Goal: Task Accomplishment & Management: Complete application form

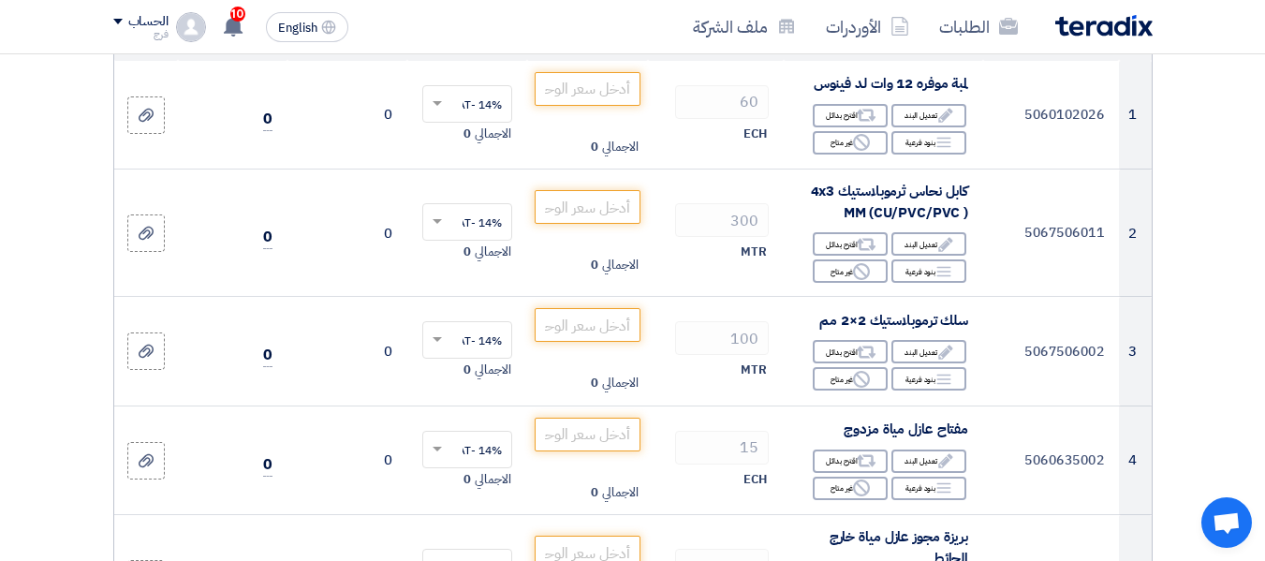
scroll to position [281, 0]
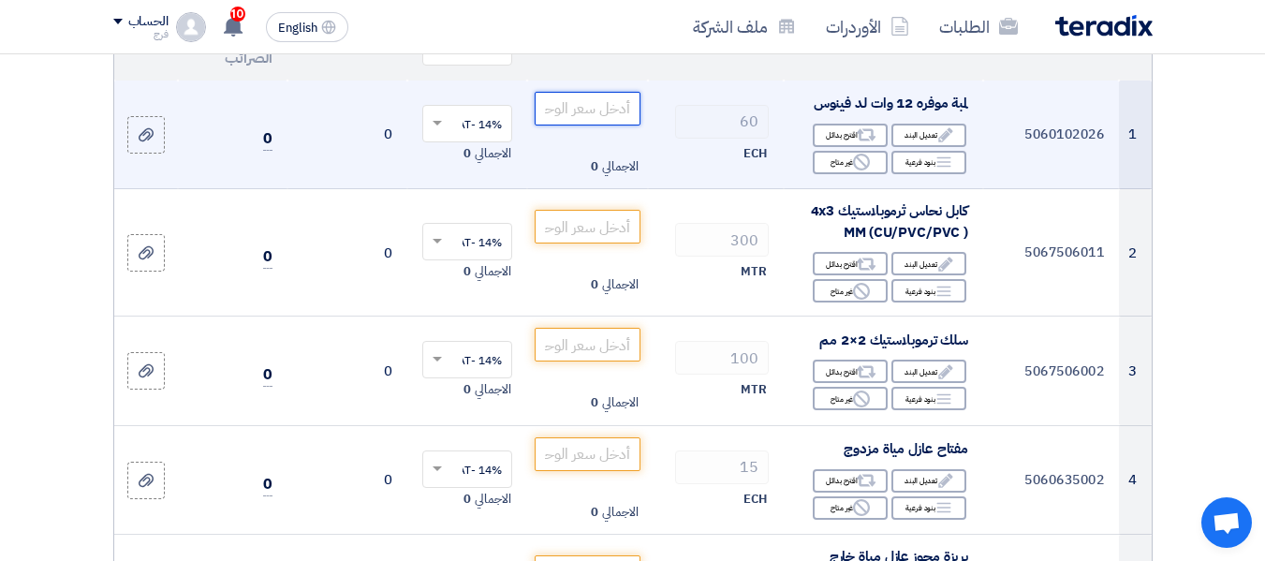
click at [603, 125] on input "number" at bounding box center [587, 109] width 105 height 34
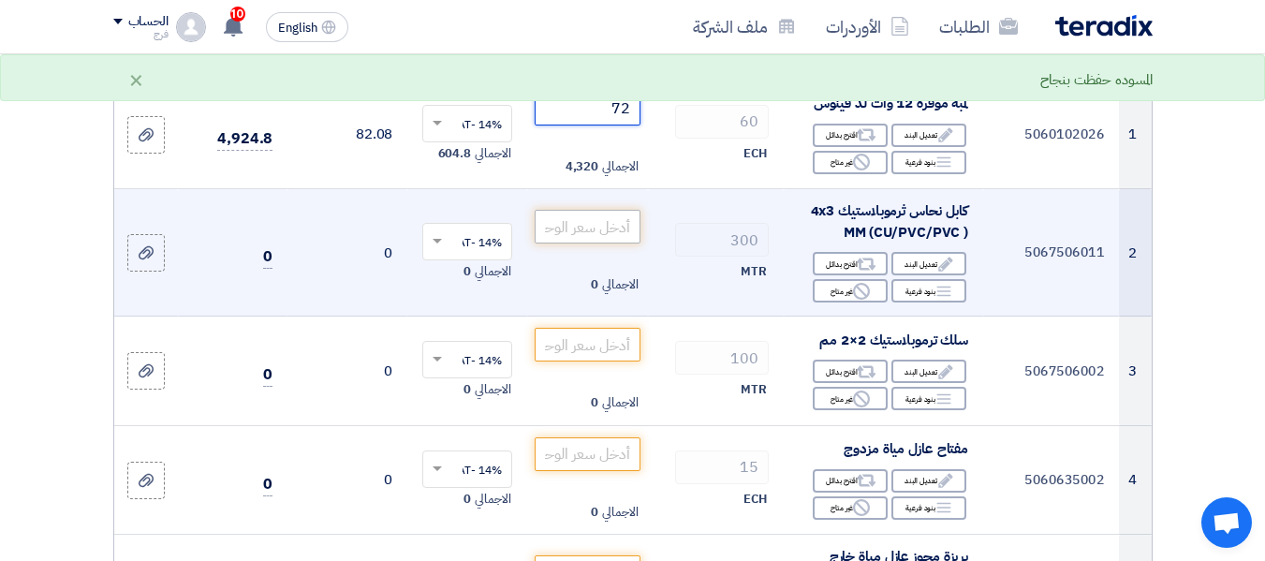
type input "72"
click at [614, 242] on input "number" at bounding box center [587, 227] width 105 height 34
click at [612, 243] on input "number" at bounding box center [587, 227] width 105 height 34
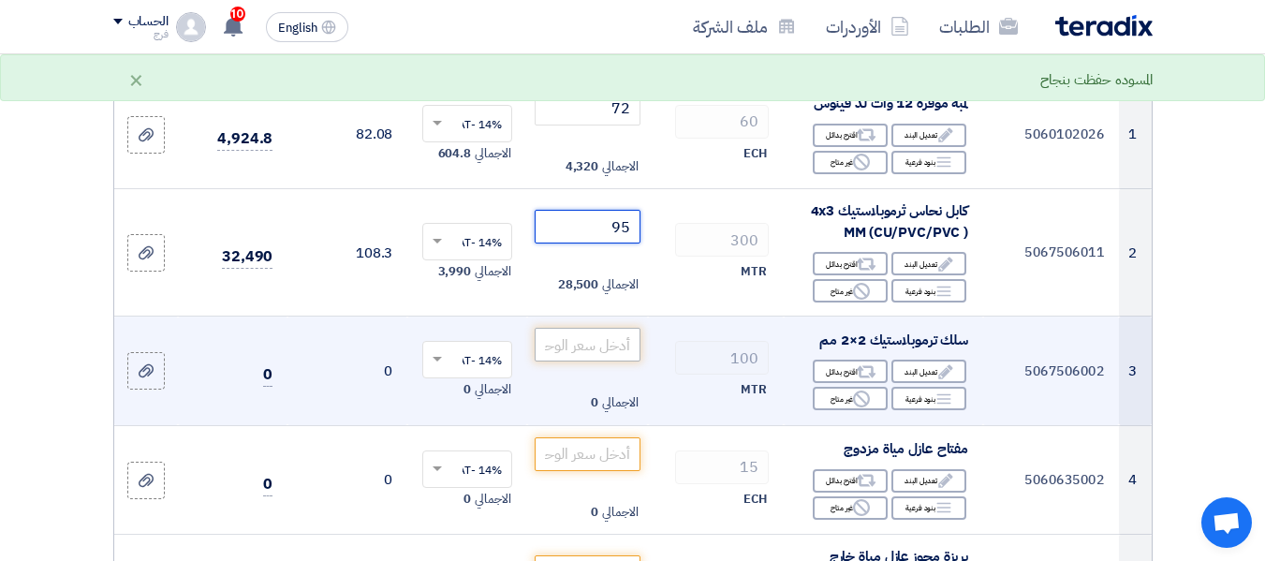
type input "95"
click at [590, 361] on input "number" at bounding box center [587, 345] width 105 height 34
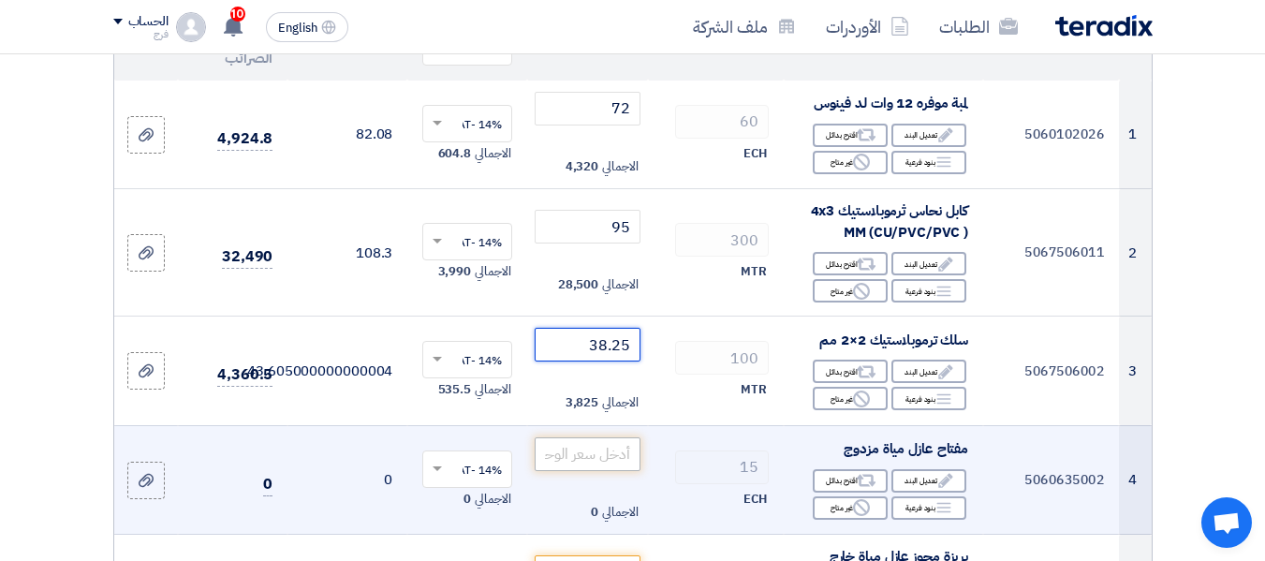
type input "38.25"
click at [599, 467] on input "number" at bounding box center [587, 454] width 105 height 34
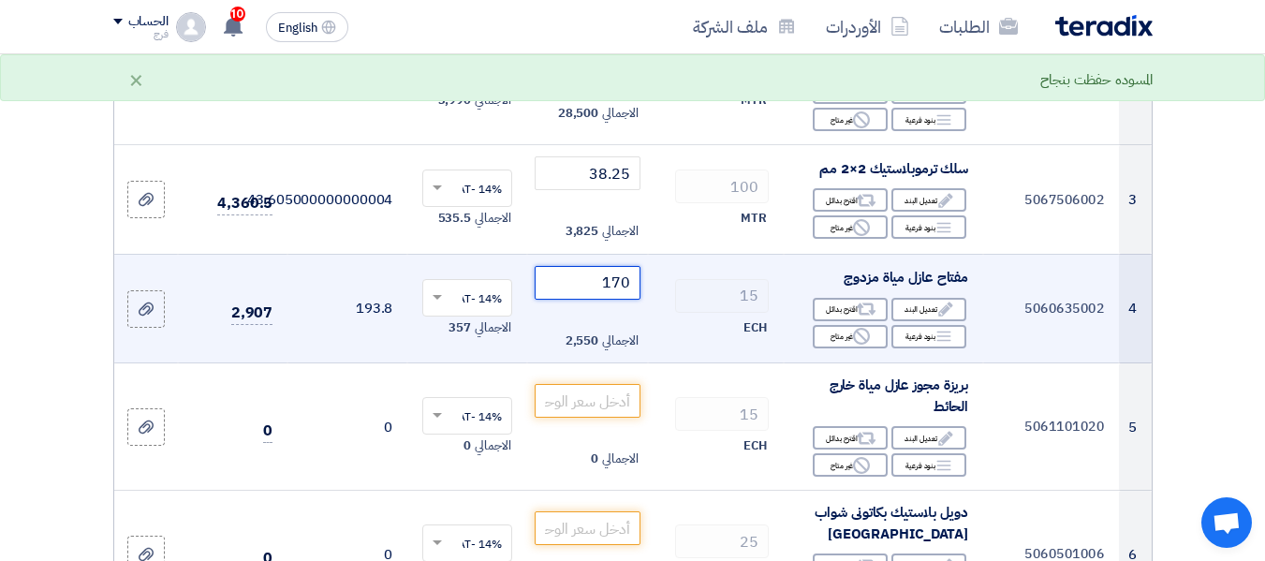
scroll to position [468, 0]
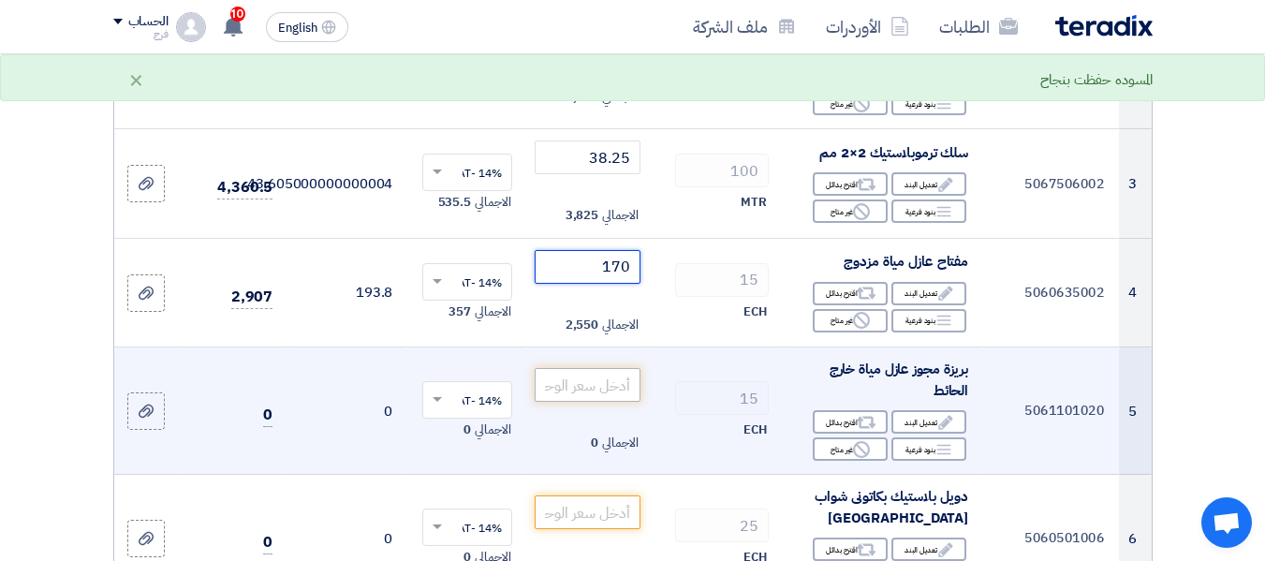
type input "170"
click at [610, 402] on input "number" at bounding box center [587, 385] width 105 height 34
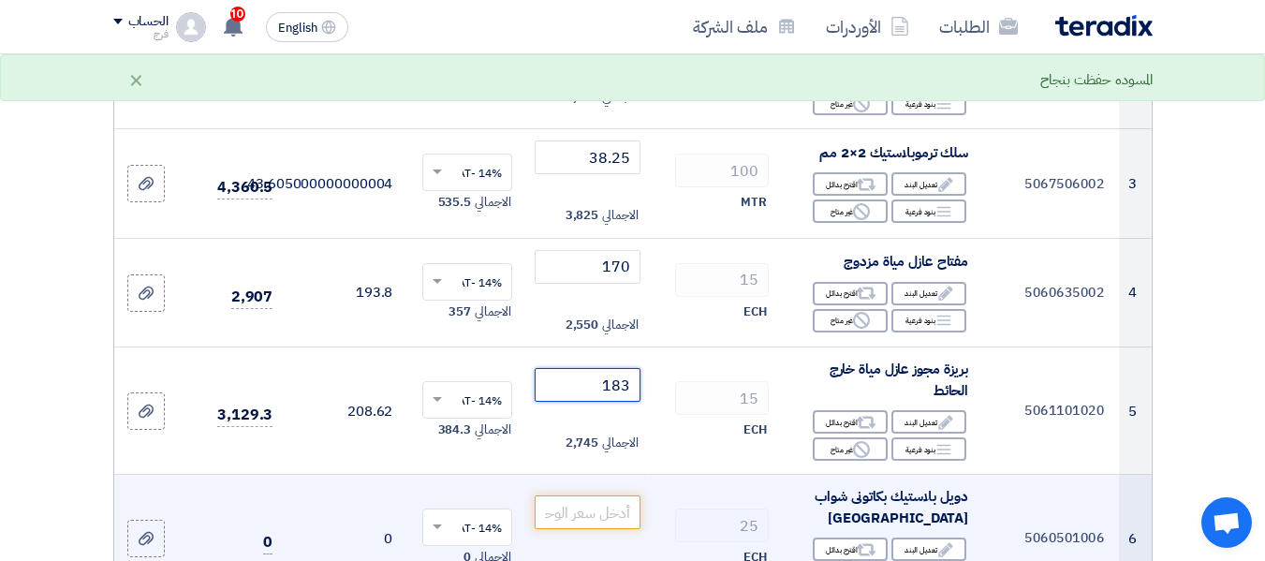
type input "183"
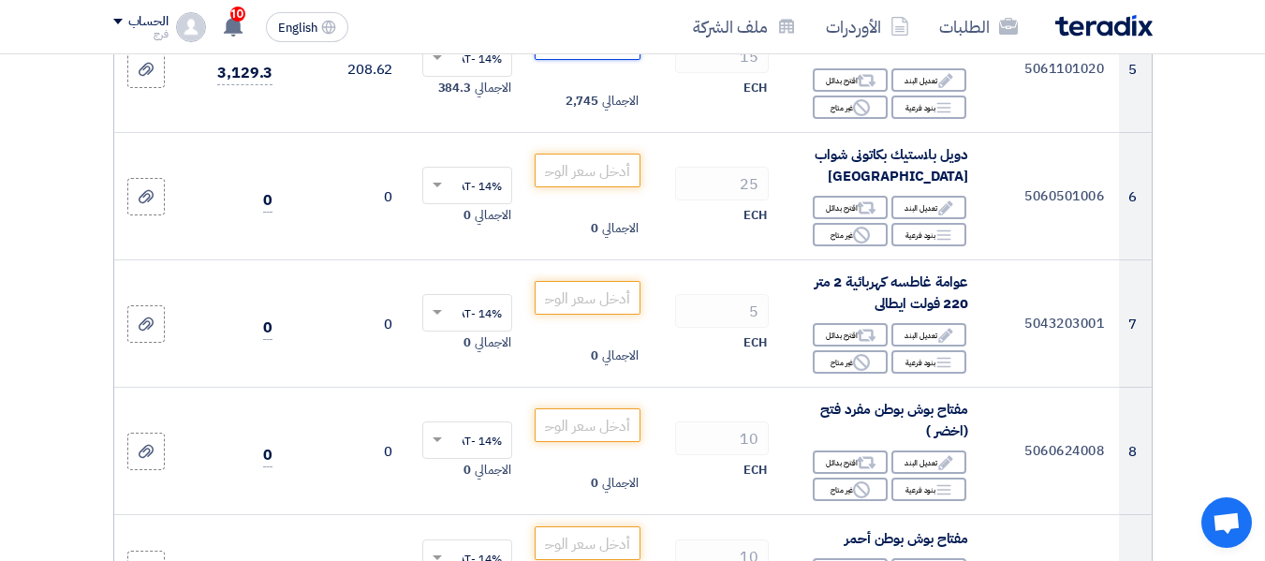
scroll to position [843, 0]
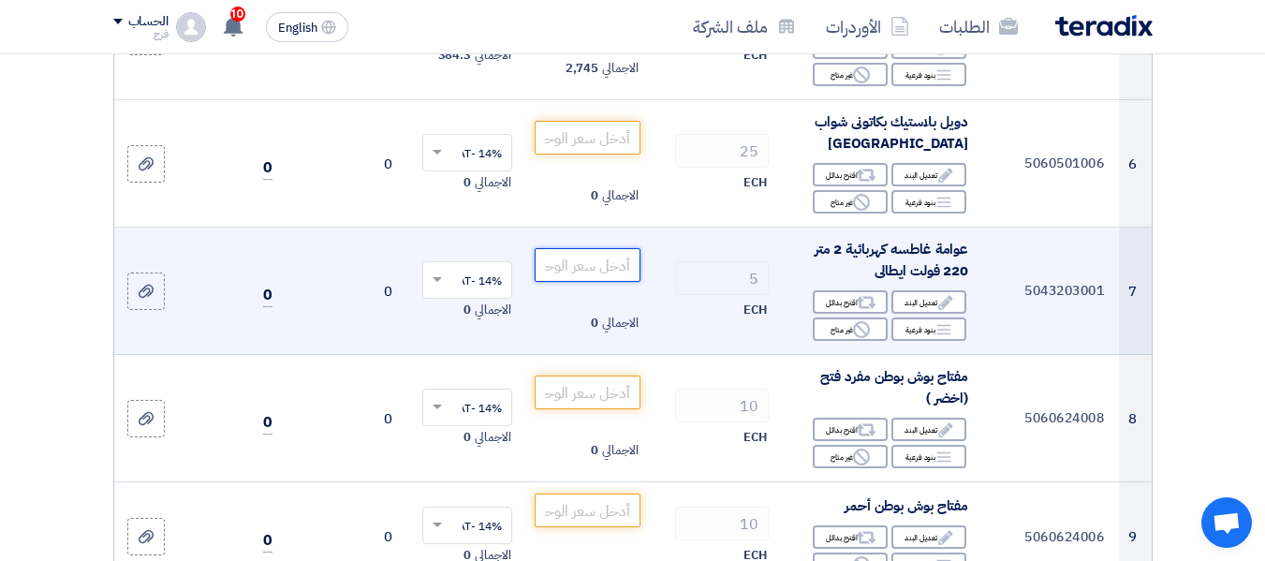
click at [598, 277] on input "number" at bounding box center [587, 265] width 105 height 34
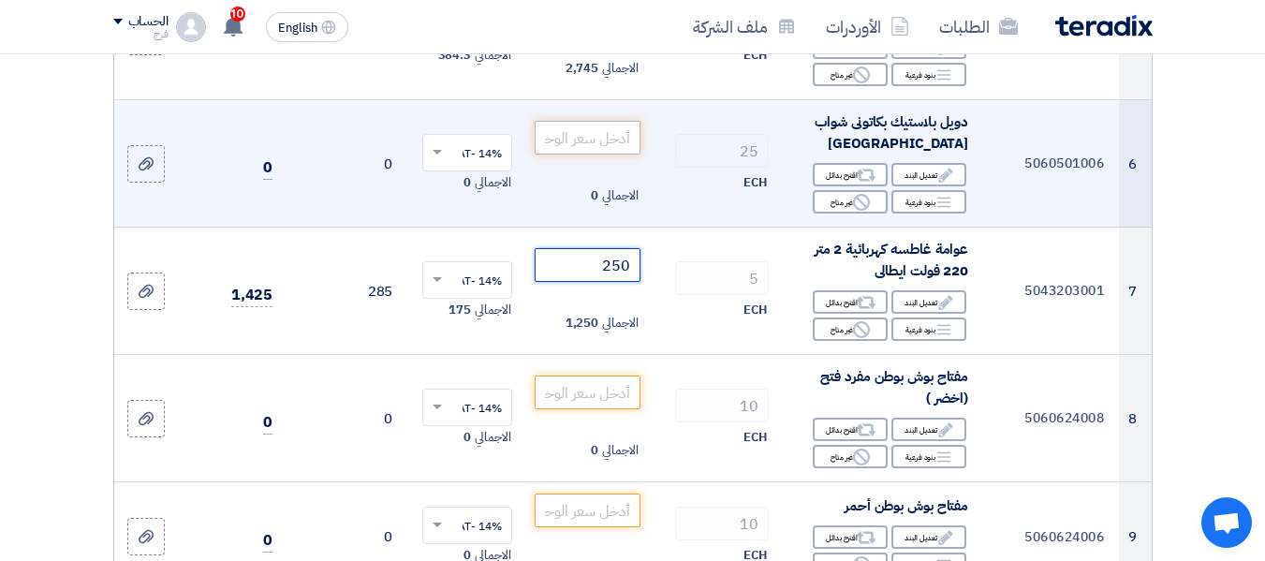
type input "250"
click at [605, 155] on input "number" at bounding box center [587, 138] width 105 height 34
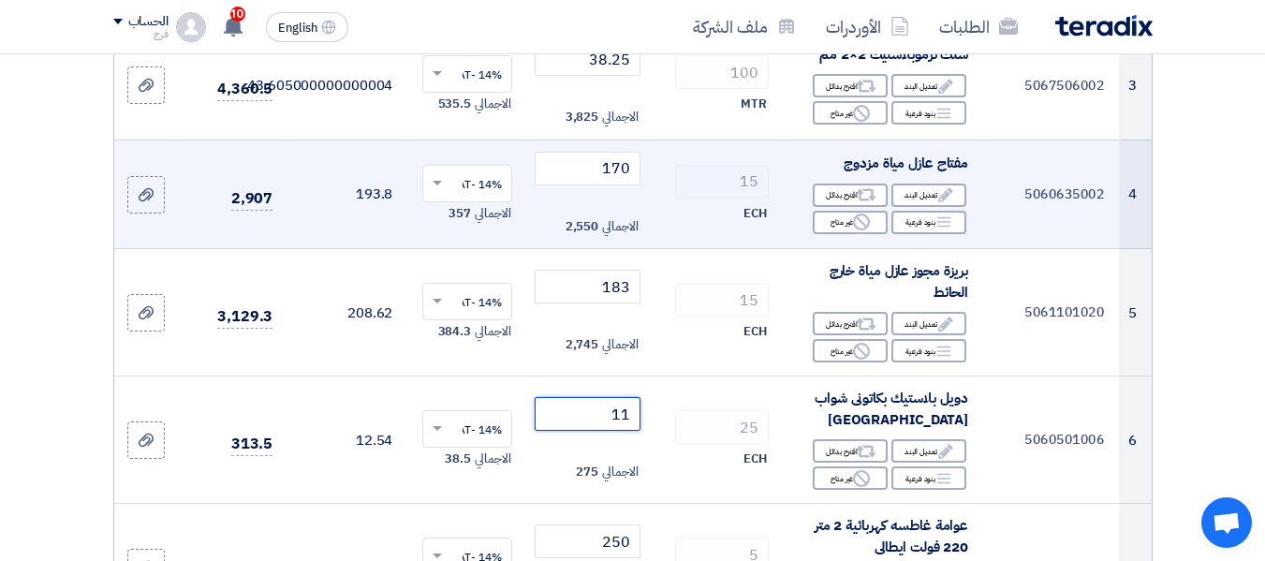
scroll to position [562, 0]
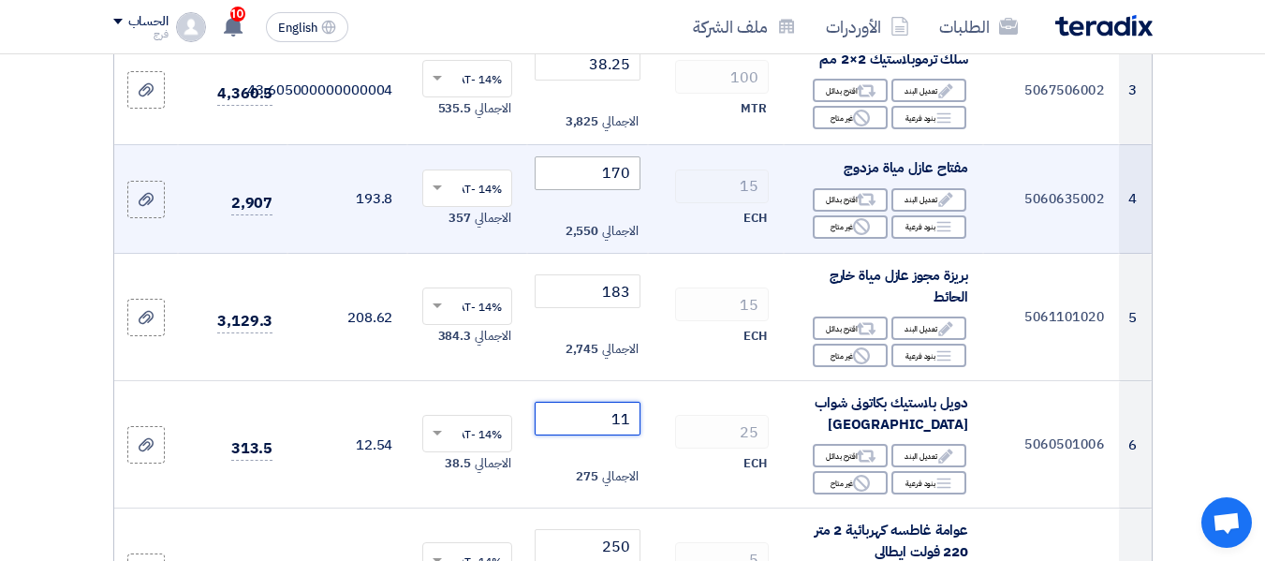
type input "11"
click at [600, 185] on input "170" at bounding box center [587, 173] width 105 height 34
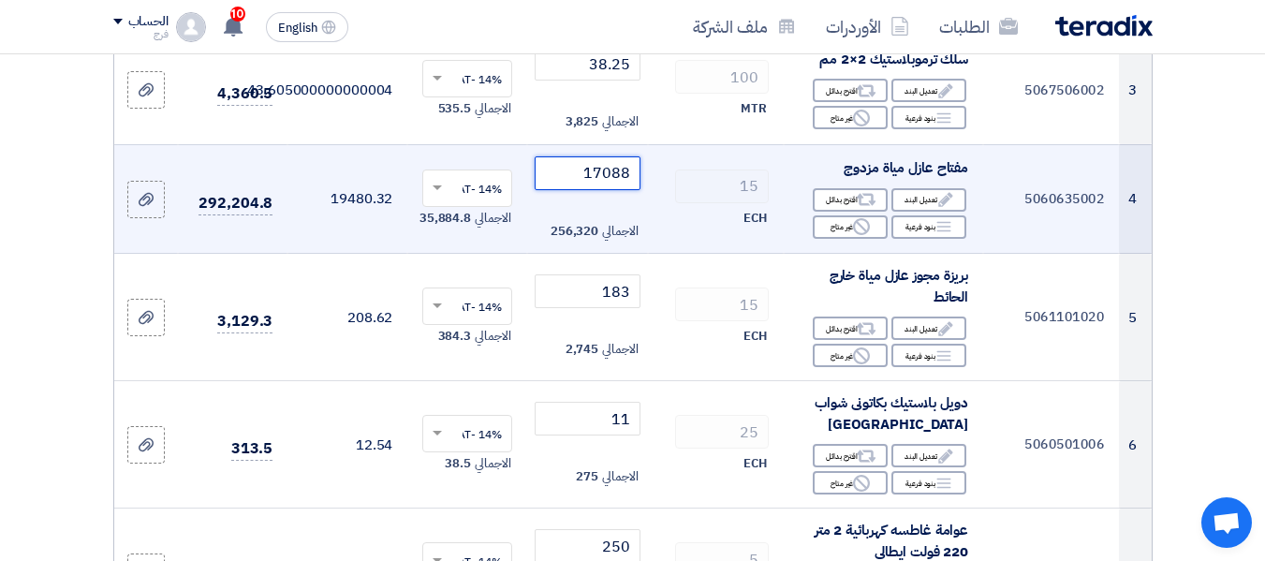
click at [600, 185] on input "17088" at bounding box center [587, 173] width 105 height 34
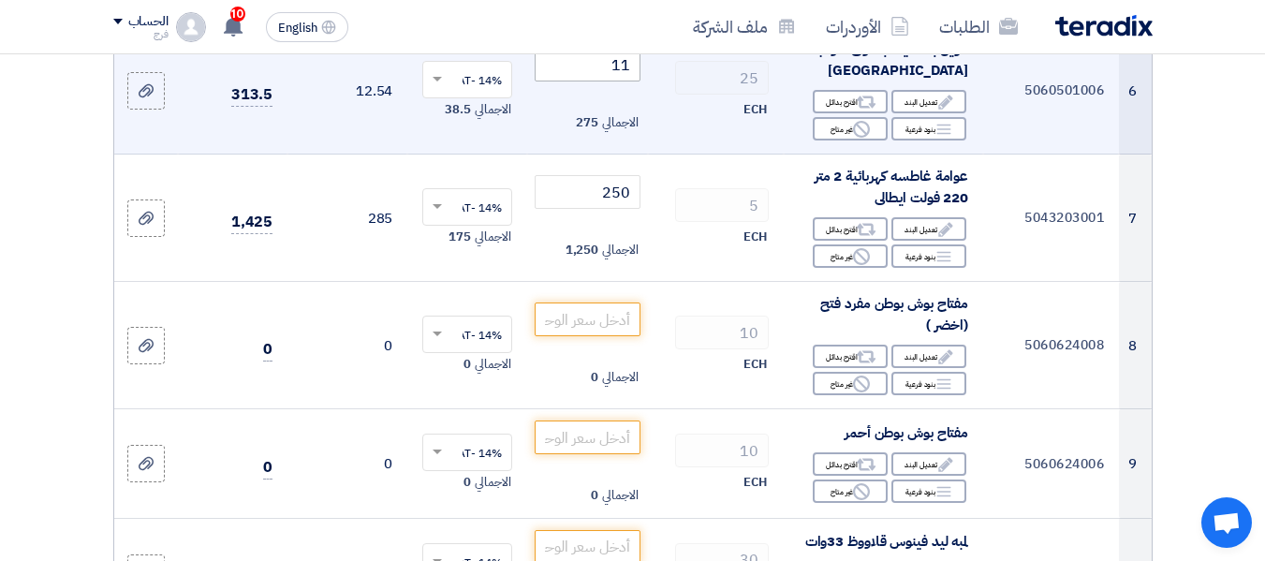
scroll to position [936, 0]
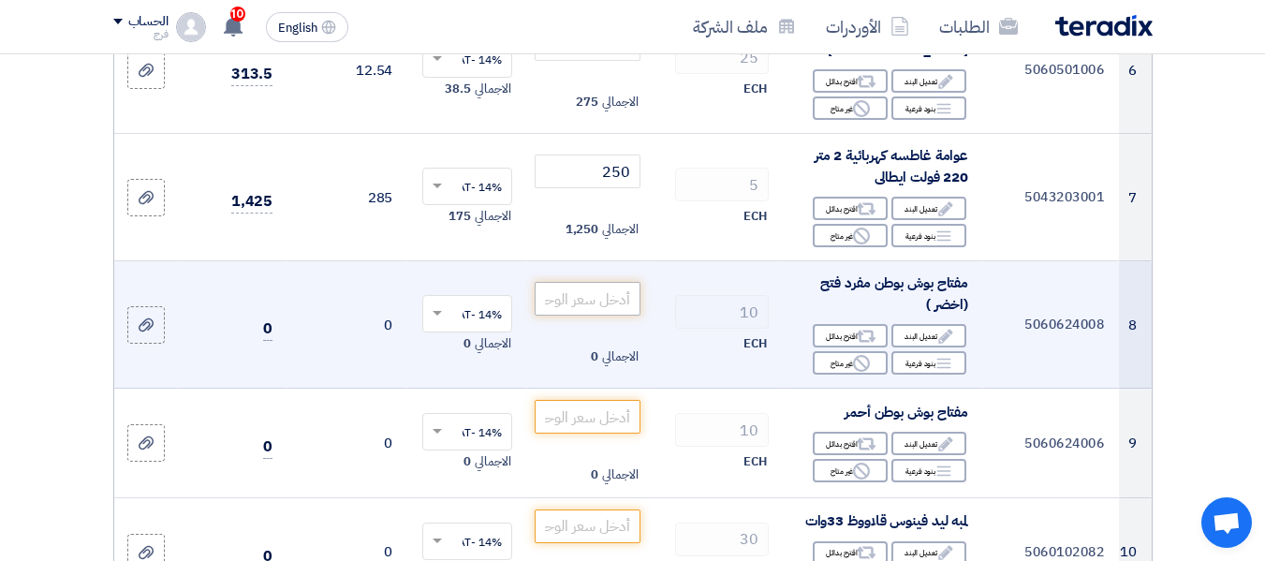
type input "88"
click at [585, 307] on input "number" at bounding box center [587, 299] width 105 height 34
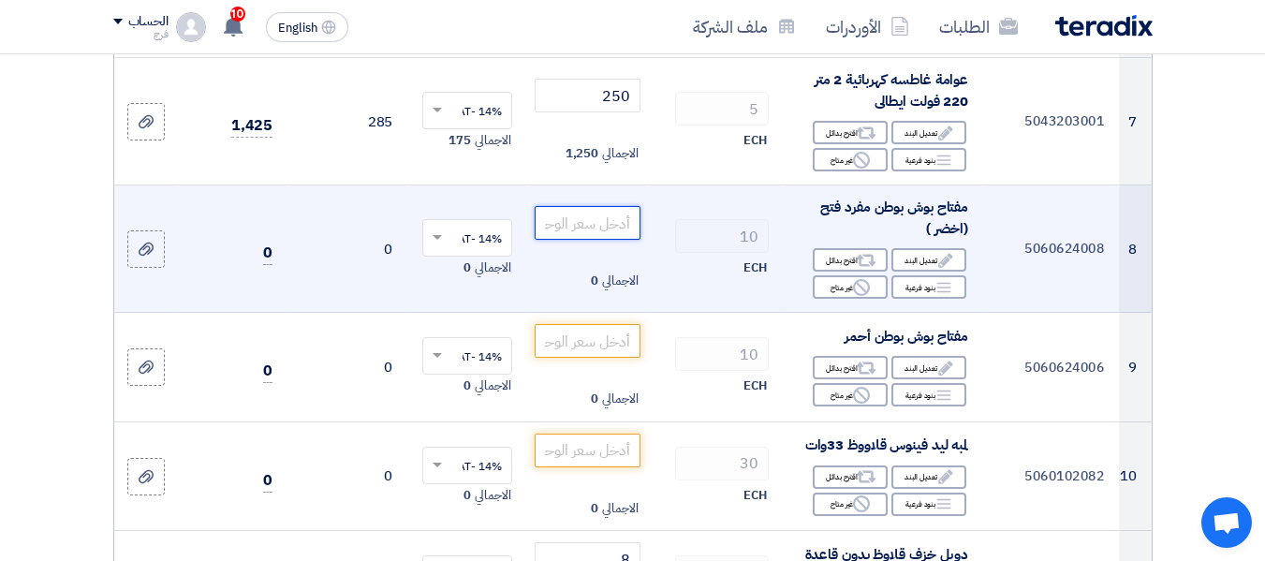
scroll to position [1030, 0]
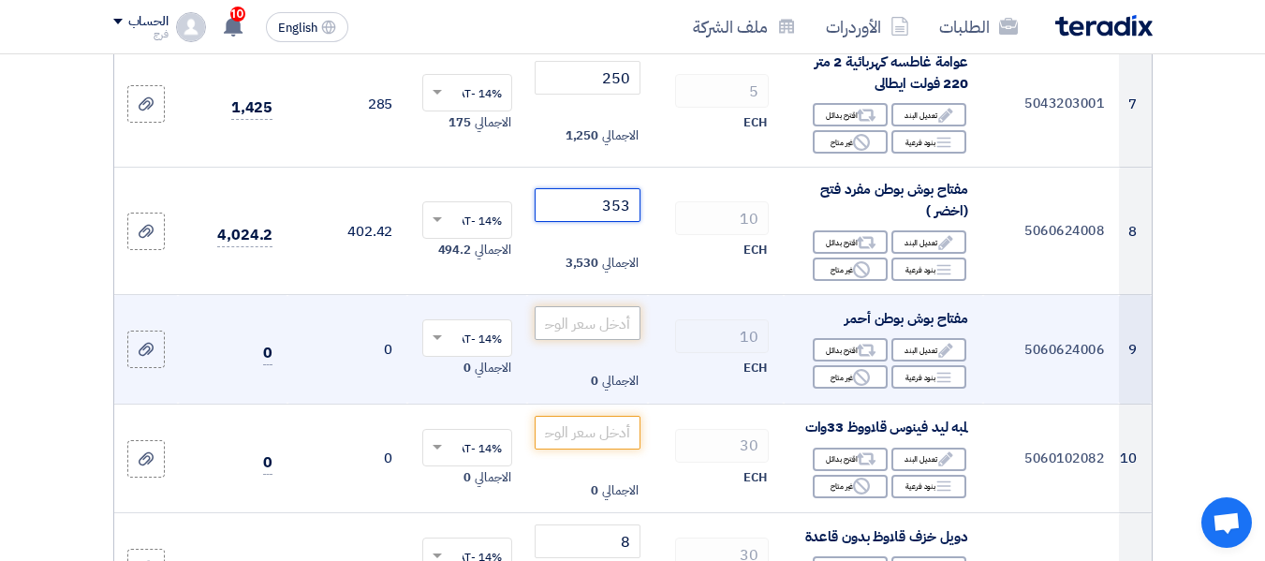
type input "353"
click at [591, 336] on input "number" at bounding box center [587, 323] width 105 height 34
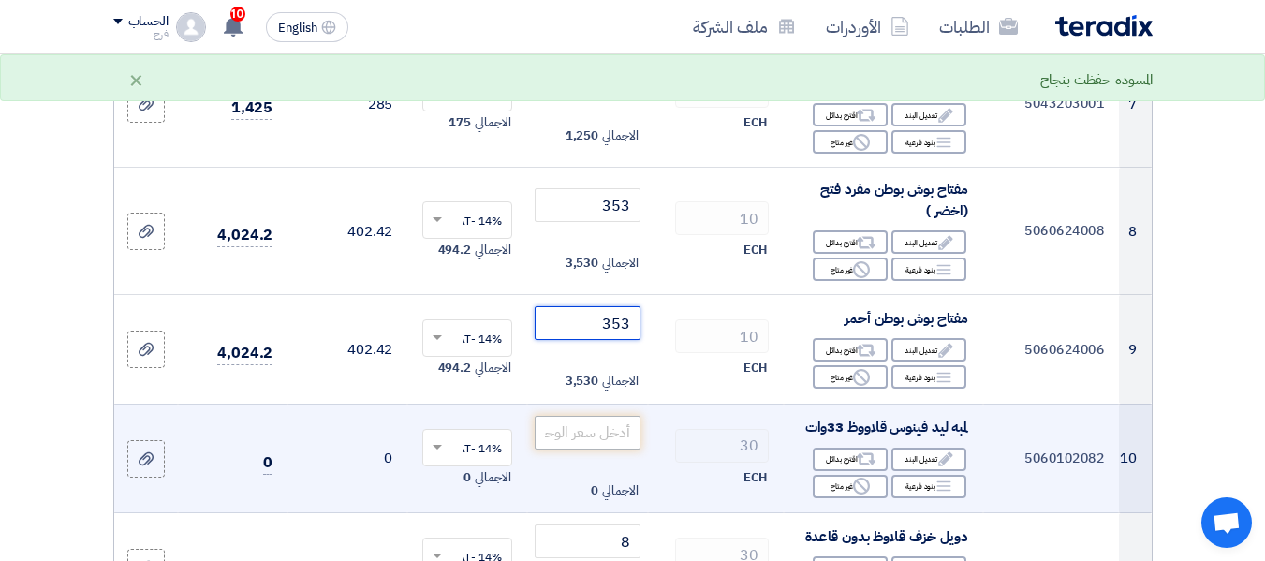
type input "353"
click at [597, 449] on input "number" at bounding box center [587, 433] width 105 height 34
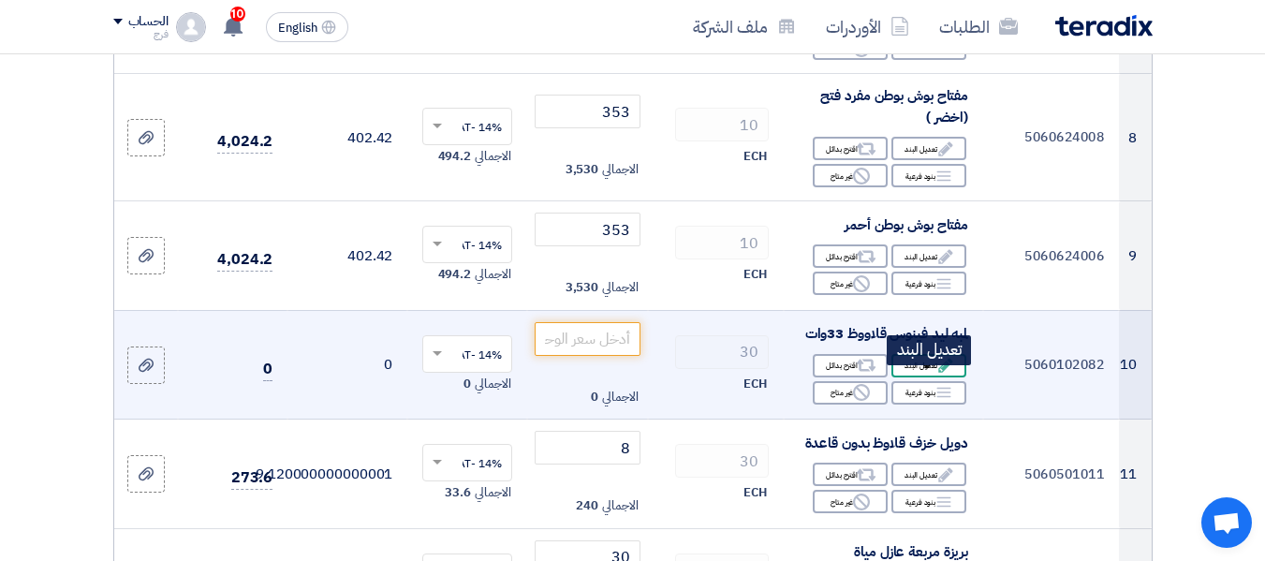
click at [914, 377] on div "Edit تعديل البند" at bounding box center [928, 365] width 75 height 23
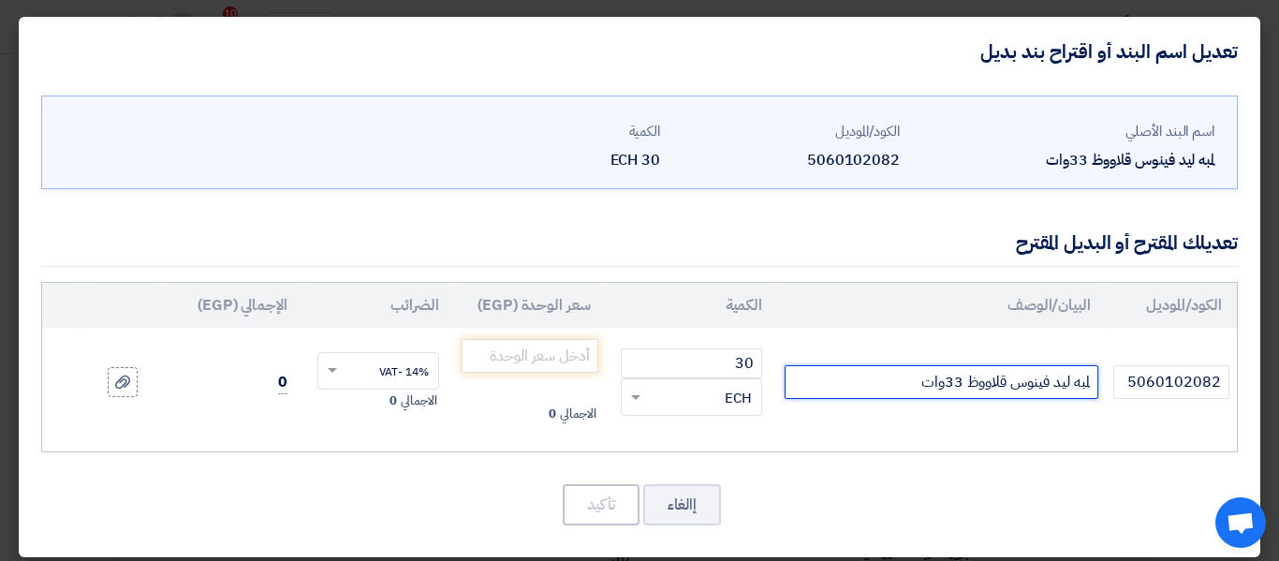
click at [963, 376] on input "لمبه ليد فينوس قلاووظ 33وات" at bounding box center [942, 382] width 314 height 34
click at [891, 392] on input "لمبه ليد [PERSON_NAME] 30وات" at bounding box center [942, 382] width 314 height 34
drag, startPoint x: 1009, startPoint y: 387, endPoint x: 1055, endPoint y: 383, distance: 46.0
click at [1055, 383] on input "لمبه ليد [PERSON_NAME] 30وات" at bounding box center [942, 382] width 314 height 34
type input "لمبه ليدالسويدي قلاووظ 30وات"
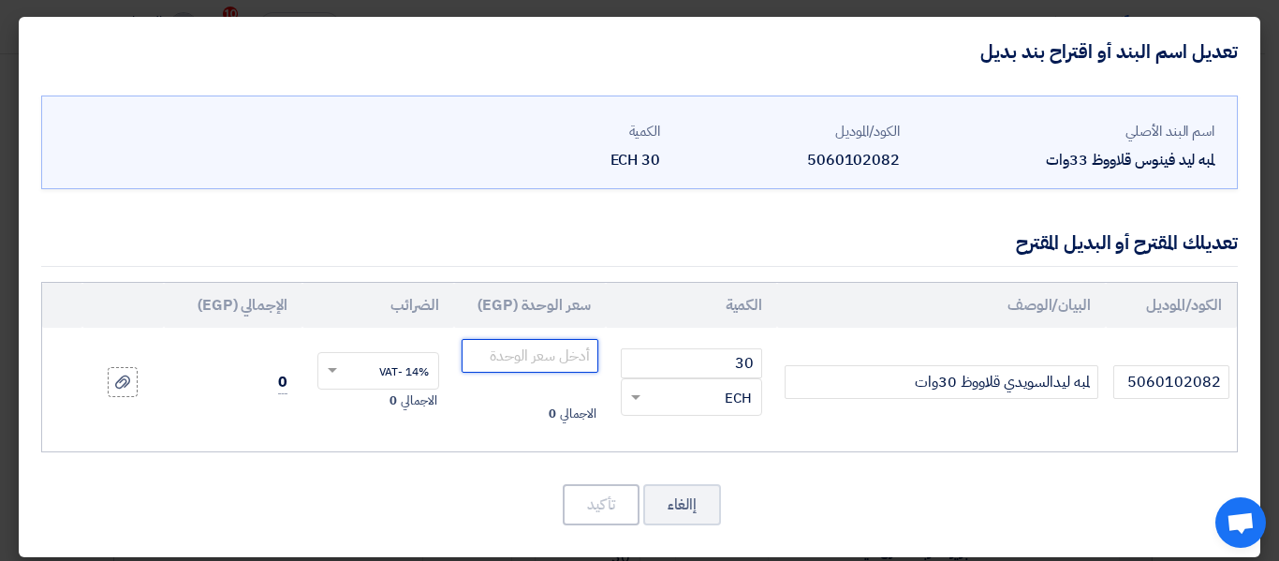
click at [557, 344] on input "number" at bounding box center [530, 356] width 137 height 34
type input "210"
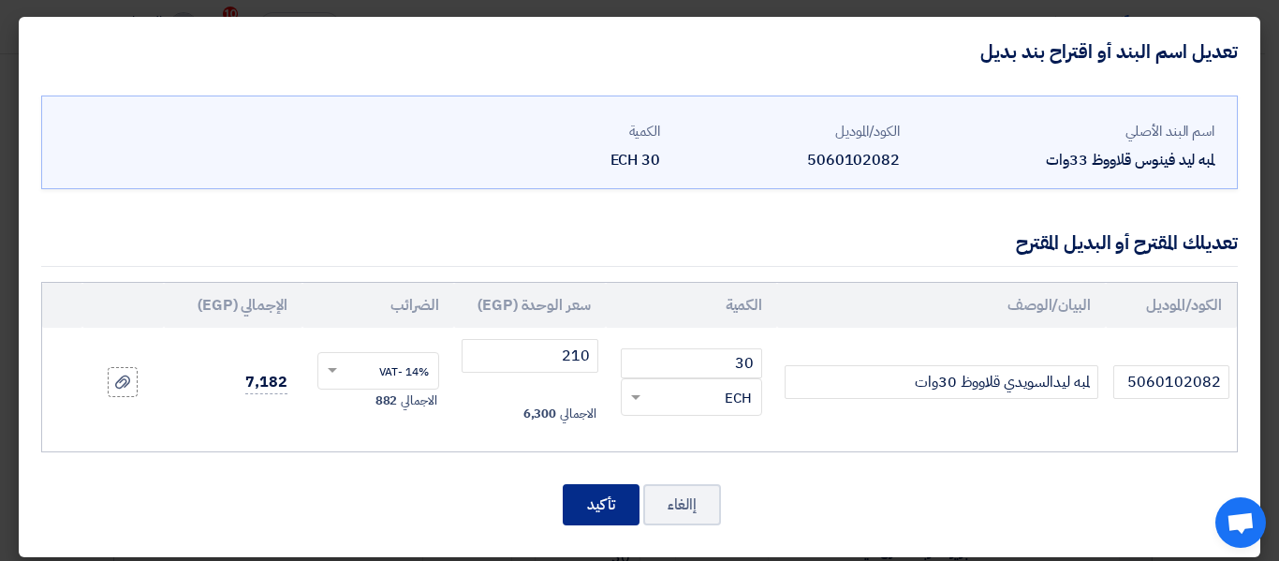
click at [597, 506] on button "تأكيد" at bounding box center [601, 504] width 77 height 41
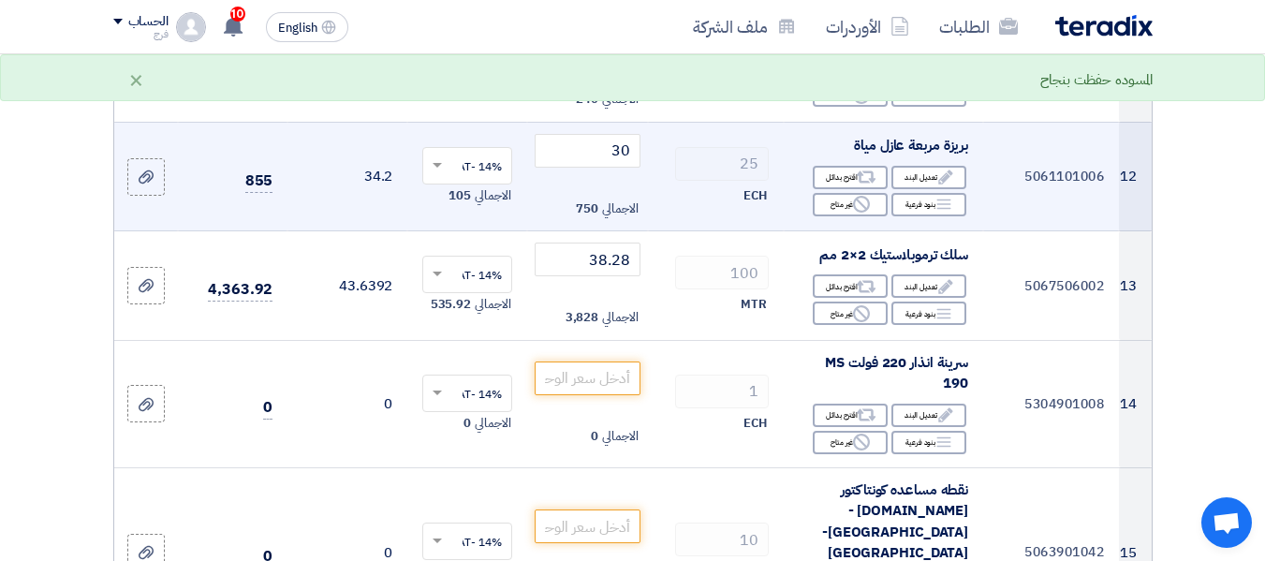
scroll to position [1592, 0]
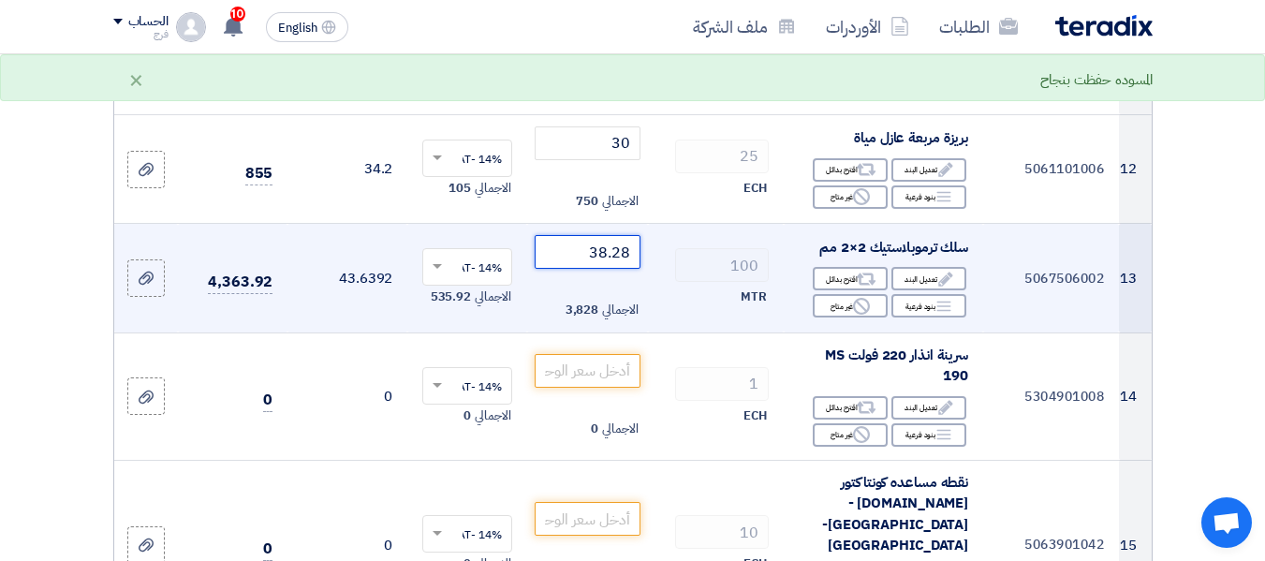
click at [625, 266] on input "38.28" at bounding box center [587, 252] width 105 height 34
click at [626, 264] on input "38.28" at bounding box center [587, 252] width 105 height 34
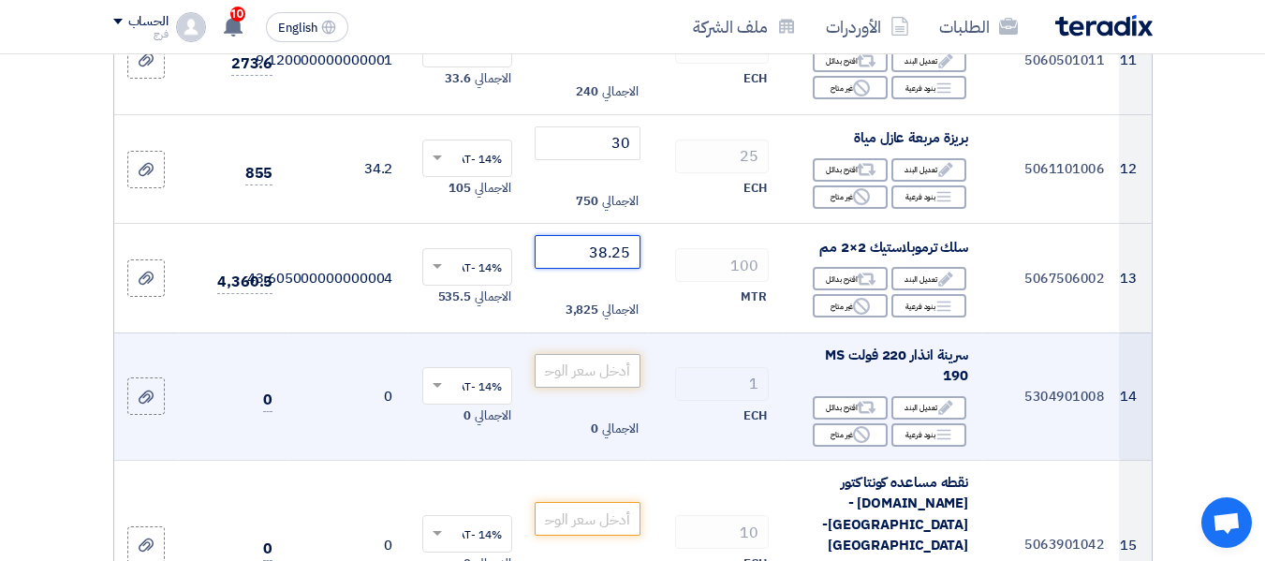
type input "38.25"
click at [593, 388] on input "number" at bounding box center [587, 371] width 105 height 34
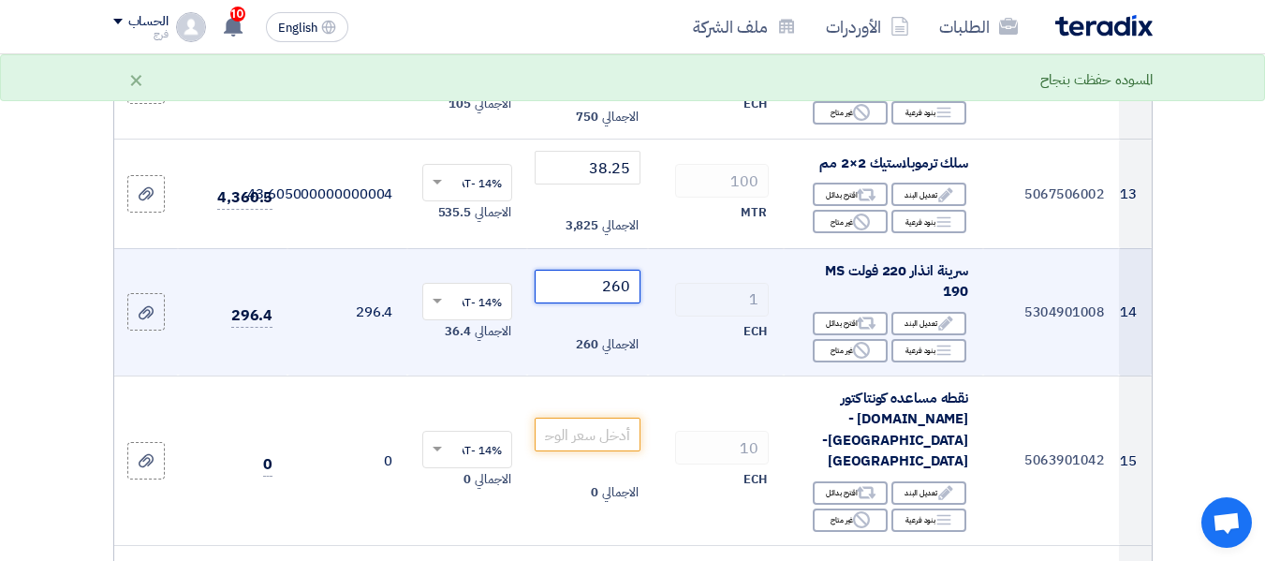
scroll to position [1686, 0]
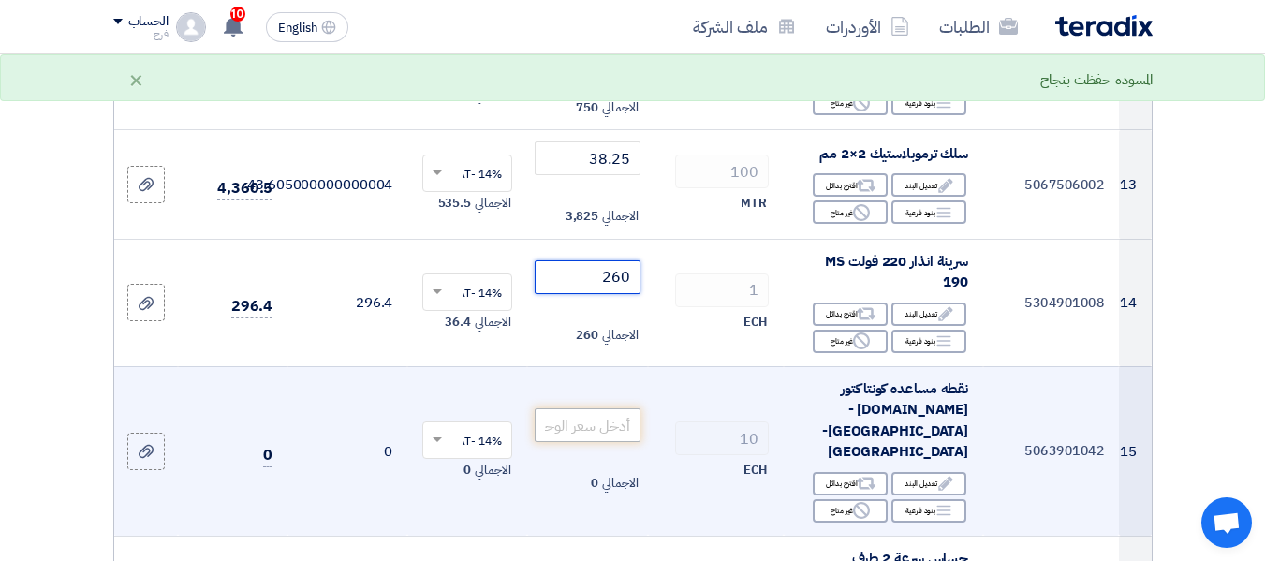
type input "260"
click at [595, 422] on input "number" at bounding box center [587, 415] width 105 height 34
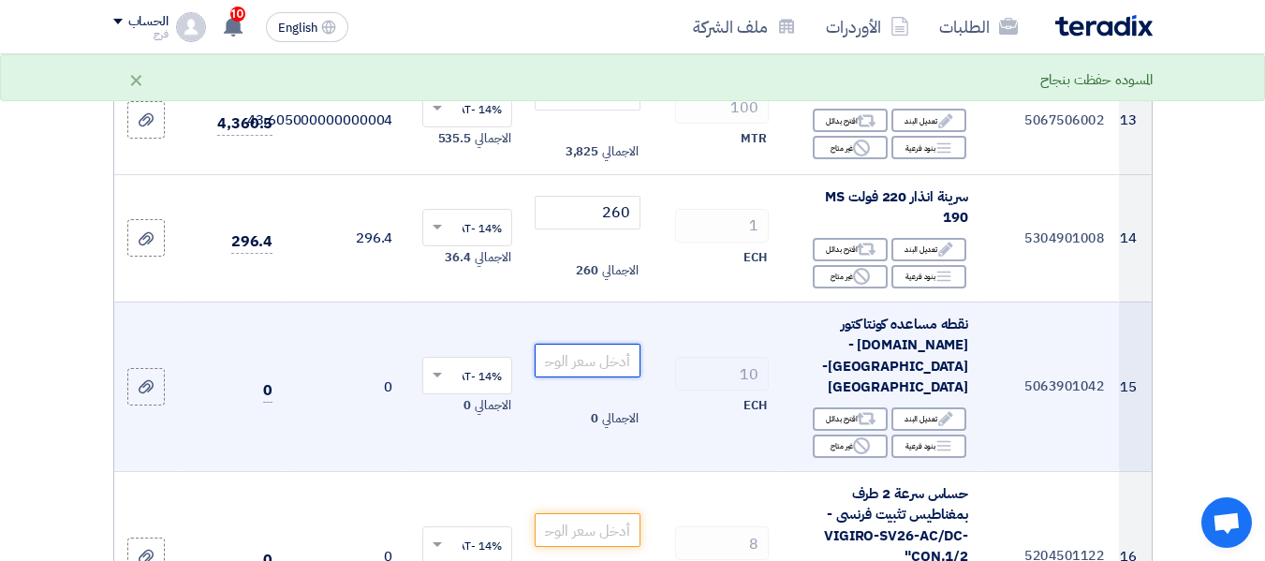
scroll to position [1779, 0]
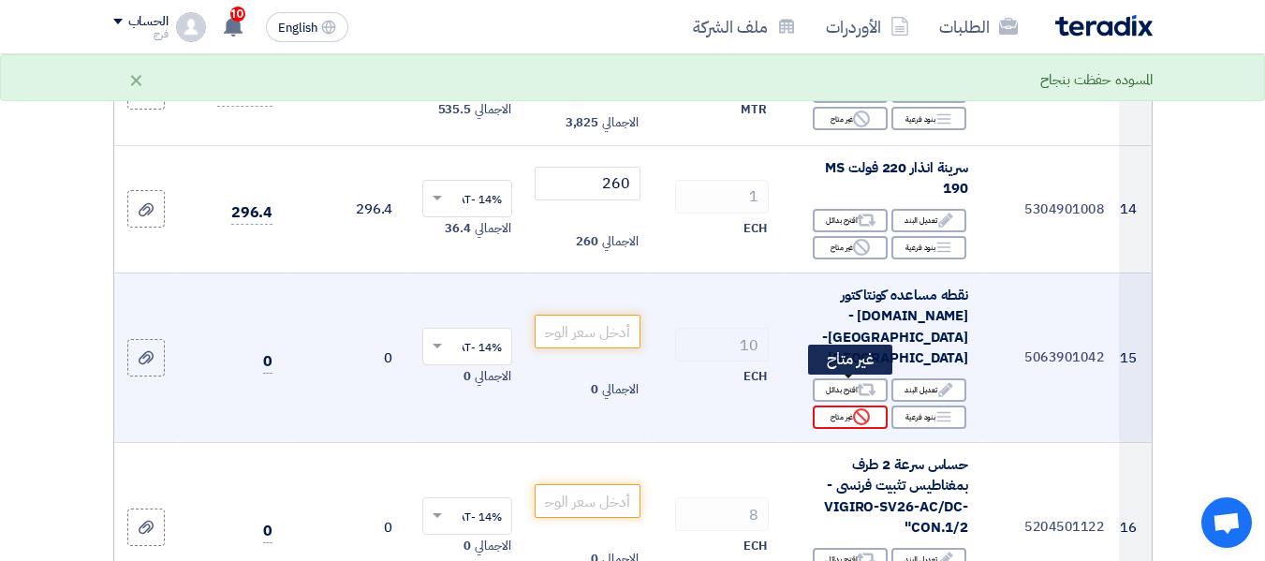
click at [845, 392] on div "Reject غير متاح" at bounding box center [850, 395] width 75 height 23
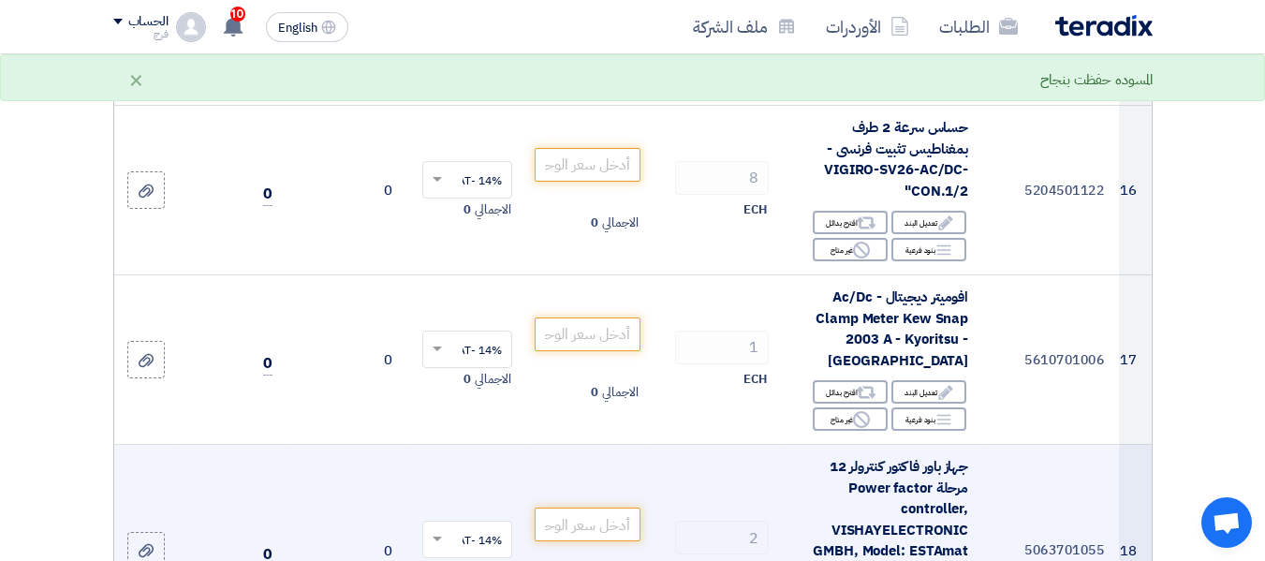
scroll to position [2154, 0]
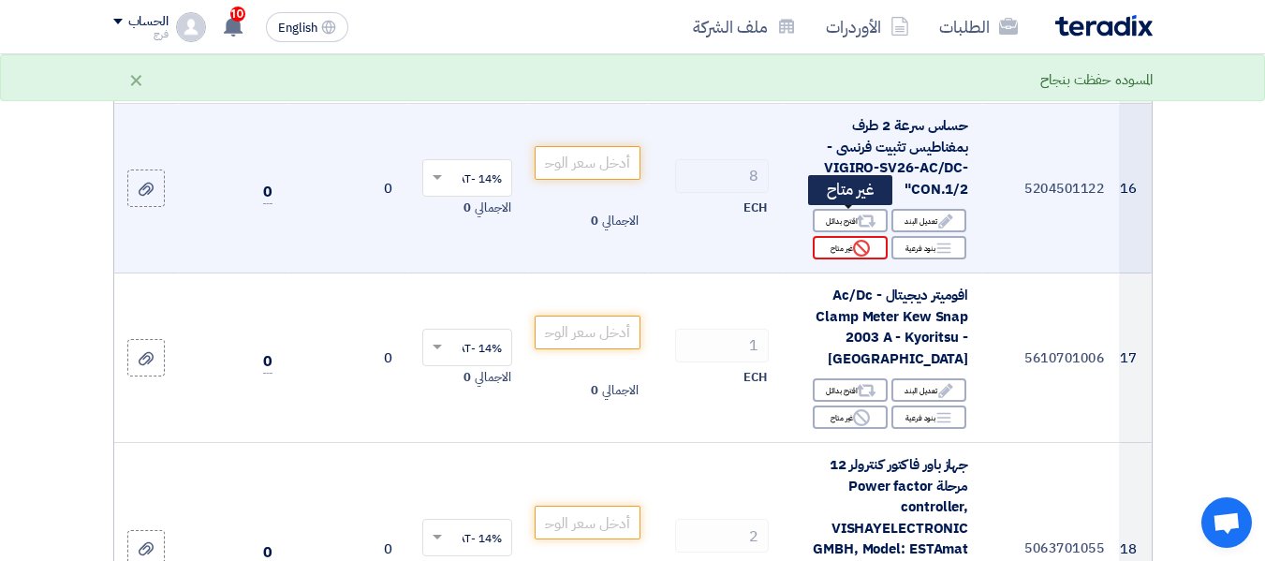
click at [837, 228] on div "Reject غير متاح" at bounding box center [850, 226] width 75 height 23
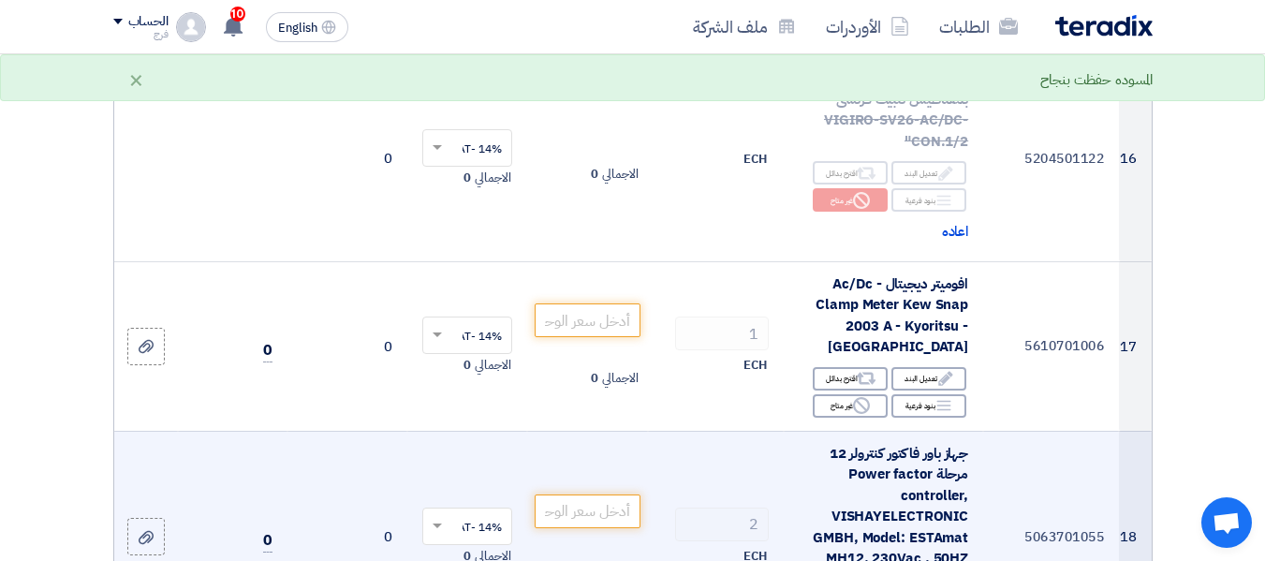
scroll to position [2247, 0]
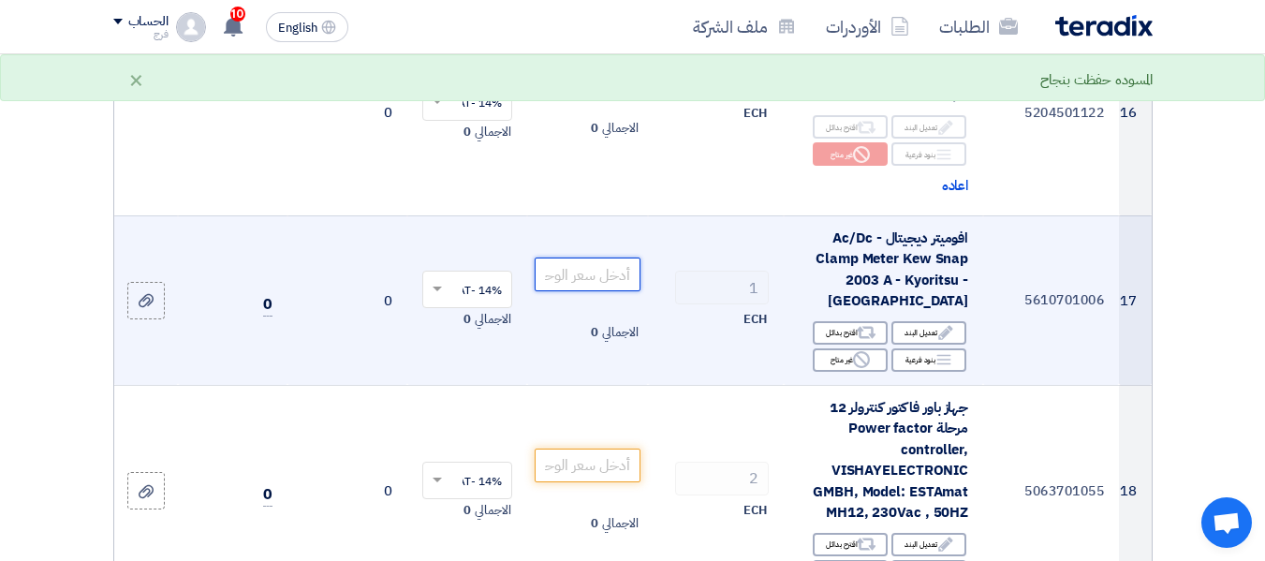
click at [611, 255] on input "number" at bounding box center [587, 254] width 105 height 34
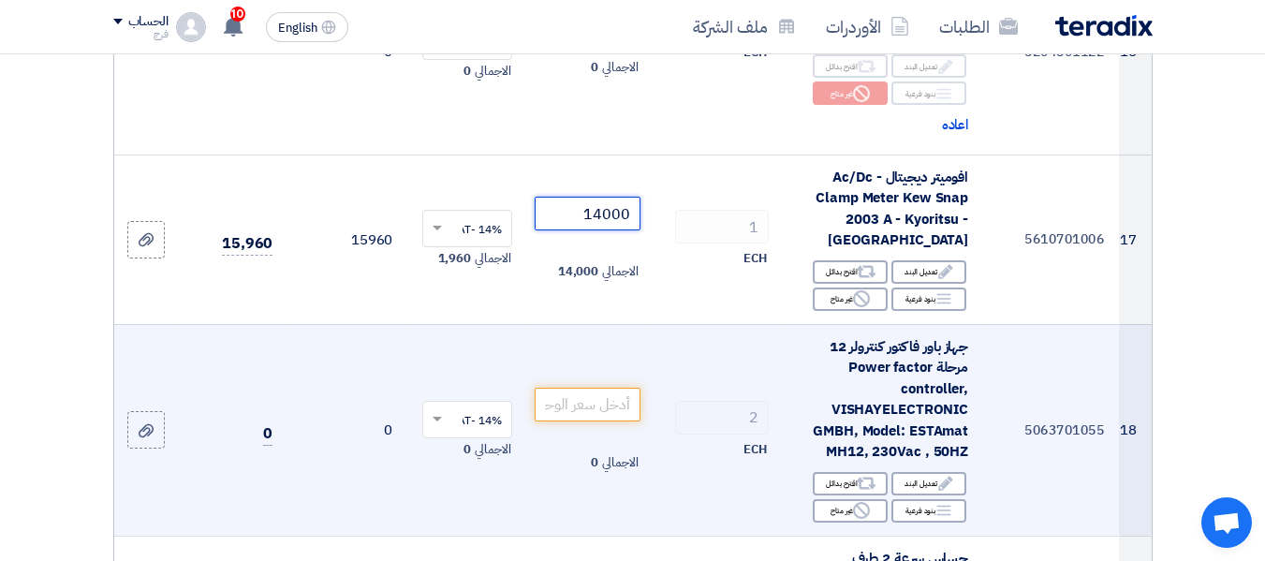
scroll to position [2435, 0]
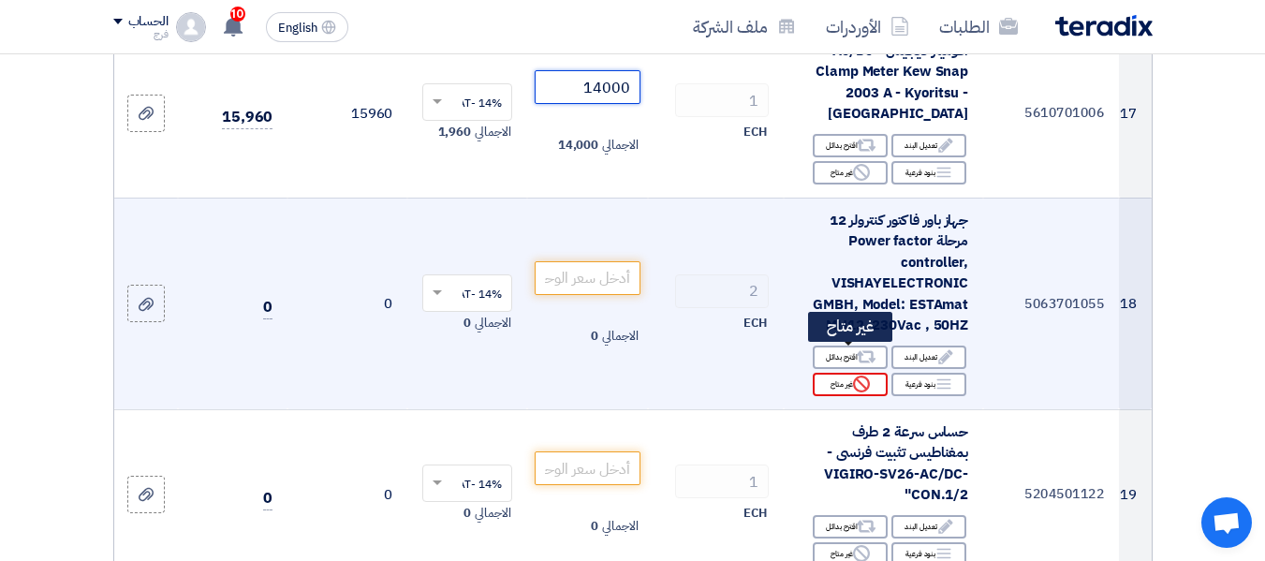
type input "14000"
click at [832, 356] on div "Reject غير متاح" at bounding box center [850, 362] width 75 height 23
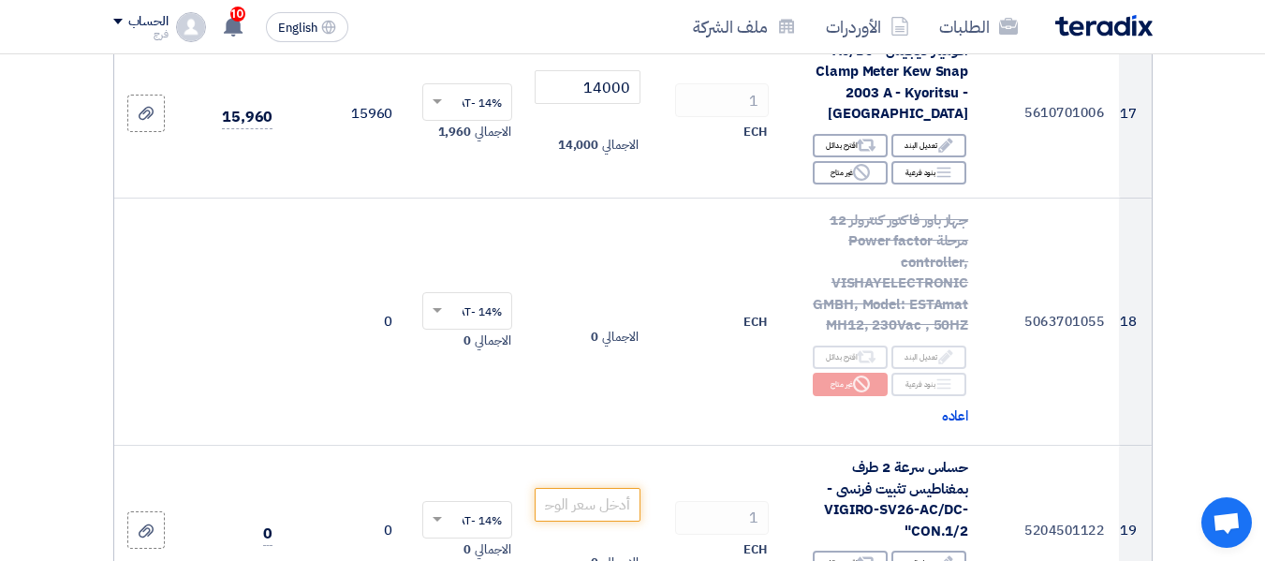
scroll to position [2622, 0]
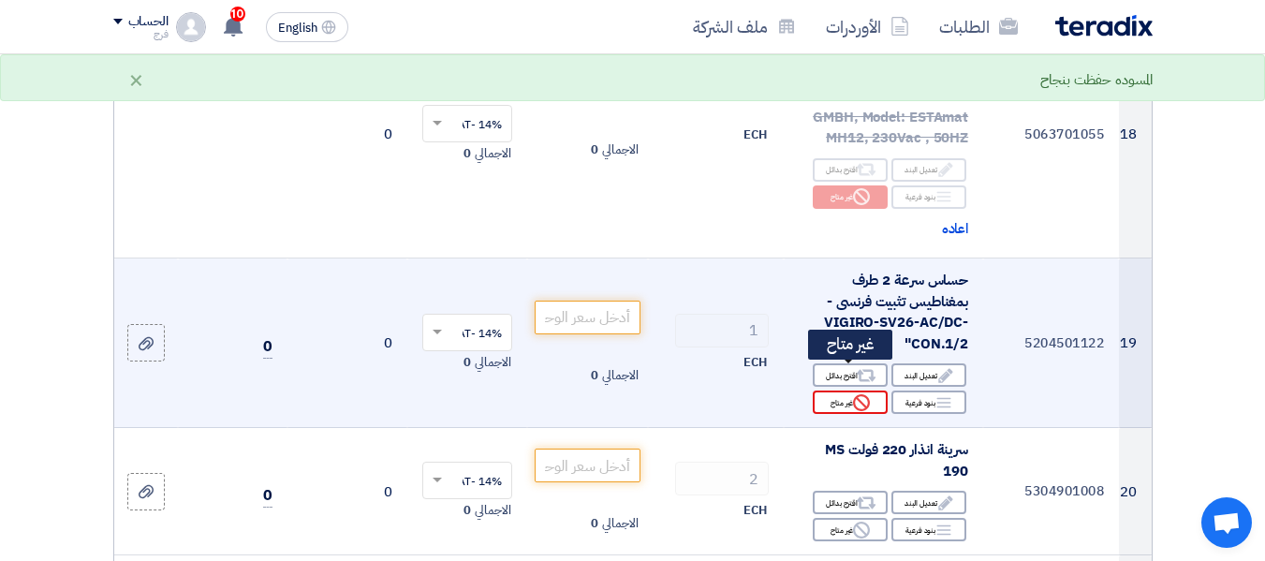
click at [828, 380] on div "Reject غير متاح" at bounding box center [850, 381] width 75 height 23
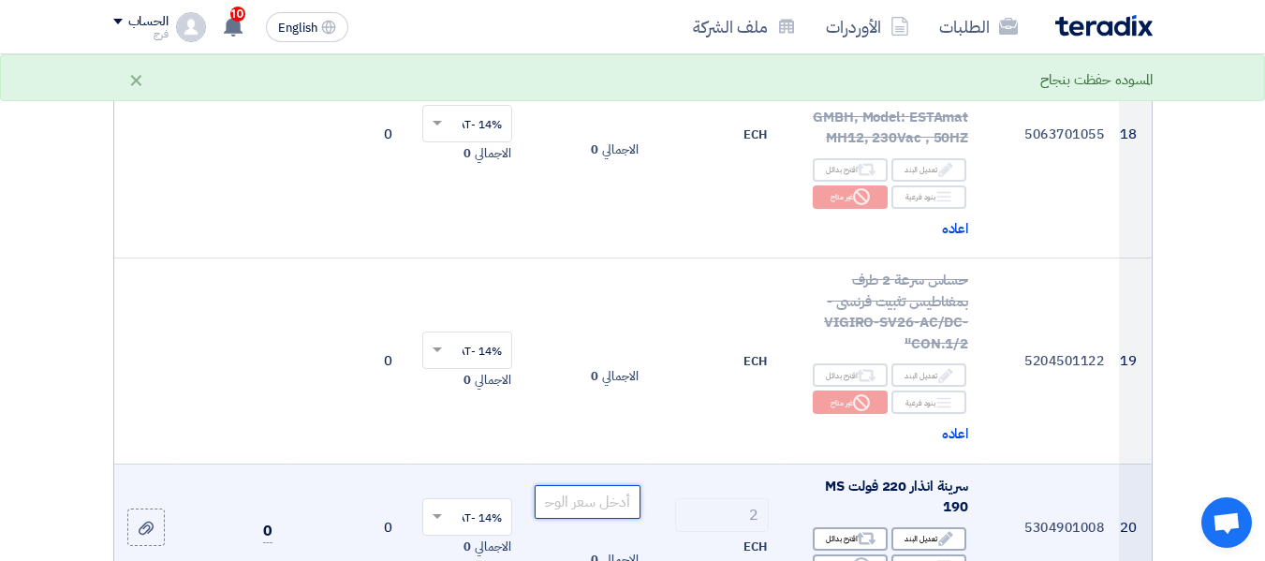
click at [585, 476] on input "number" at bounding box center [587, 481] width 105 height 34
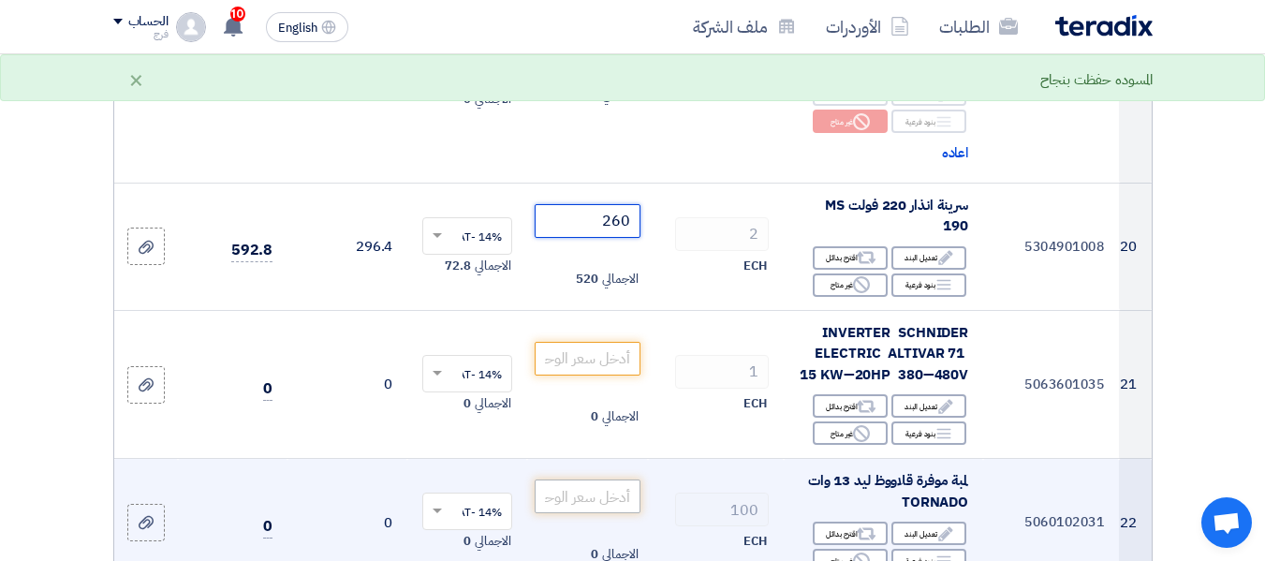
scroll to position [2997, 0]
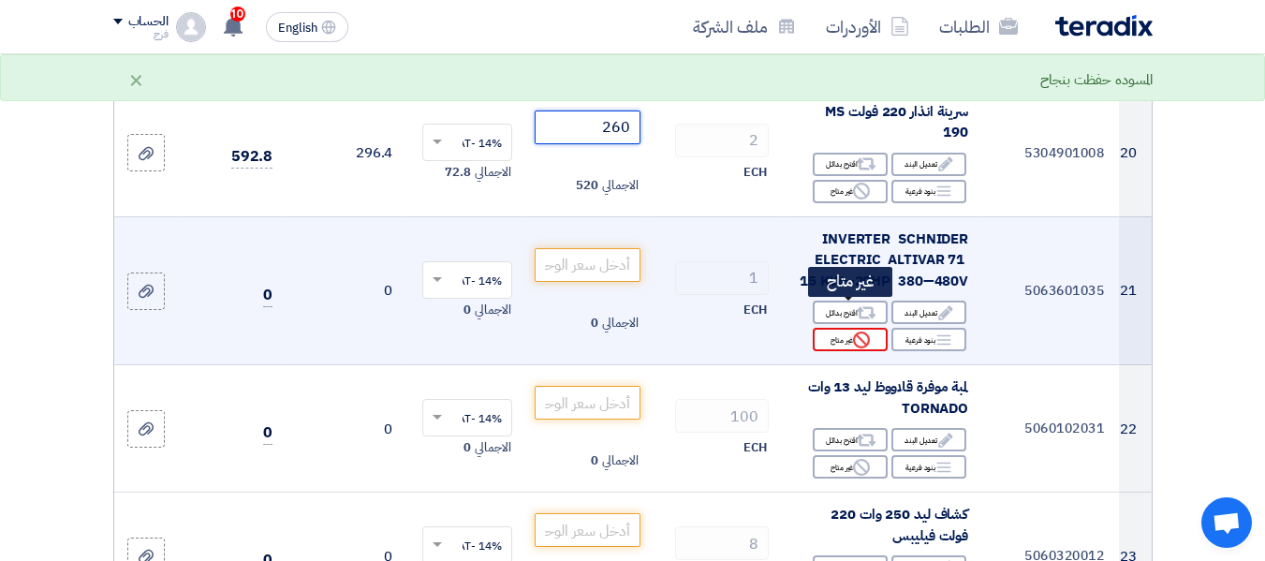
type input "260"
click at [836, 311] on div "Reject غير متاح" at bounding box center [850, 318] width 75 height 23
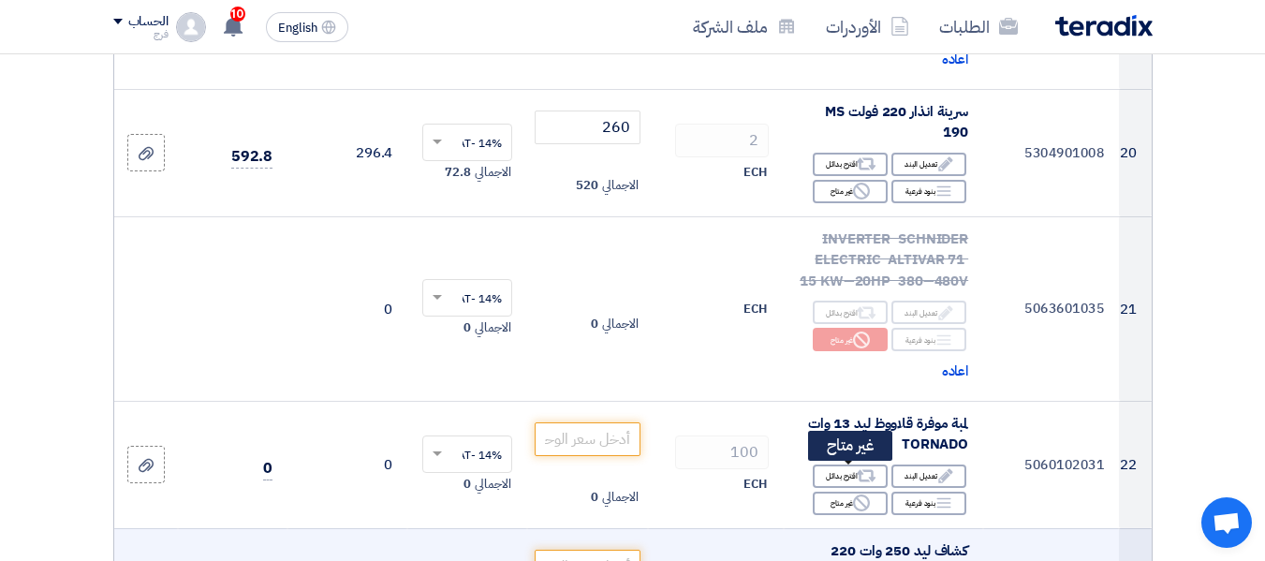
scroll to position [3090, 0]
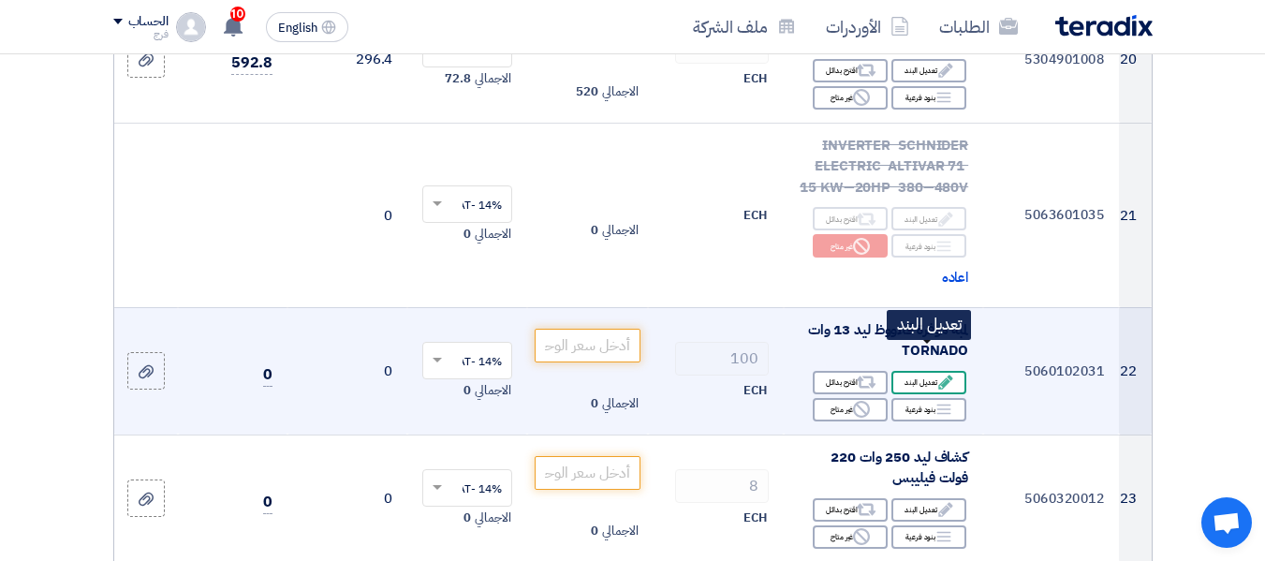
click at [926, 356] on div "Edit تعديل البند" at bounding box center [928, 360] width 75 height 23
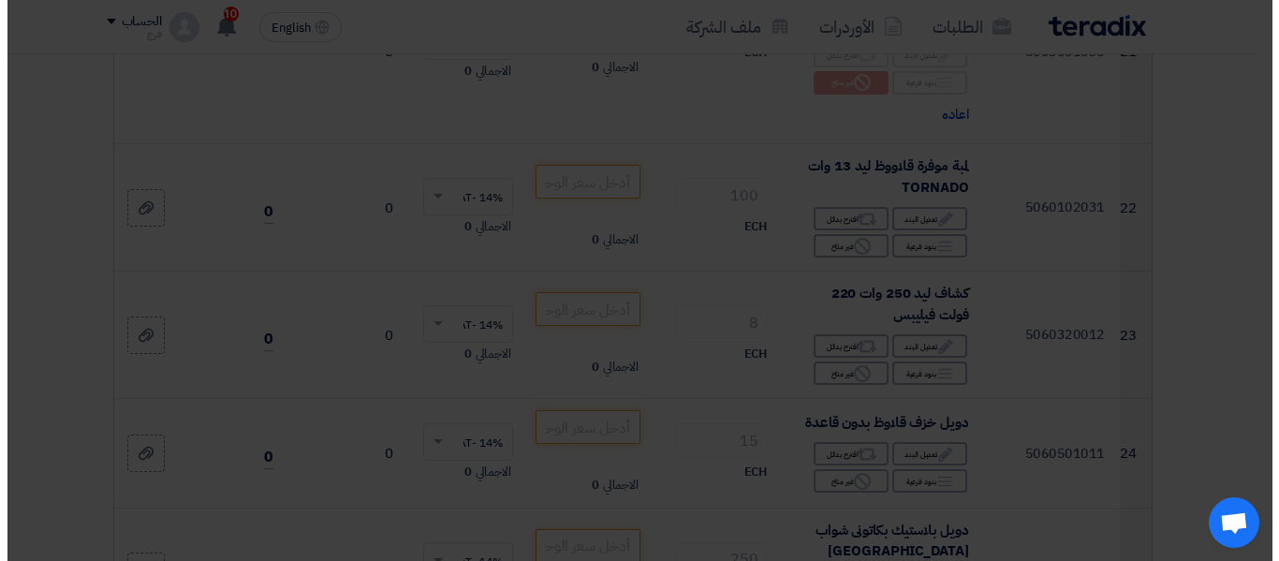
scroll to position [2927, 0]
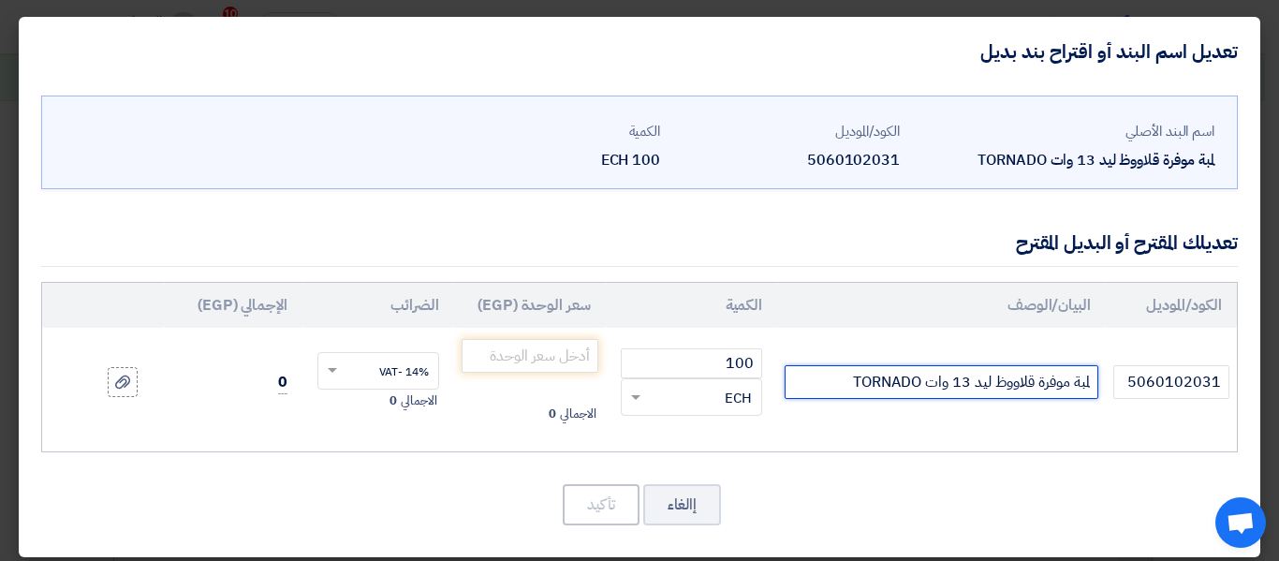
click at [963, 386] on input "لمبة موفرة قلاووظ ليد 13 وات TORNADO" at bounding box center [942, 382] width 314 height 34
click at [966, 382] on input "لمبة موفرة قلاووظ ليد 13 وات TORNADO" at bounding box center [942, 382] width 314 height 34
drag, startPoint x: 853, startPoint y: 386, endPoint x: 924, endPoint y: 379, distance: 71.5
click at [924, 379] on input "لمبة موفرة قلاووظ ليد 12 وات TORNADO" at bounding box center [942, 382] width 314 height 34
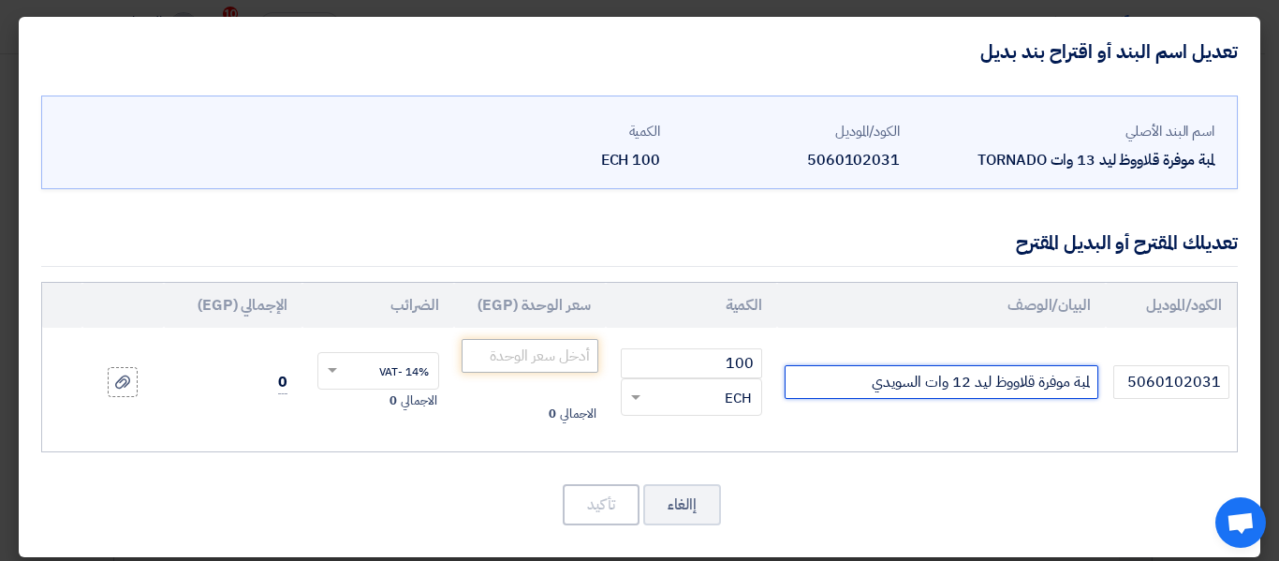
type input "لمبة موفرة قلاووظ ليد 12 وات السويدي"
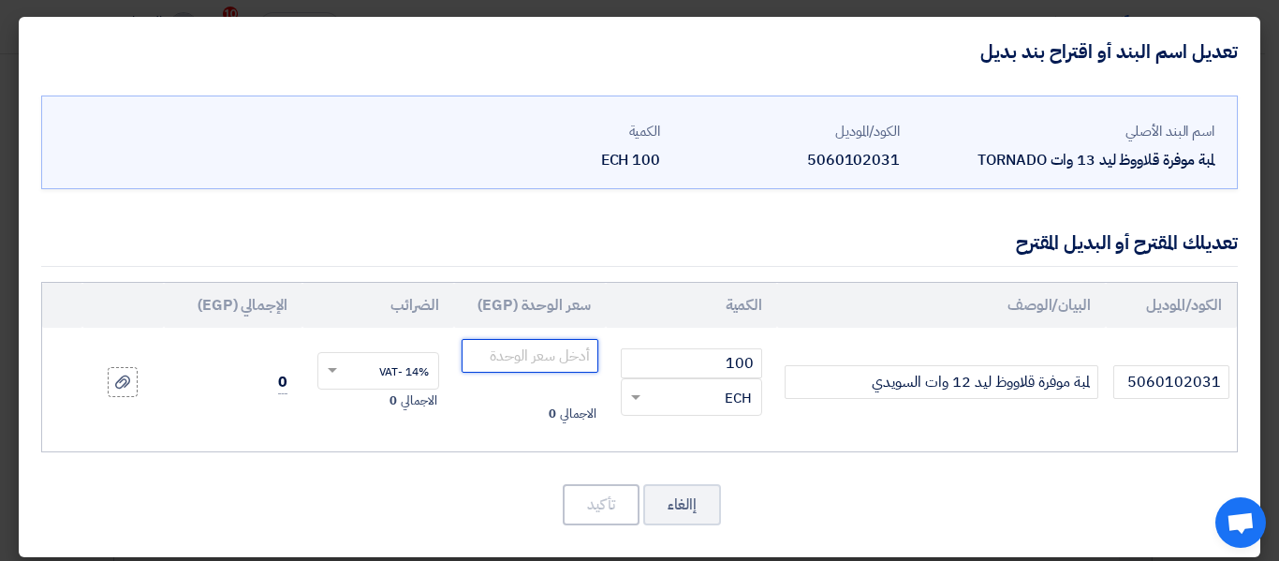
click at [566, 358] on input "number" at bounding box center [530, 356] width 137 height 34
type input "55"
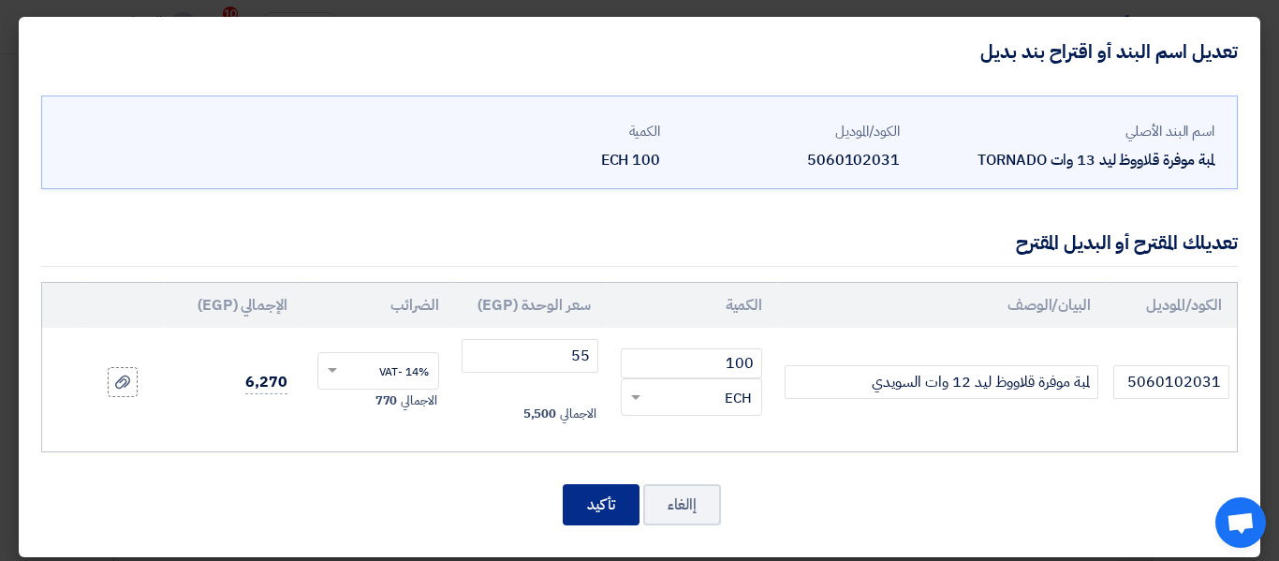
click at [600, 498] on button "تأكيد" at bounding box center [601, 504] width 77 height 41
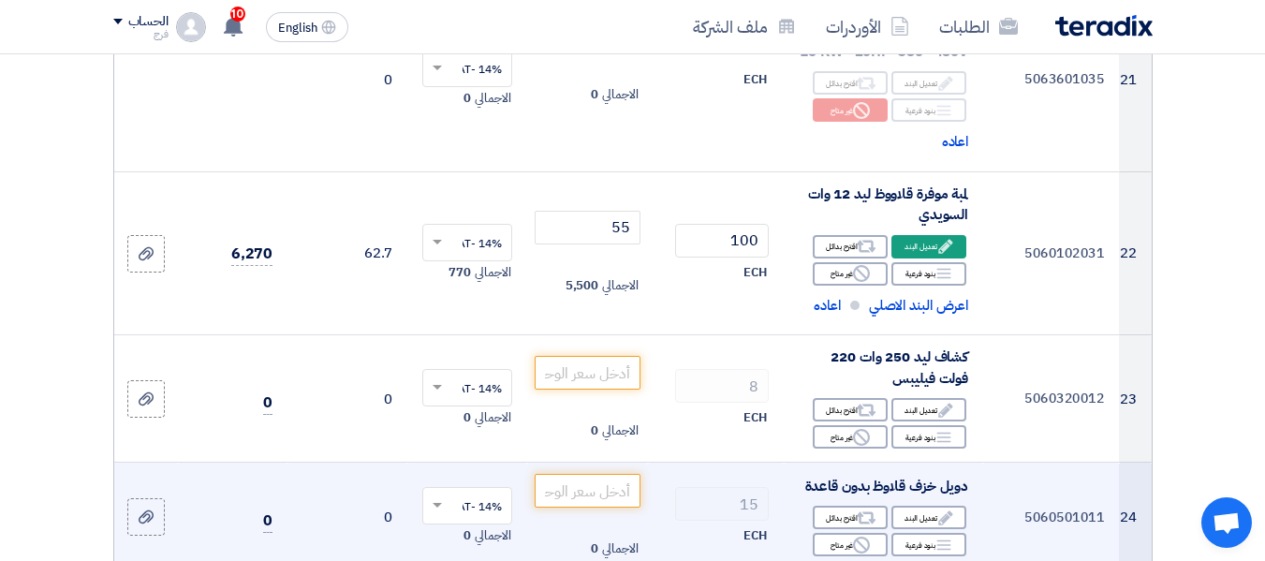
scroll to position [3278, 0]
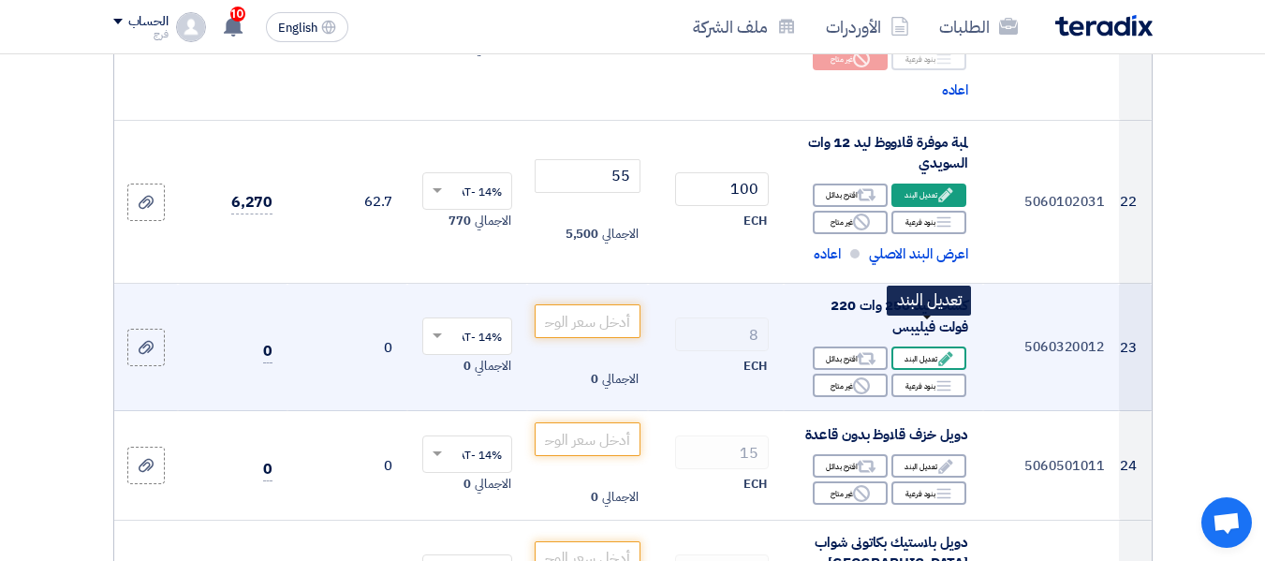
click at [916, 336] on div "Edit تعديل البند" at bounding box center [928, 337] width 75 height 23
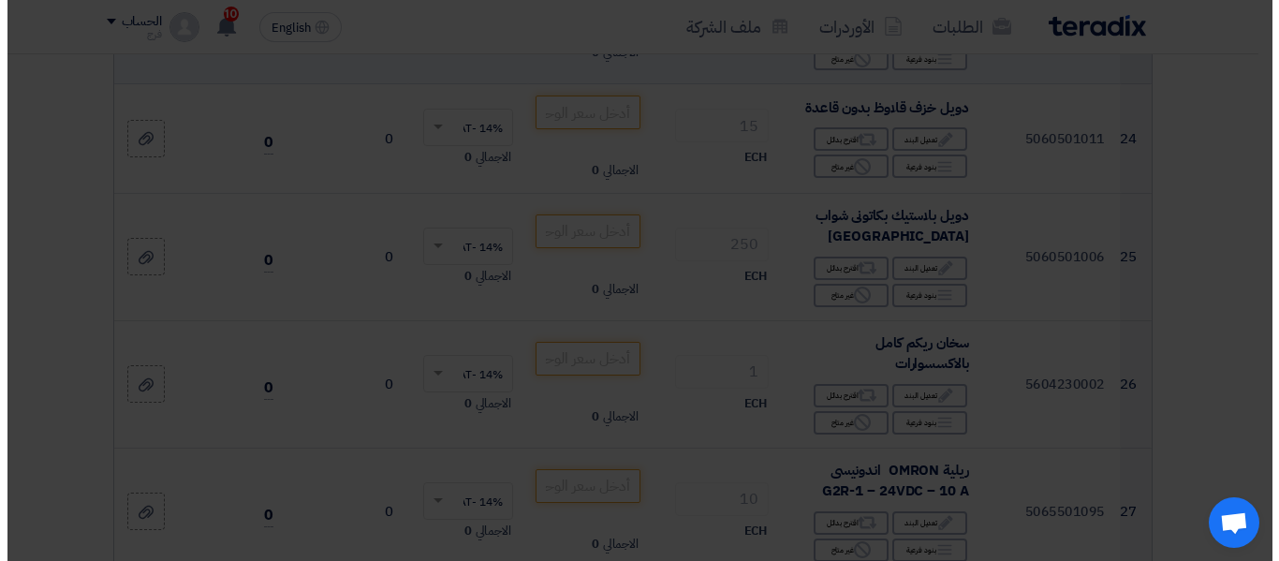
scroll to position [3114, 0]
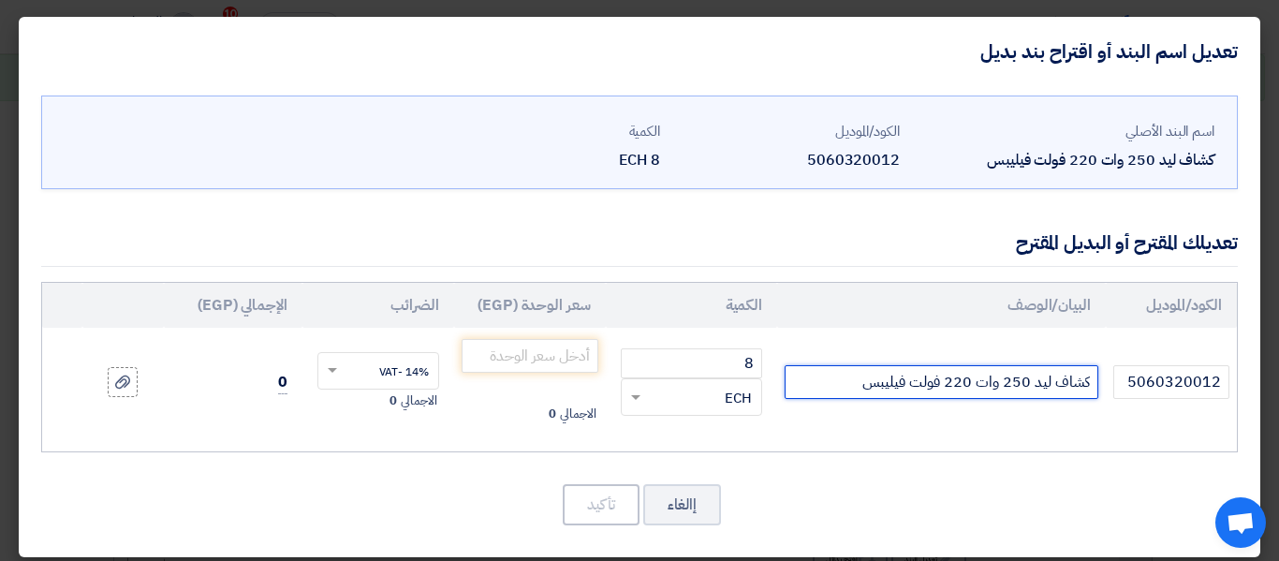
click at [859, 386] on input "كشاف ليد 250 وات 220 فولت فيليبس" at bounding box center [942, 382] width 314 height 34
type input "كشاف ليد 250 وات 220 فولت ستورم"
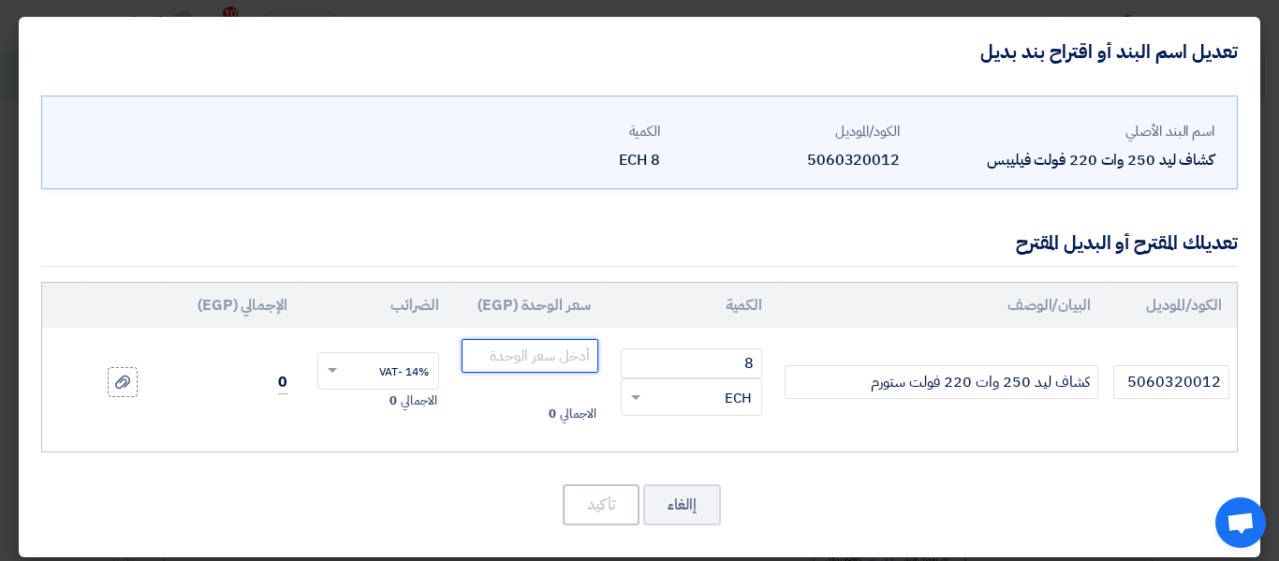
click at [549, 361] on input "number" at bounding box center [530, 356] width 137 height 34
type input "3850"
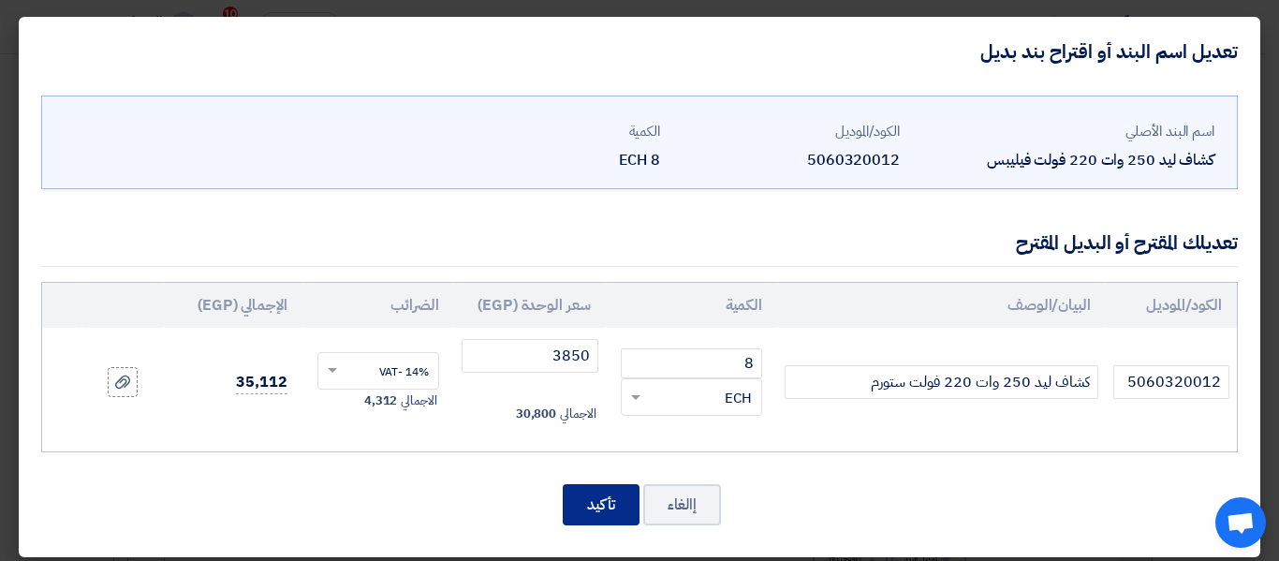
click at [588, 503] on button "تأكيد" at bounding box center [601, 504] width 77 height 41
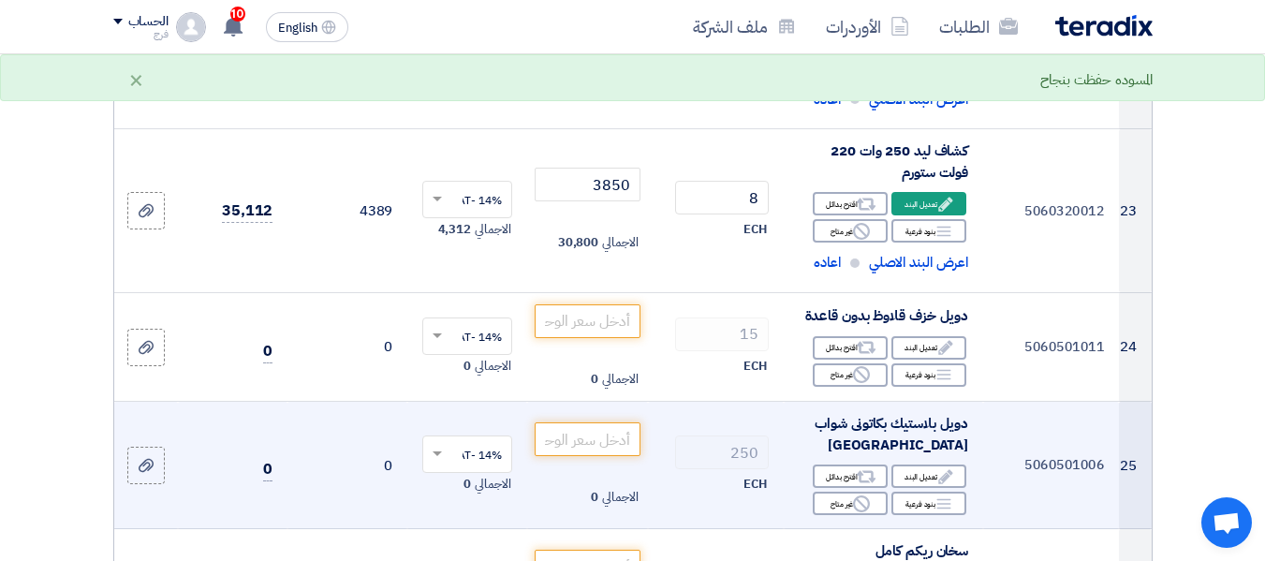
scroll to position [3465, 0]
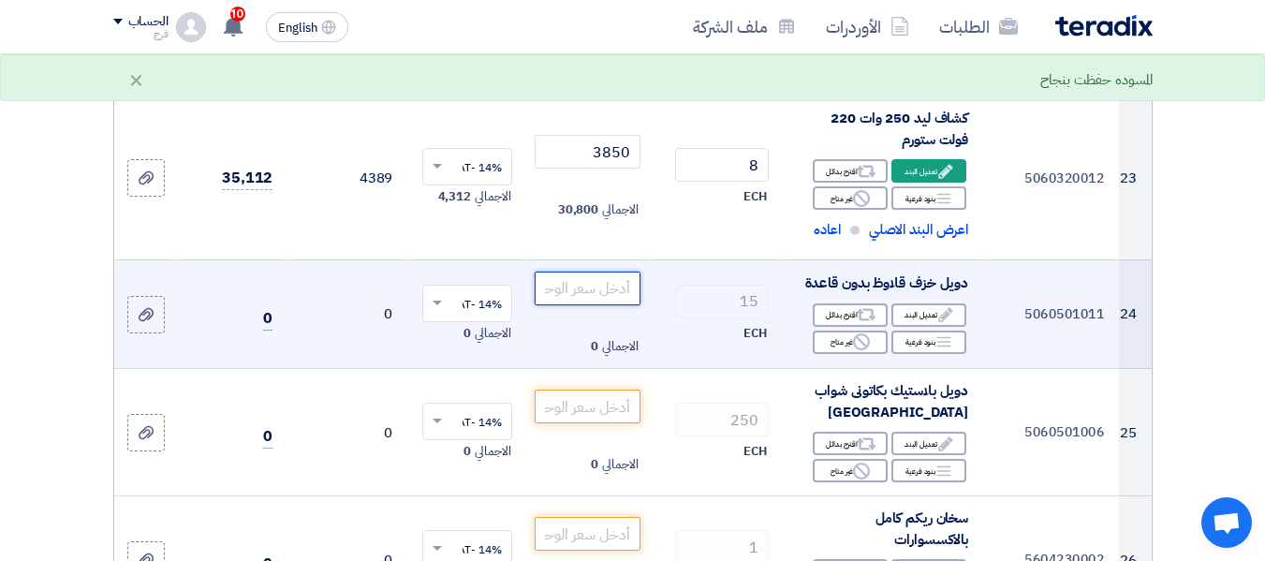
click at [596, 252] on input "number" at bounding box center [587, 267] width 105 height 34
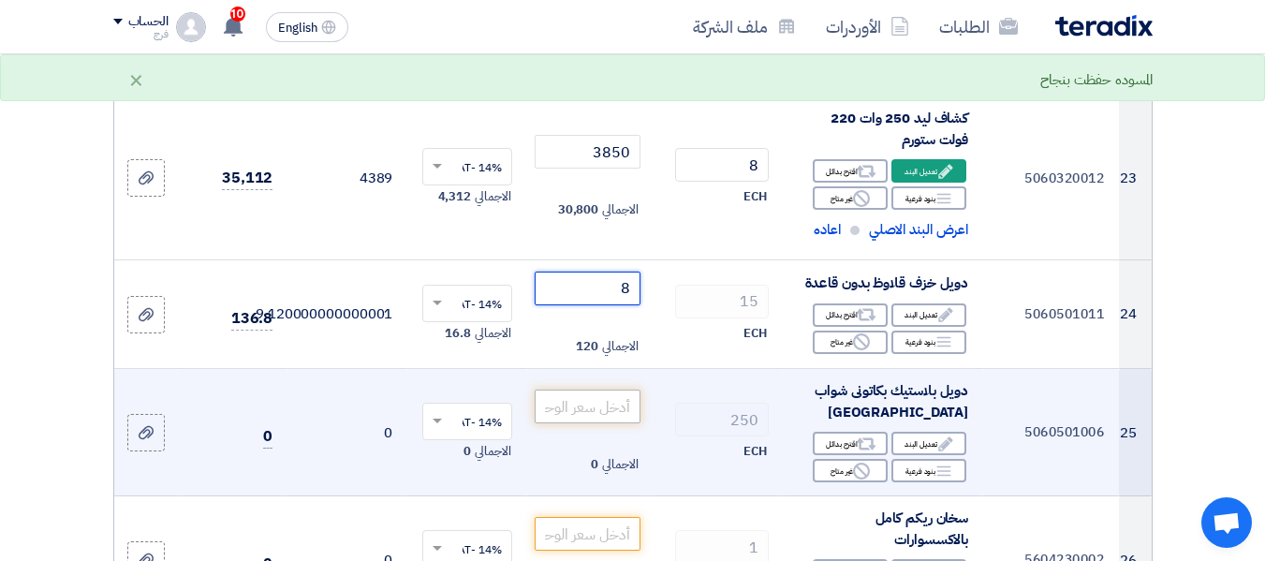
type input "8"
click at [576, 385] on input "number" at bounding box center [587, 386] width 105 height 34
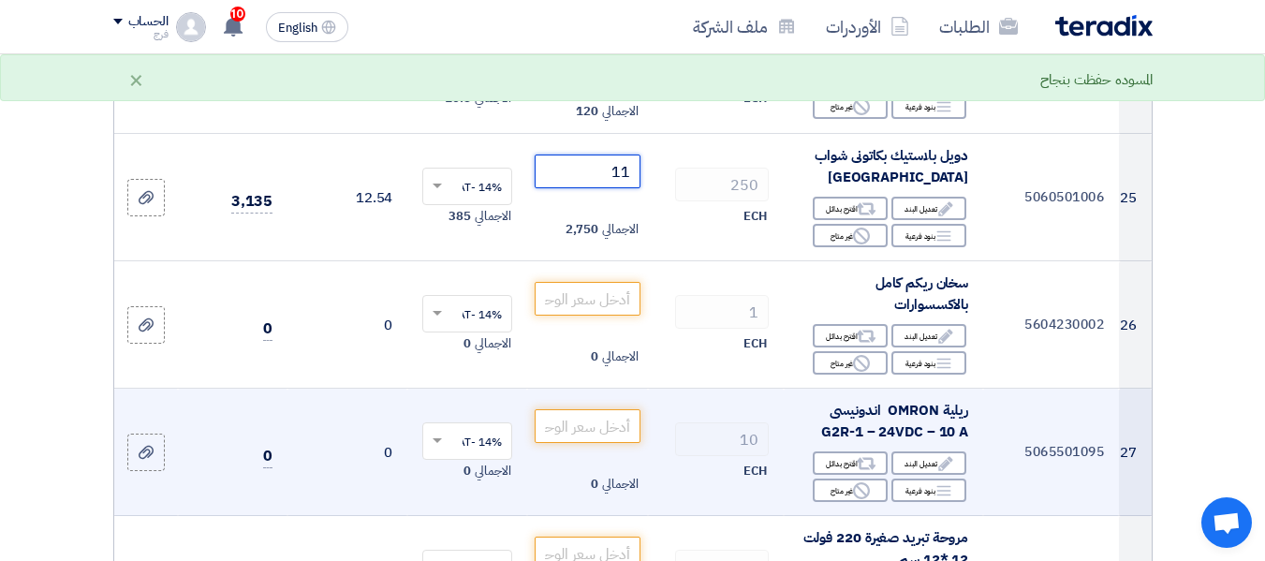
scroll to position [3746, 0]
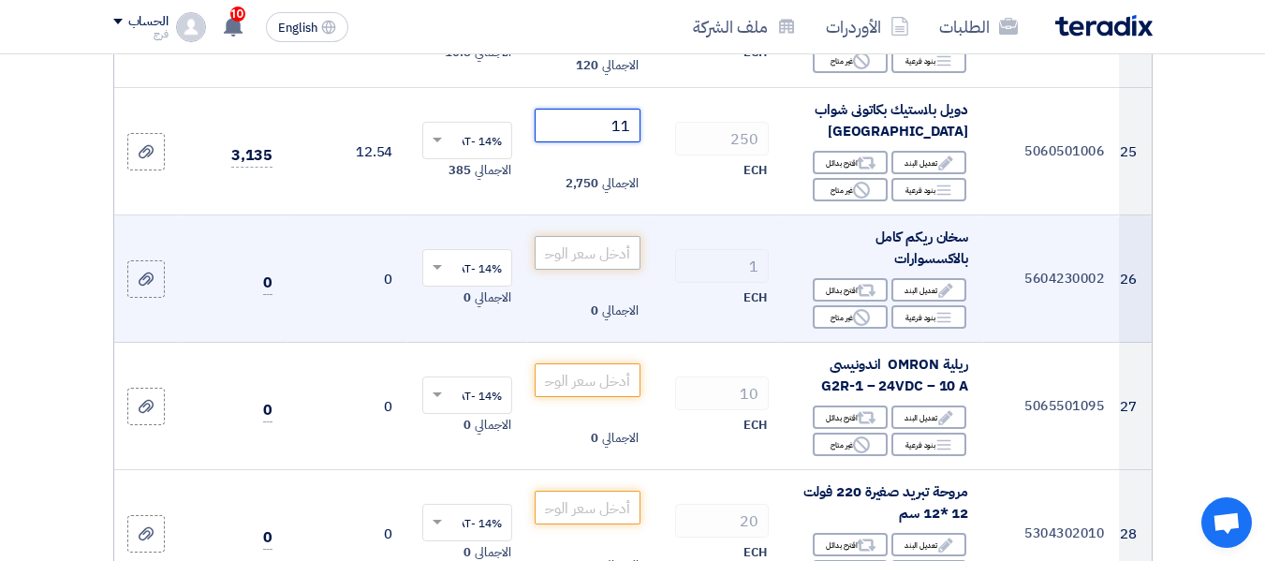
type input "11"
click at [589, 230] on input "number" at bounding box center [587, 232] width 105 height 34
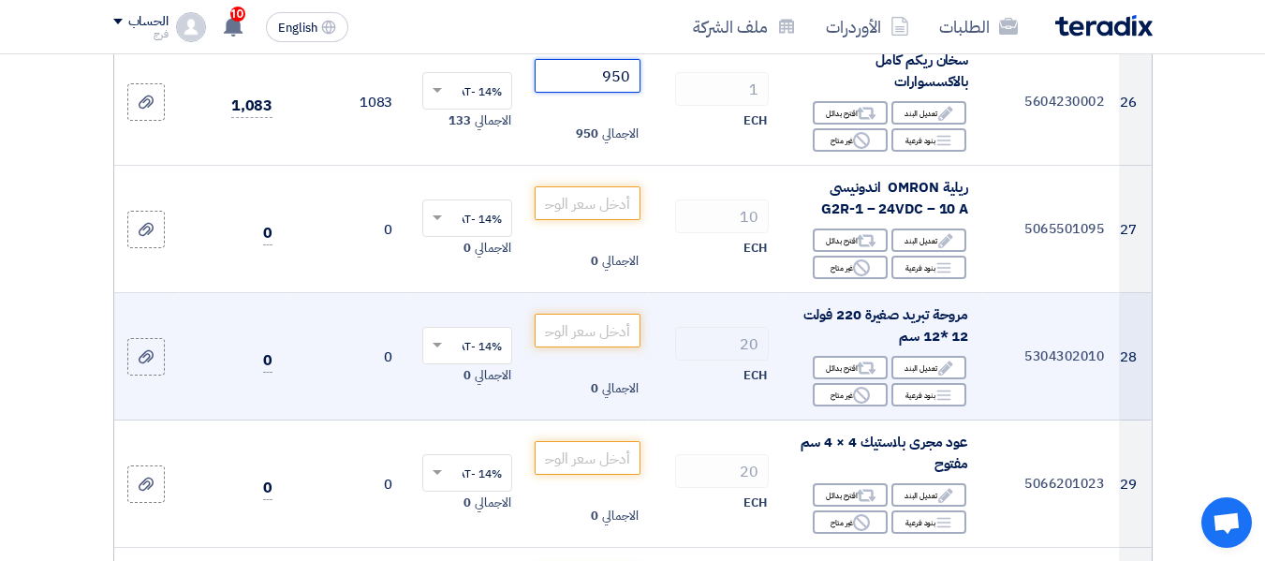
scroll to position [3933, 0]
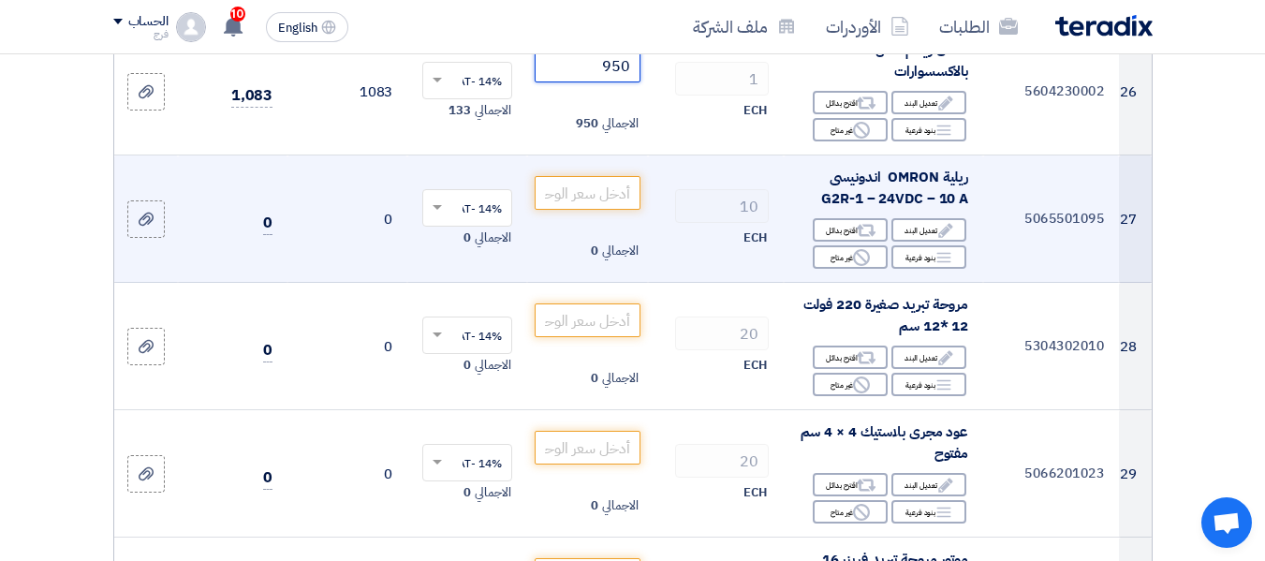
type input "950"
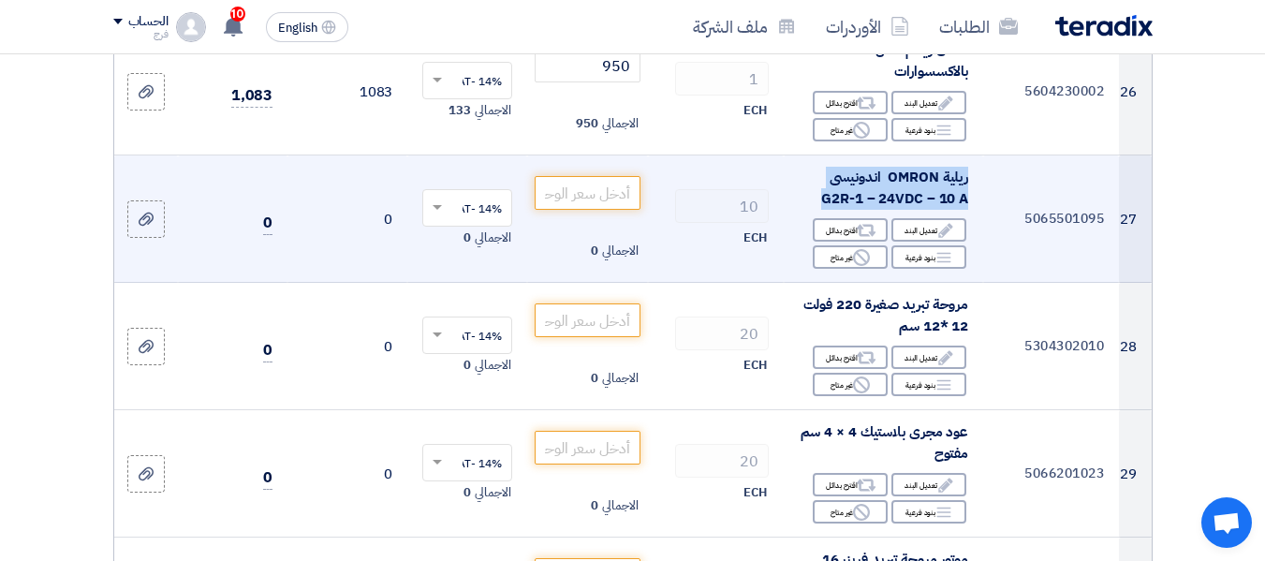
drag, startPoint x: 820, startPoint y: 178, endPoint x: 975, endPoint y: 145, distance: 158.0
click at [975, 145] on td "ريلية OMRON اندونيسى G2R-1 – 24VDC – 10 A Edit تعديل البند Alternative اقترح بد…" at bounding box center [883, 197] width 199 height 127
copy span "ريلية OMRON اندونيسى G2R-1 – 24VDC – 10 A"
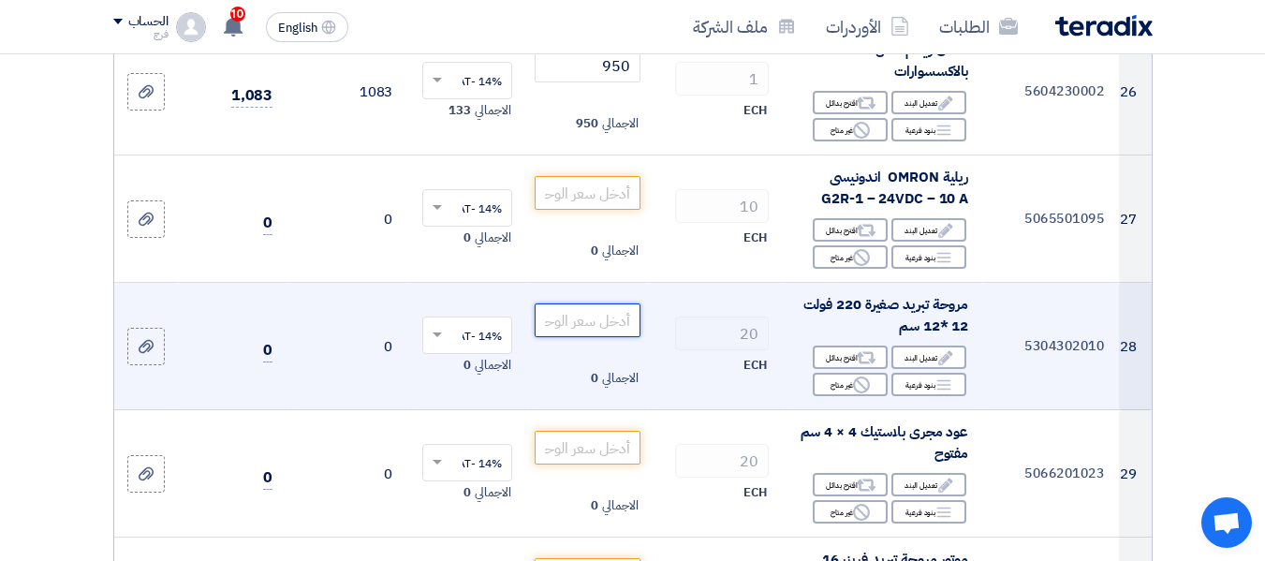
click at [603, 296] on input "number" at bounding box center [587, 300] width 105 height 34
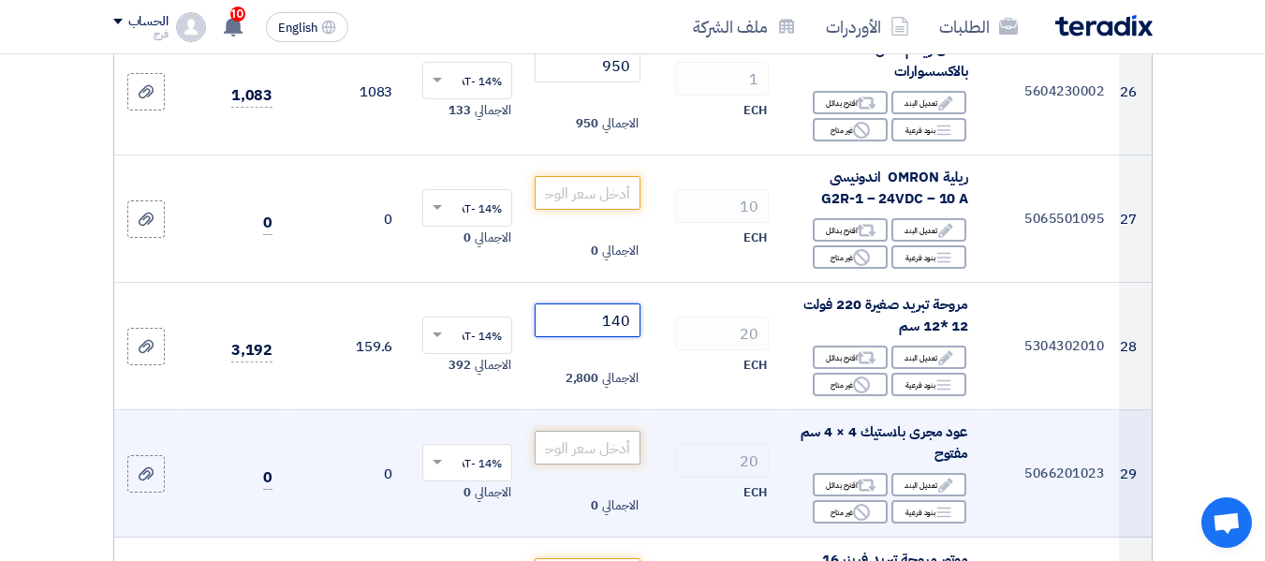
type input "140"
click at [589, 417] on input "number" at bounding box center [587, 427] width 105 height 34
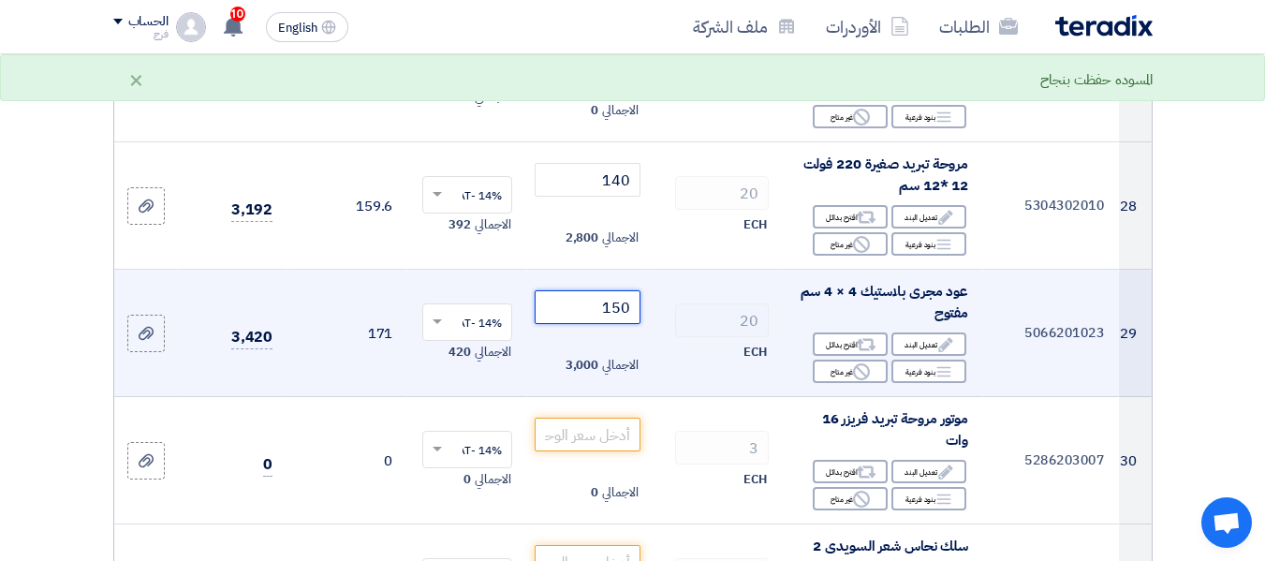
scroll to position [4120, 0]
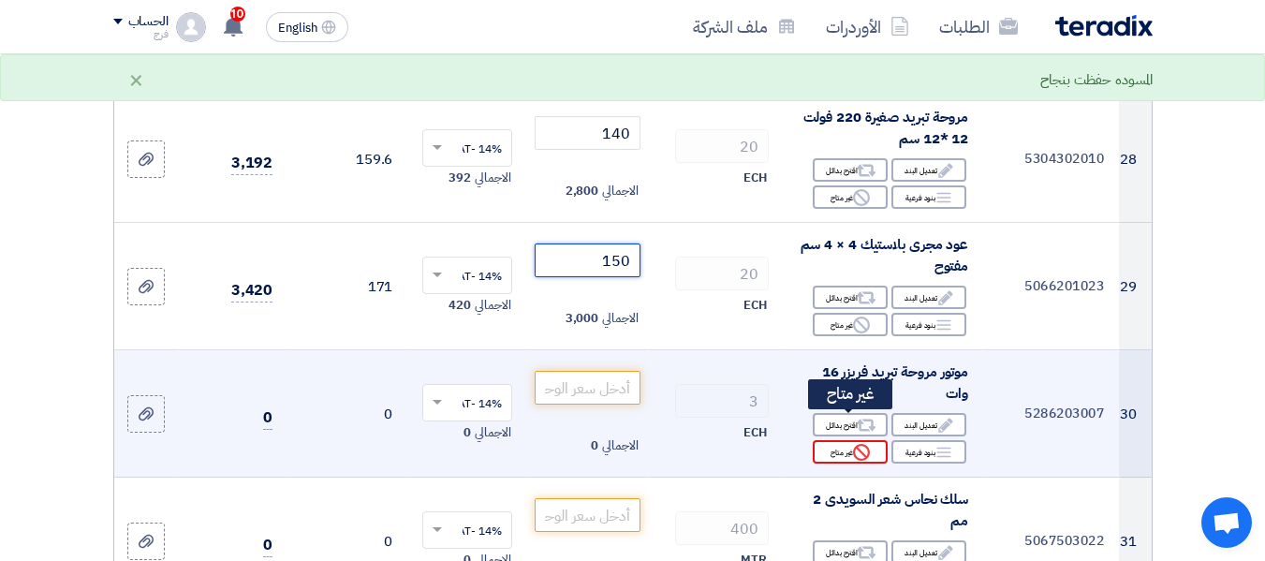
type input "150"
click at [838, 434] on div "Reject غير متاح" at bounding box center [850, 431] width 75 height 23
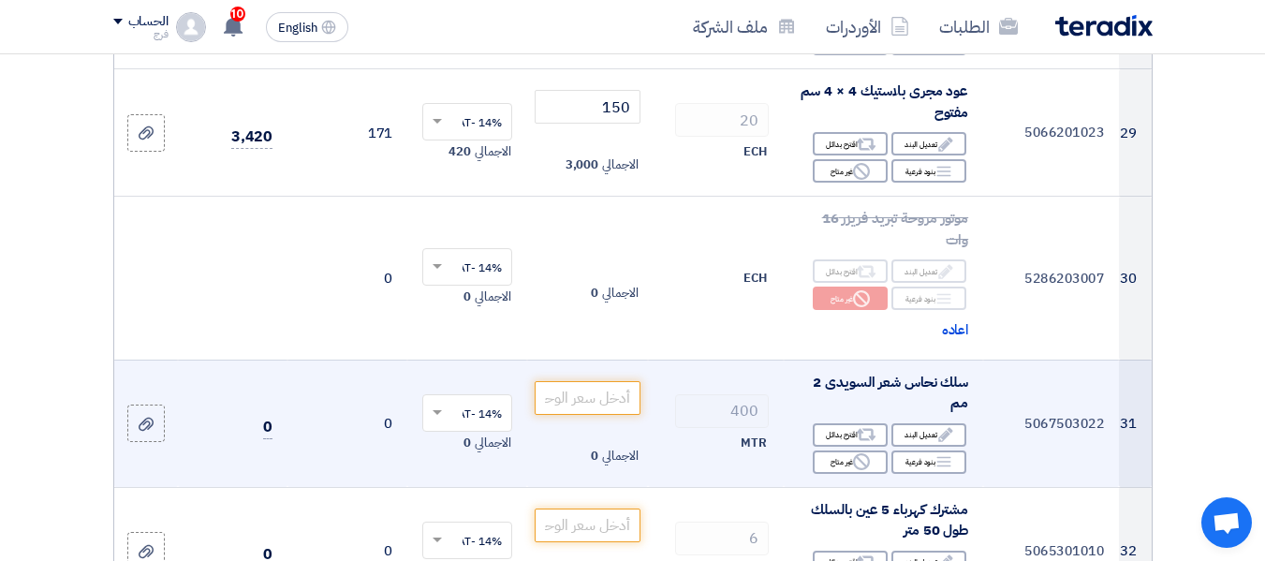
scroll to position [4308, 0]
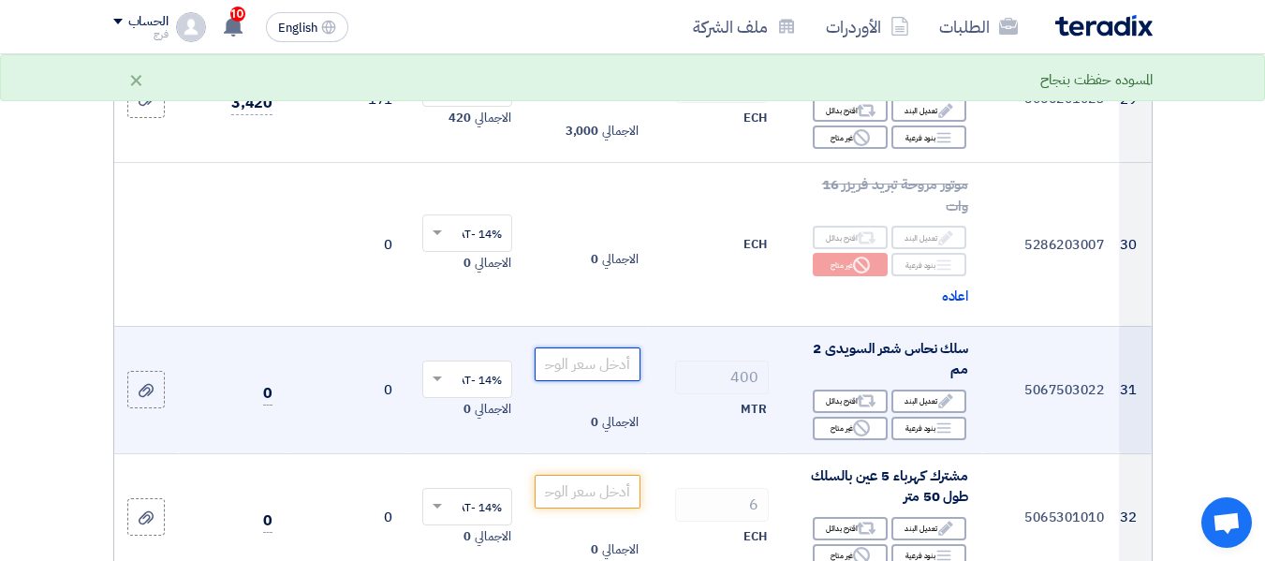
click at [591, 336] on input "number" at bounding box center [587, 343] width 105 height 34
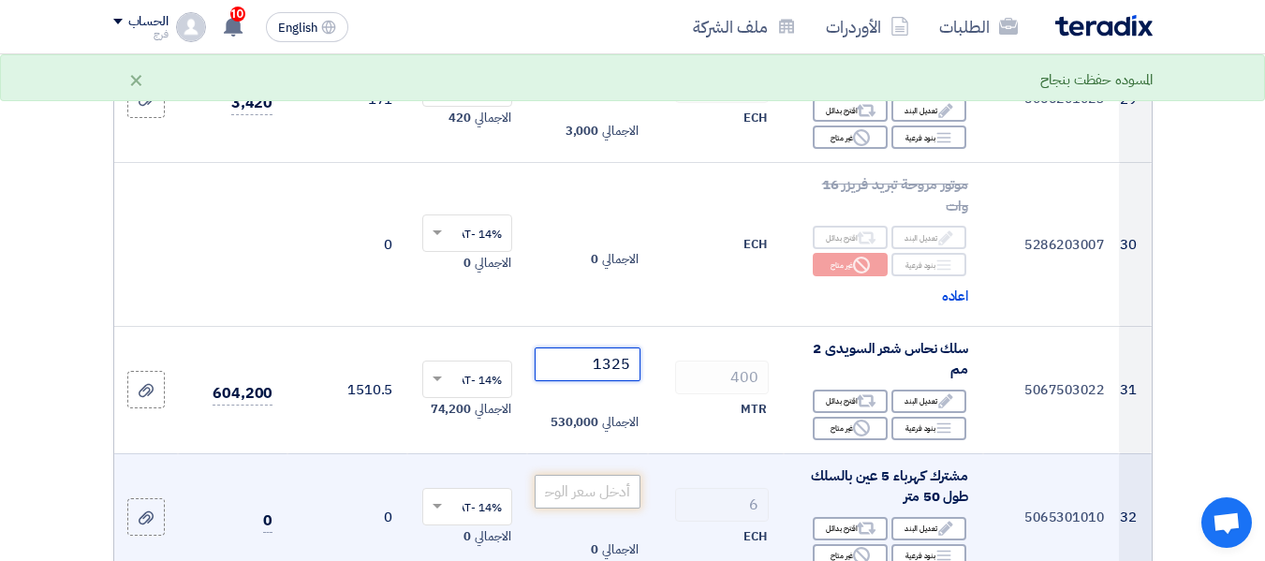
type input "1325"
click at [580, 464] on input "number" at bounding box center [587, 470] width 105 height 34
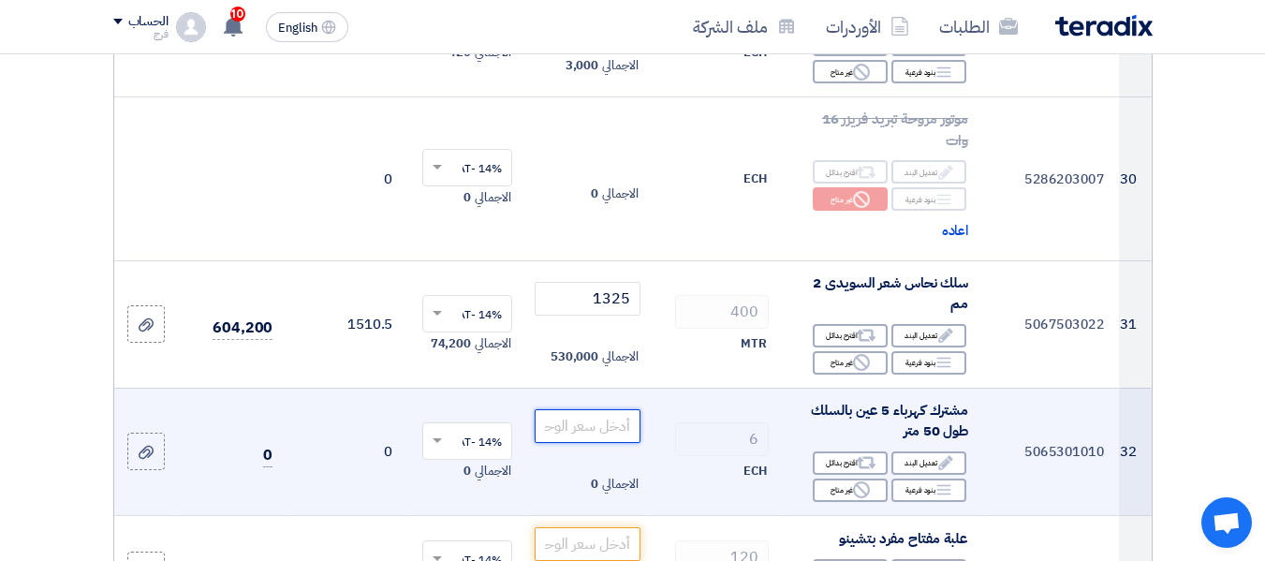
scroll to position [4401, 0]
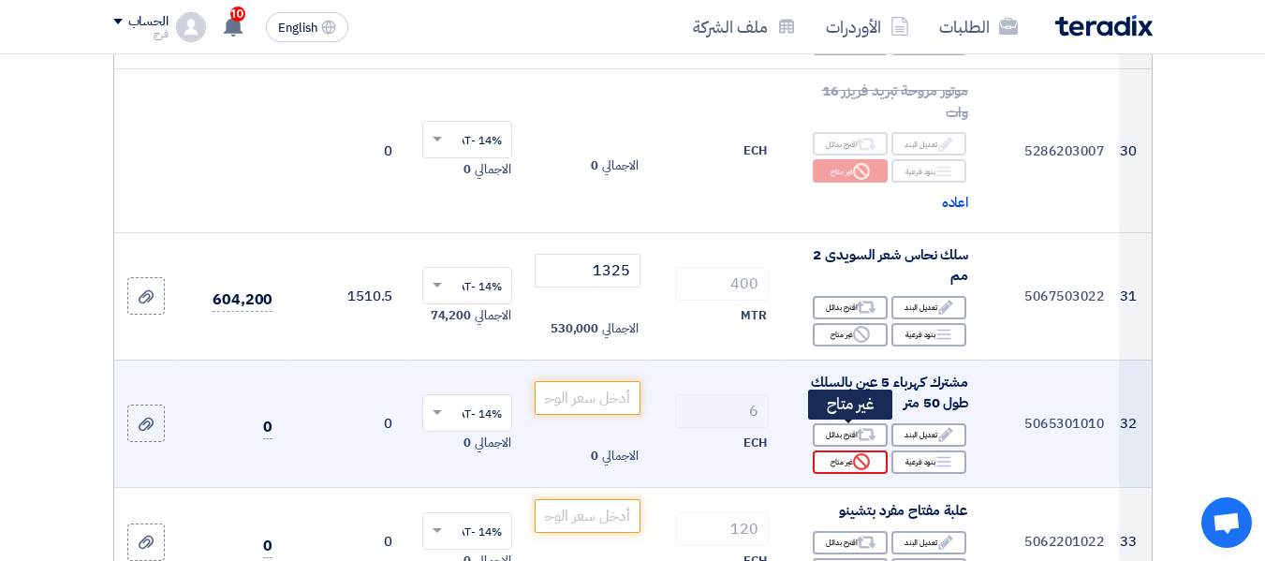
click at [833, 432] on div "Reject غير متاح" at bounding box center [850, 440] width 75 height 23
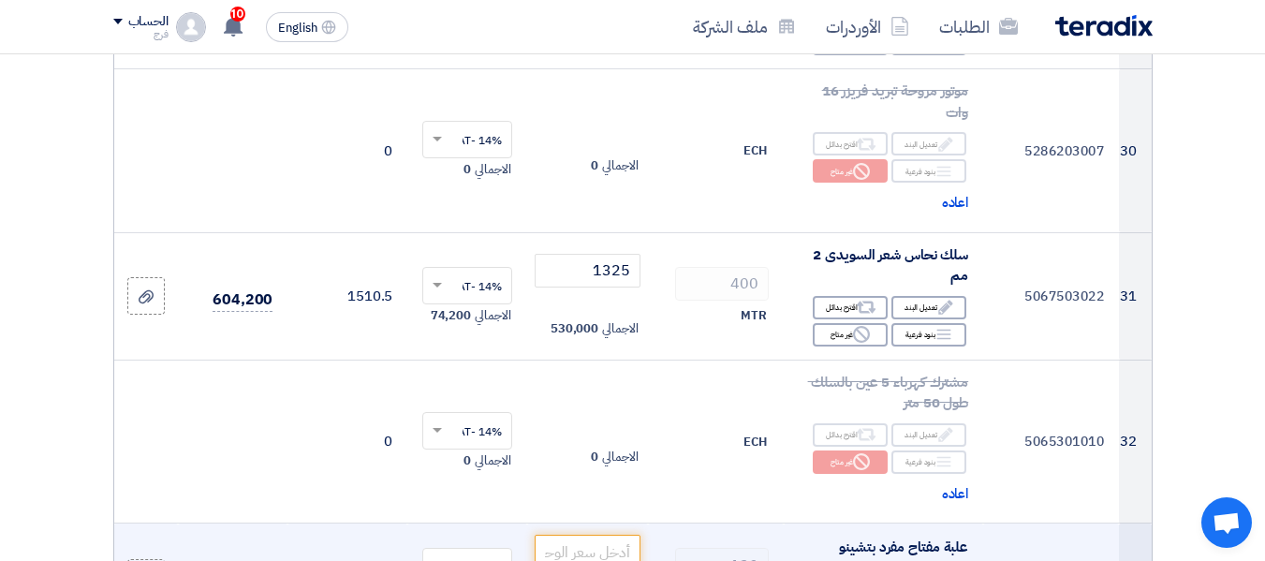
scroll to position [4495, 0]
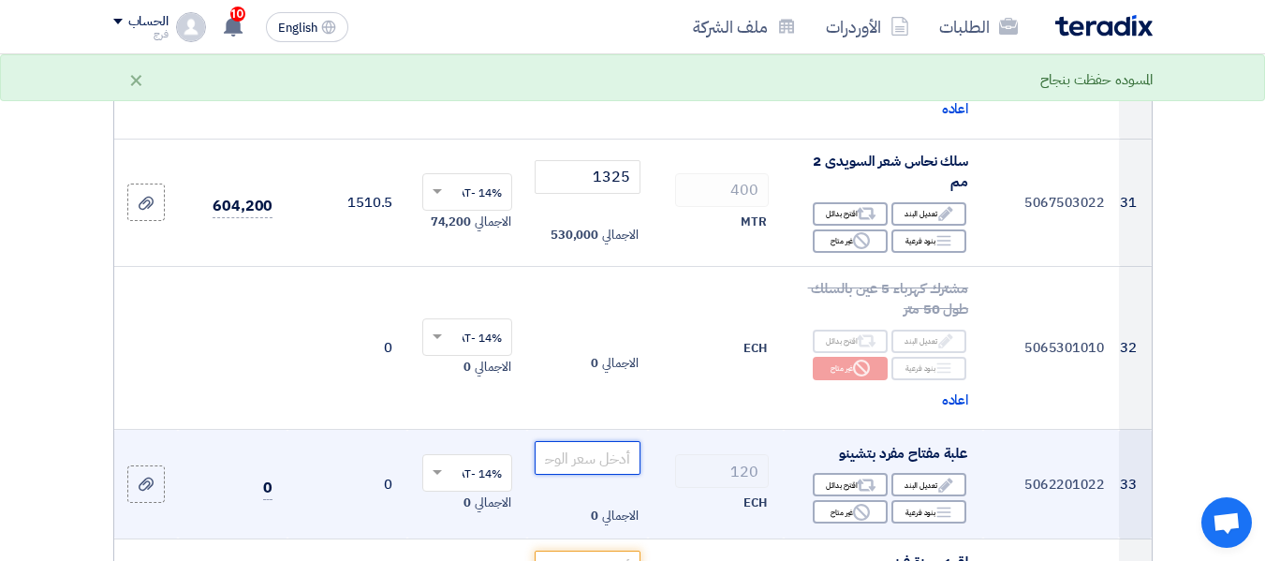
click at [595, 423] on input "number" at bounding box center [587, 437] width 105 height 34
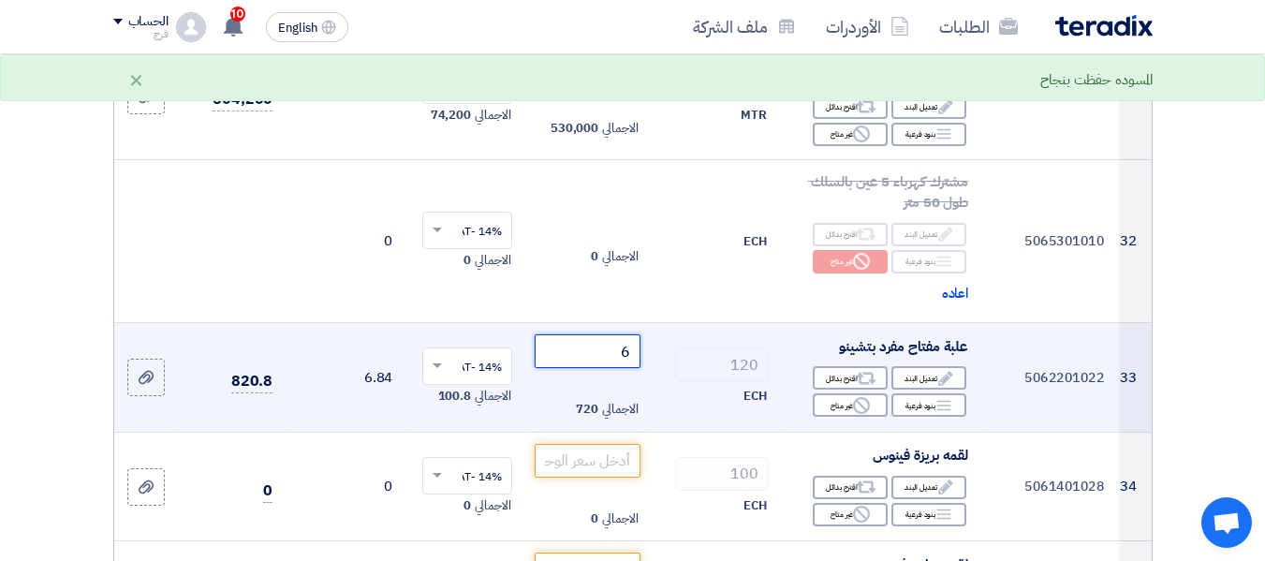
scroll to position [4682, 0]
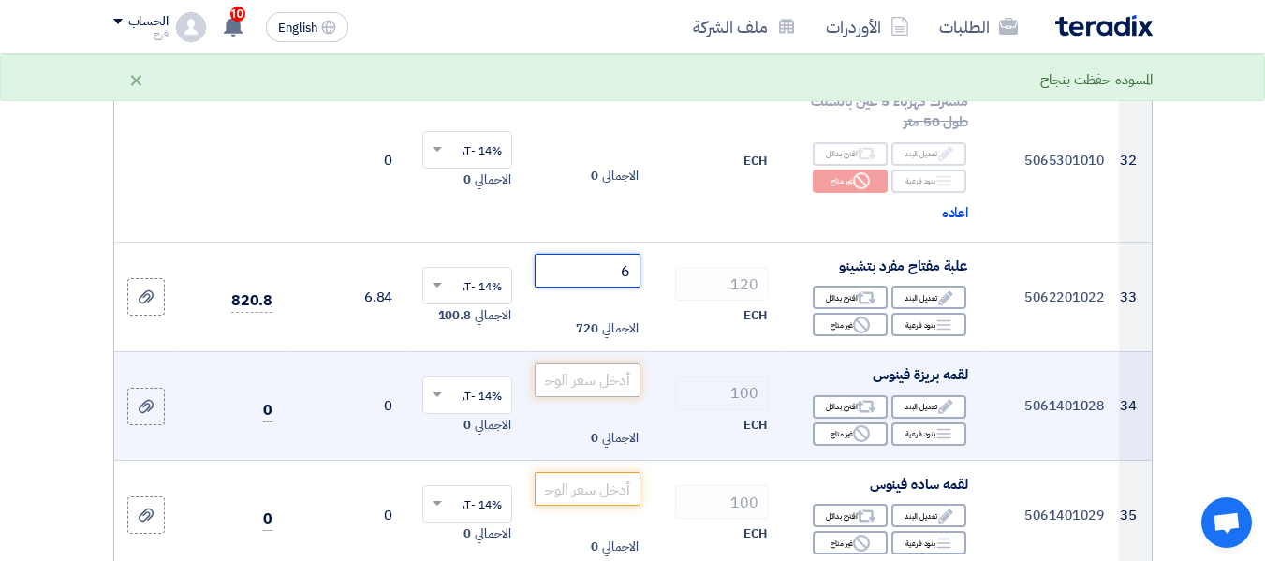
type input "6"
click at [586, 361] on input "number" at bounding box center [587, 359] width 105 height 34
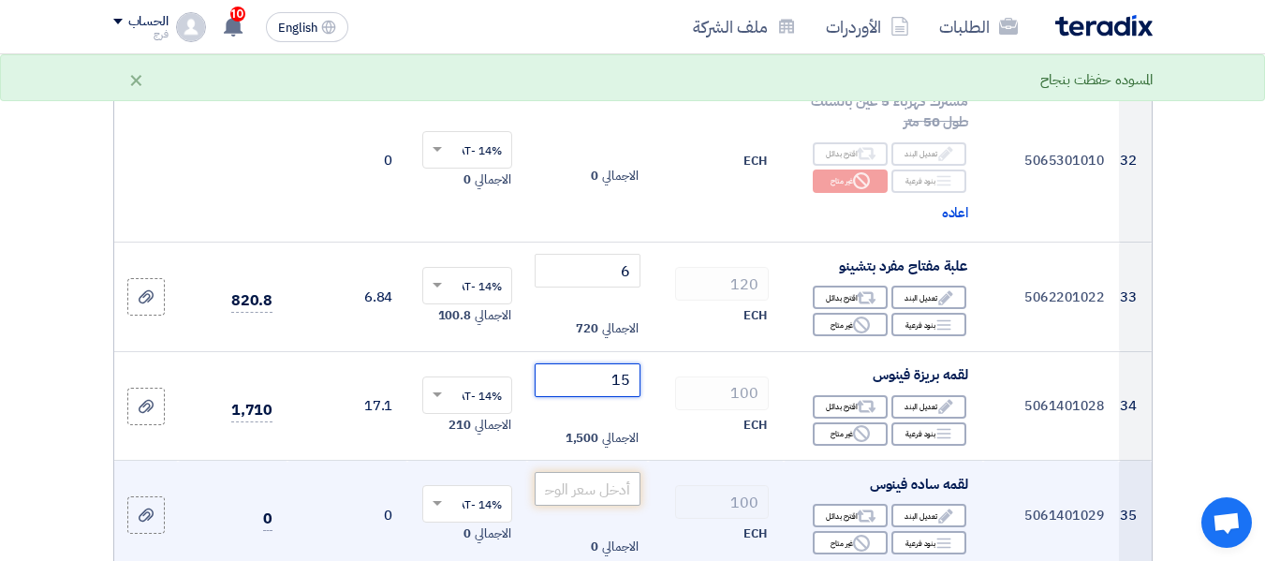
type input "15"
click at [589, 455] on input "number" at bounding box center [587, 468] width 105 height 34
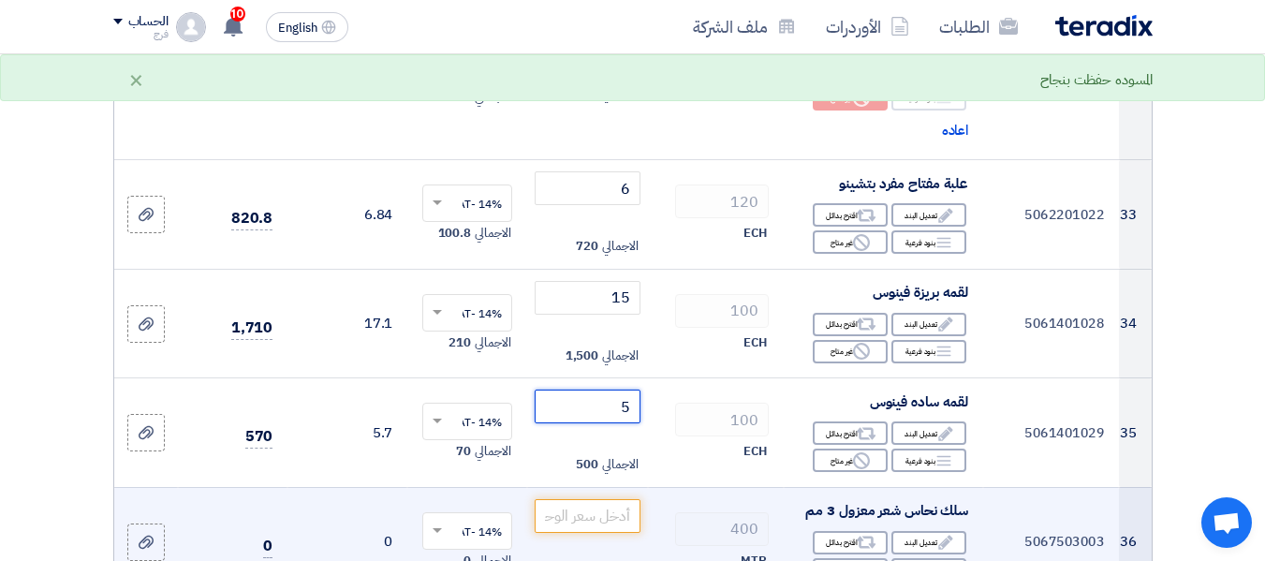
scroll to position [4870, 0]
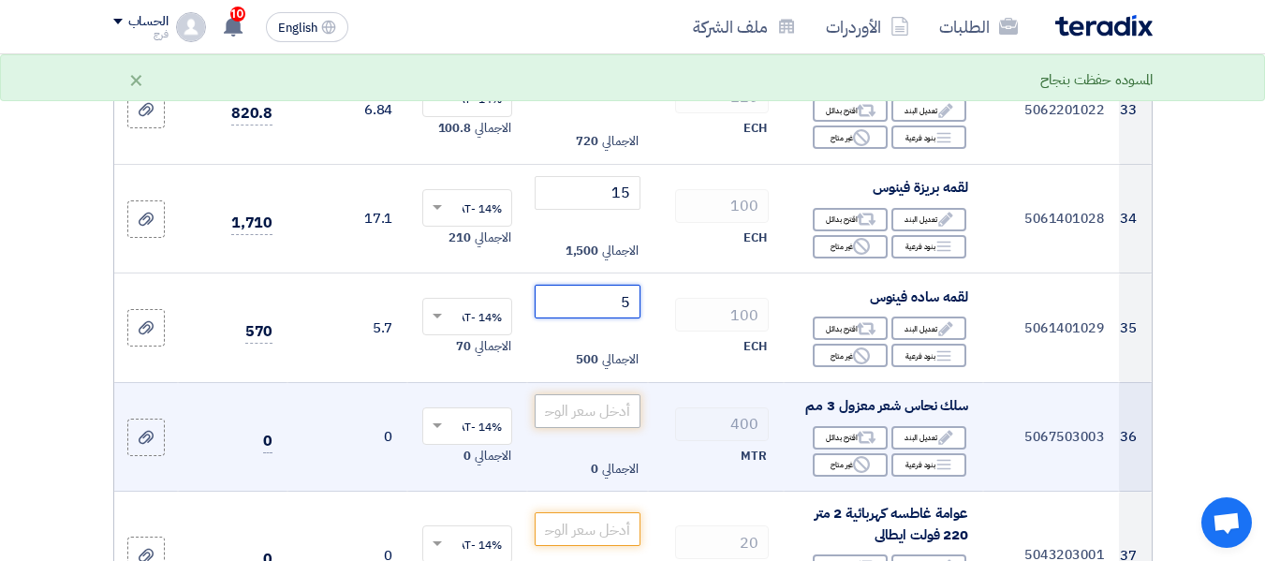
type input "5"
click at [592, 383] on input "number" at bounding box center [587, 390] width 105 height 34
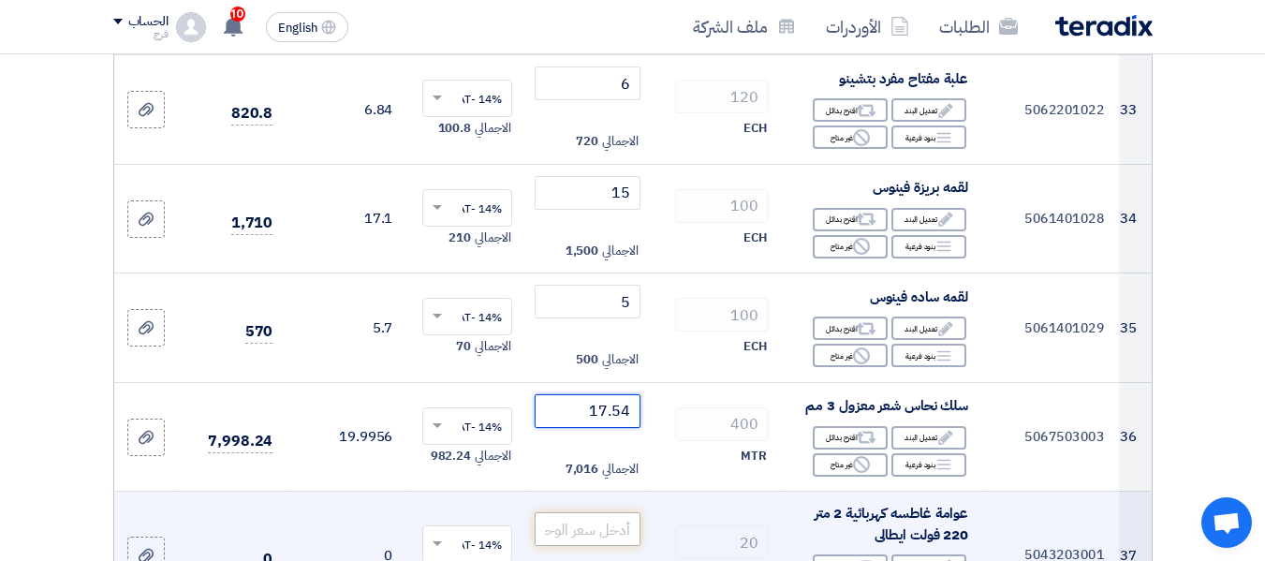
type input "17.54"
click at [604, 502] on input "number" at bounding box center [587, 509] width 105 height 34
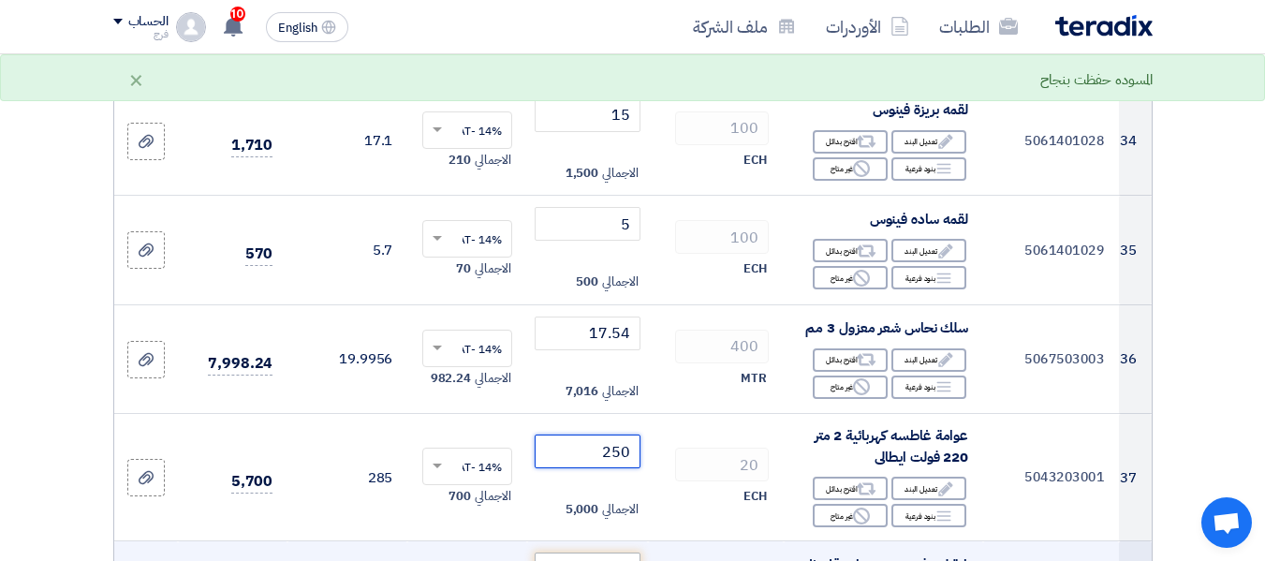
scroll to position [5057, 0]
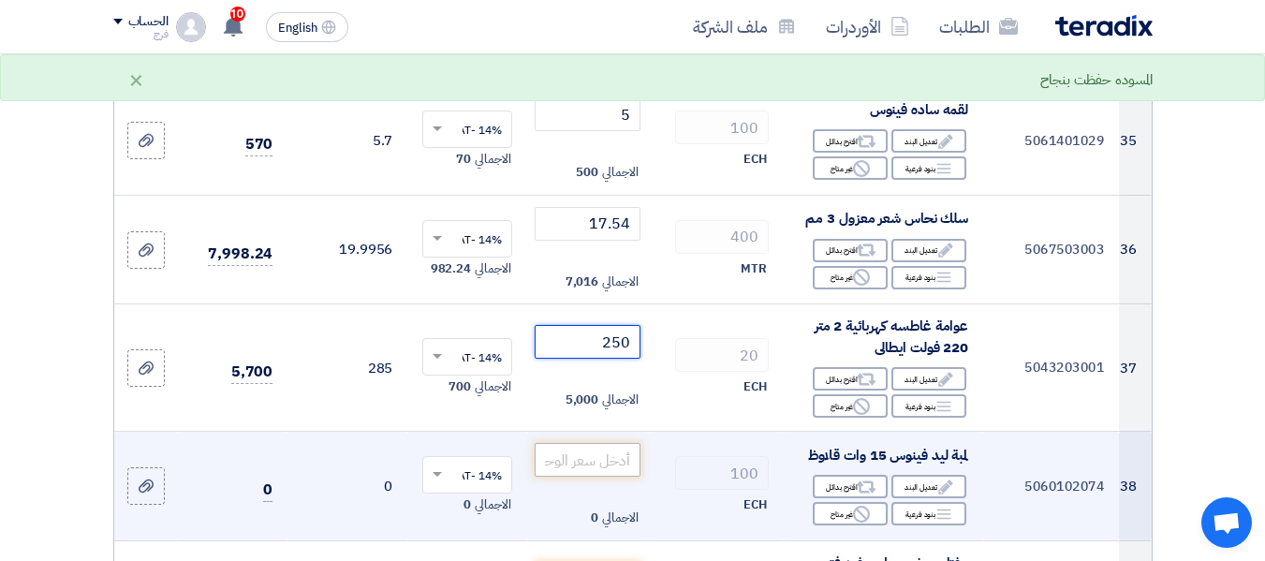
type input "250"
click at [574, 431] on input "number" at bounding box center [587, 439] width 105 height 34
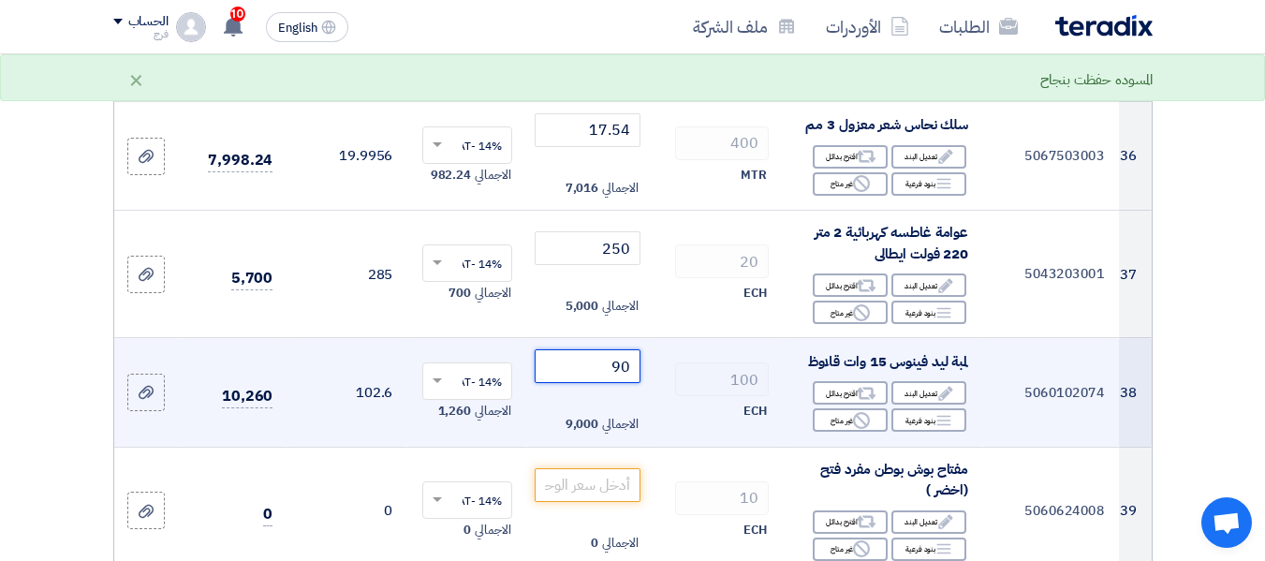
scroll to position [5244, 0]
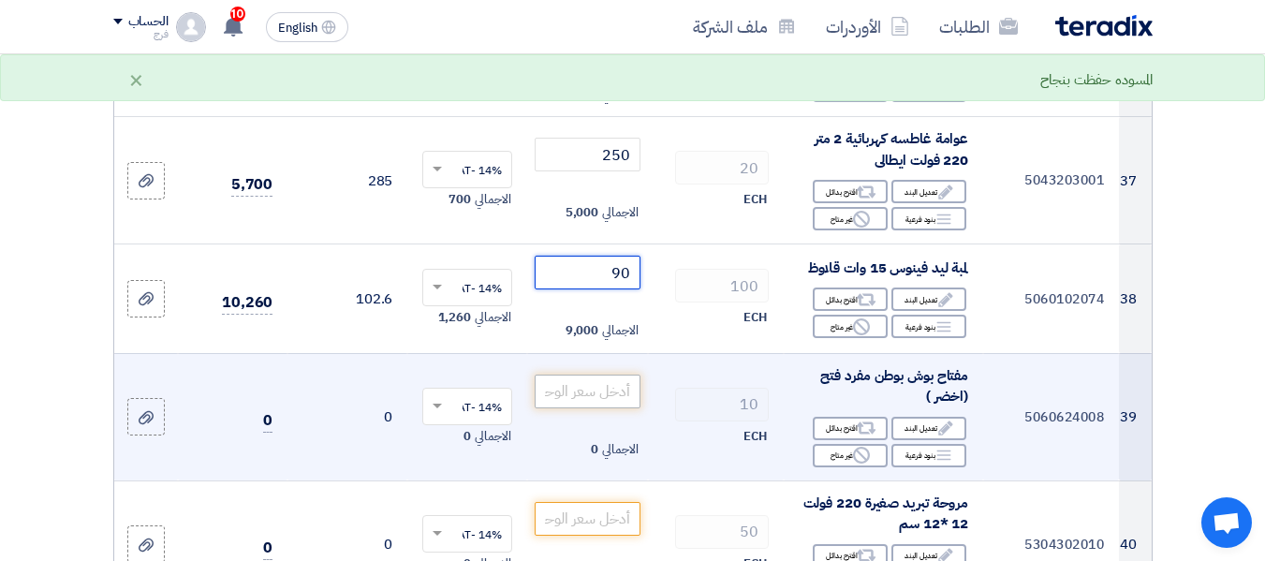
type input "90"
click at [596, 368] on input "number" at bounding box center [587, 370] width 105 height 34
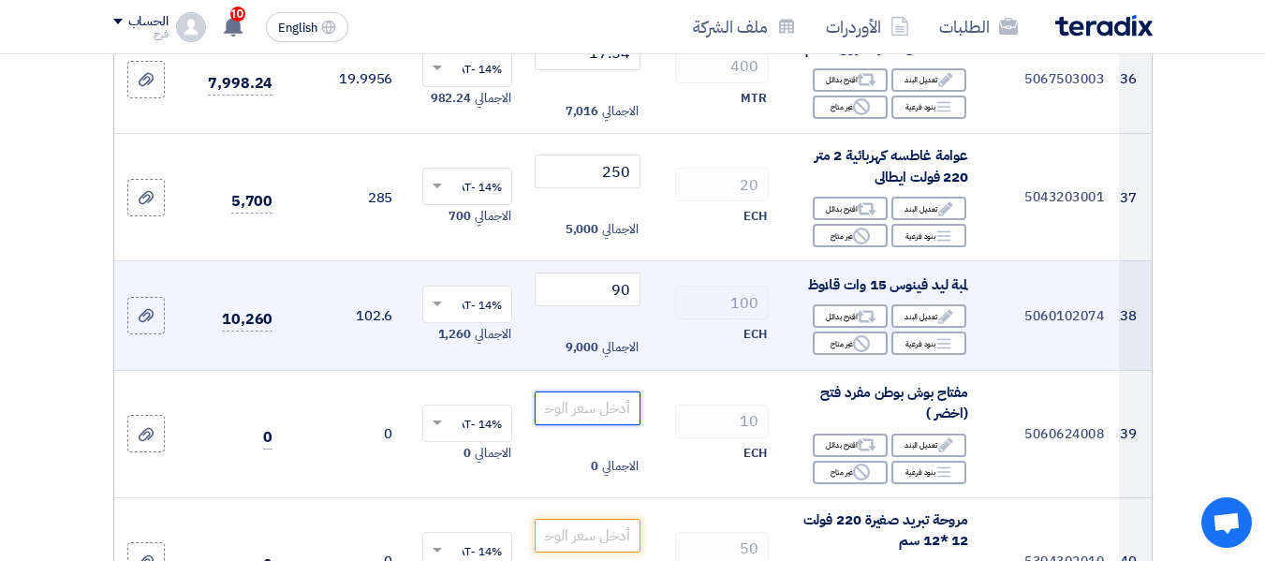
scroll to position [5338, 0]
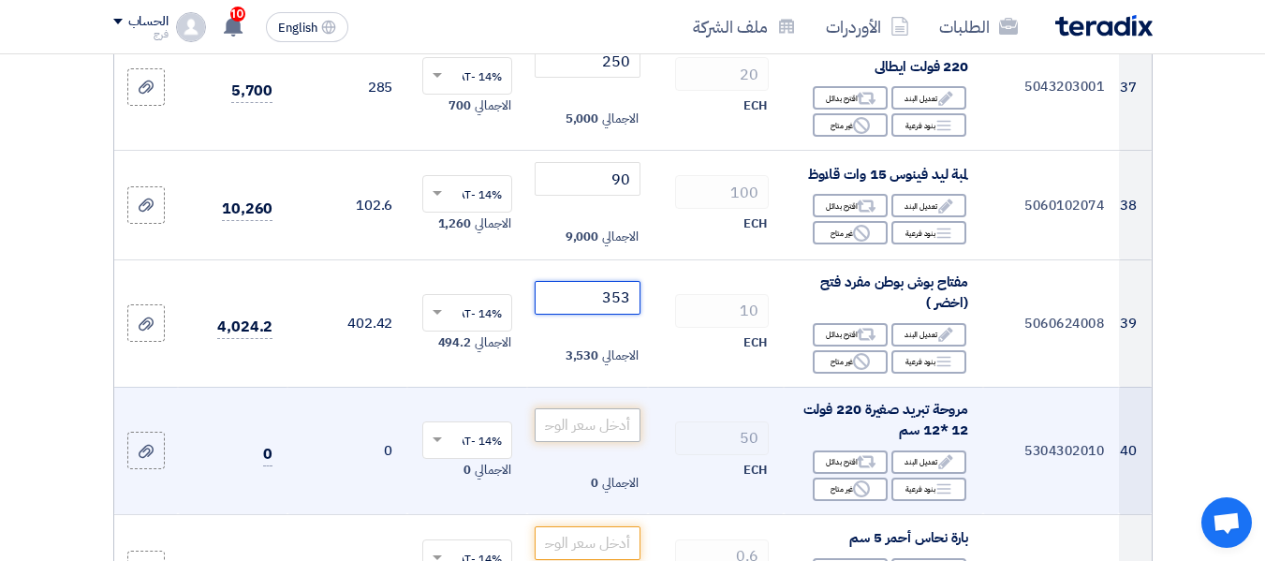
type input "353"
click at [561, 401] on input "number" at bounding box center [587, 404] width 105 height 34
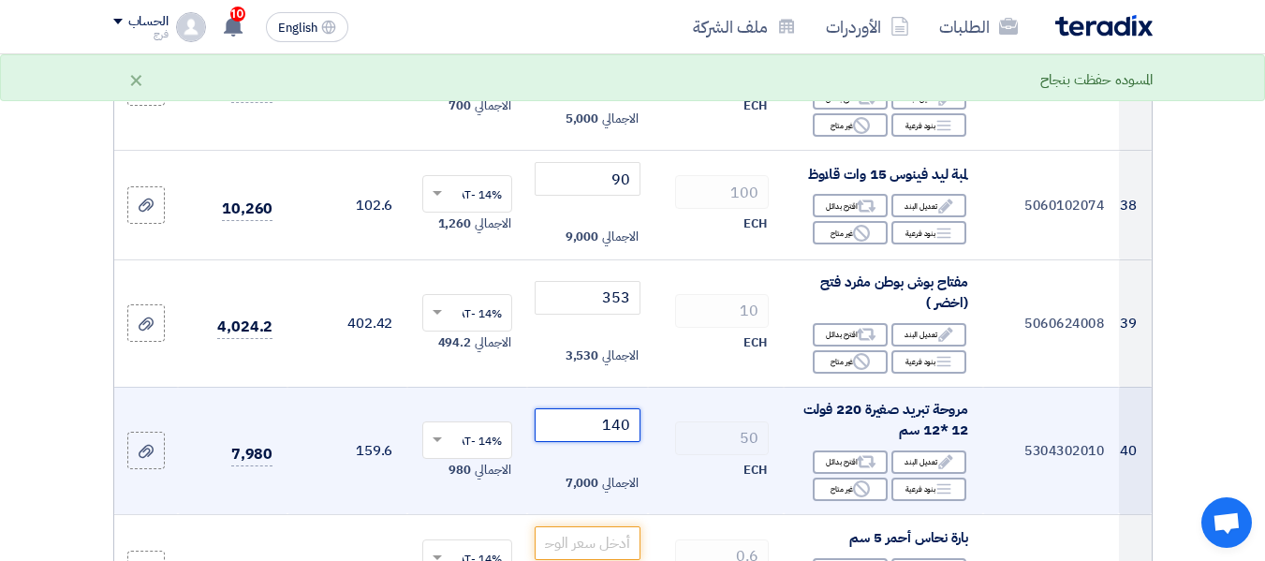
click at [613, 401] on input "140" at bounding box center [587, 404] width 105 height 34
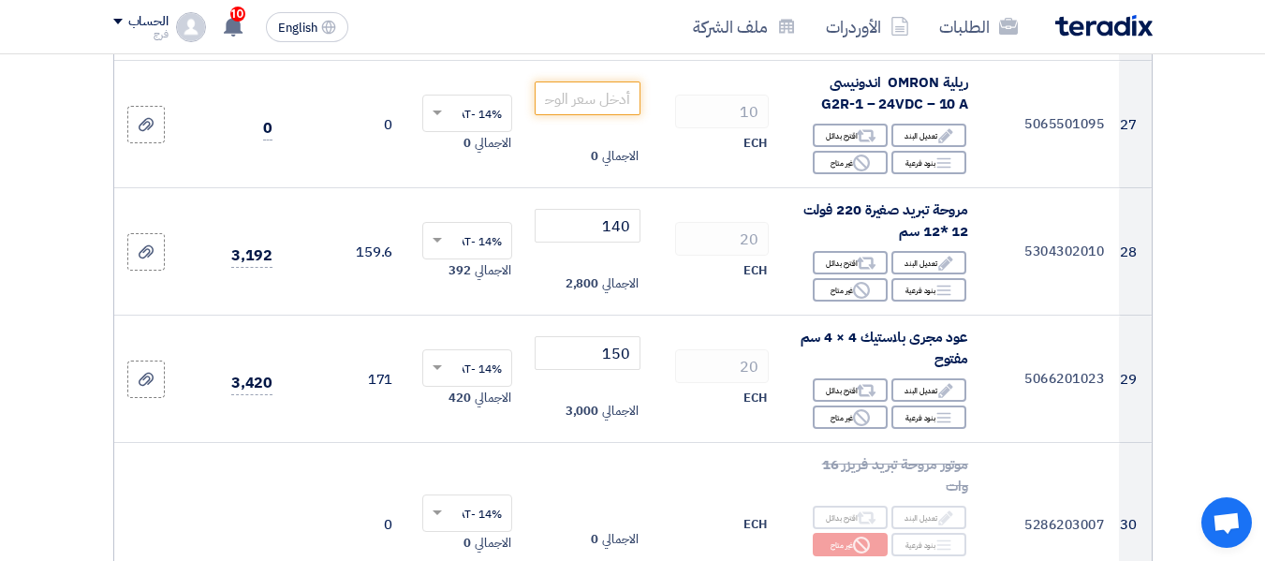
scroll to position [4027, 0]
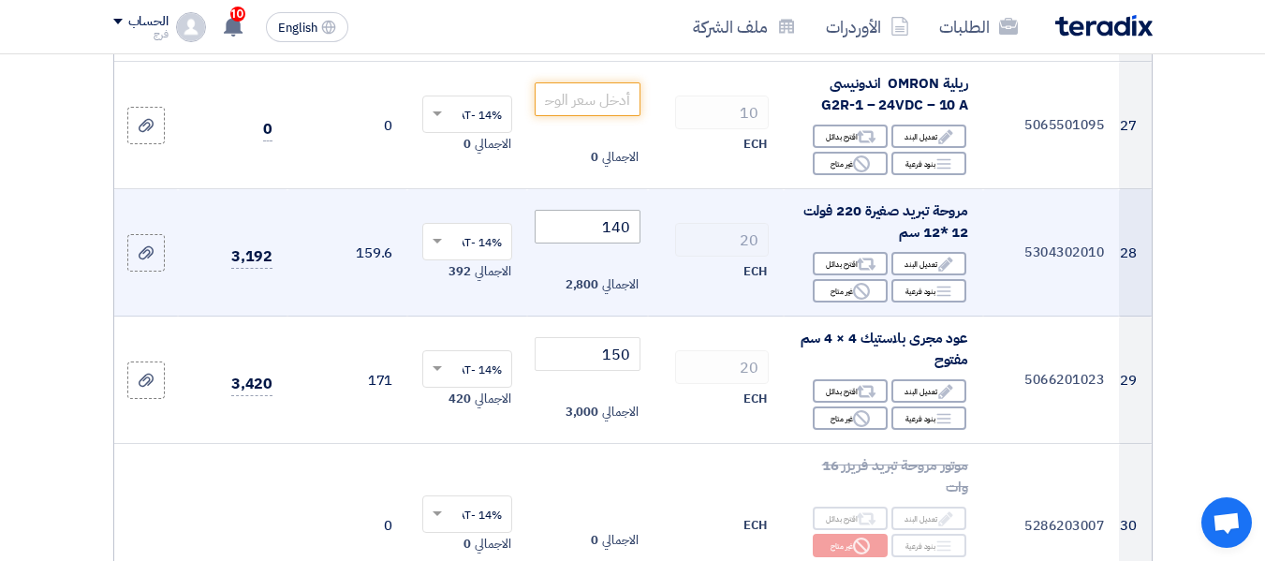
type input "130"
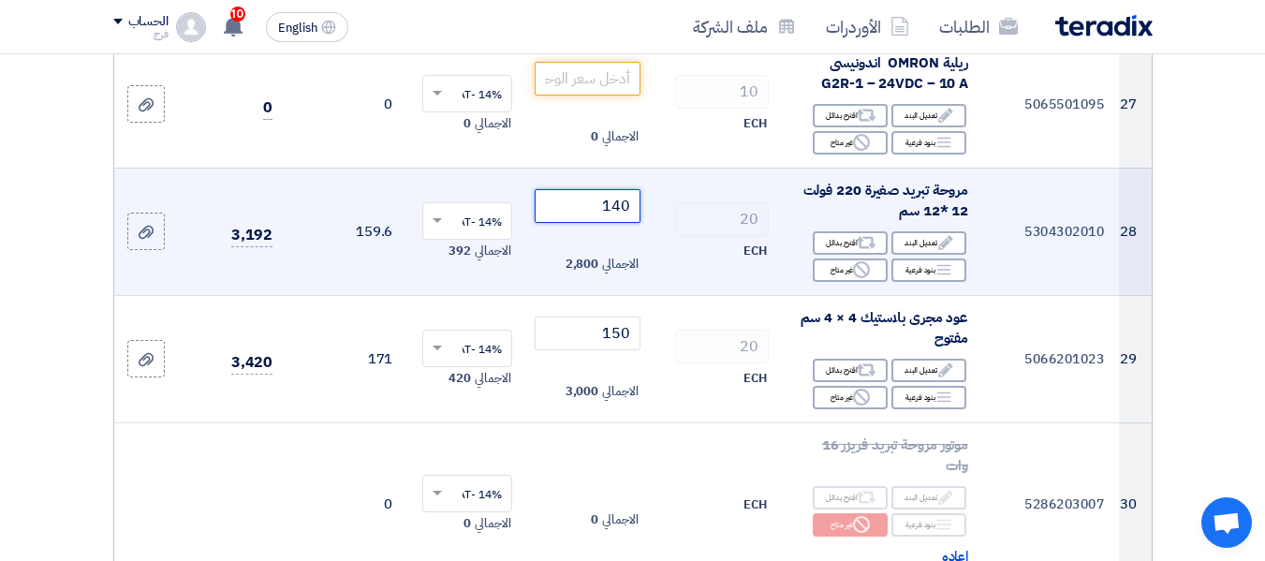
click at [612, 199] on input "140" at bounding box center [587, 206] width 105 height 34
click at [611, 198] on input "140" at bounding box center [587, 206] width 105 height 34
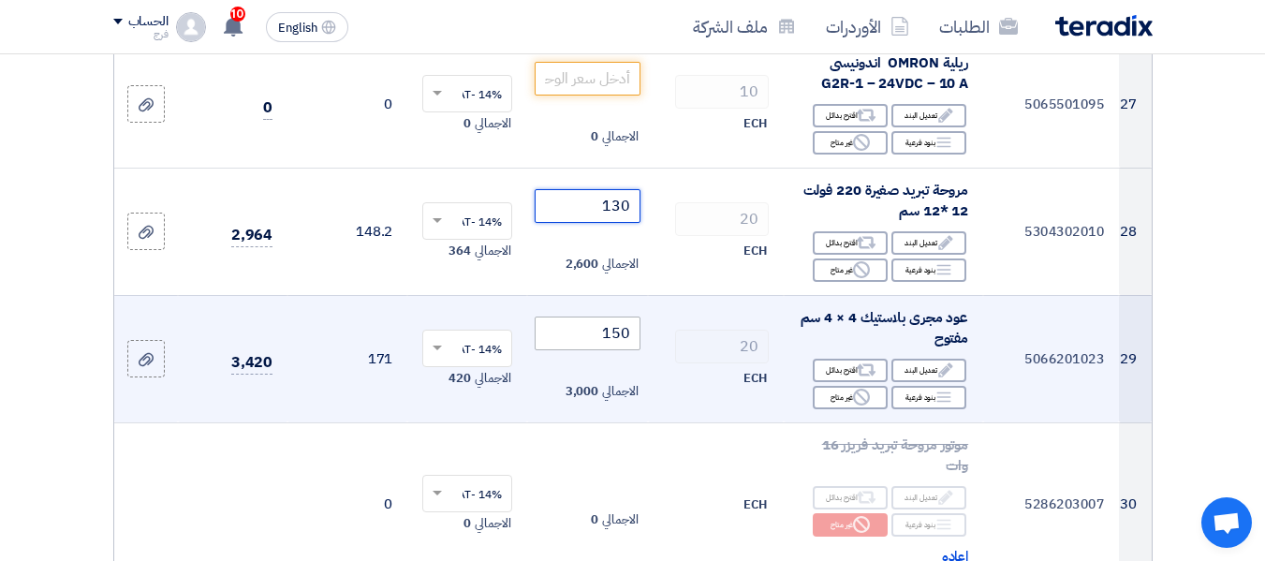
type input "130"
click at [574, 320] on input "150" at bounding box center [587, 334] width 105 height 34
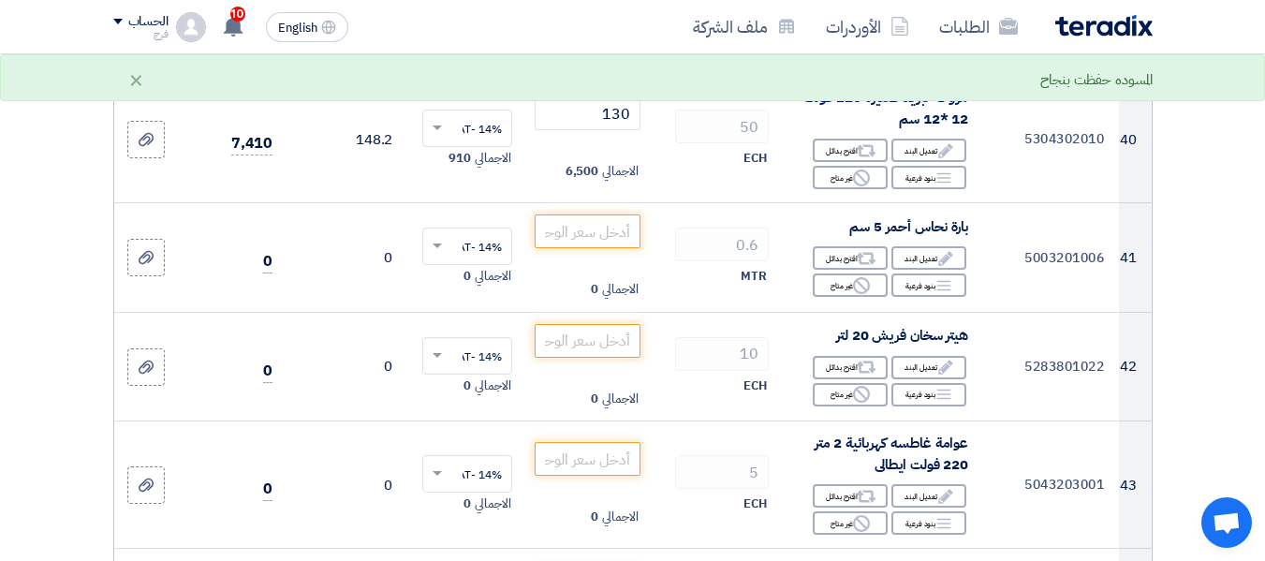
scroll to position [5619, 0]
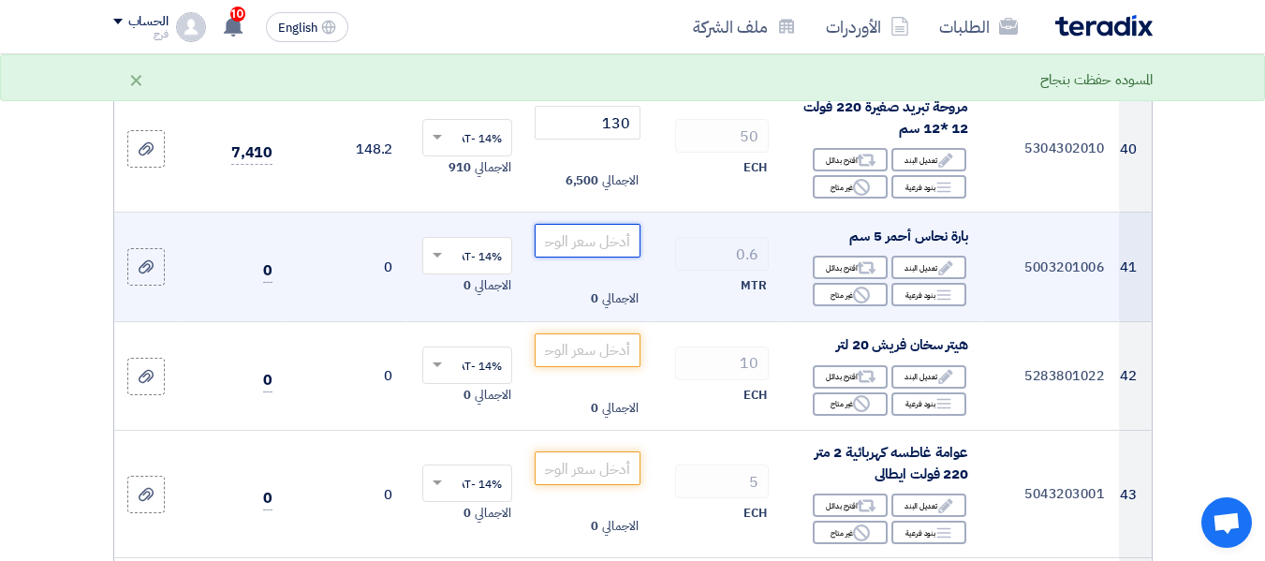
click at [606, 238] on input "number" at bounding box center [587, 241] width 105 height 34
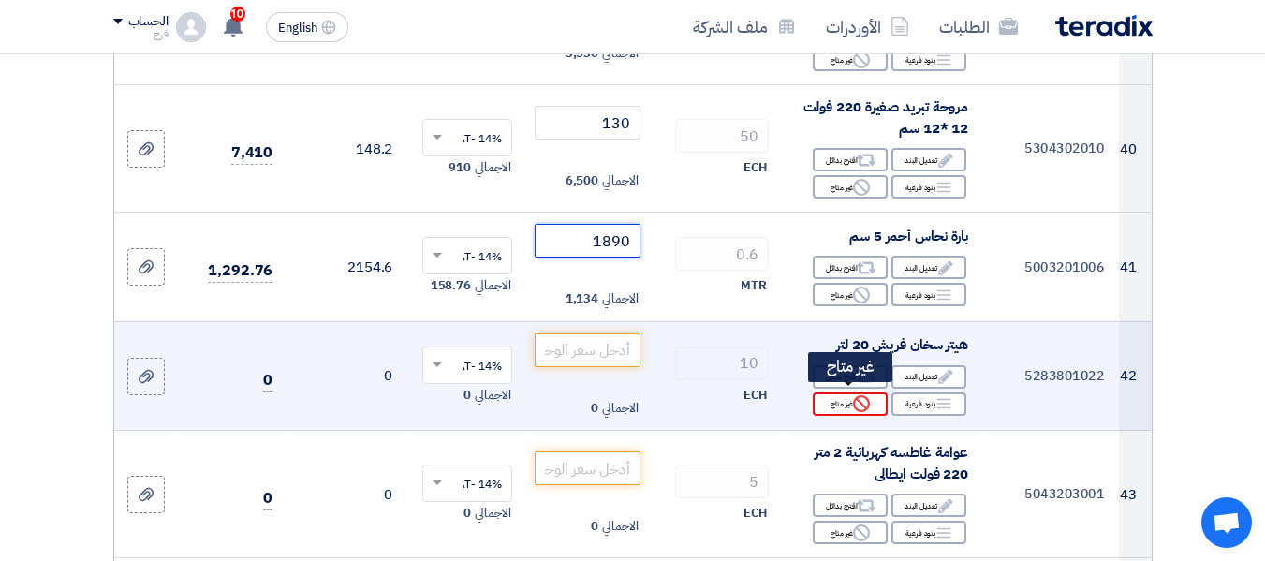
type input "1890"
click at [837, 404] on div "Reject غير متاح" at bounding box center [850, 403] width 75 height 23
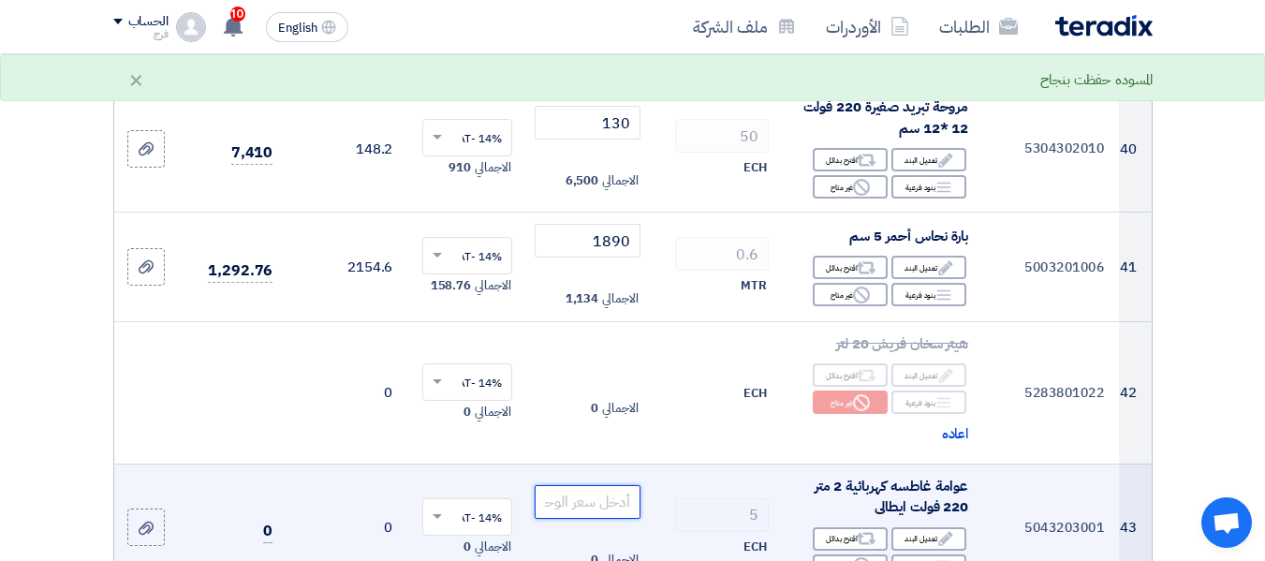
click at [611, 505] on input "number" at bounding box center [587, 502] width 105 height 34
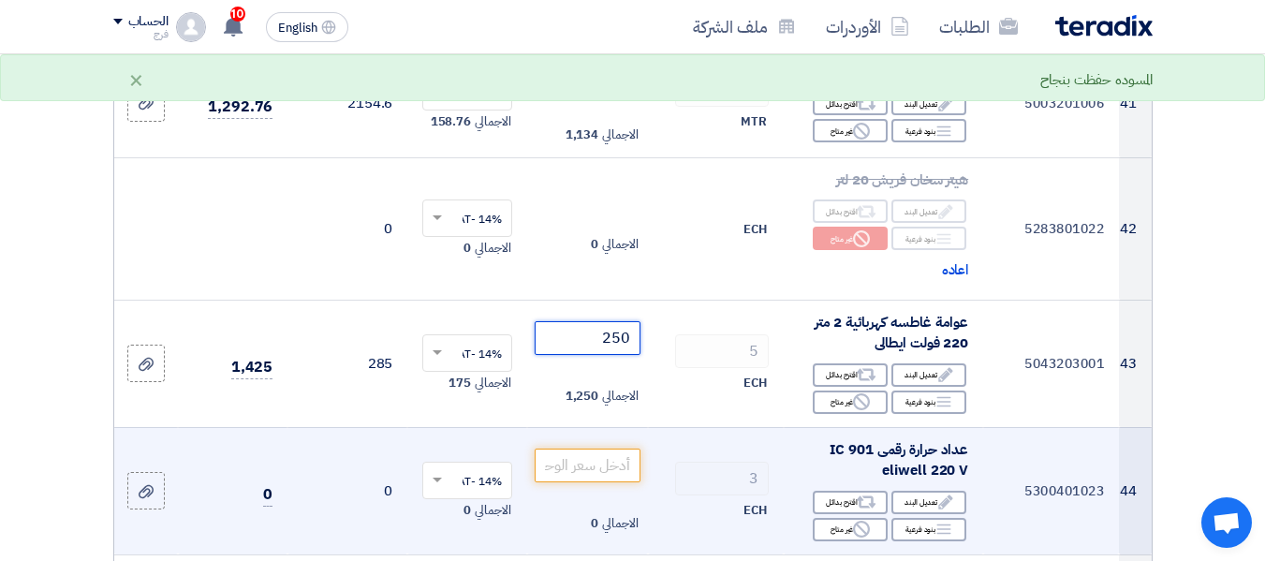
scroll to position [5806, 0]
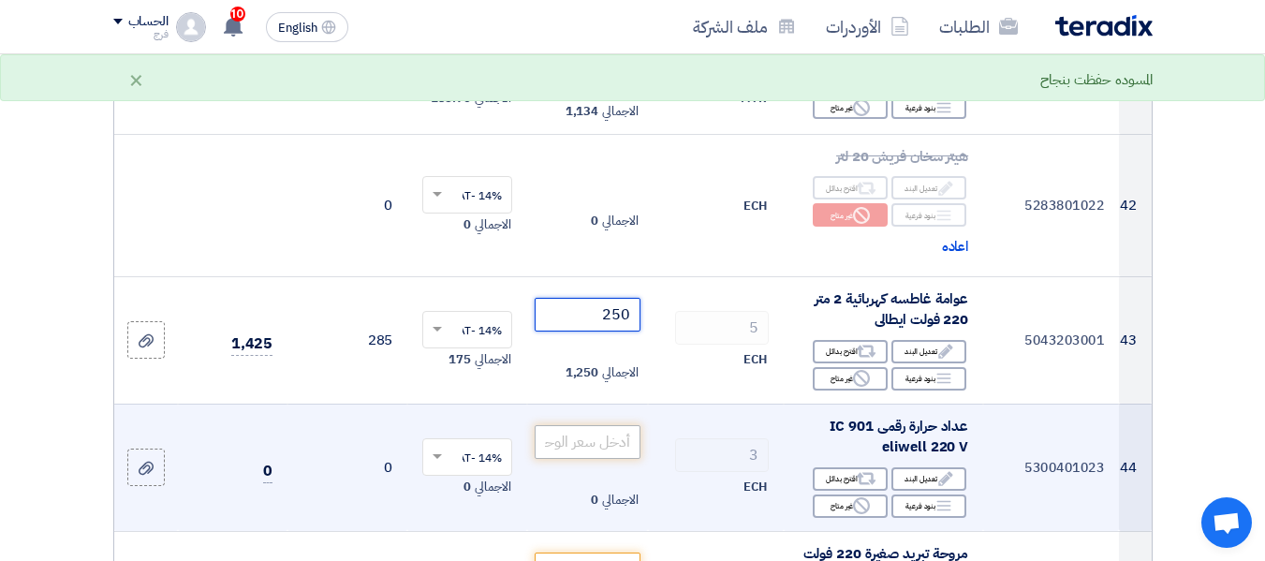
type input "250"
click at [598, 437] on input "number" at bounding box center [587, 442] width 105 height 34
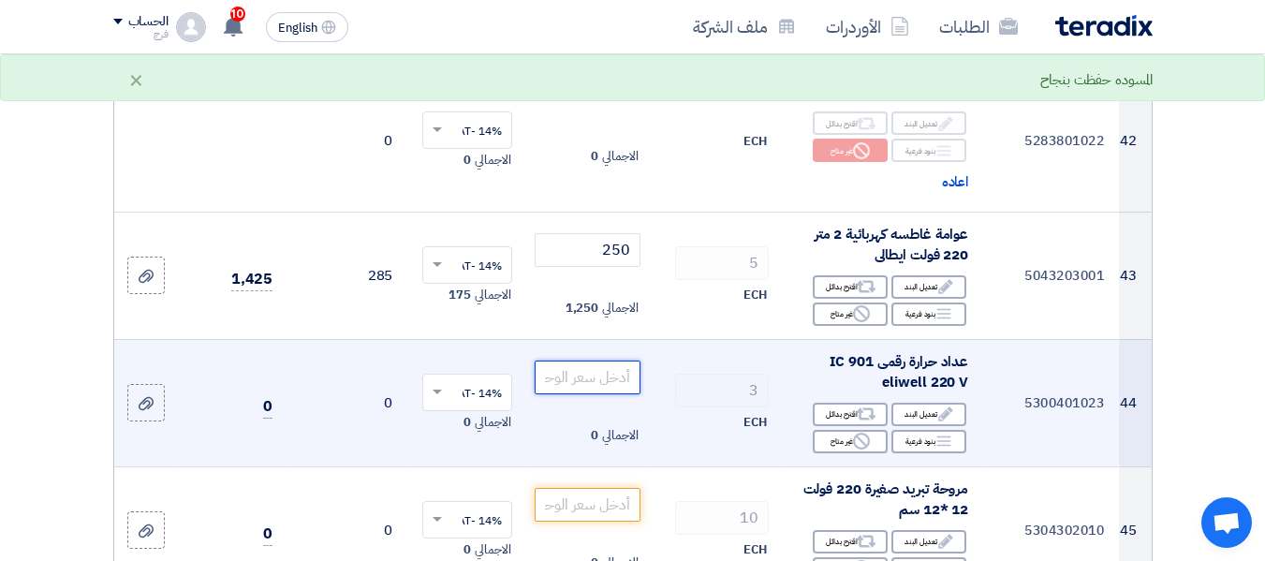
scroll to position [5900, 0]
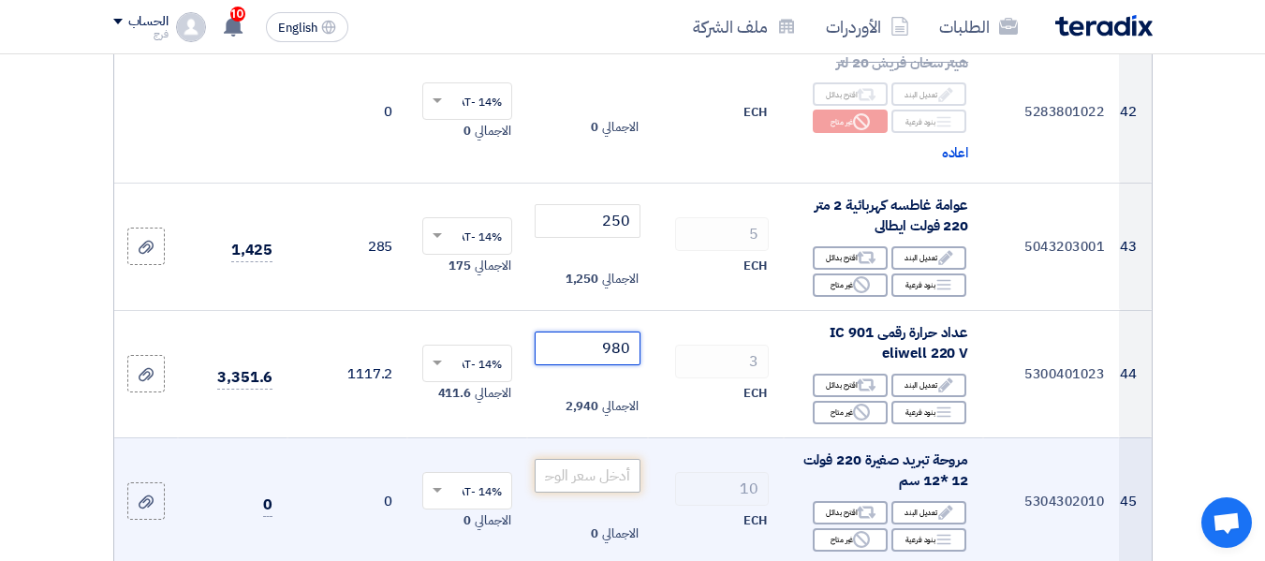
type input "980"
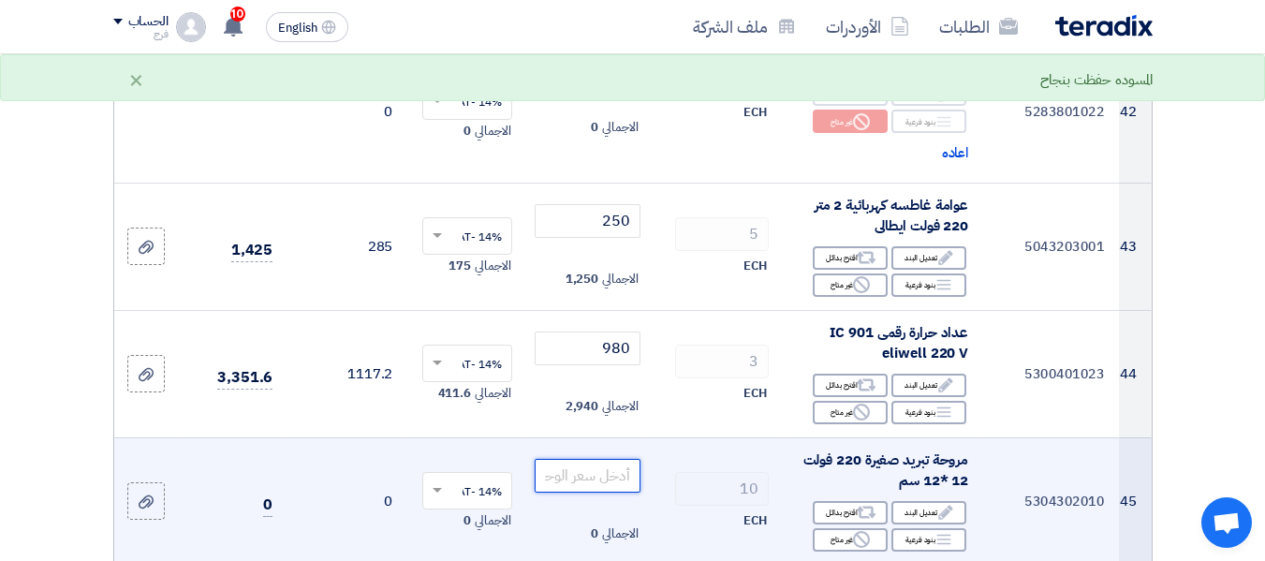
click at [584, 471] on input "number" at bounding box center [587, 476] width 105 height 34
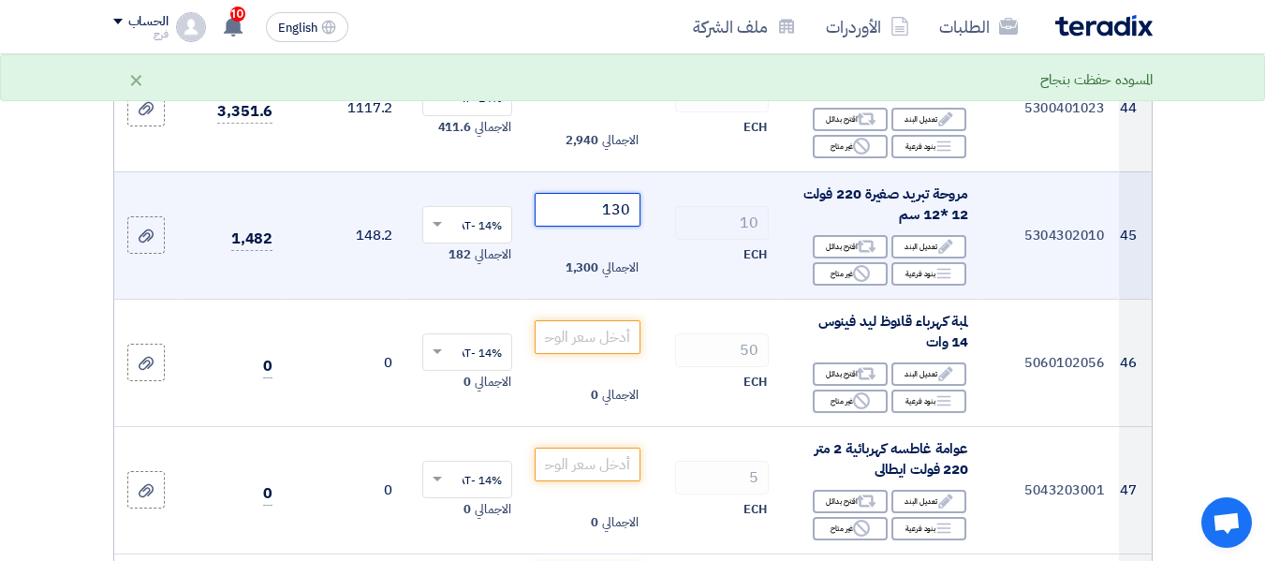
scroll to position [6181, 0]
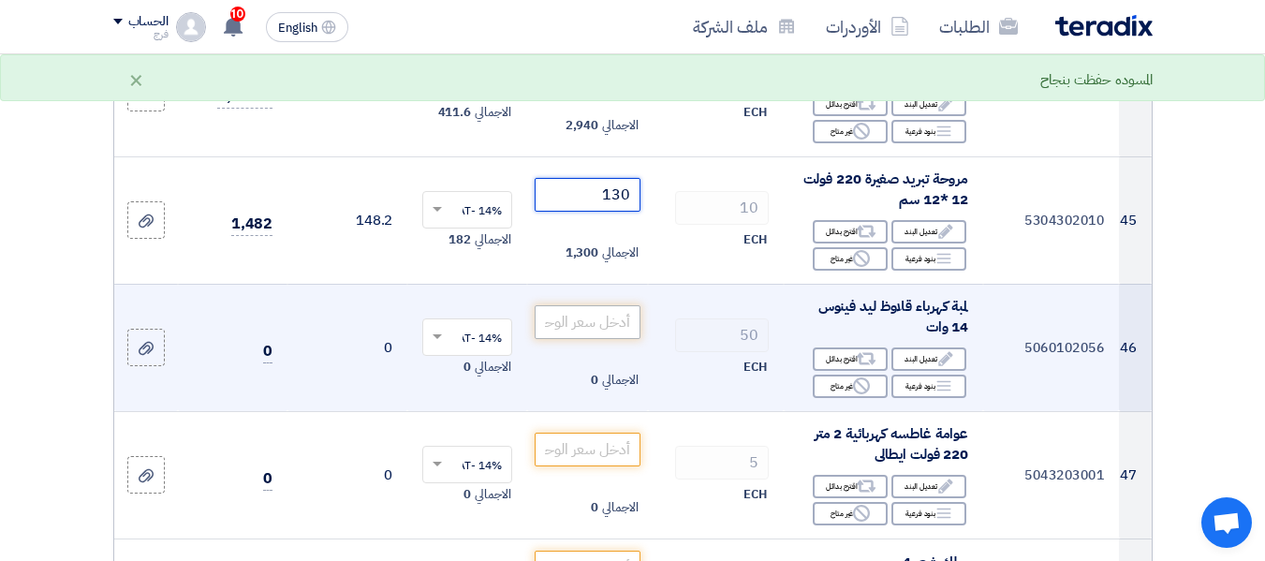
type input "130"
click at [570, 317] on input "number" at bounding box center [587, 322] width 105 height 34
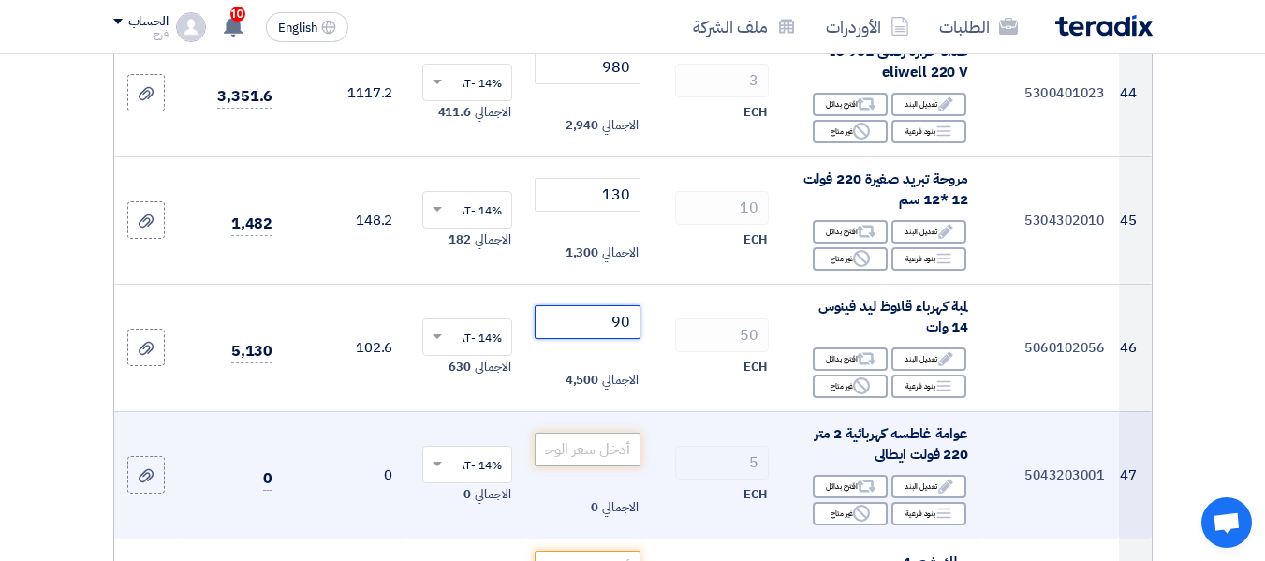
type input "90"
click at [596, 456] on input "number" at bounding box center [587, 450] width 105 height 34
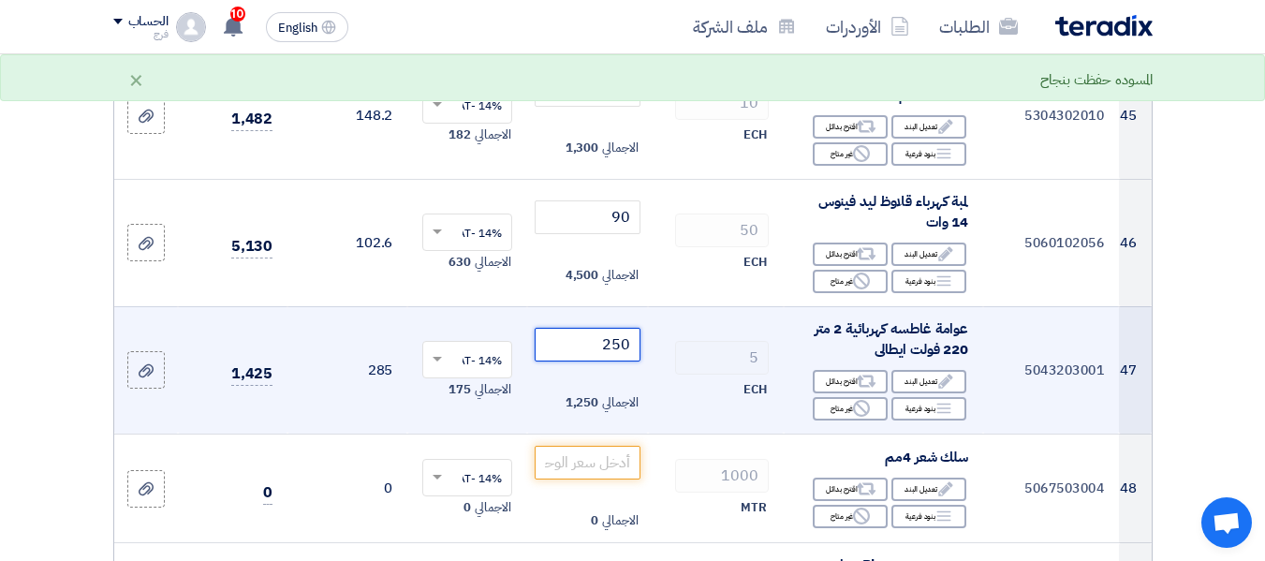
scroll to position [6368, 0]
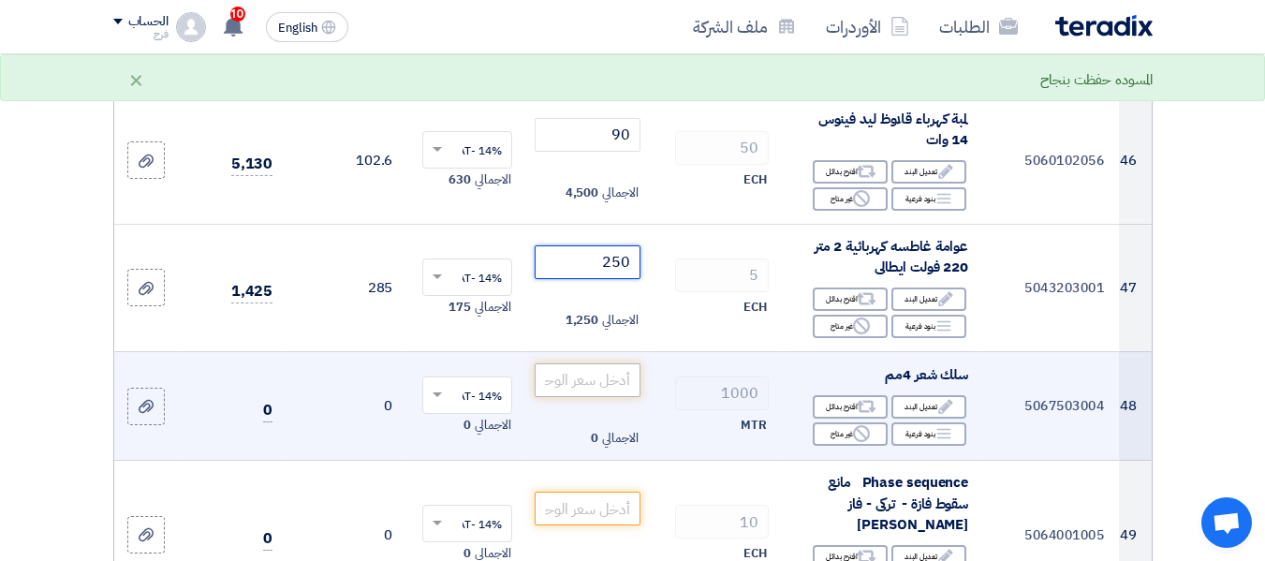
type input "250"
click at [613, 383] on input "number" at bounding box center [587, 380] width 105 height 34
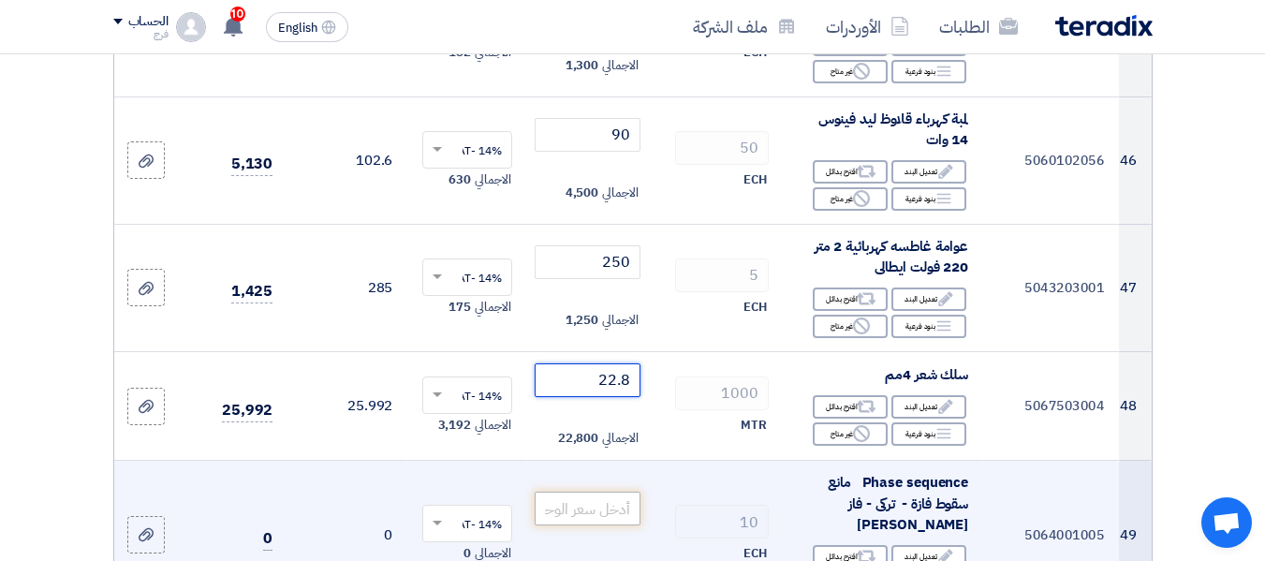
type input "22.8"
click at [594, 502] on input "number" at bounding box center [587, 509] width 105 height 34
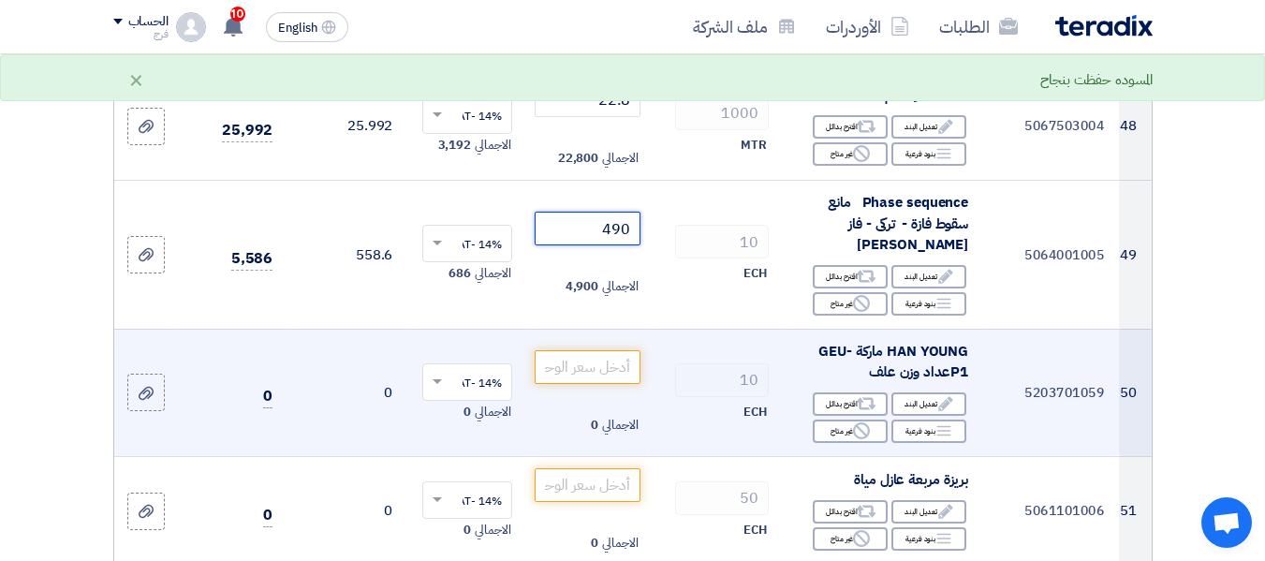
scroll to position [6649, 0]
type input "490"
click at [602, 355] on input "number" at bounding box center [587, 366] width 105 height 34
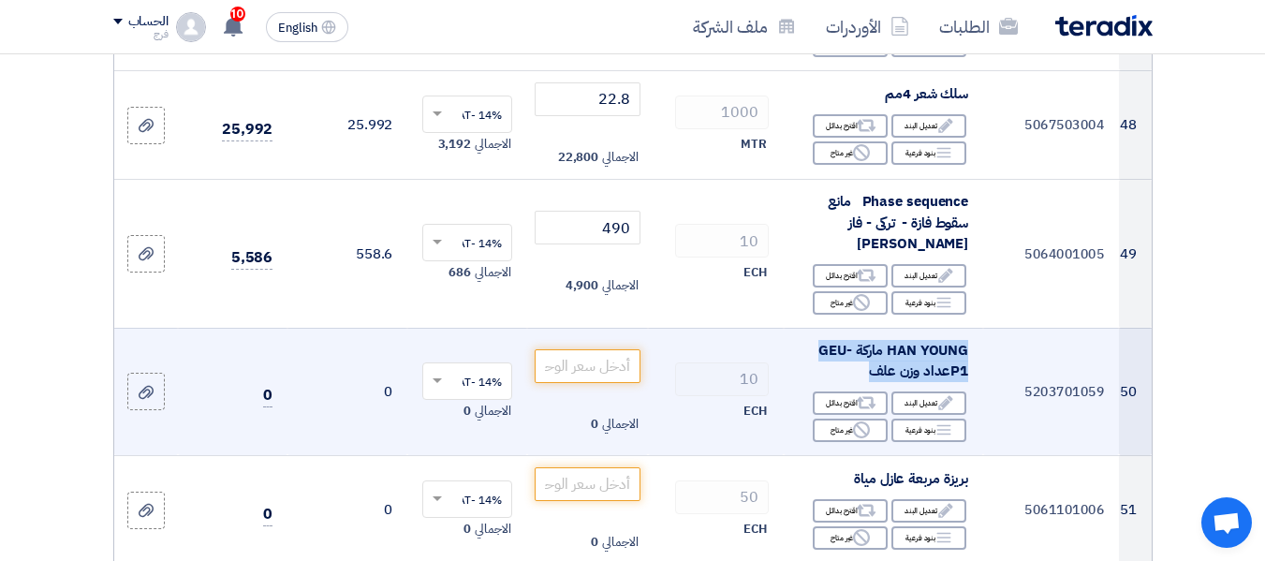
drag, startPoint x: 864, startPoint y: 364, endPoint x: 966, endPoint y: 343, distance: 104.3
click at [966, 343] on div "HAN YOUNG ماركة GEU-P1عداد وزن علف" at bounding box center [883, 361] width 169 height 42
copy span "HAN YOUNG ماركة GEU-P1عداد وزن علف"
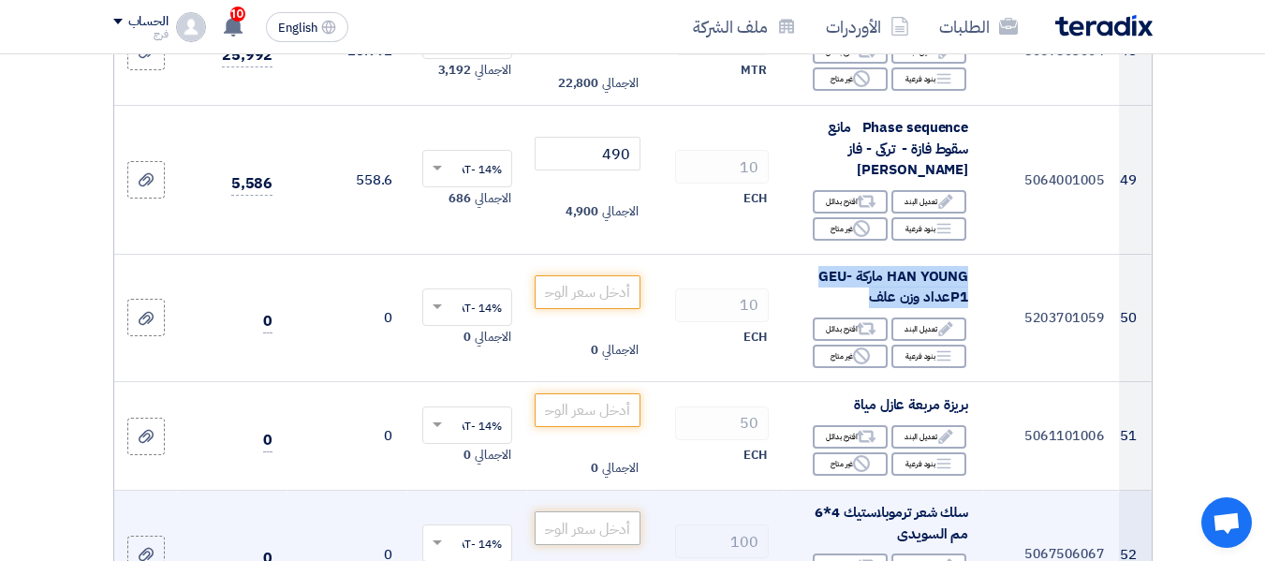
scroll to position [6836, 0]
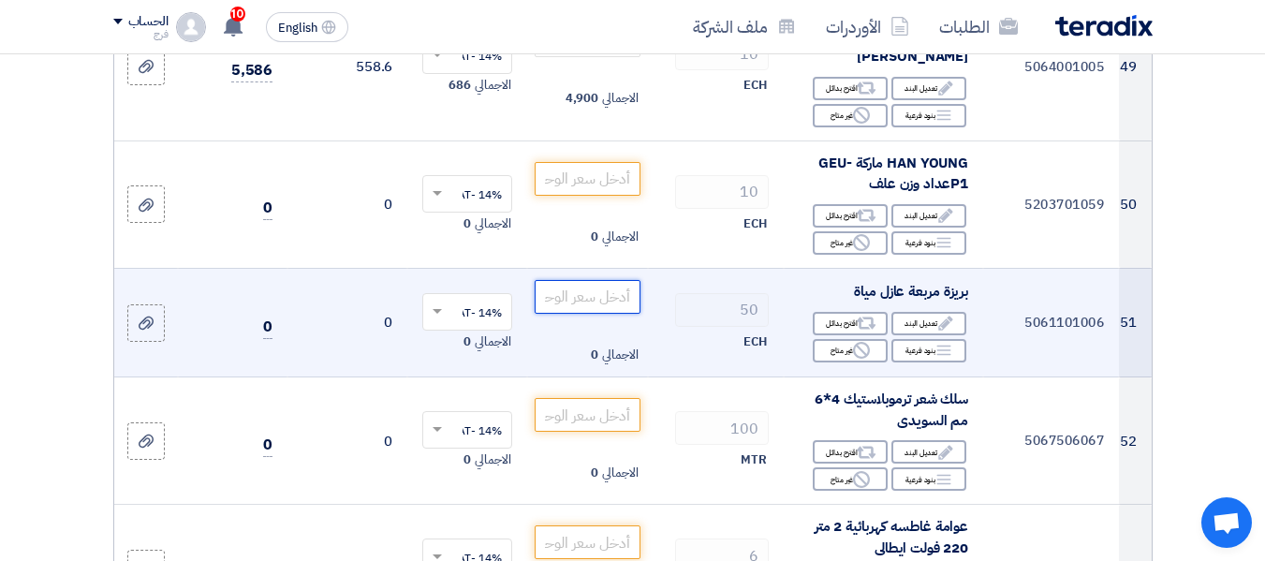
click at [577, 281] on input "number" at bounding box center [587, 297] width 105 height 34
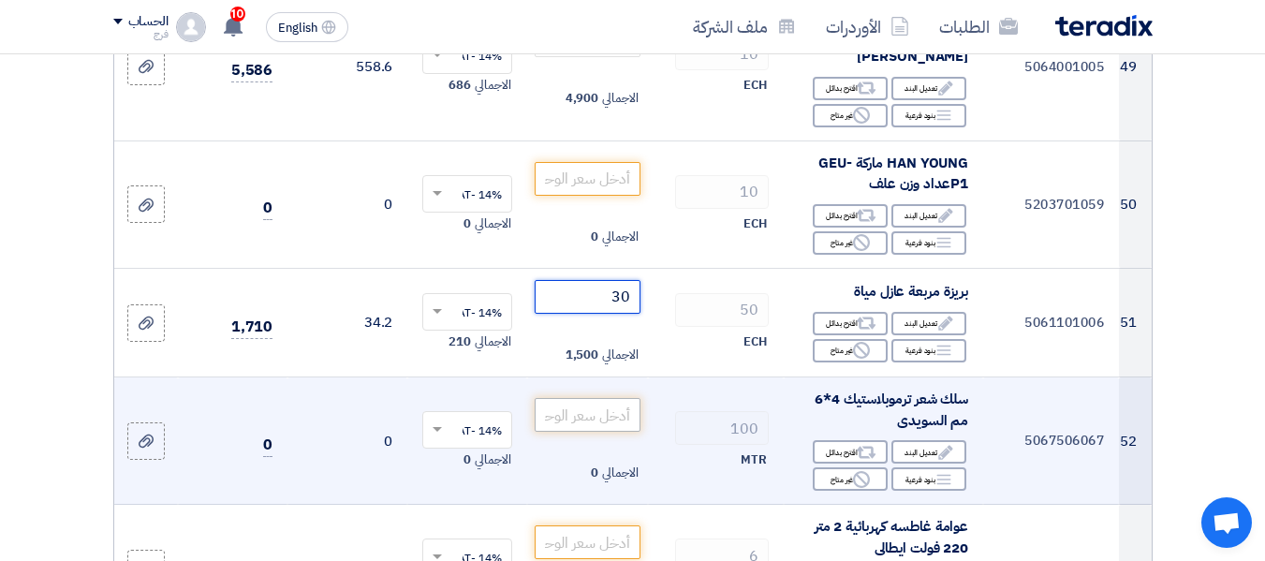
type input "30"
click at [588, 398] on input "number" at bounding box center [587, 415] width 105 height 34
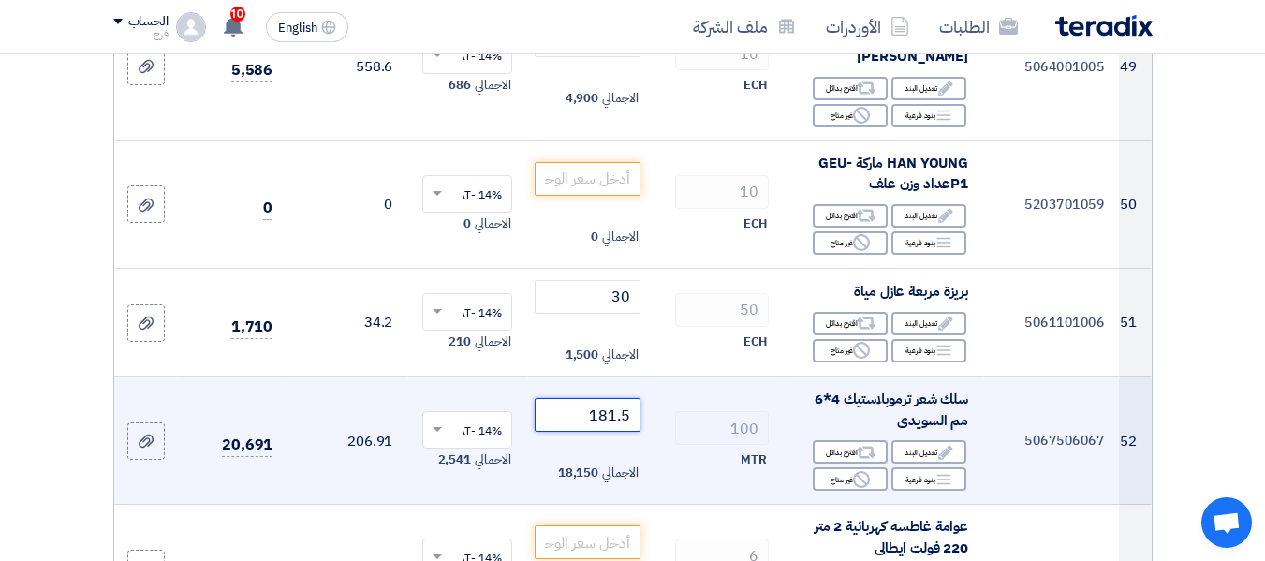
scroll to position [6930, 0]
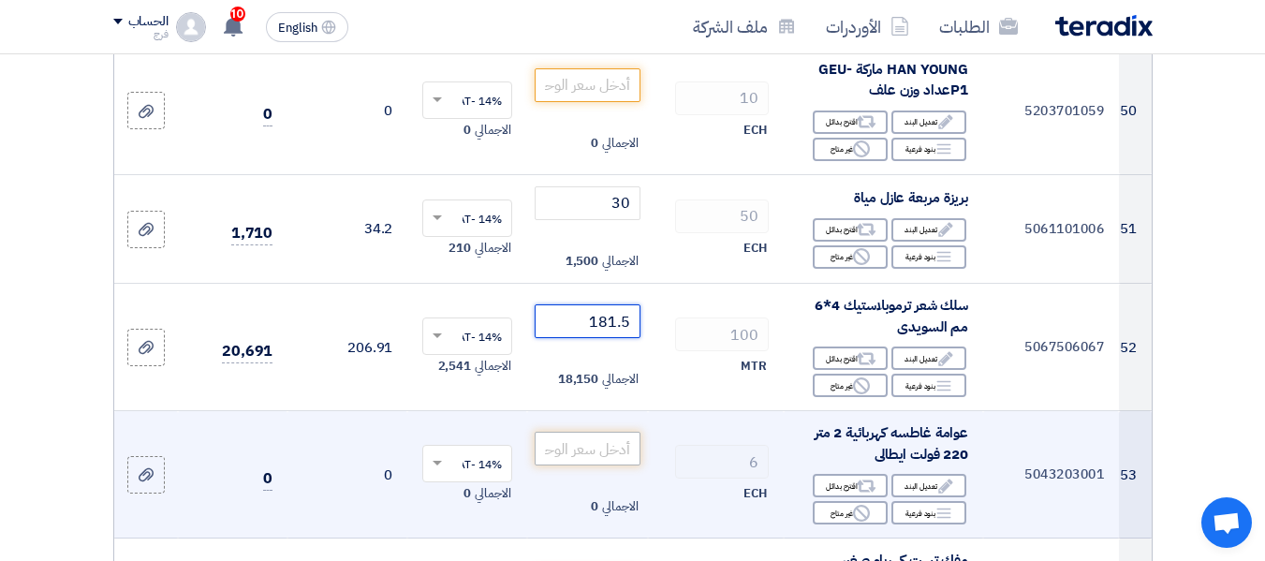
type input "181.5"
click at [583, 443] on input "number" at bounding box center [587, 449] width 105 height 34
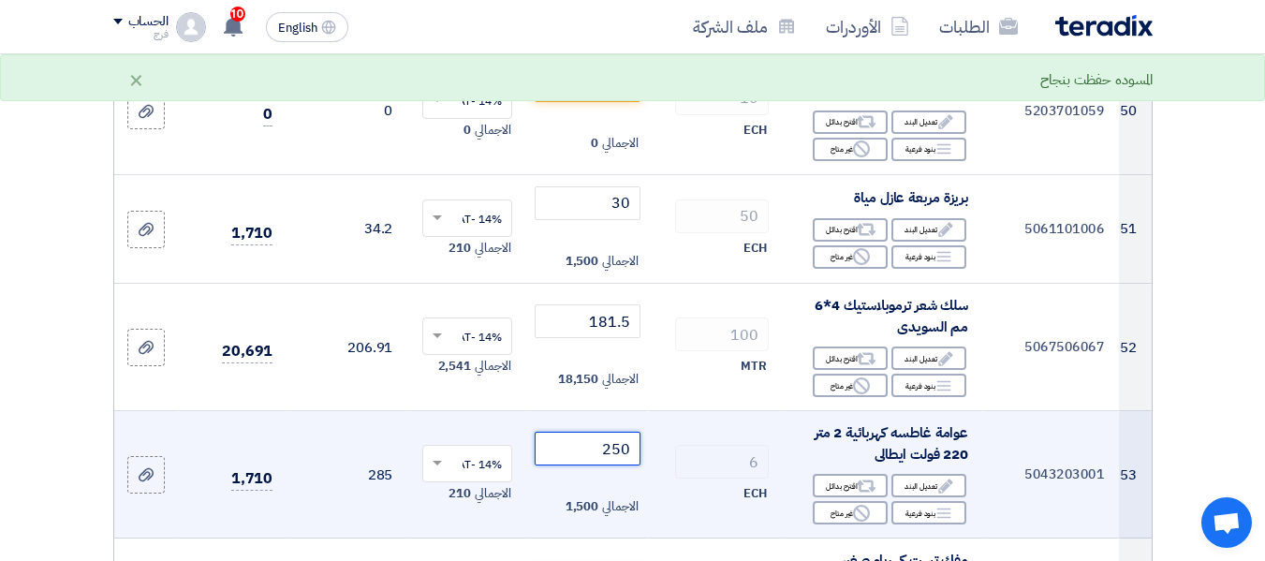
scroll to position [7117, 0]
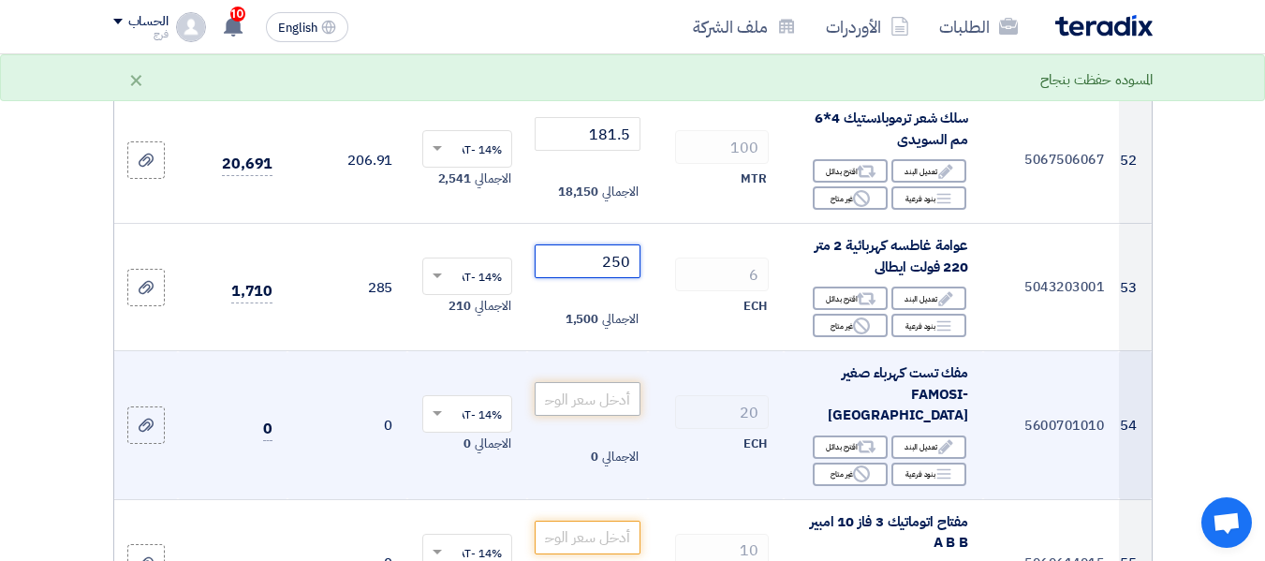
type input "250"
click at [598, 382] on input "number" at bounding box center [587, 399] width 105 height 34
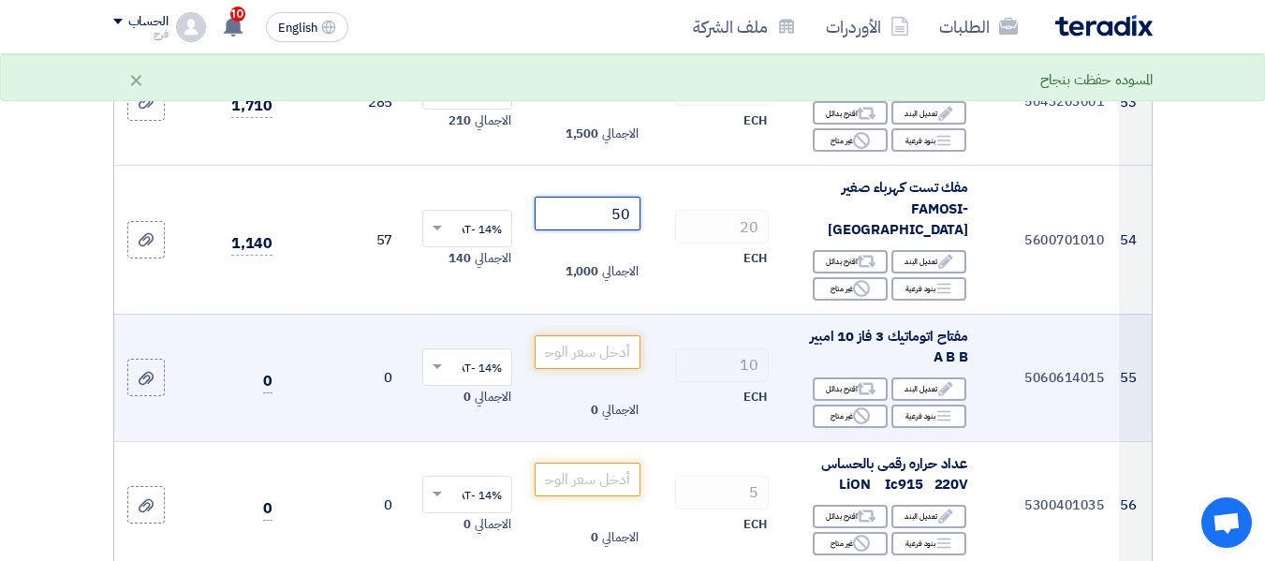
scroll to position [7304, 0]
type input "50"
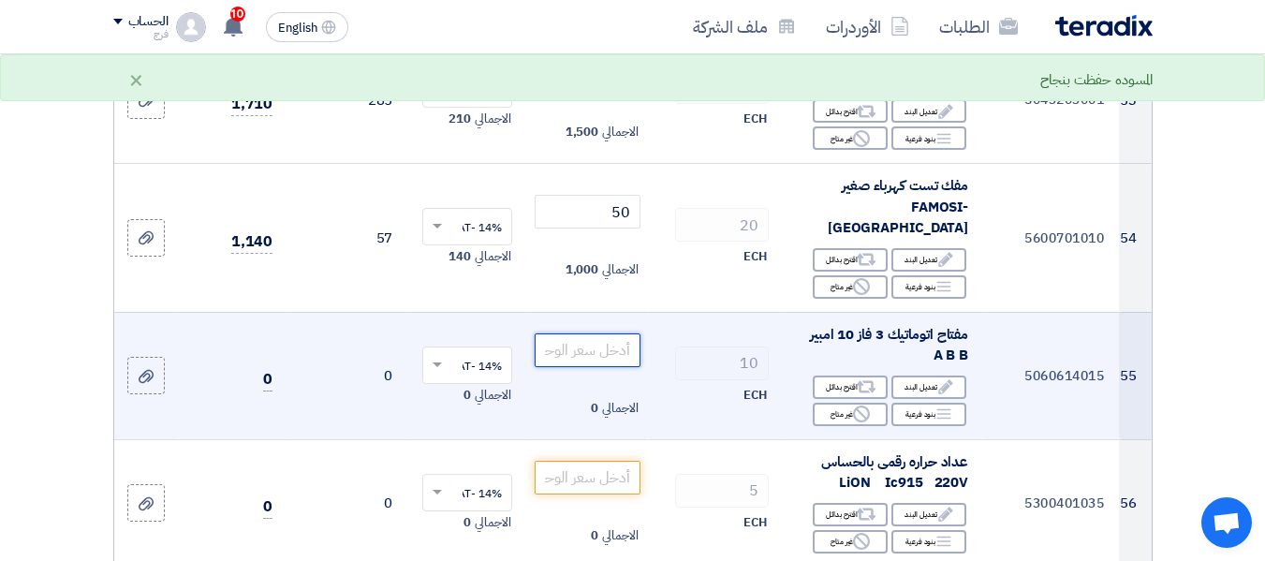
click at [573, 333] on input "number" at bounding box center [587, 350] width 105 height 34
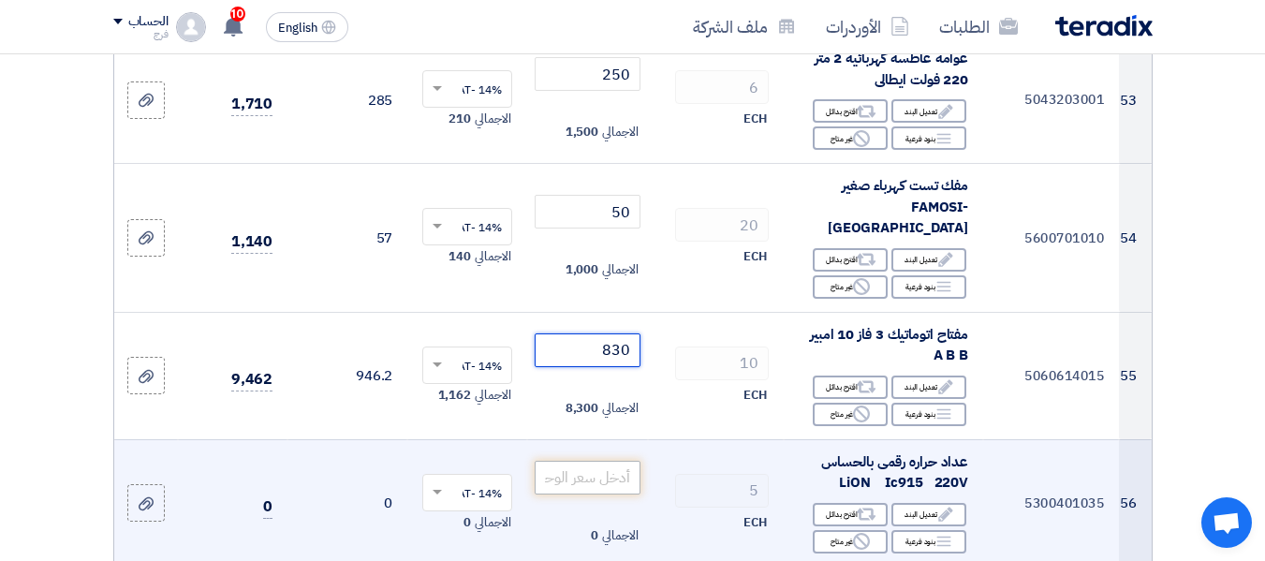
type input "830"
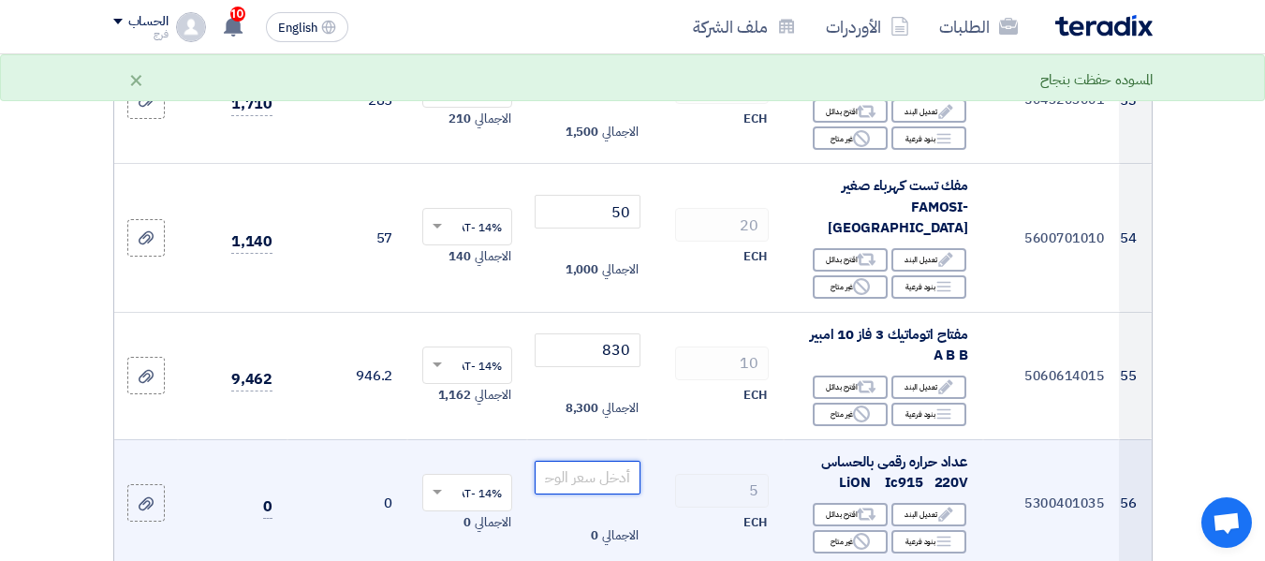
click at [592, 461] on input "number" at bounding box center [587, 478] width 105 height 34
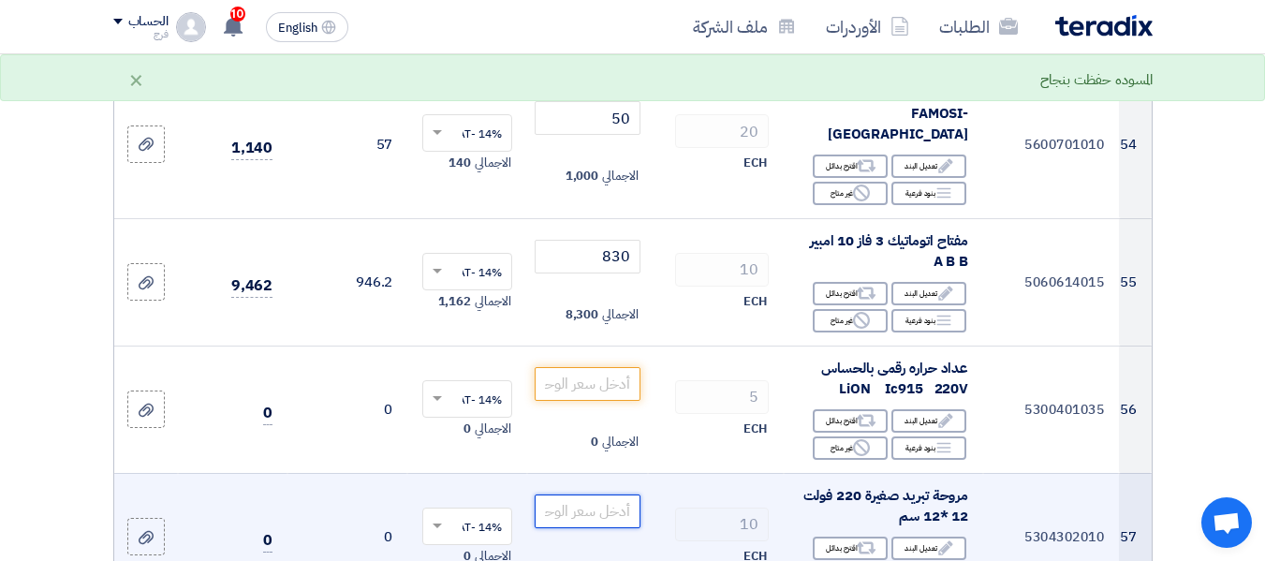
click at [586, 494] on input "number" at bounding box center [587, 511] width 105 height 34
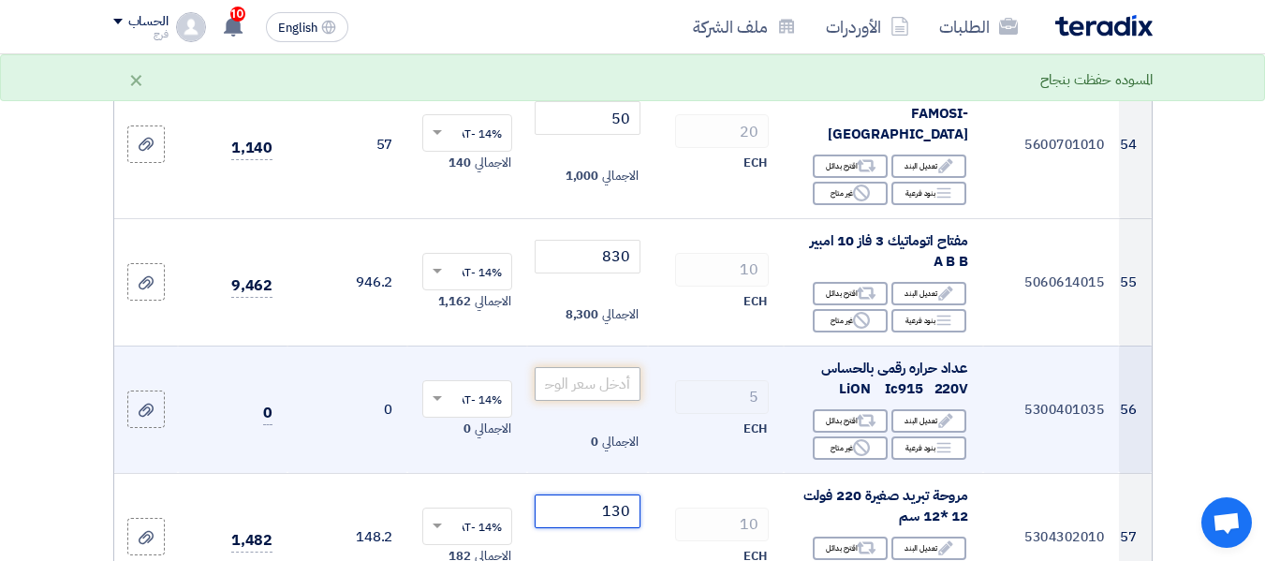
type input "130"
click at [594, 367] on input "number" at bounding box center [587, 384] width 105 height 34
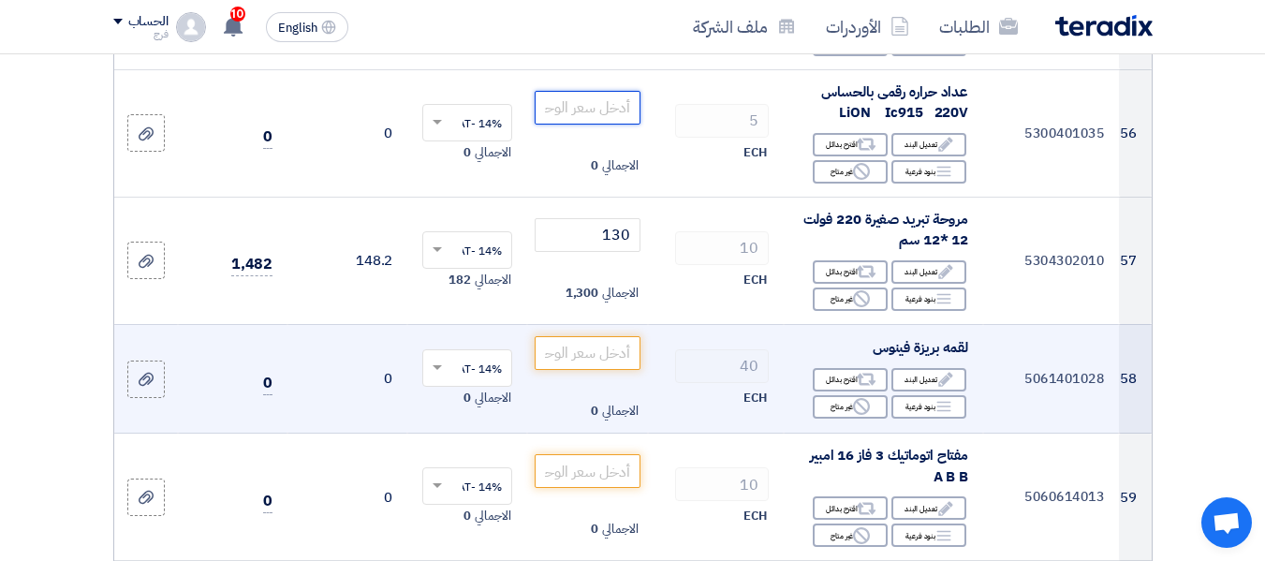
scroll to position [7679, 0]
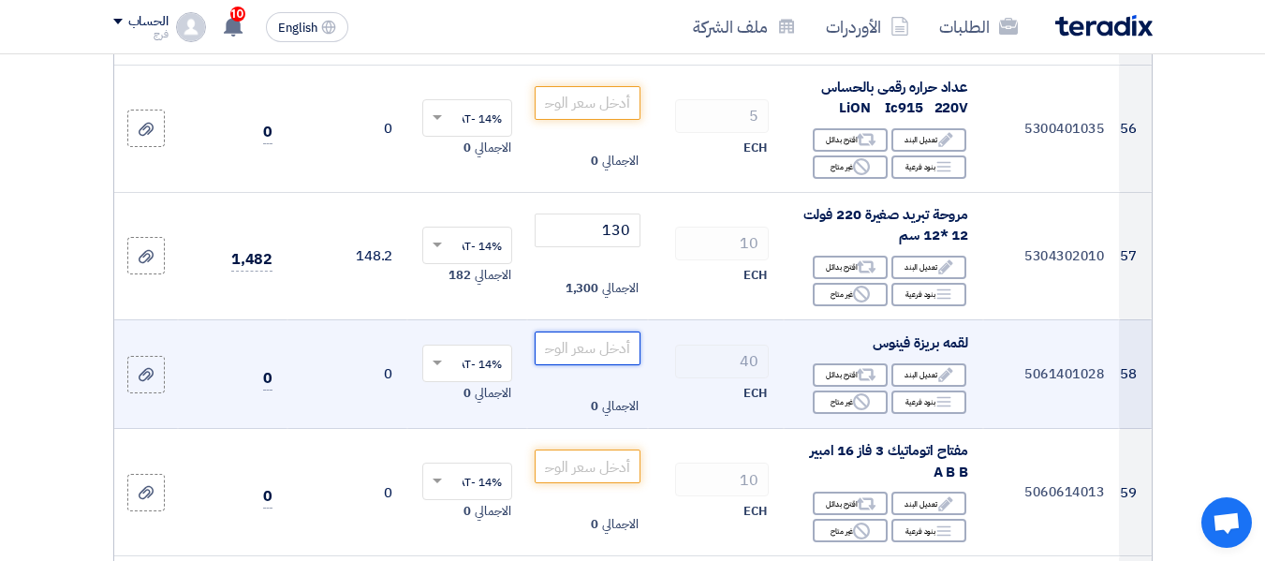
click at [588, 332] on input "number" at bounding box center [587, 349] width 105 height 34
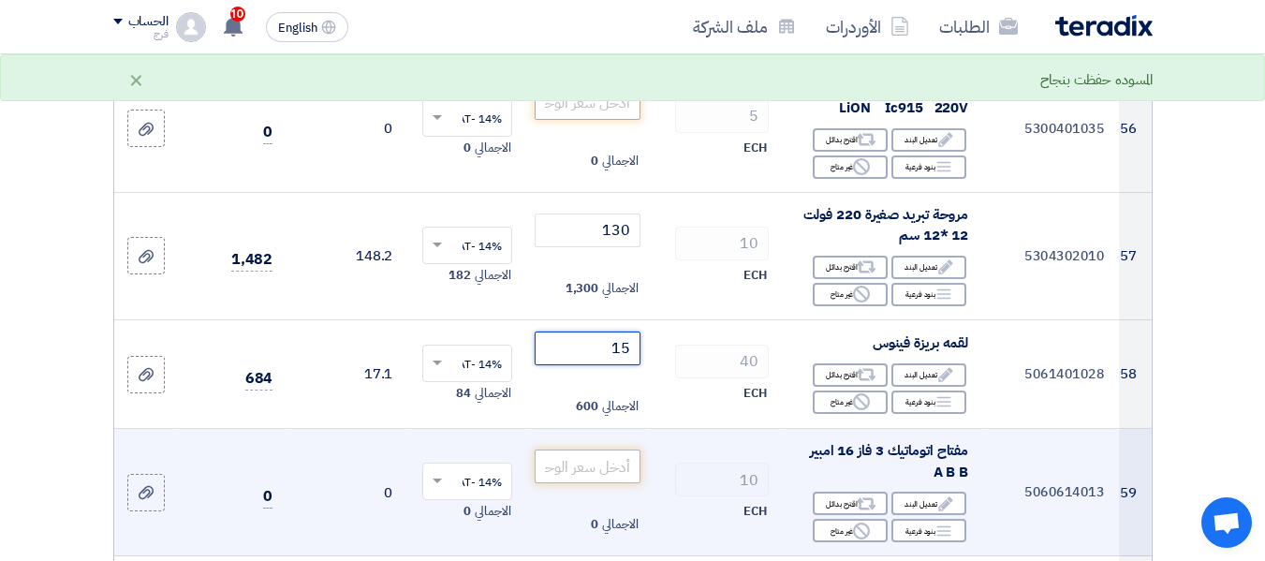
type input "15"
click at [594, 449] on input "number" at bounding box center [587, 466] width 105 height 34
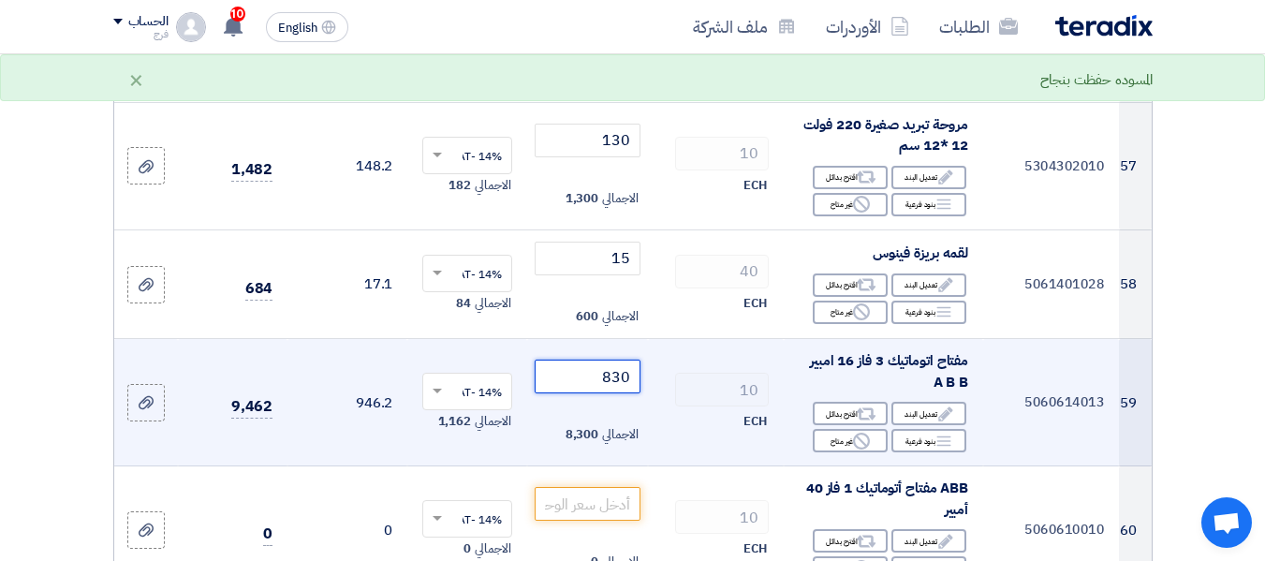
scroll to position [7772, 0]
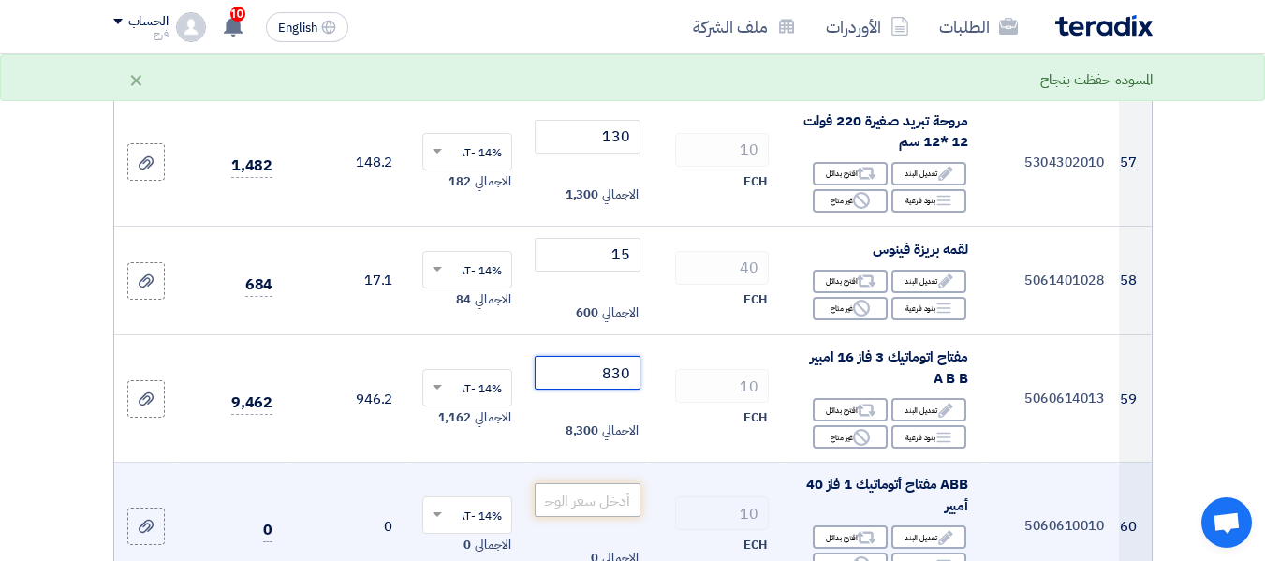
type input "830"
click at [597, 483] on input "number" at bounding box center [587, 500] width 105 height 34
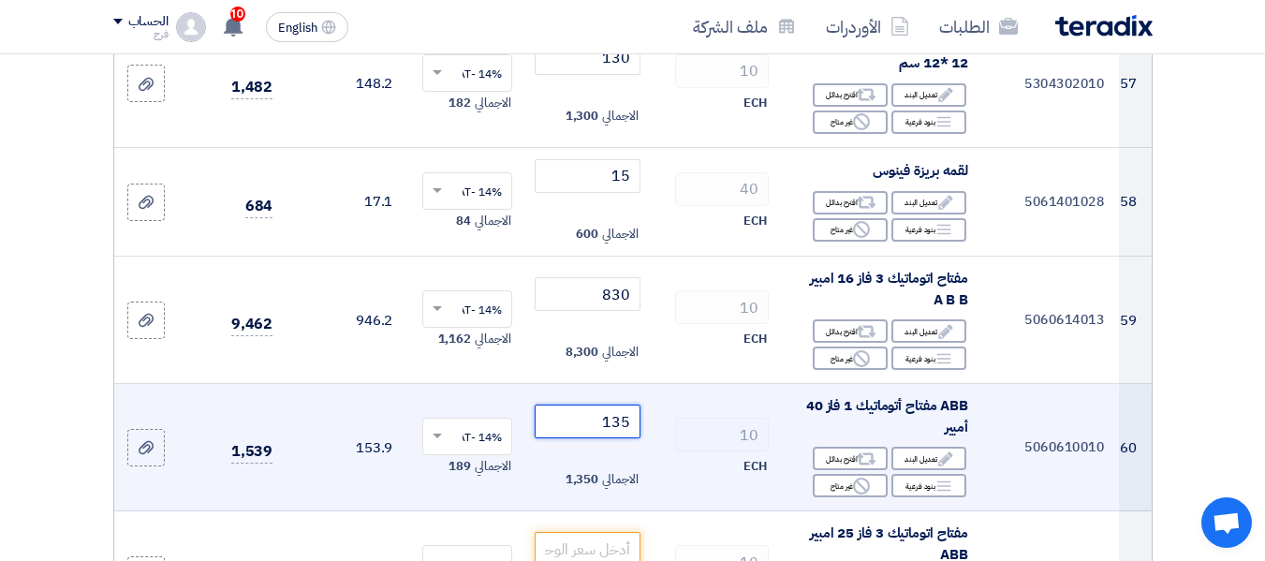
scroll to position [7960, 0]
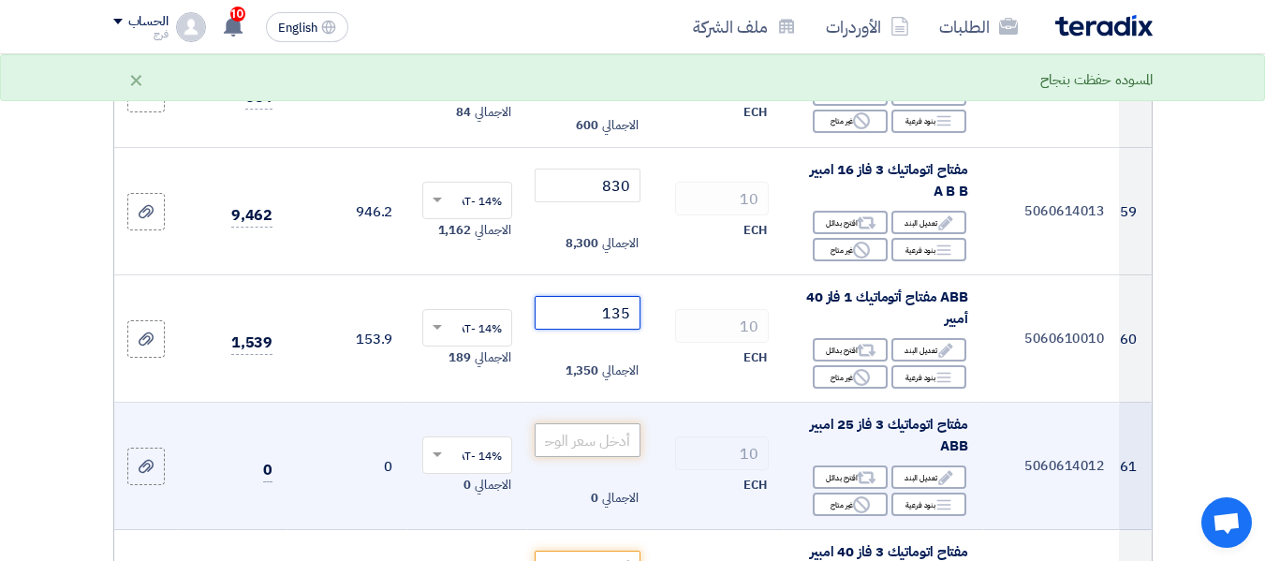
type input "135"
click at [597, 423] on input "number" at bounding box center [587, 440] width 105 height 34
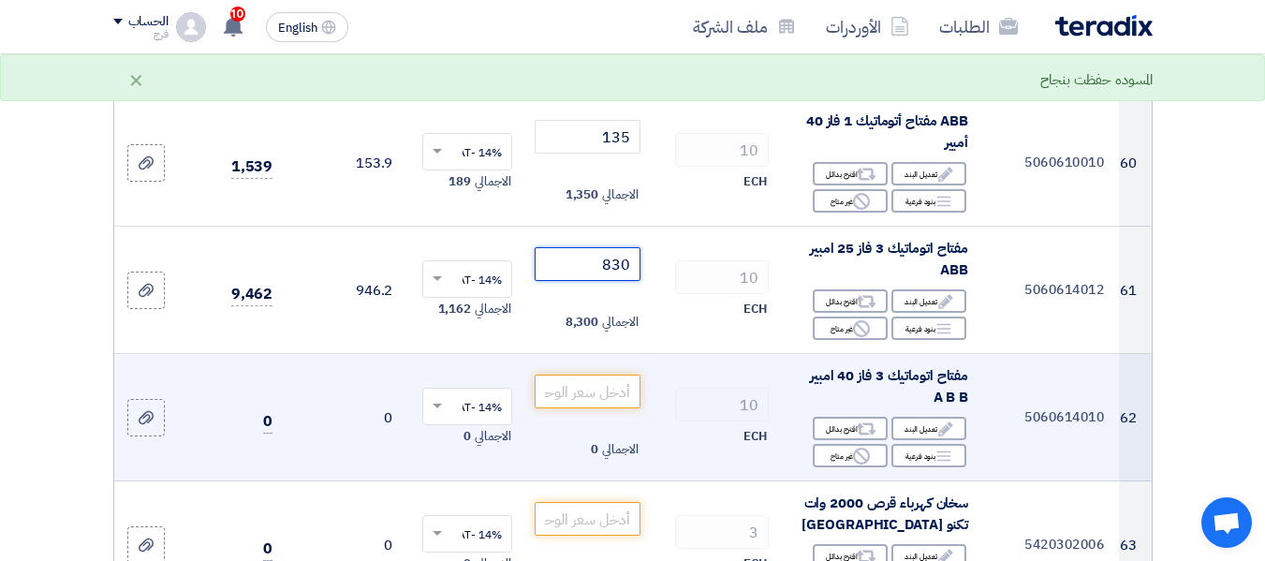
scroll to position [8147, 0]
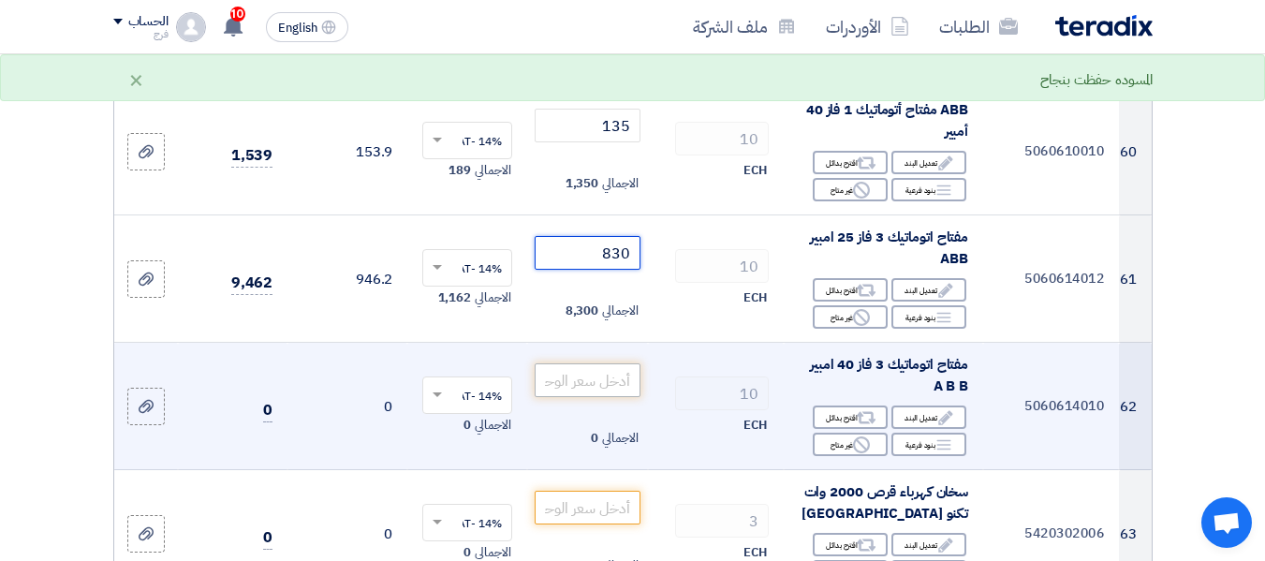
type input "830"
click at [607, 363] on input "number" at bounding box center [587, 380] width 105 height 34
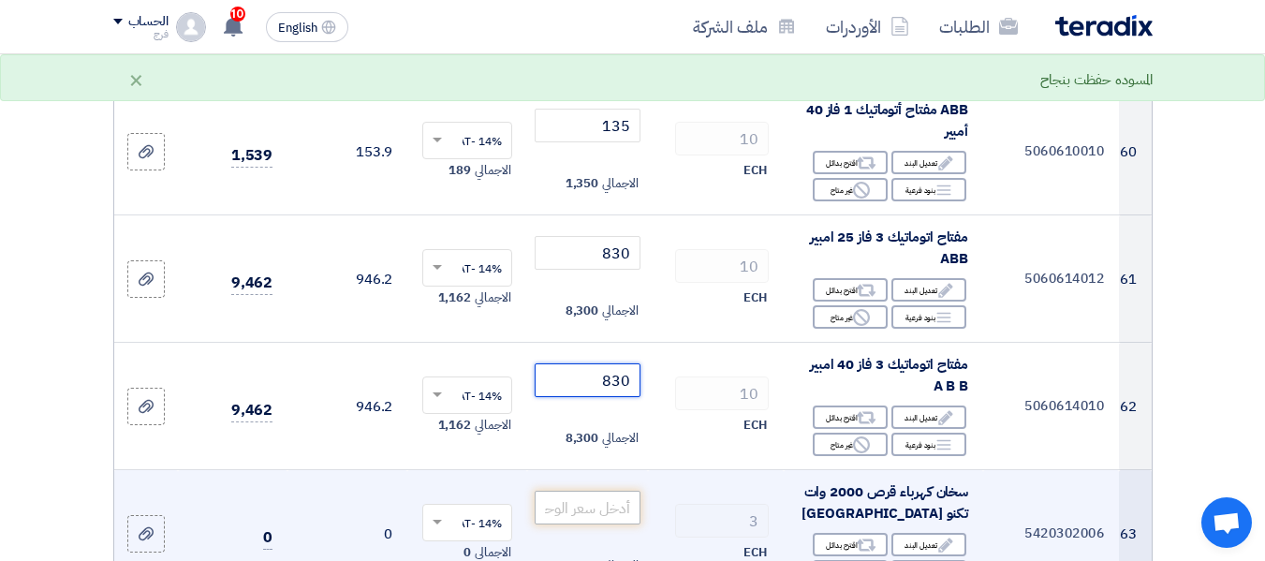
type input "830"
click at [588, 491] on input "number" at bounding box center [587, 508] width 105 height 34
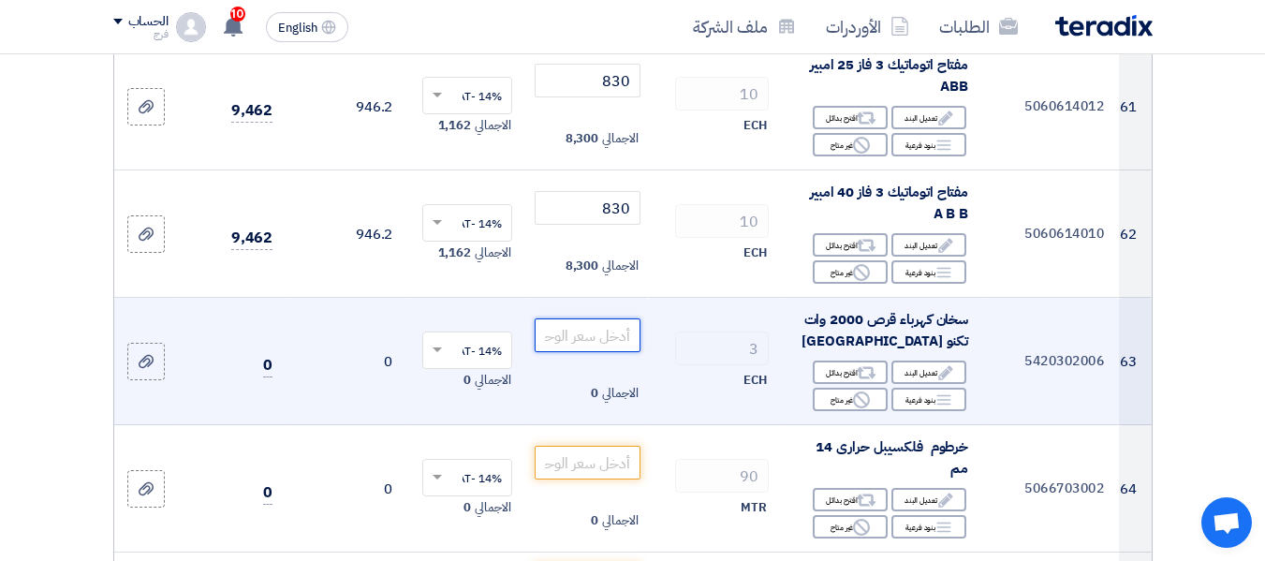
scroll to position [8334, 0]
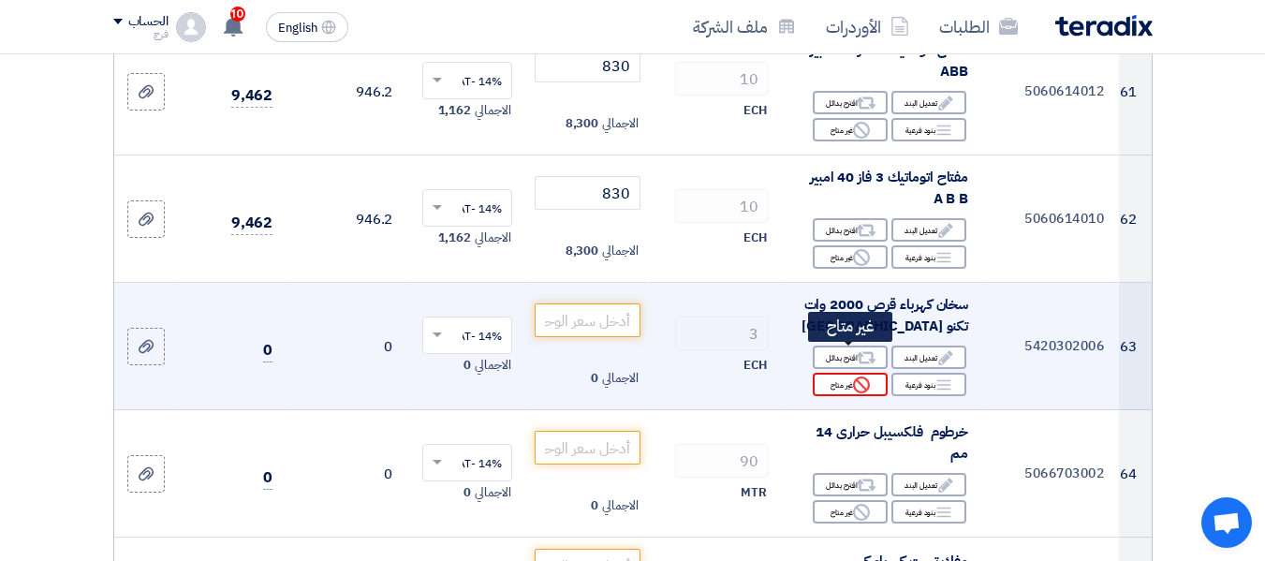
click at [827, 373] on div "Reject غير متاح" at bounding box center [850, 384] width 75 height 23
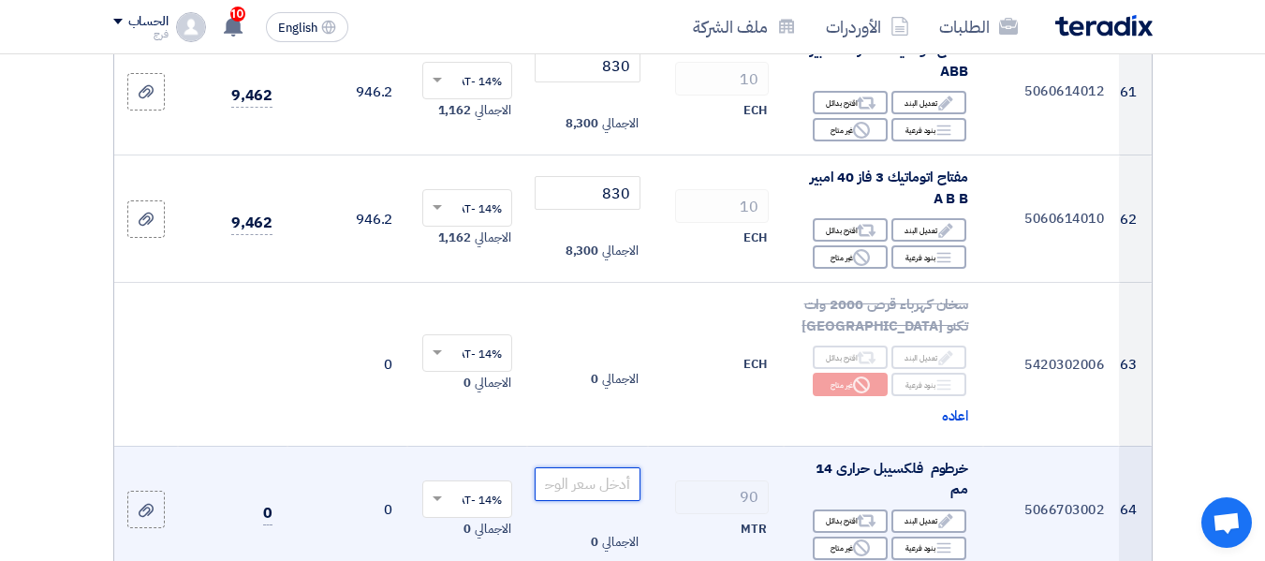
click at [585, 467] on input "number" at bounding box center [587, 484] width 105 height 34
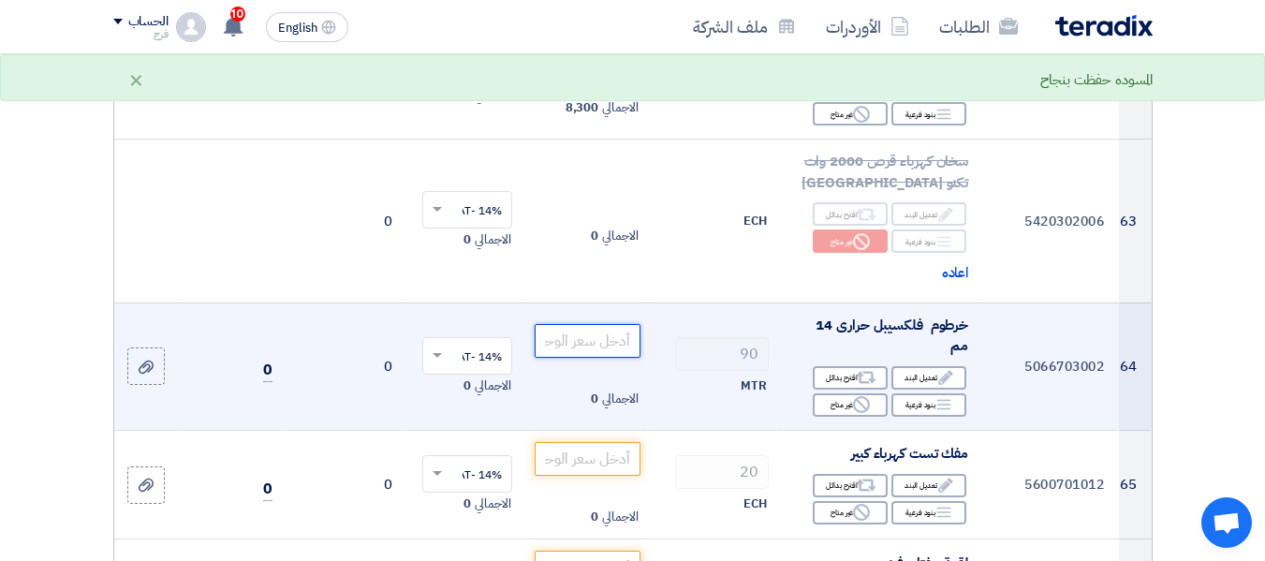
scroll to position [8522, 0]
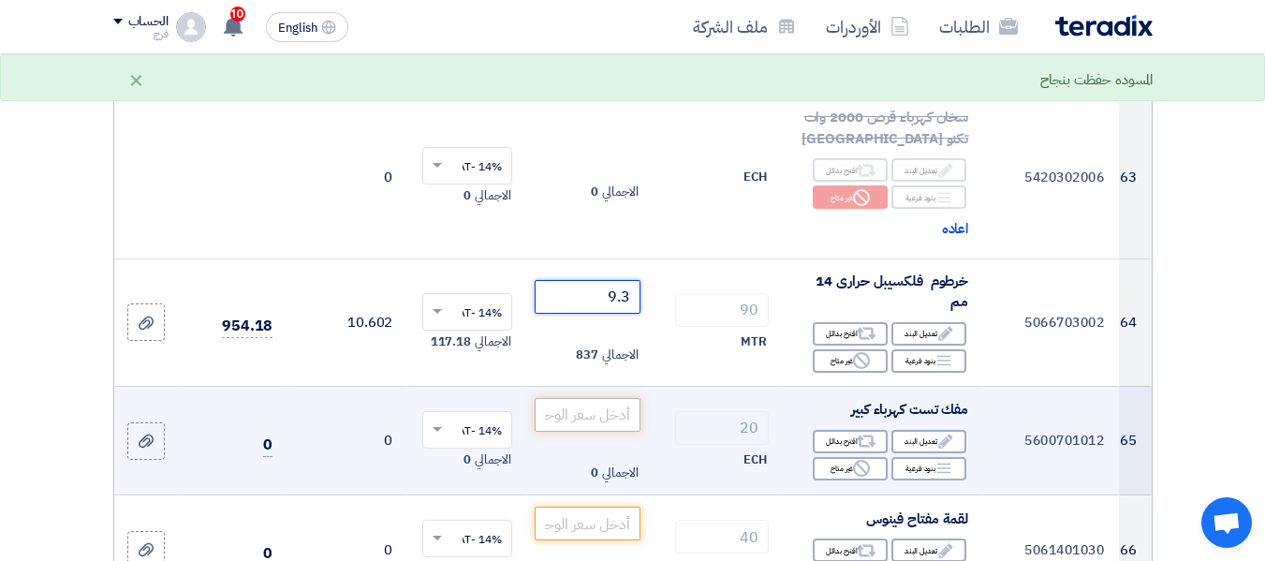
type input "9.3"
click at [567, 398] on input "number" at bounding box center [587, 415] width 105 height 34
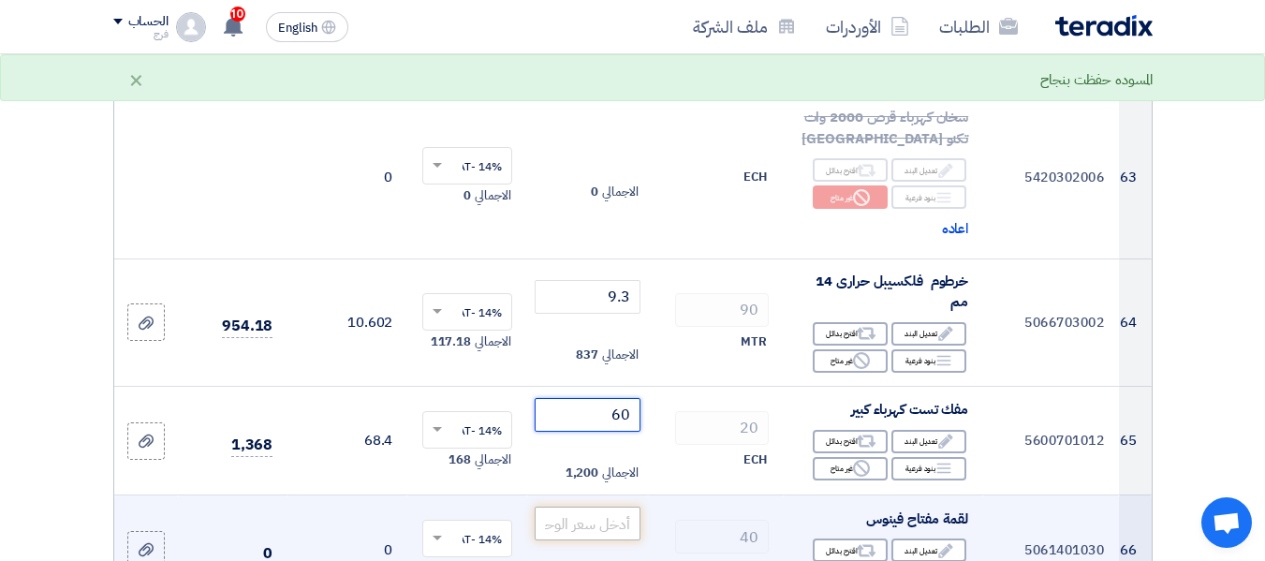
type input "60"
click at [590, 507] on input "number" at bounding box center [587, 524] width 105 height 34
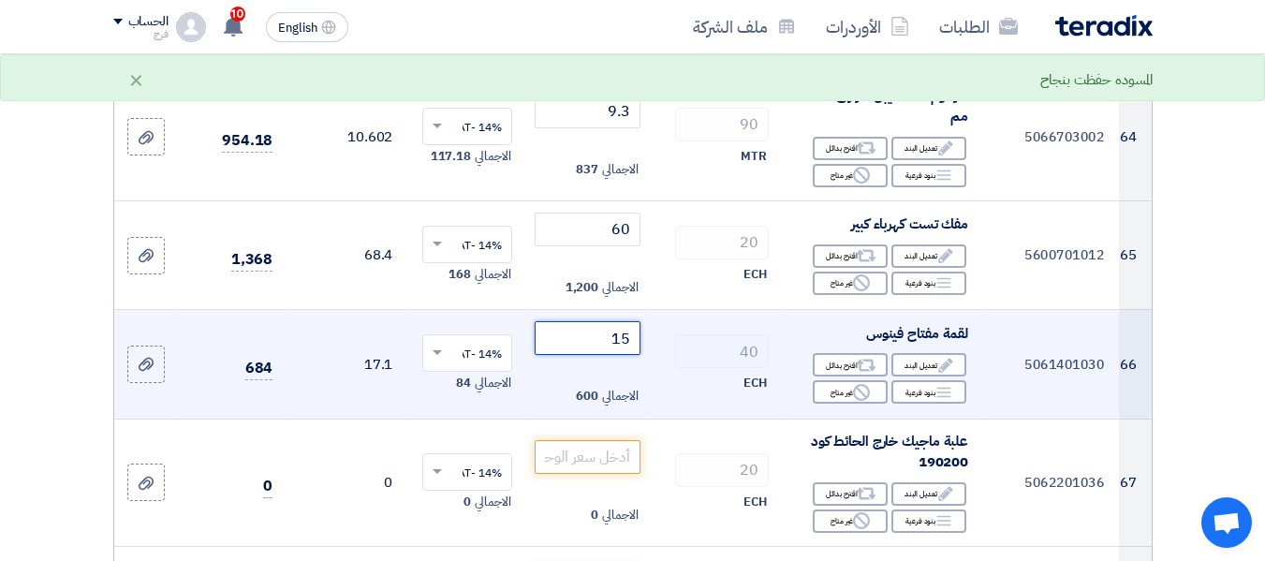
scroll to position [8709, 0]
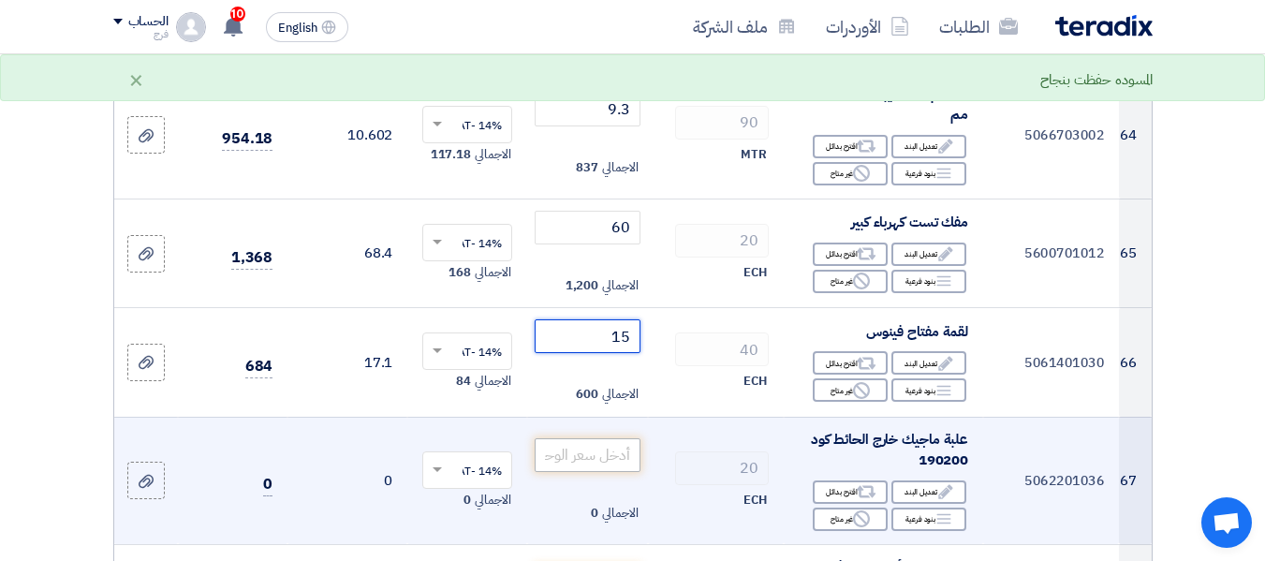
type input "15"
click at [621, 440] on input "number" at bounding box center [587, 455] width 105 height 34
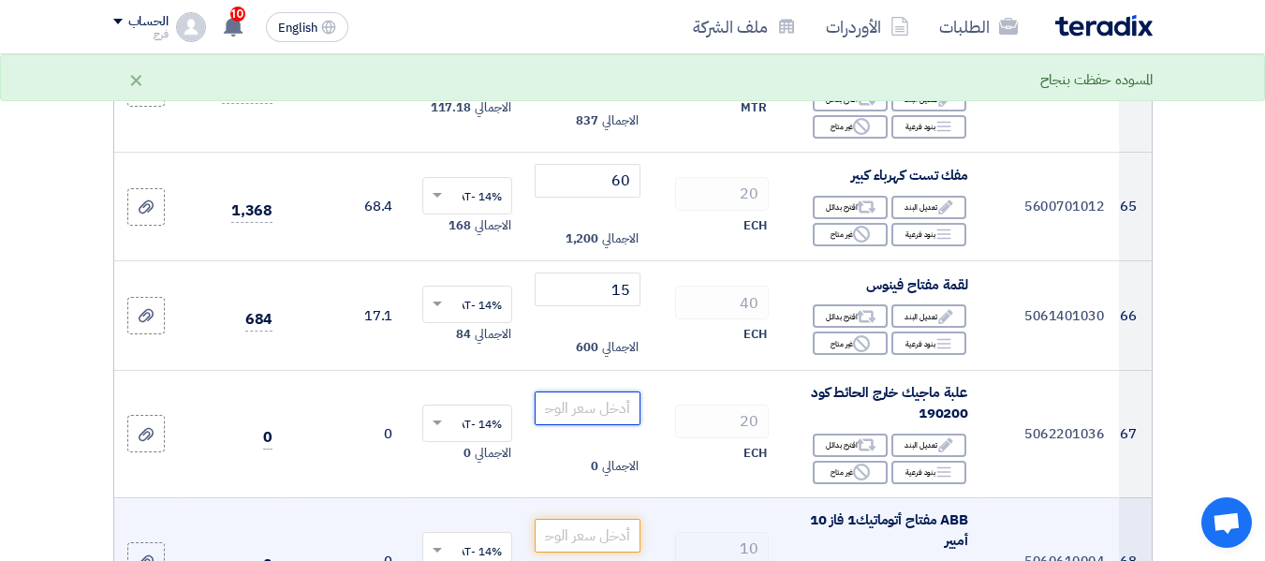
scroll to position [8896, 0]
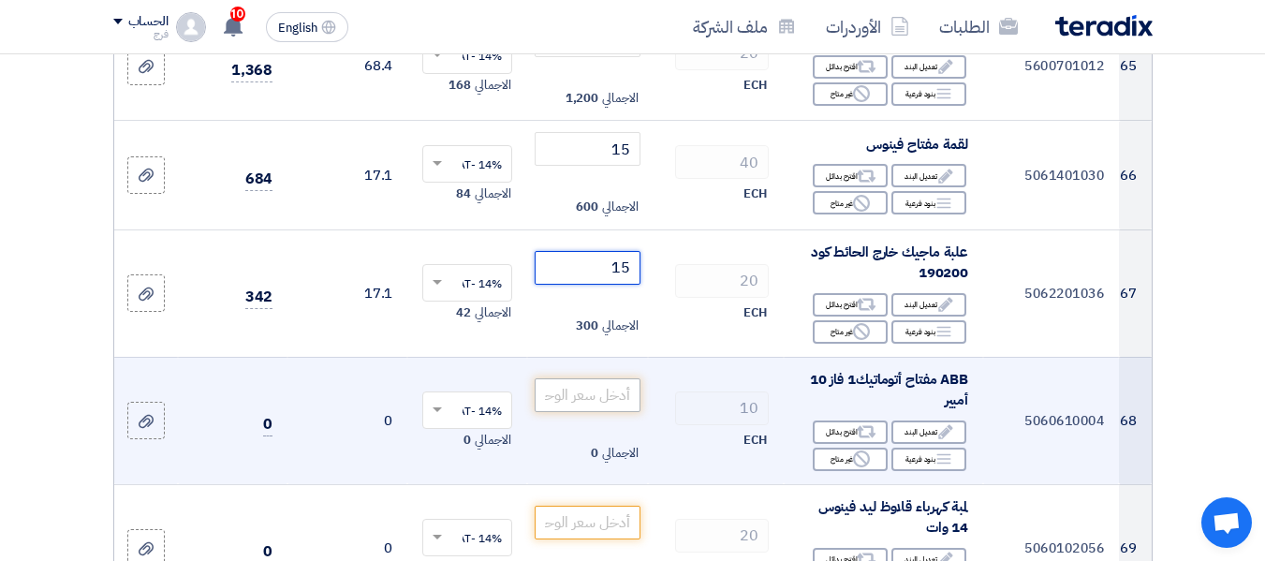
type input "15"
click at [586, 378] on input "number" at bounding box center [587, 395] width 105 height 34
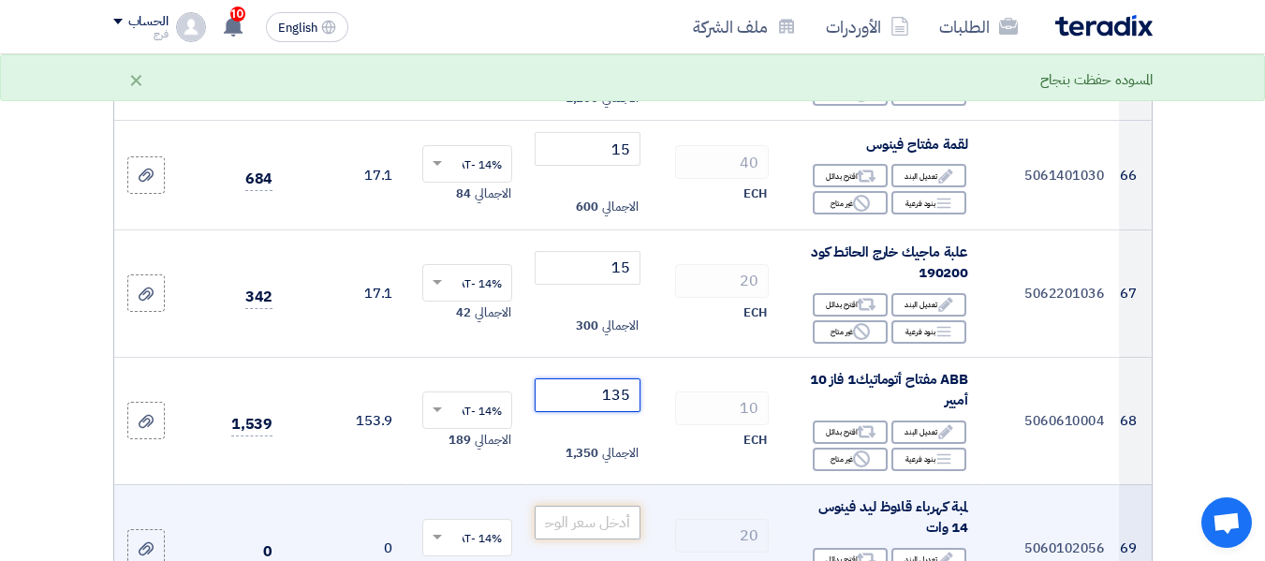
type input "135"
click at [592, 506] on input "number" at bounding box center [587, 523] width 105 height 34
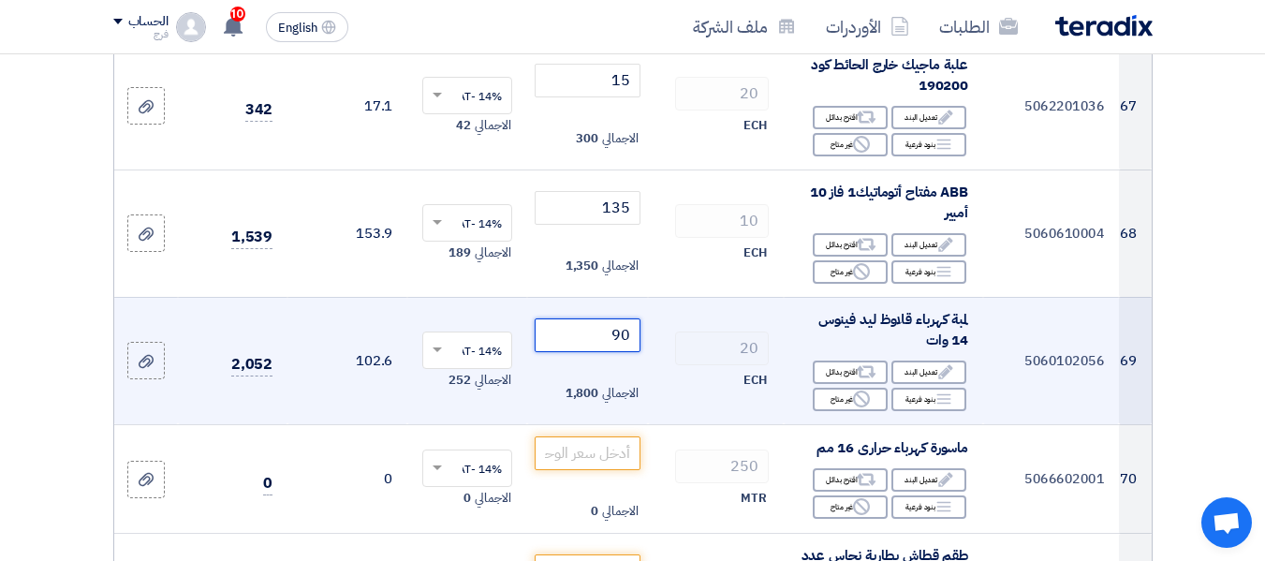
scroll to position [9177, 0]
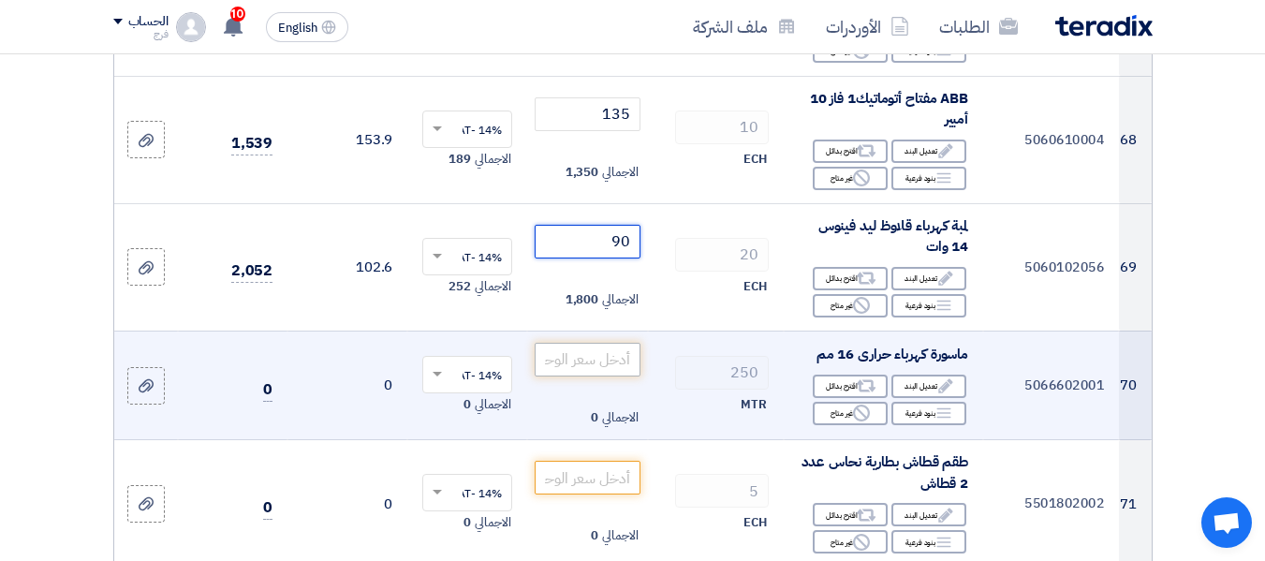
type input "90"
click at [606, 343] on input "number" at bounding box center [587, 360] width 105 height 34
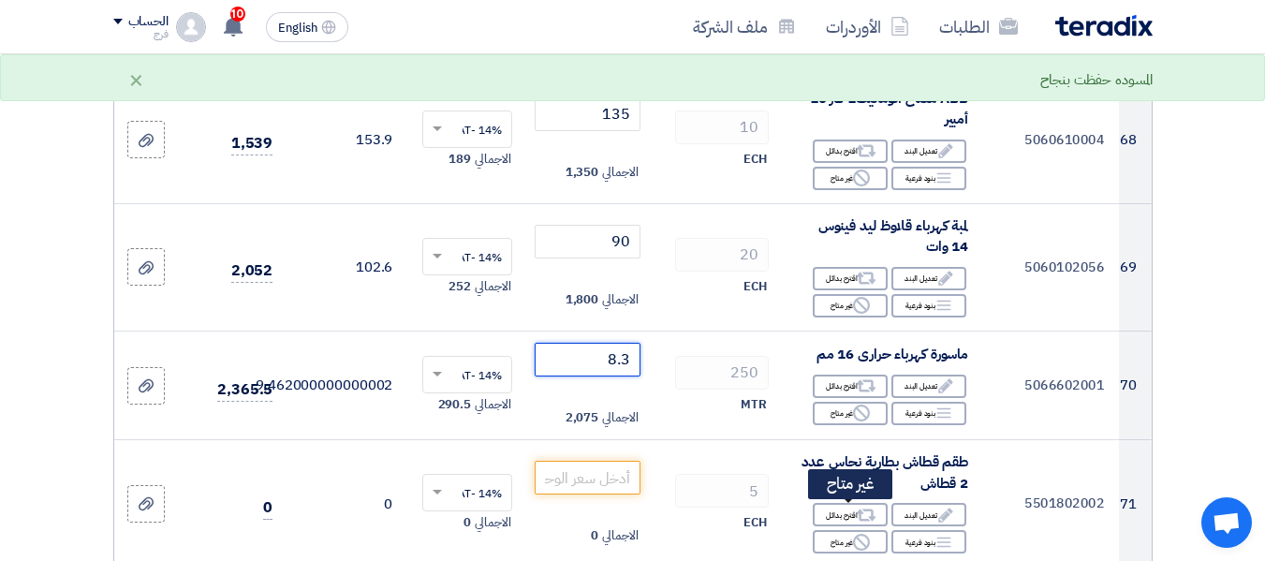
scroll to position [9271, 0]
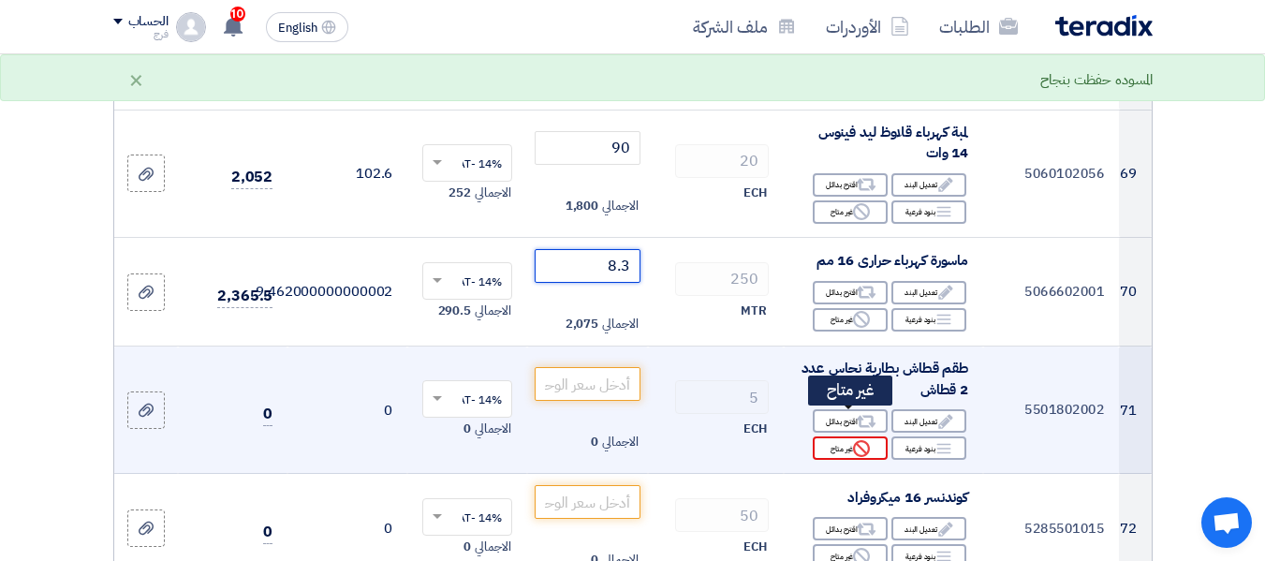
type input "8.3"
click at [829, 436] on div "Reject غير متاح" at bounding box center [850, 447] width 75 height 23
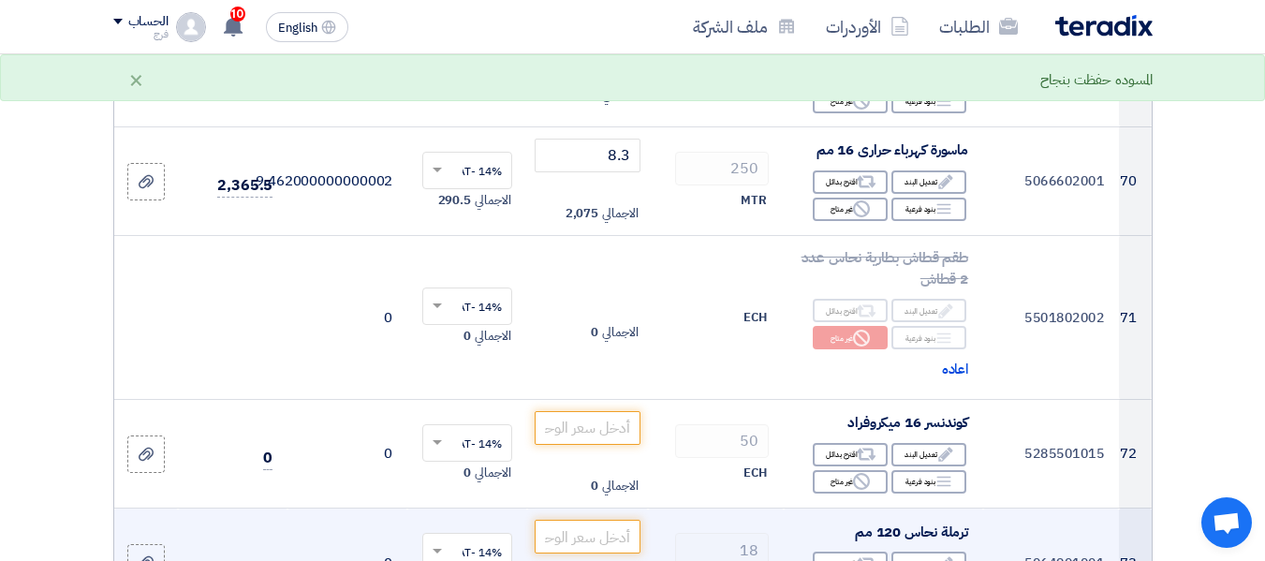
scroll to position [9458, 0]
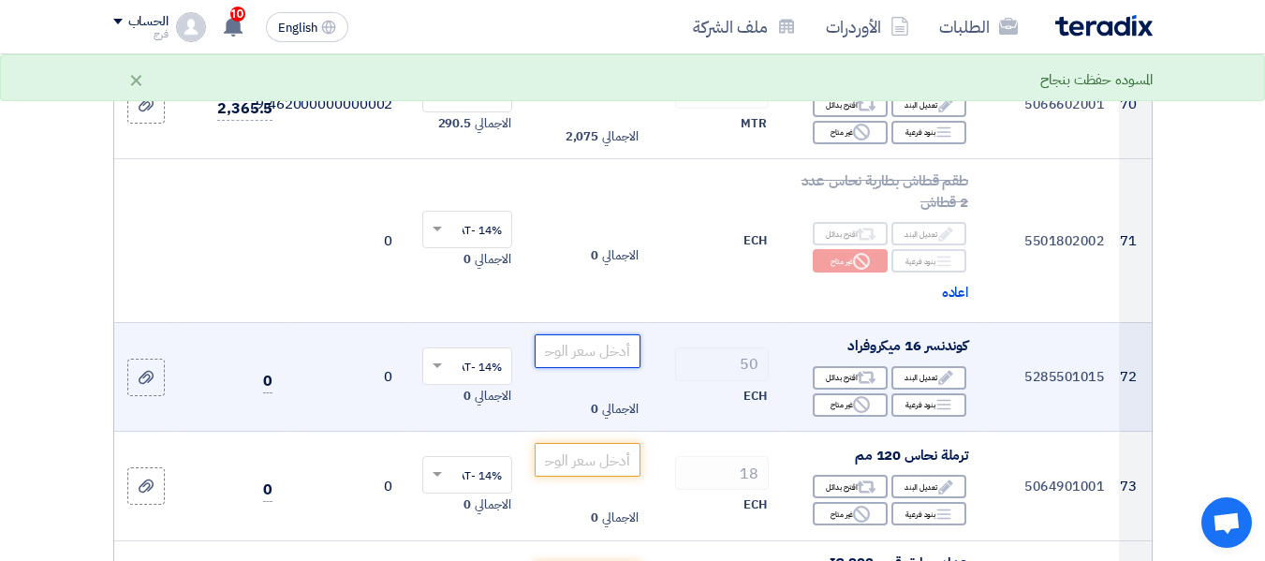
click at [576, 334] on input "number" at bounding box center [587, 351] width 105 height 34
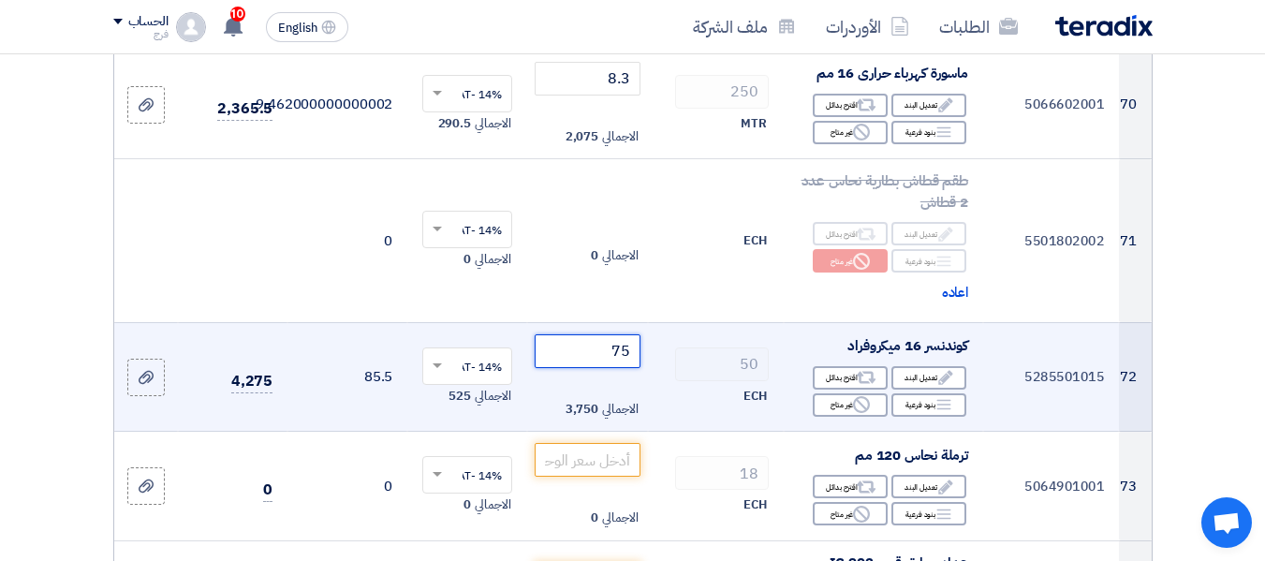
click at [623, 334] on input "75" at bounding box center [587, 351] width 105 height 34
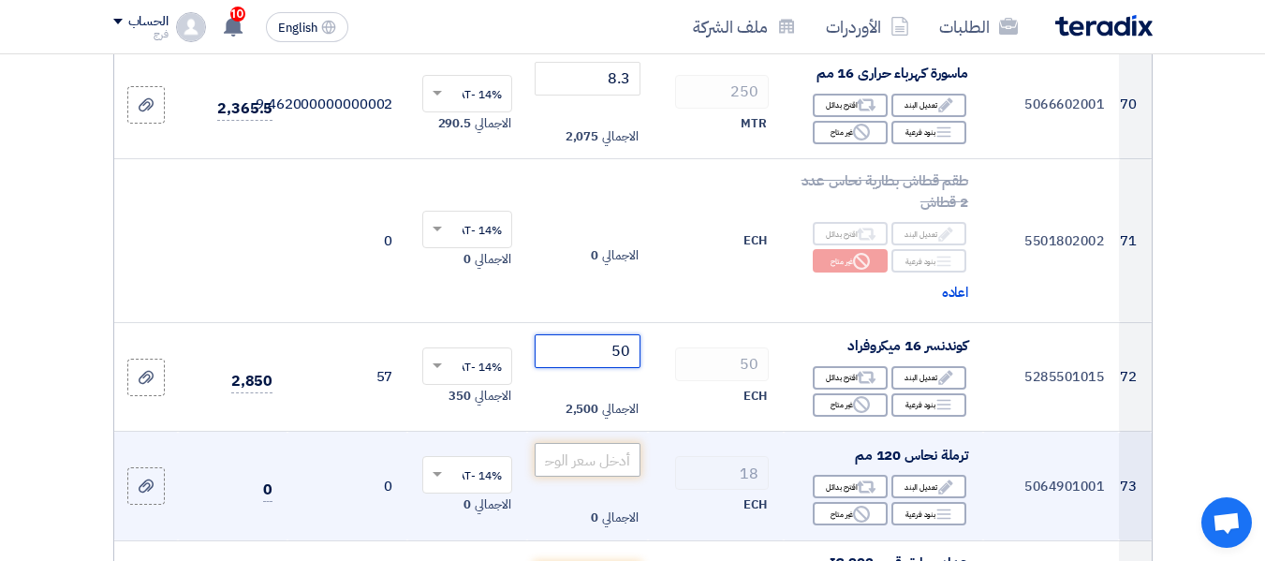
type input "50"
click at [597, 443] on input "number" at bounding box center [587, 460] width 105 height 34
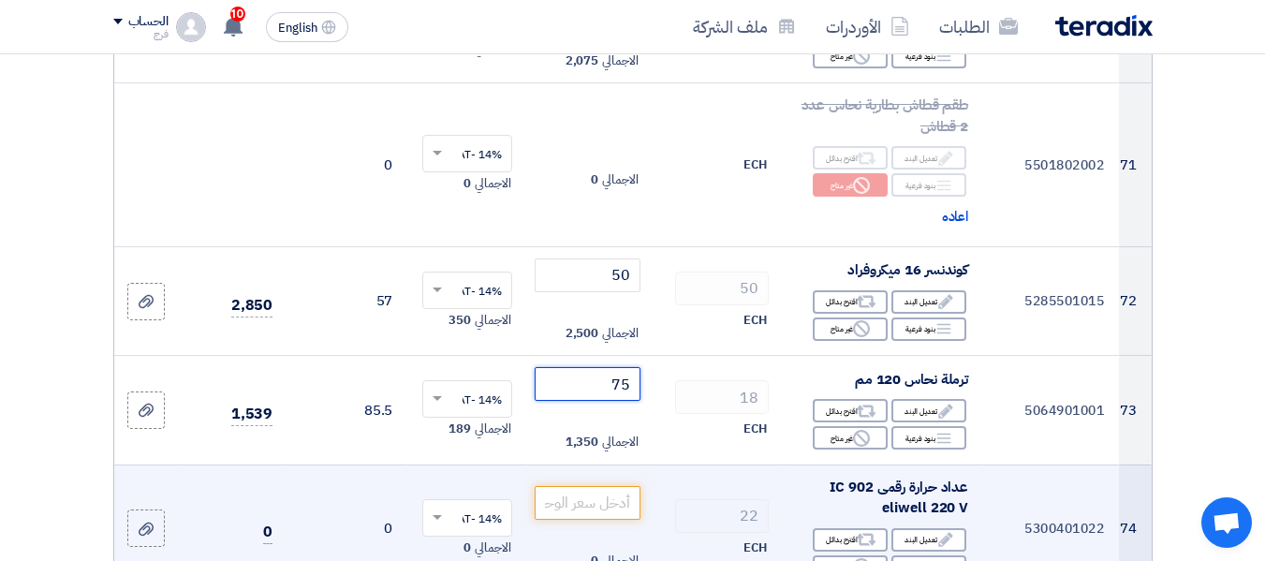
scroll to position [9552, 0]
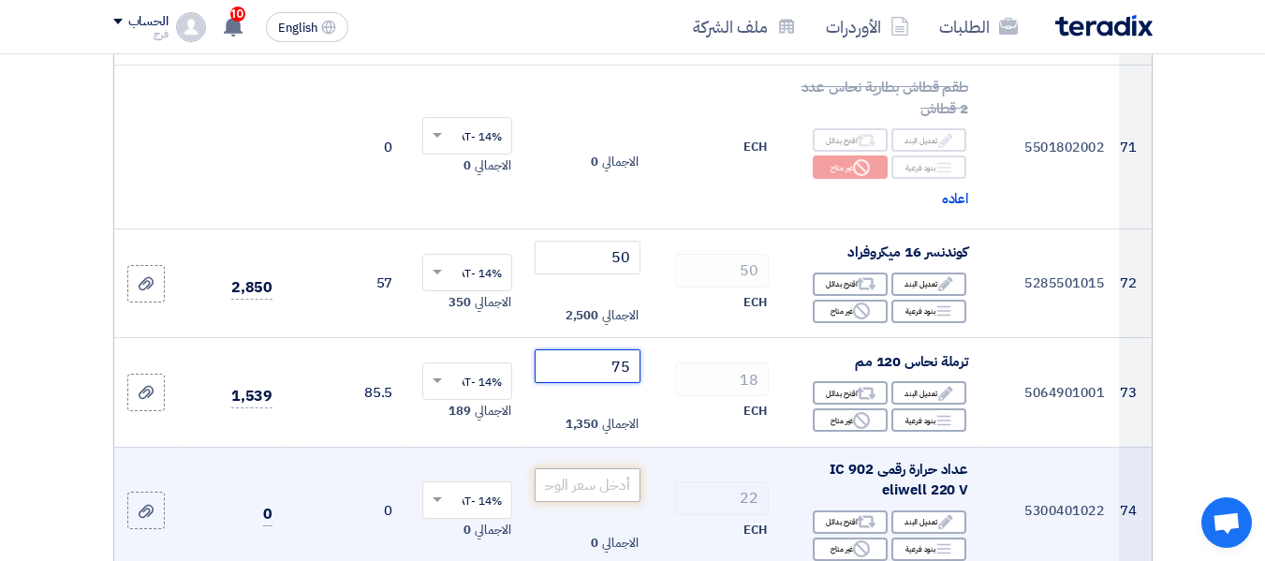
type input "75"
click at [608, 468] on input "number" at bounding box center [587, 485] width 105 height 34
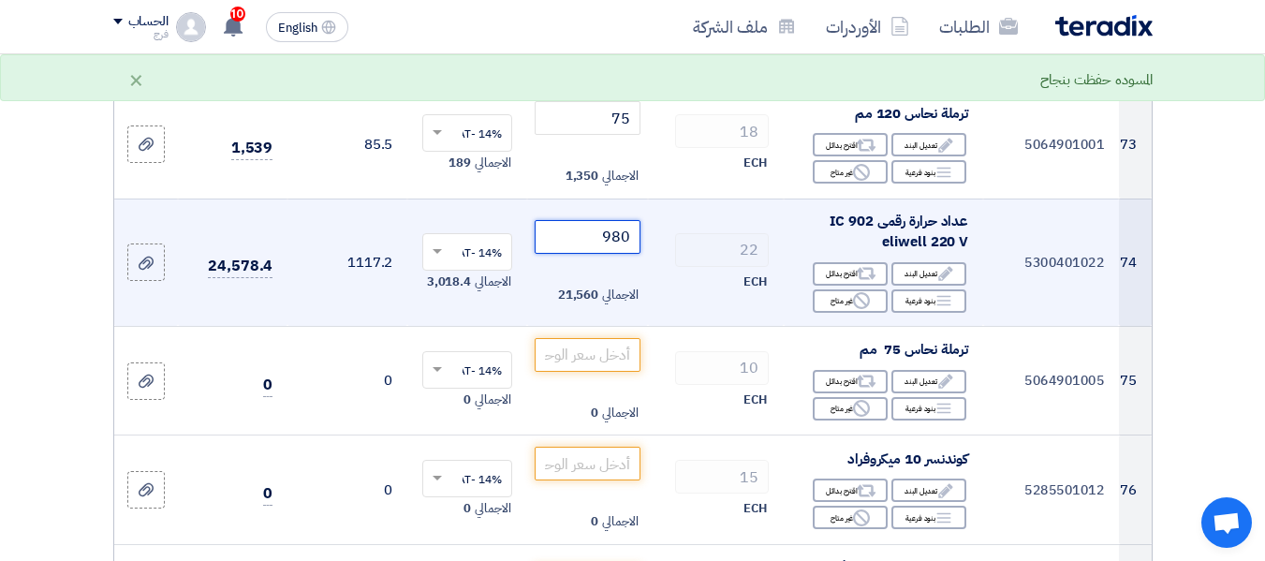
scroll to position [9833, 0]
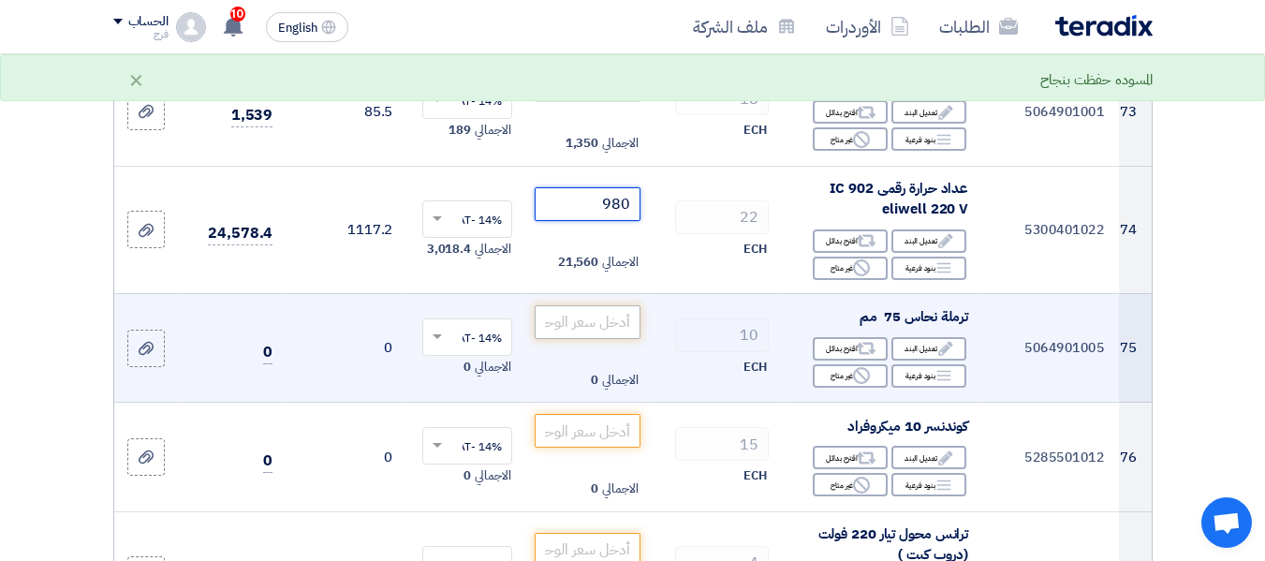
type input "980"
click at [619, 305] on input "number" at bounding box center [587, 322] width 105 height 34
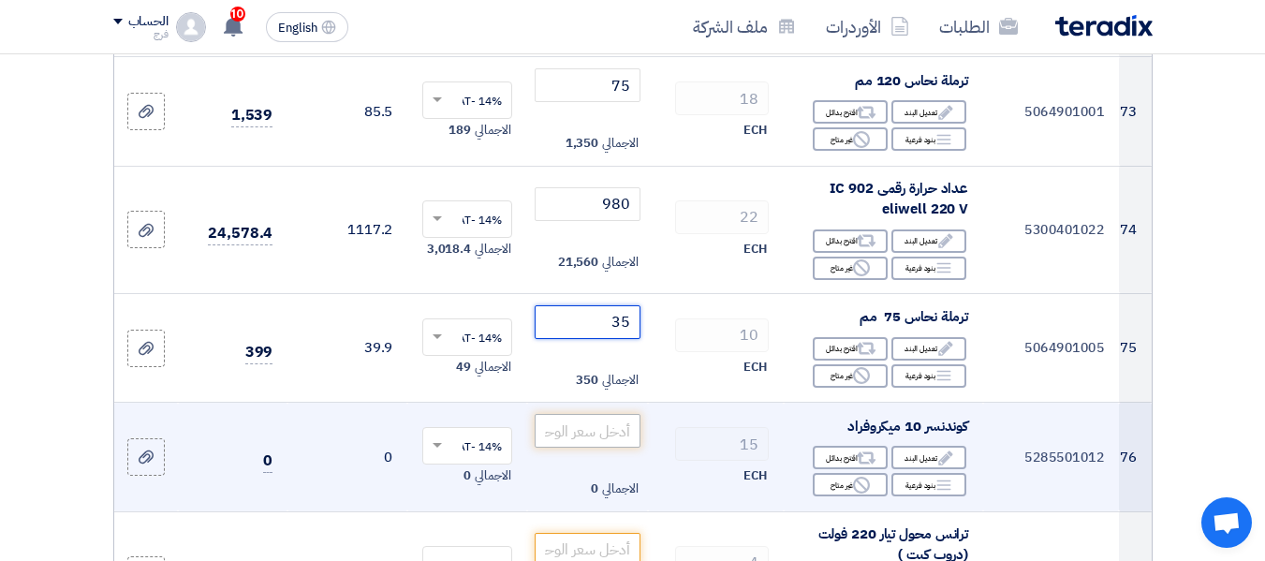
type input "35"
click at [604, 414] on input "number" at bounding box center [587, 431] width 105 height 34
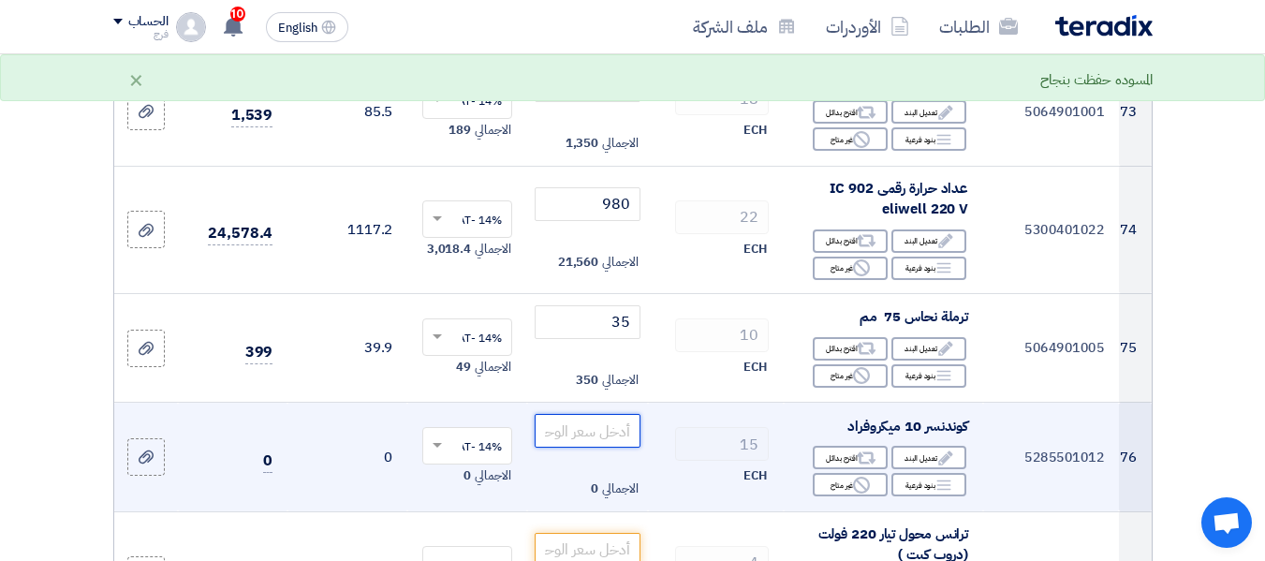
type input "5"
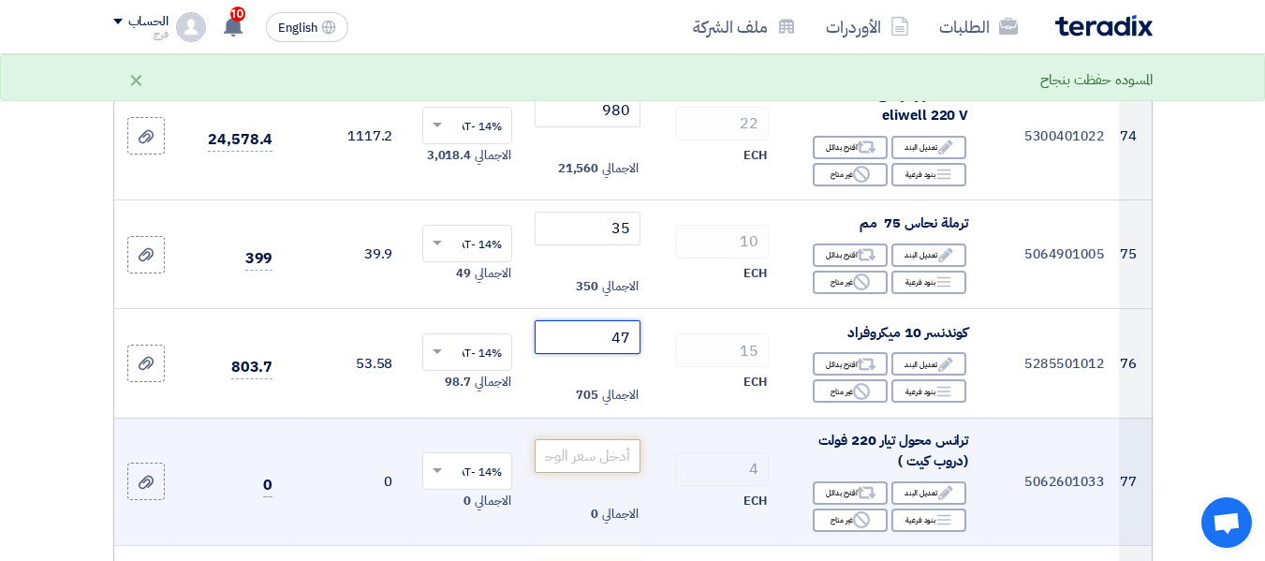
scroll to position [10020, 0]
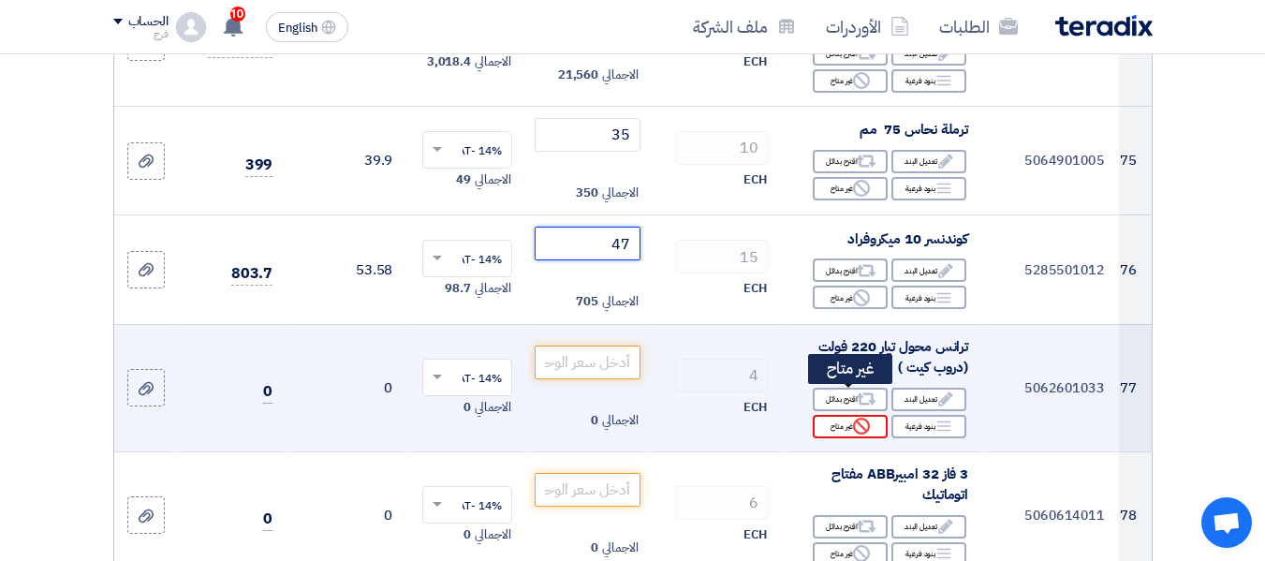
type input "47"
click at [837, 415] on div "Reject غير متاح" at bounding box center [850, 426] width 75 height 23
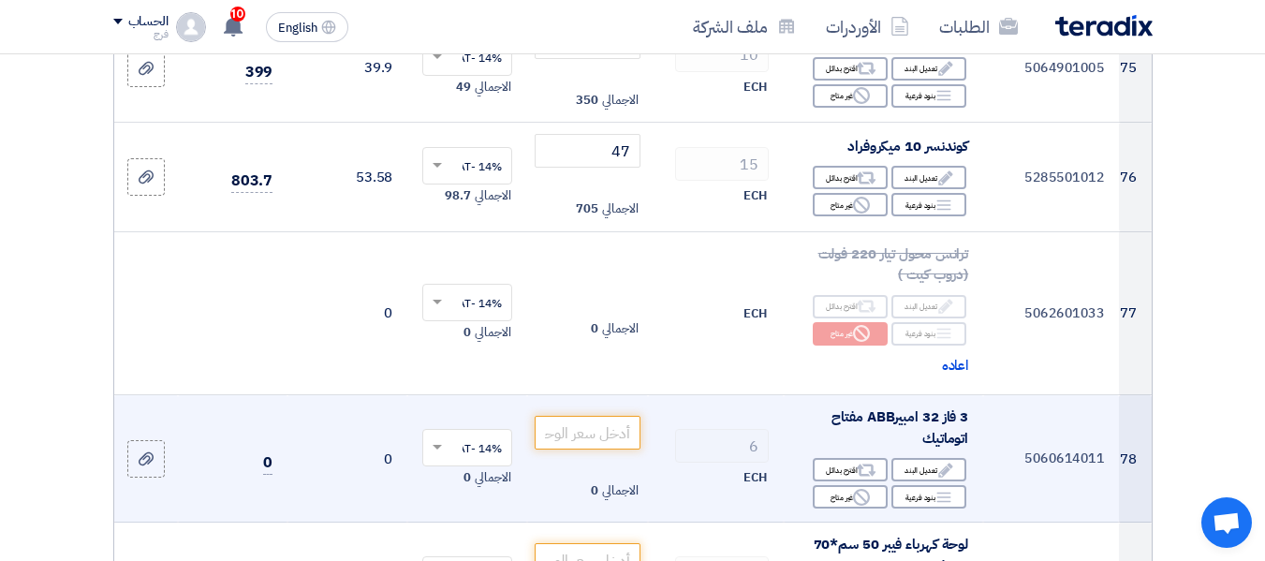
scroll to position [10114, 0]
click at [599, 415] on input "number" at bounding box center [587, 432] width 105 height 34
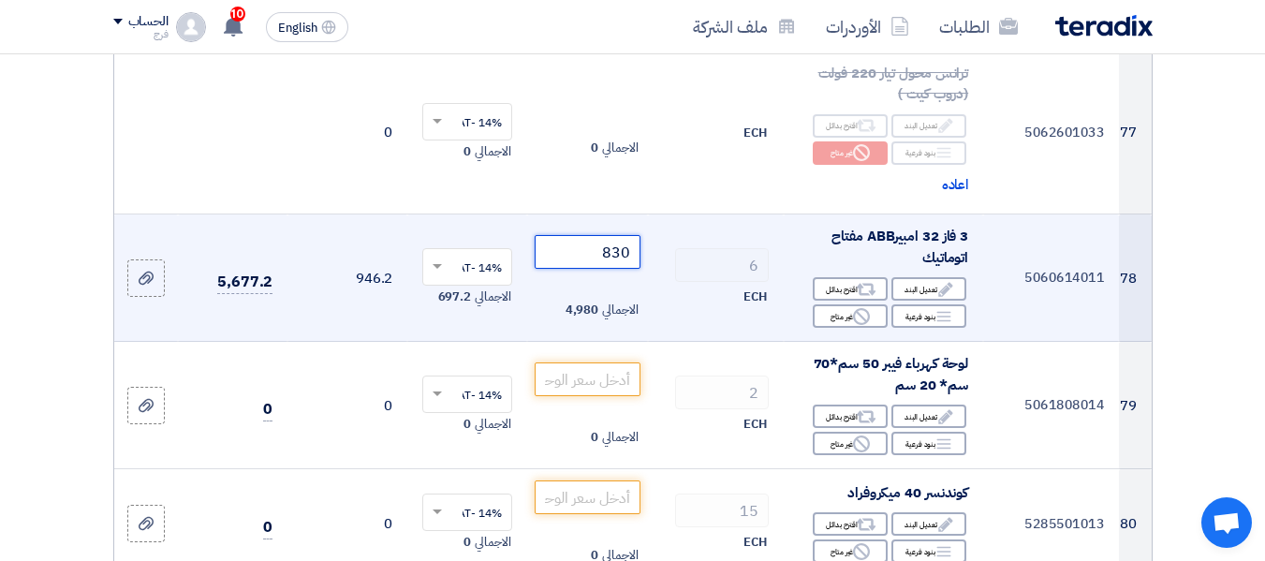
scroll to position [10301, 0]
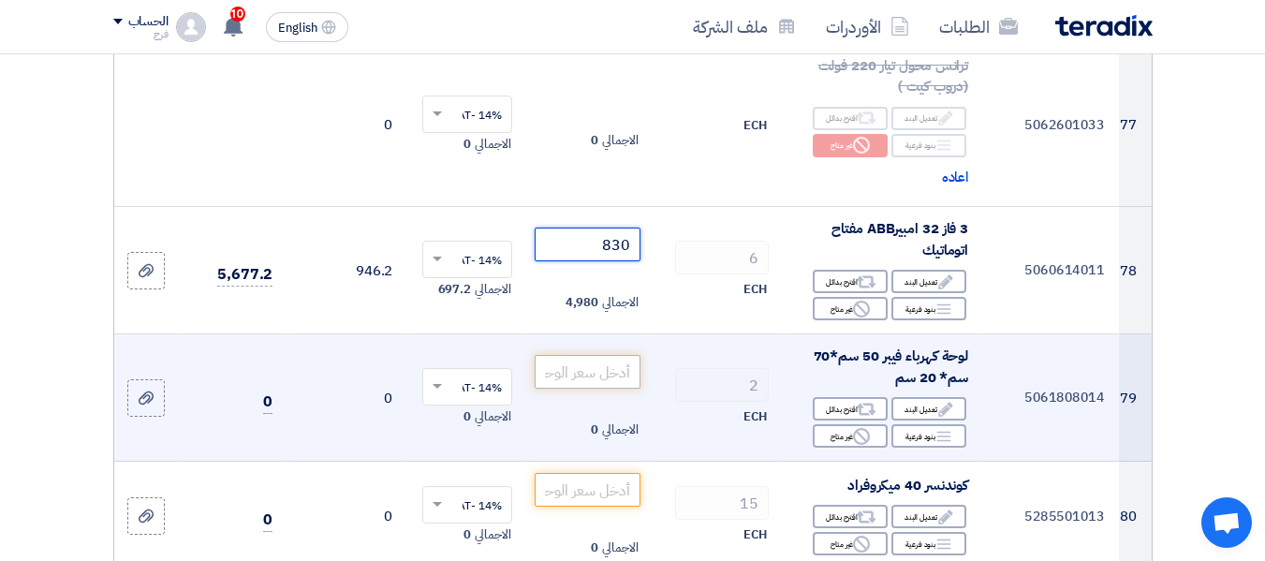
type input "830"
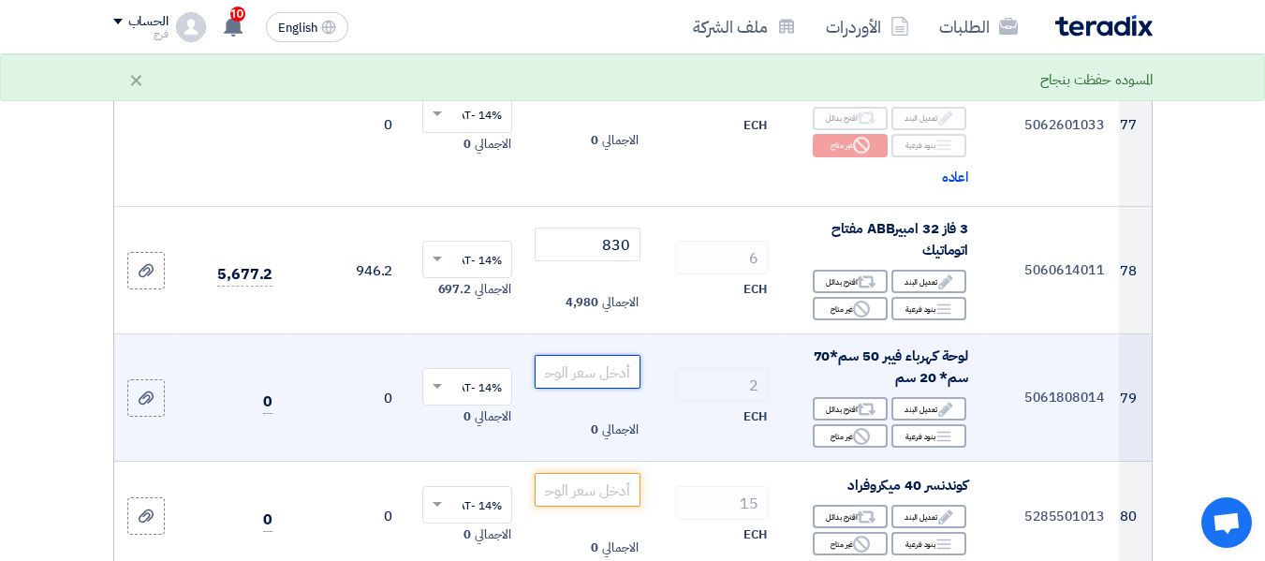
click at [604, 355] on input "number" at bounding box center [587, 372] width 105 height 34
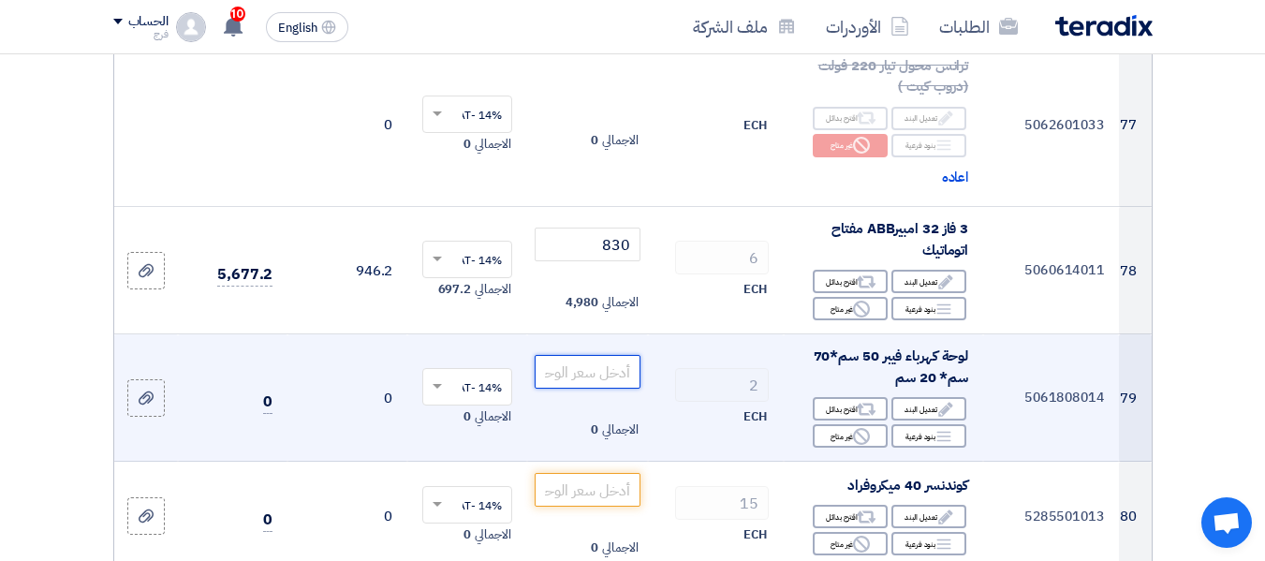
scroll to position [10395, 0]
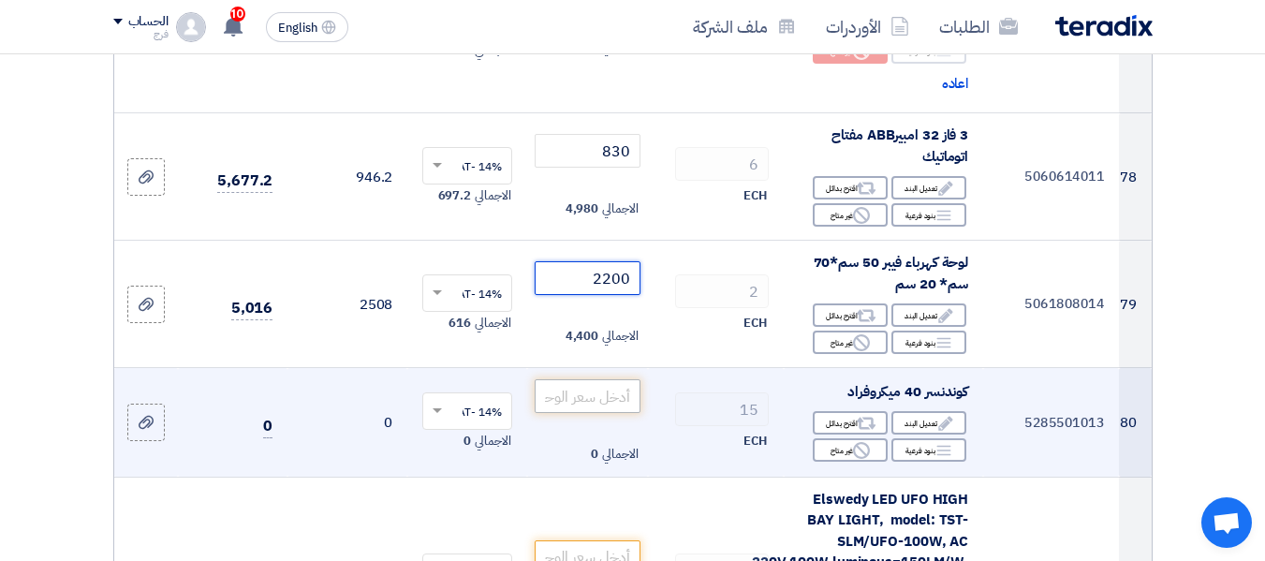
type input "2200"
click at [568, 379] on input "number" at bounding box center [587, 396] width 105 height 34
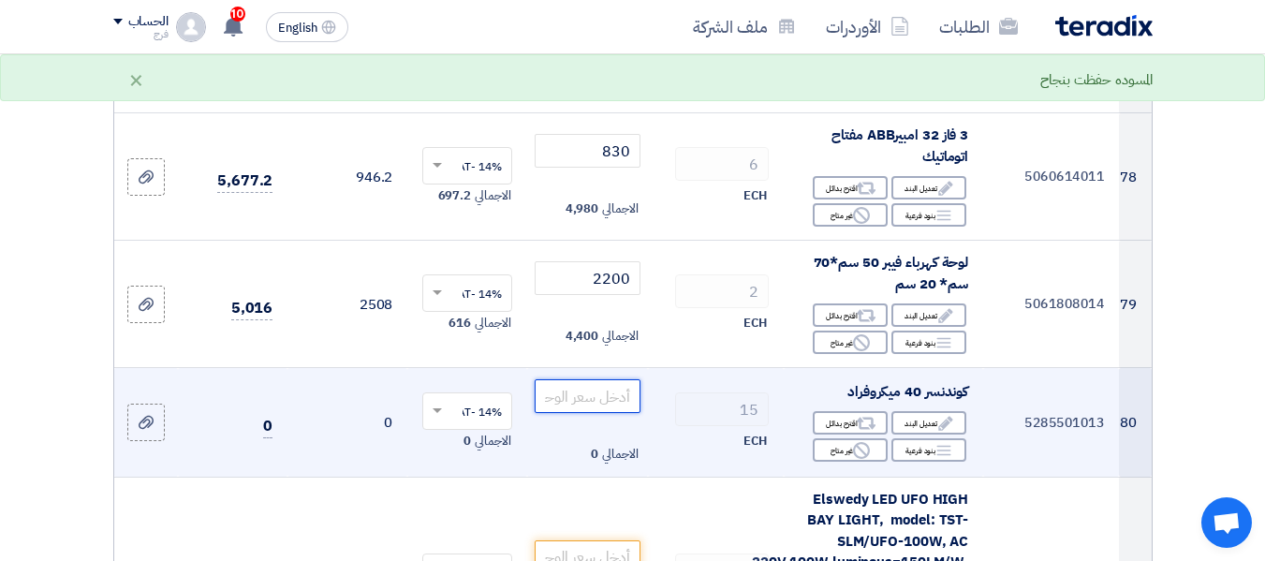
type input "8"
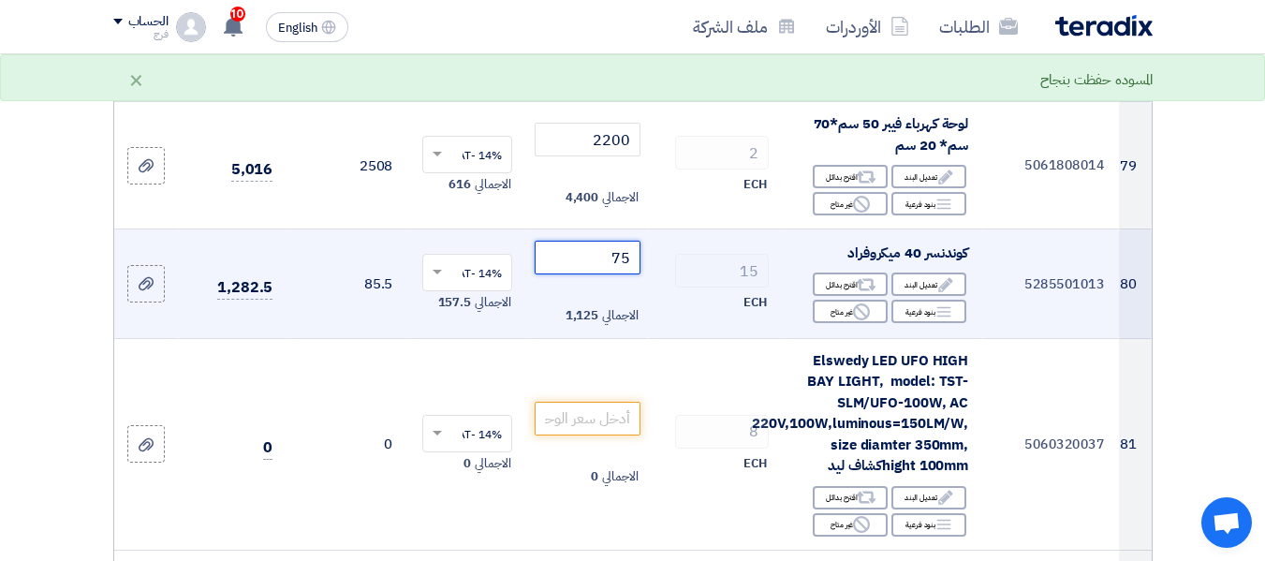
scroll to position [10582, 0]
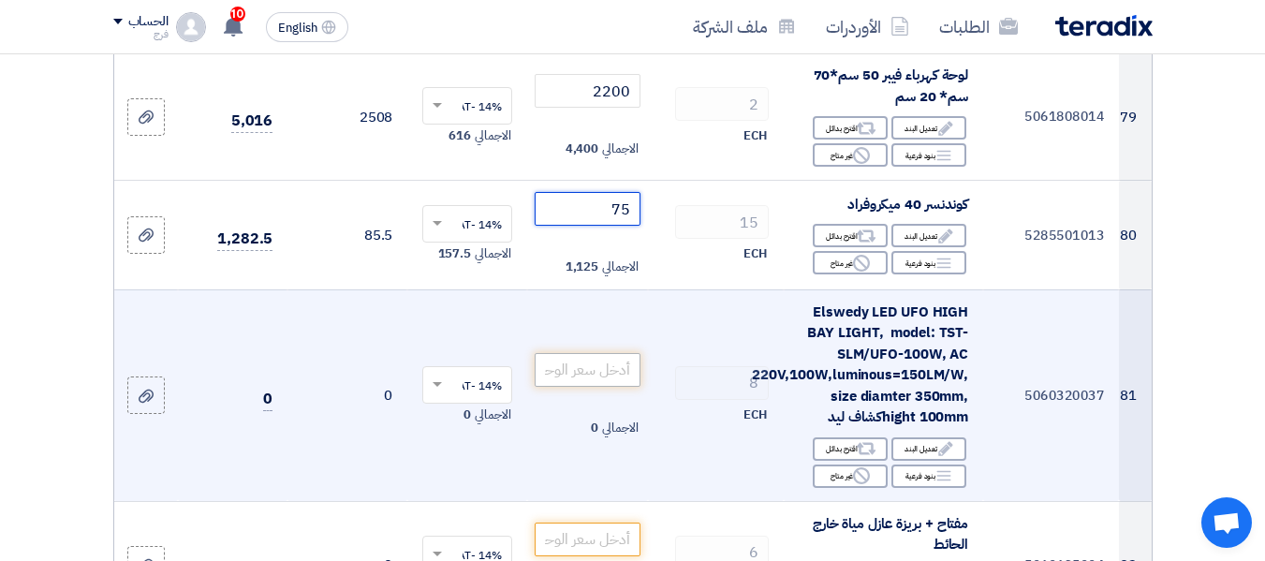
type input "75"
click at [580, 353] on input "number" at bounding box center [587, 370] width 105 height 34
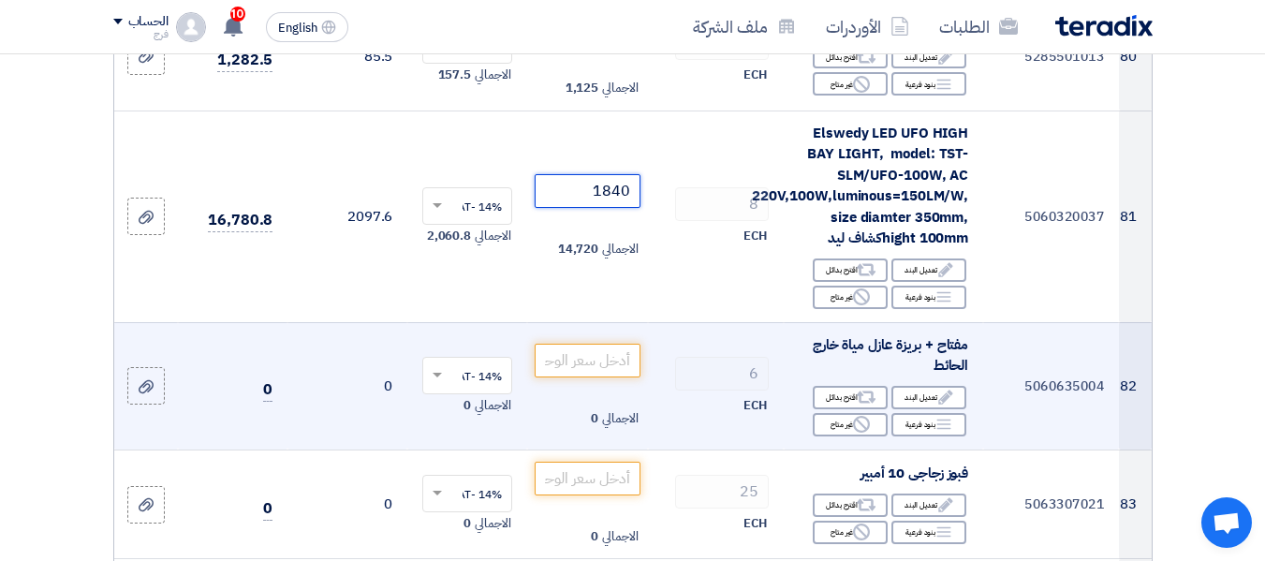
scroll to position [10769, 0]
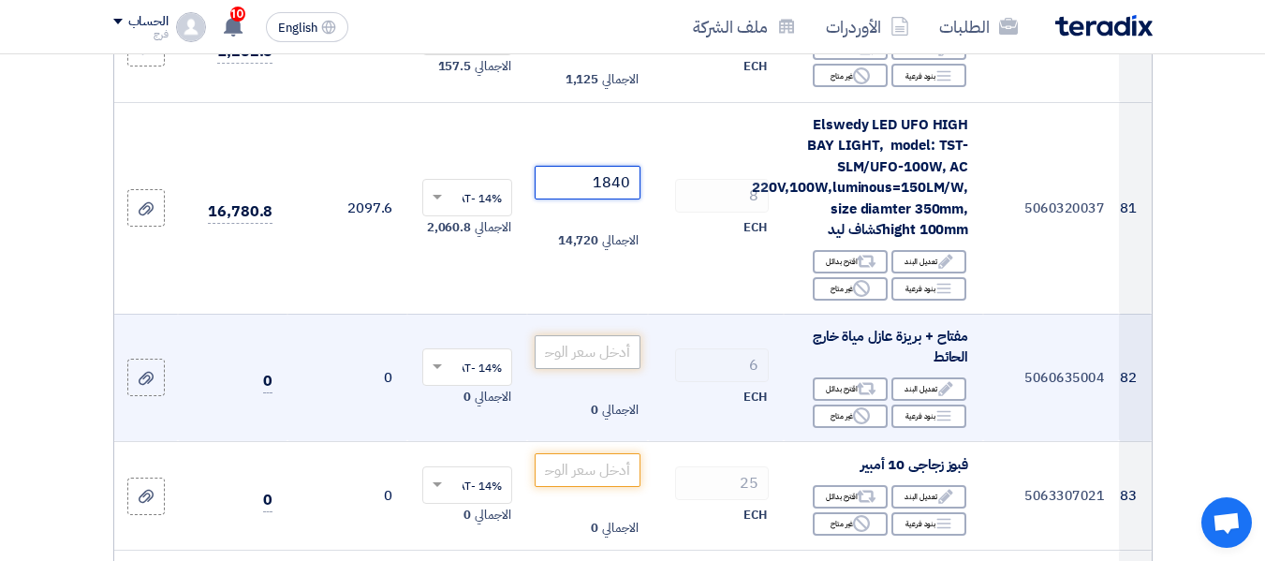
type input "1840"
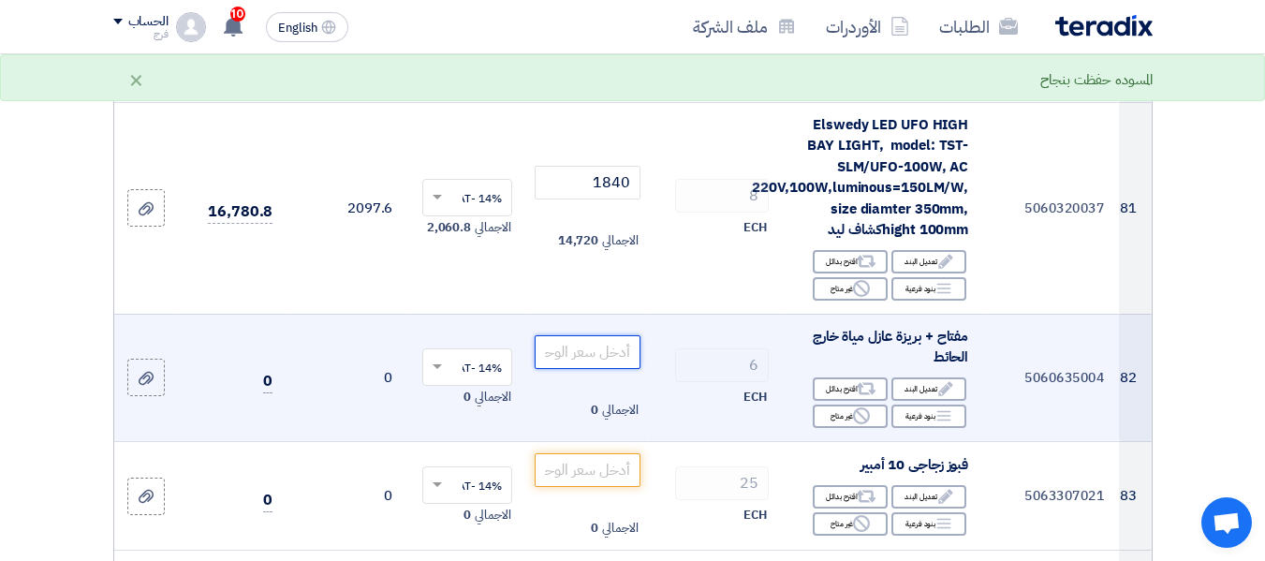
click at [581, 335] on input "number" at bounding box center [587, 352] width 105 height 34
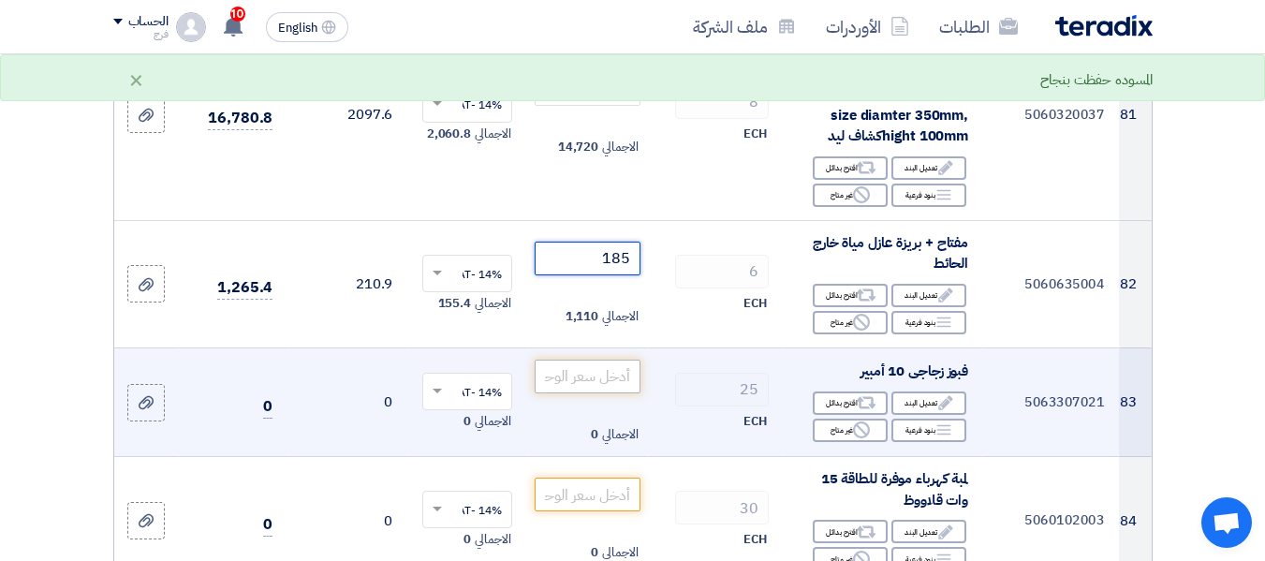
type input "185"
click at [571, 360] on input "number" at bounding box center [587, 377] width 105 height 34
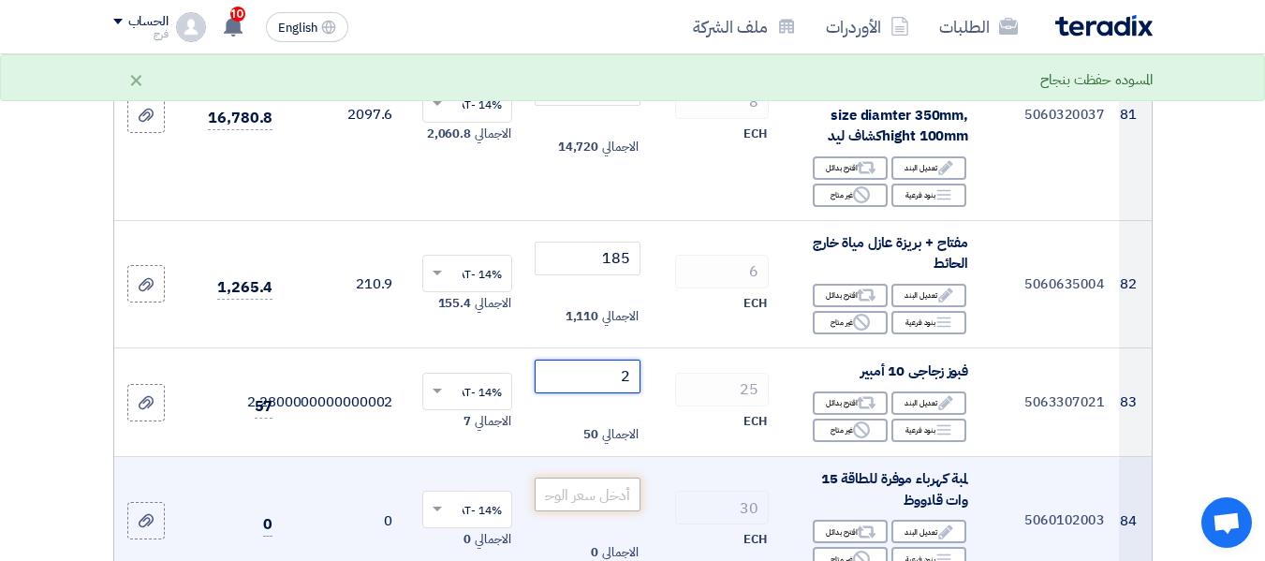
type input "2"
click at [581, 478] on input "number" at bounding box center [587, 495] width 105 height 34
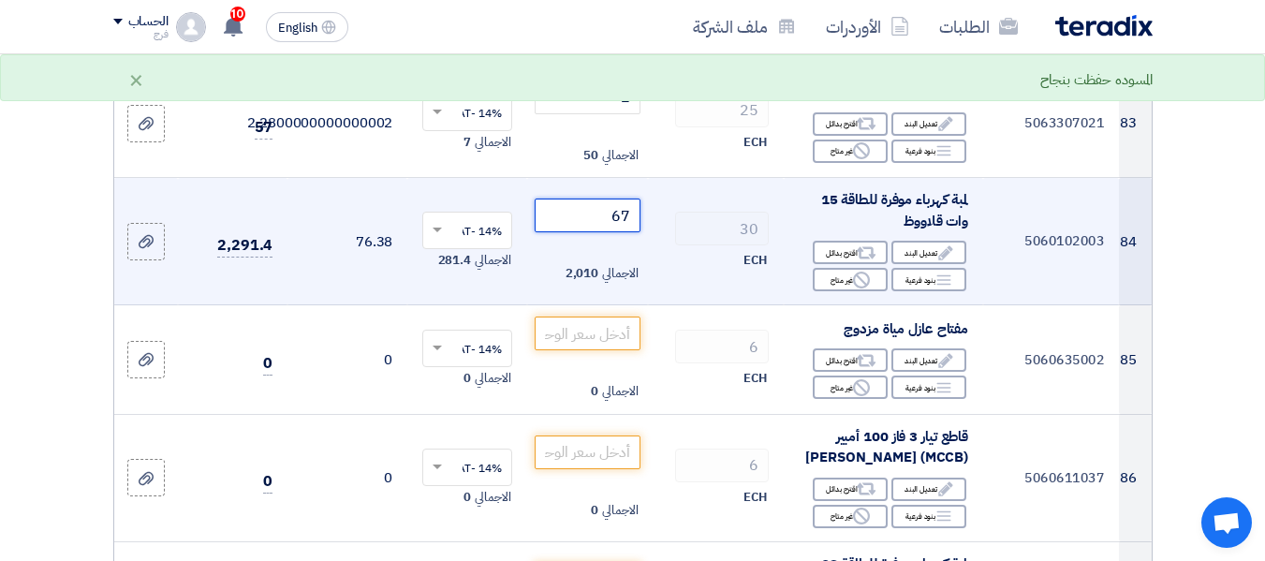
scroll to position [11144, 0]
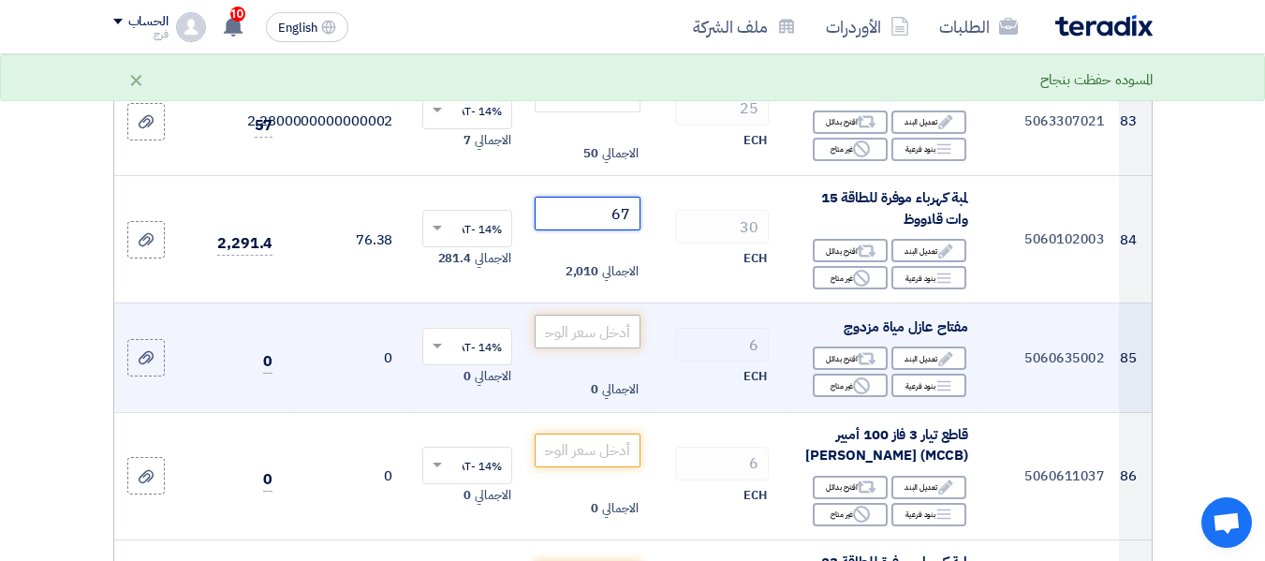
type input "67"
click at [596, 315] on input "number" at bounding box center [587, 332] width 105 height 34
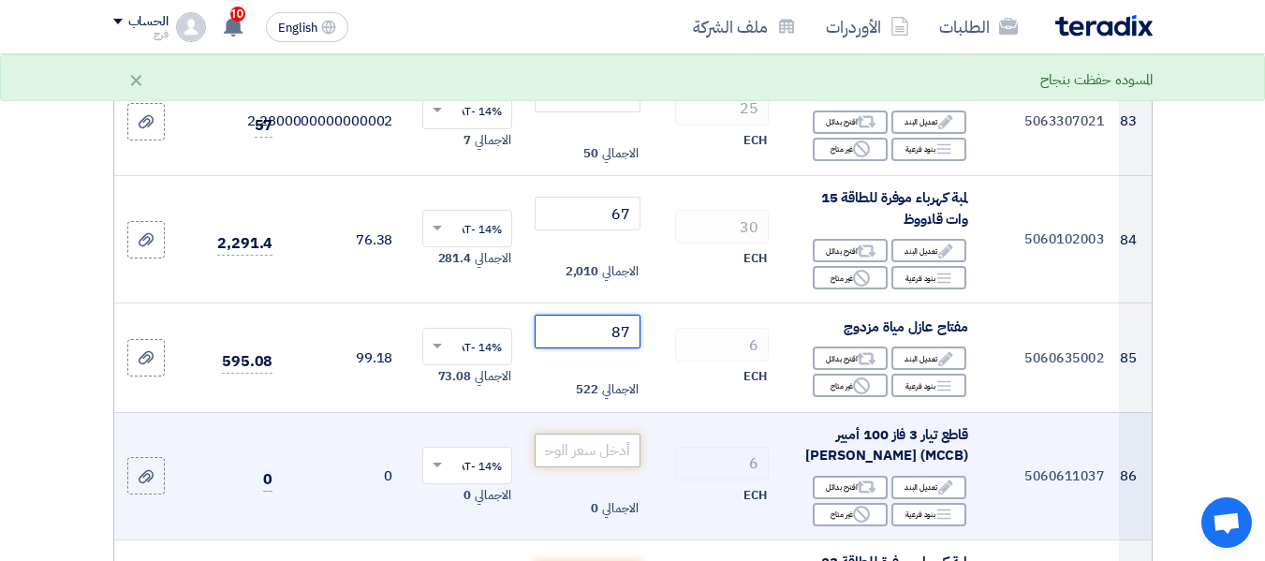
type input "87"
click at [608, 434] on input "number" at bounding box center [587, 451] width 105 height 34
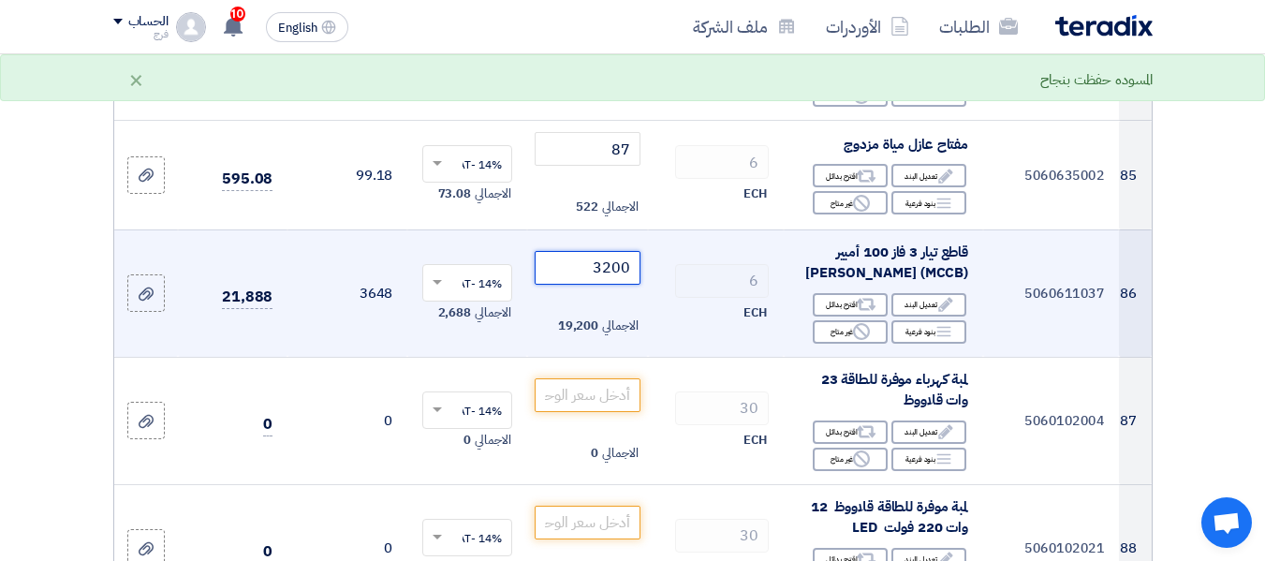
scroll to position [11331, 0]
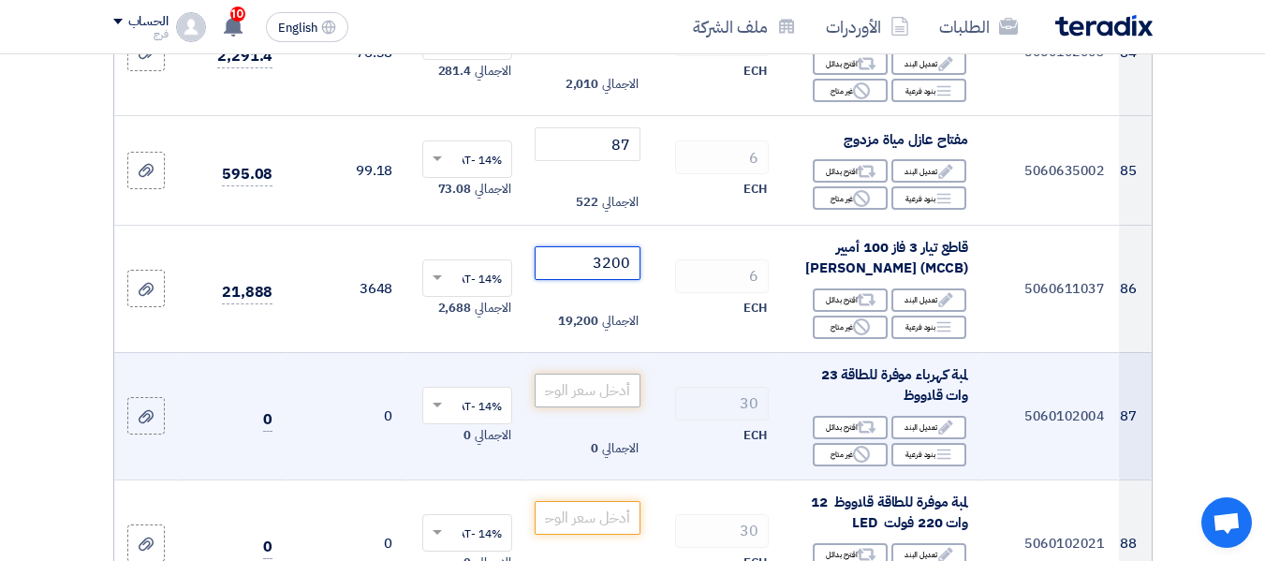
type input "3200"
click at [565, 374] on input "number" at bounding box center [587, 391] width 105 height 34
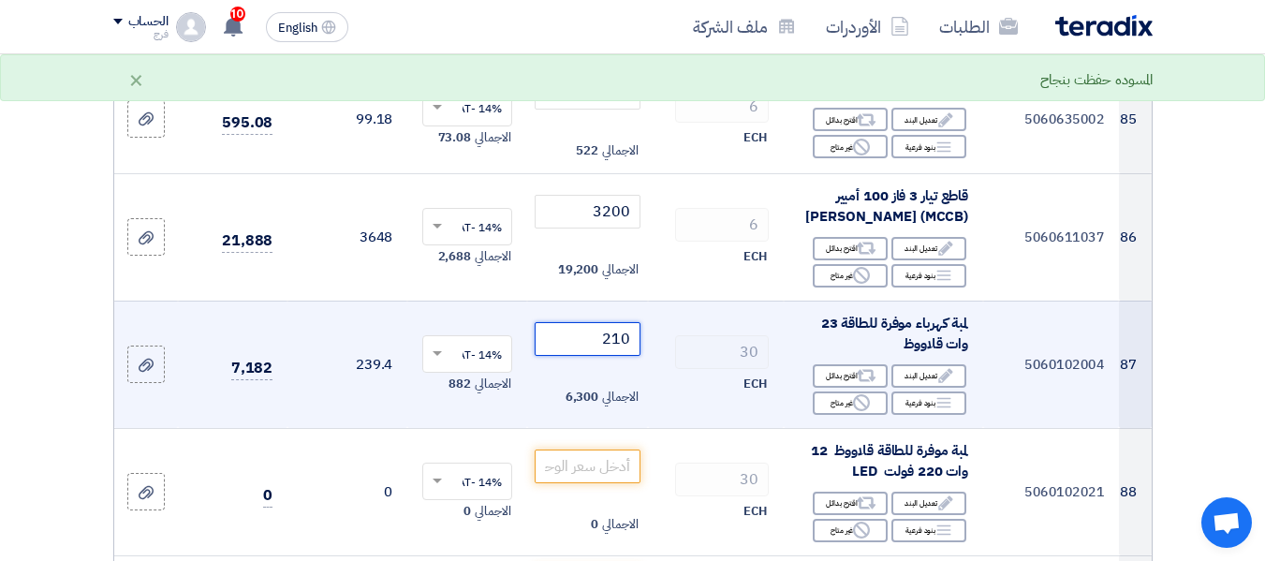
scroll to position [11425, 0]
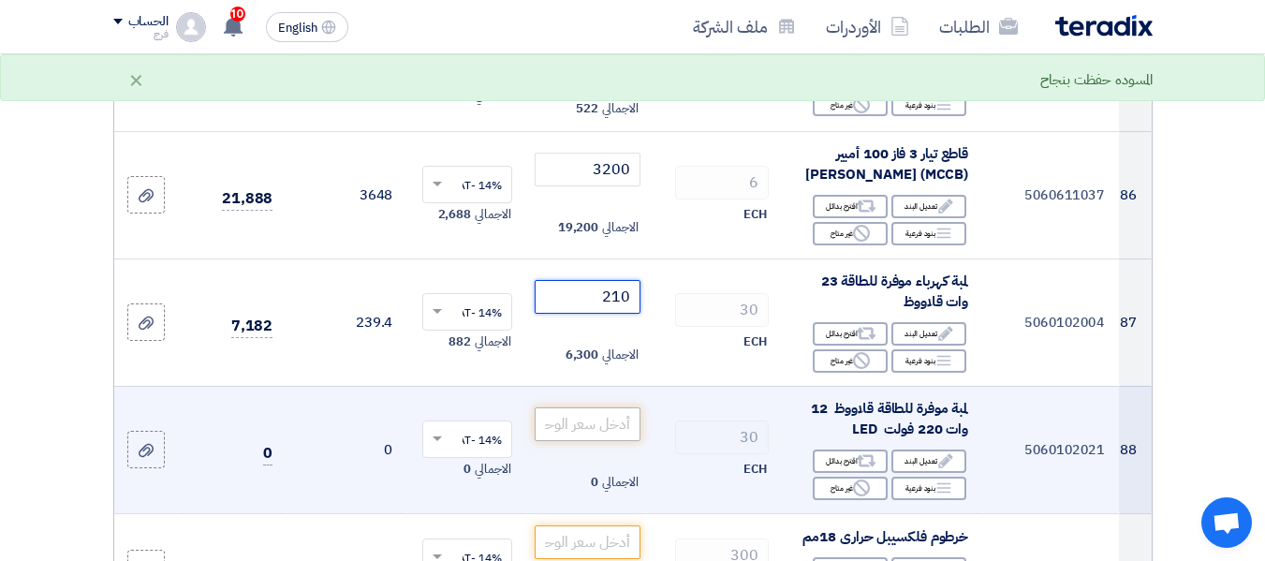
type input "210"
click at [589, 410] on input "number" at bounding box center [587, 424] width 105 height 34
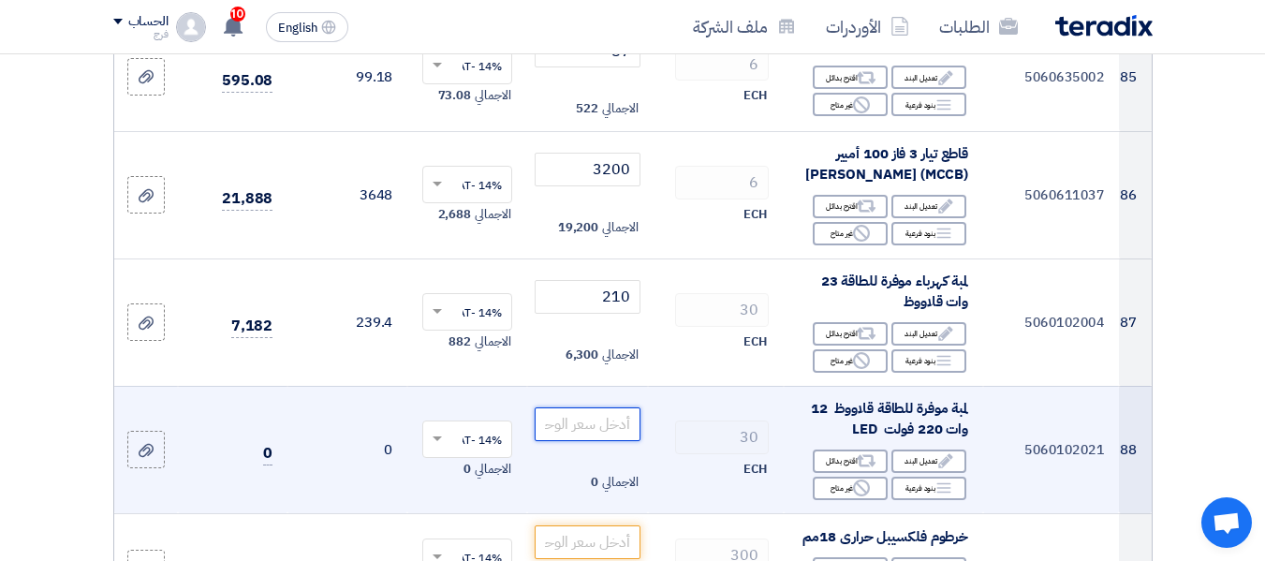
type input "6"
type input "7"
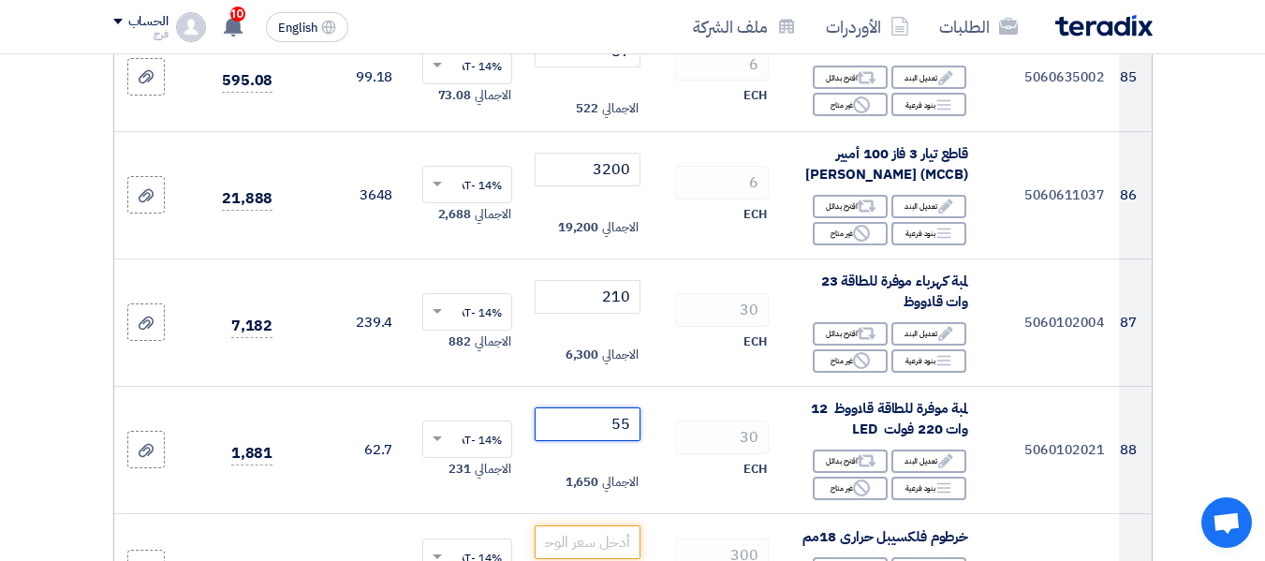
scroll to position [11612, 0]
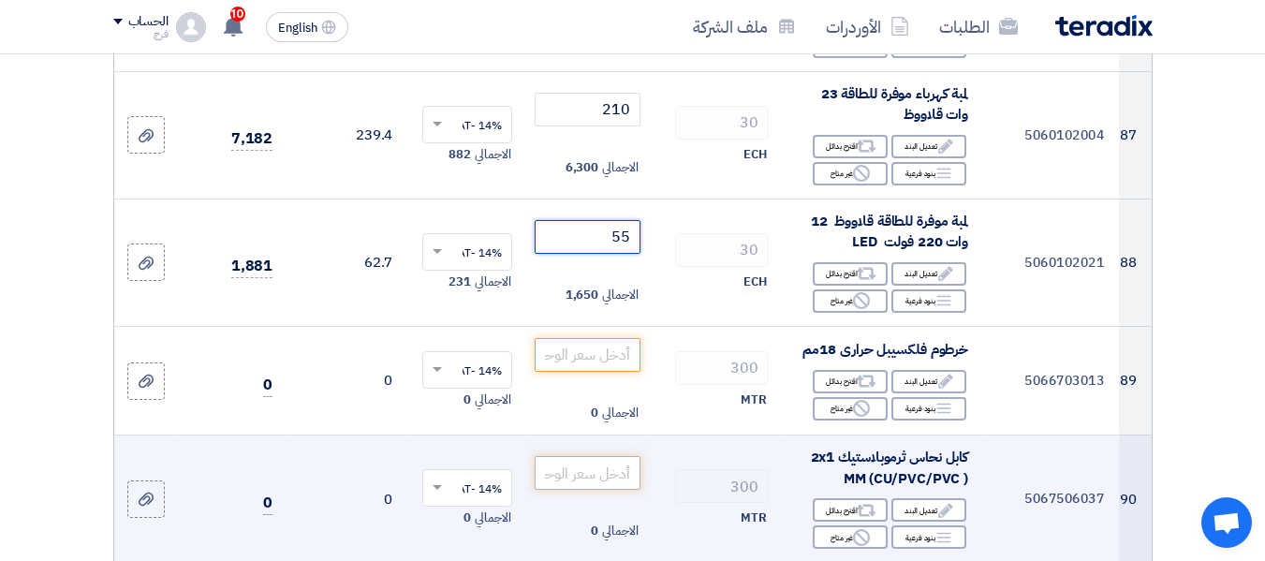
type input "55"
click at [597, 456] on input "number" at bounding box center [587, 473] width 105 height 34
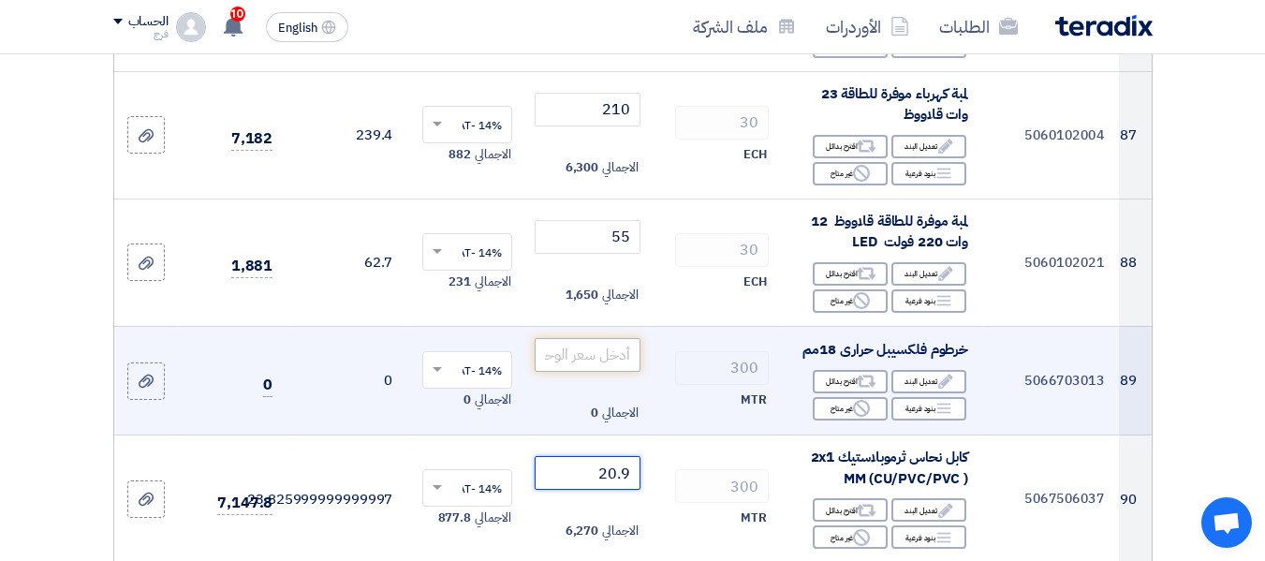
type input "20.9"
click at [615, 338] on input "number" at bounding box center [587, 355] width 105 height 34
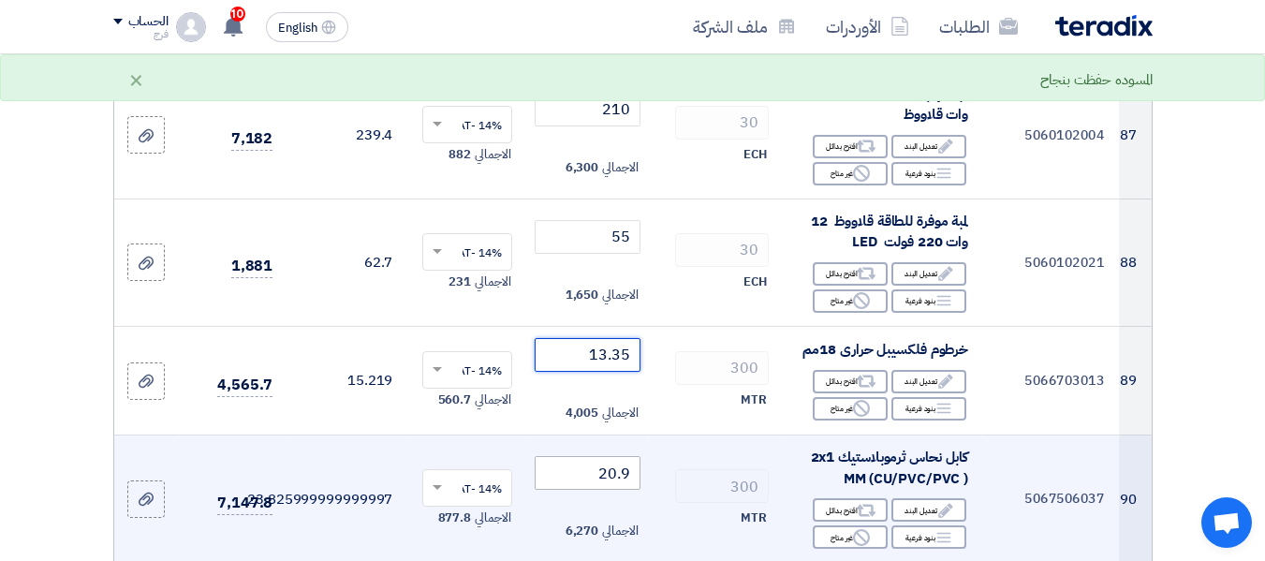
scroll to position [11799, 0]
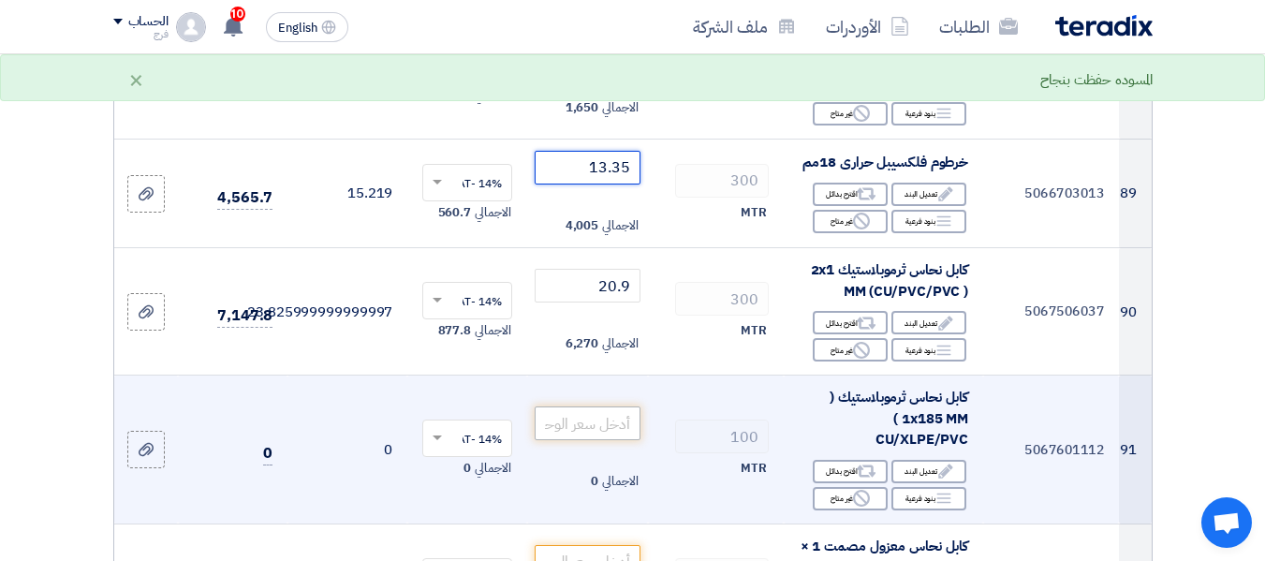
type input "13.35"
click at [599, 406] on input "number" at bounding box center [587, 423] width 105 height 34
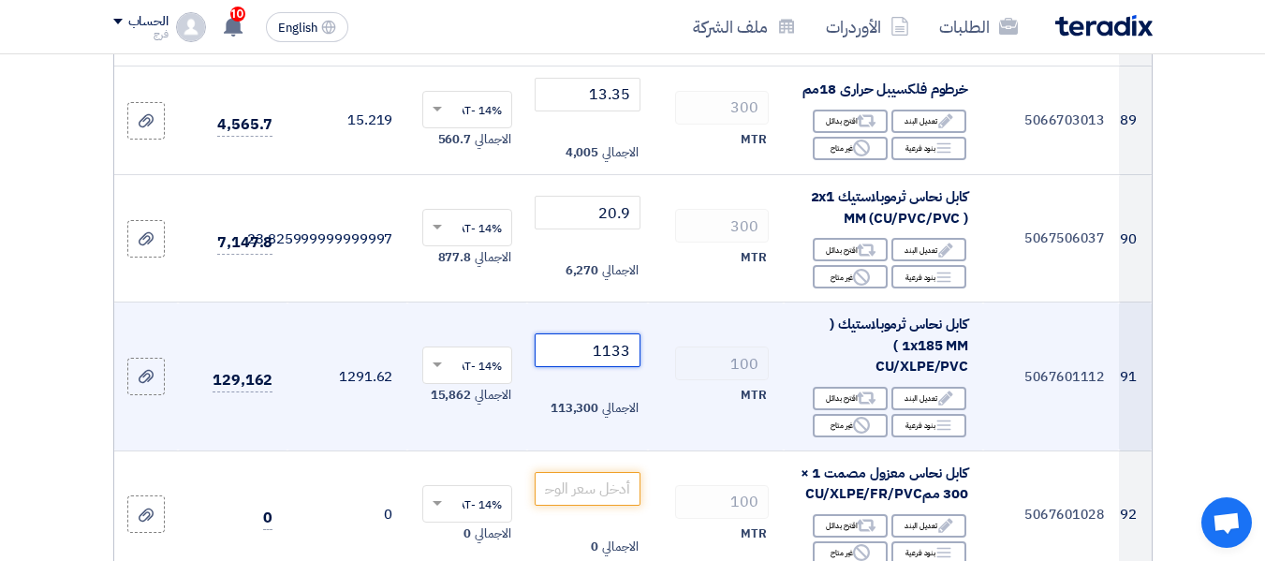
scroll to position [11893, 0]
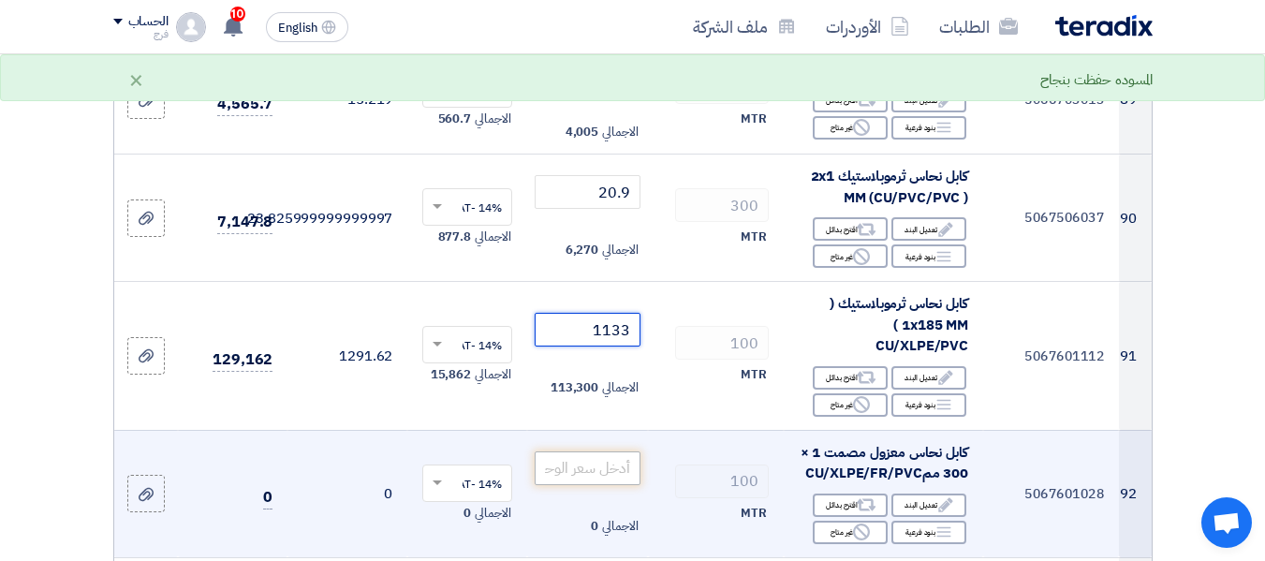
type input "1133"
click at [578, 451] on input "number" at bounding box center [587, 468] width 105 height 34
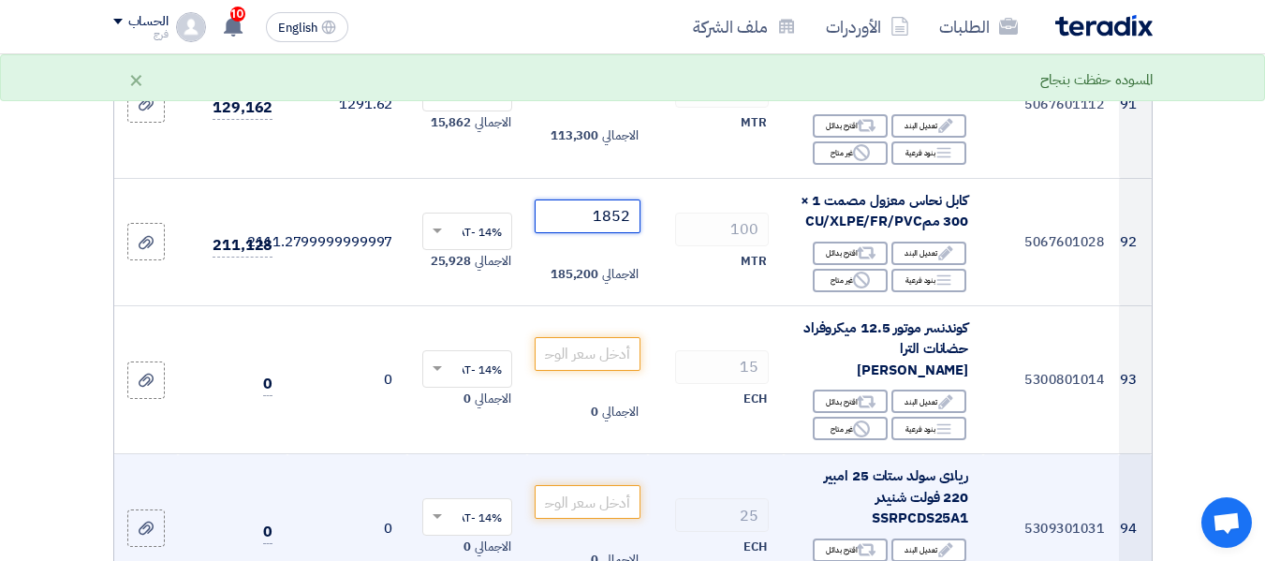
scroll to position [12174, 0]
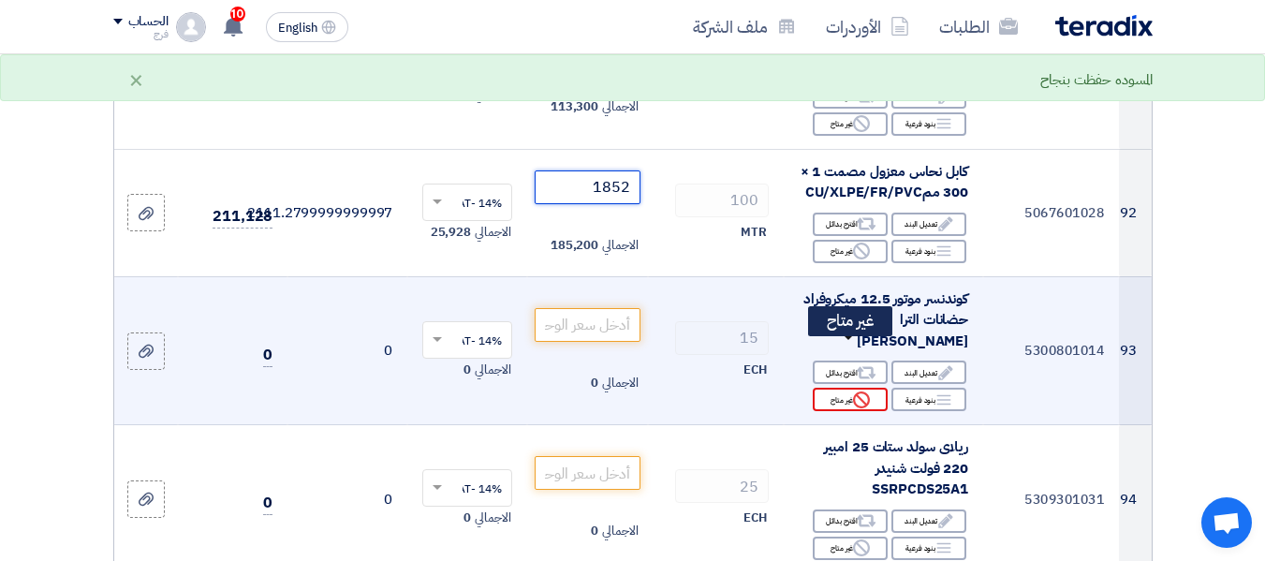
type input "1852"
click at [837, 388] on div "Reject غير متاح" at bounding box center [850, 399] width 75 height 23
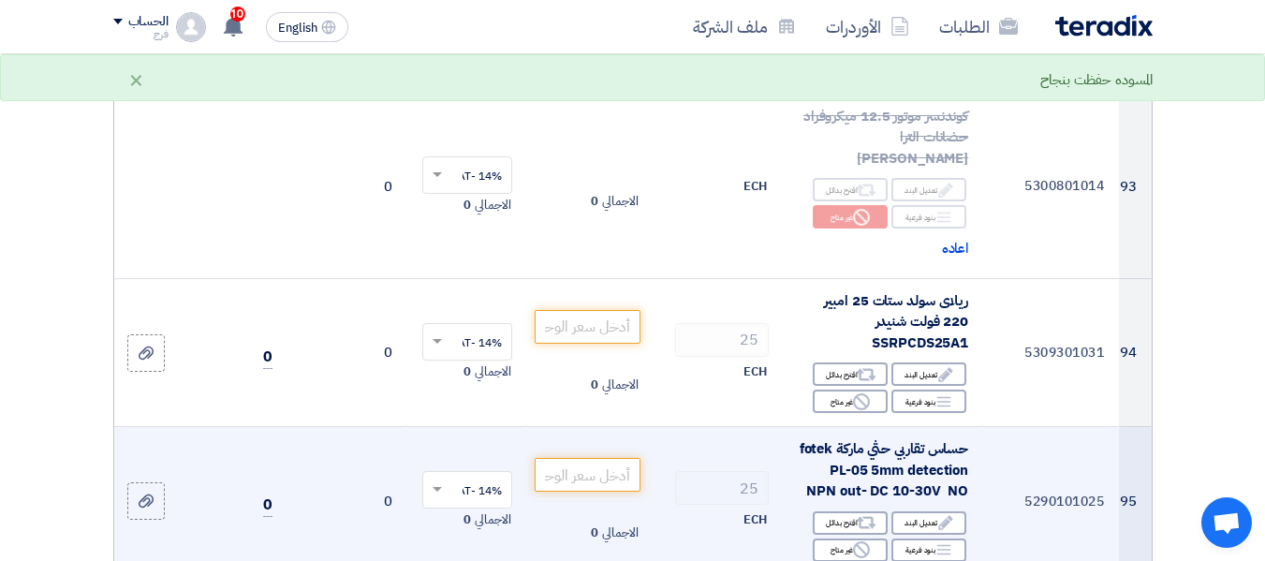
scroll to position [12361, 0]
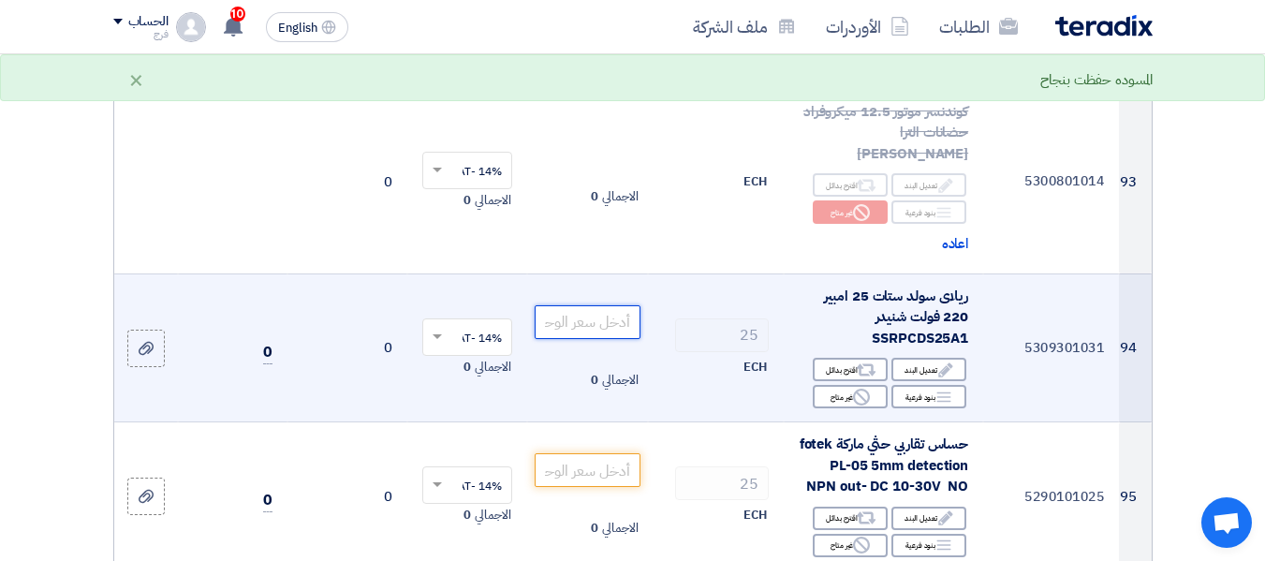
click at [574, 305] on input "number" at bounding box center [587, 322] width 105 height 34
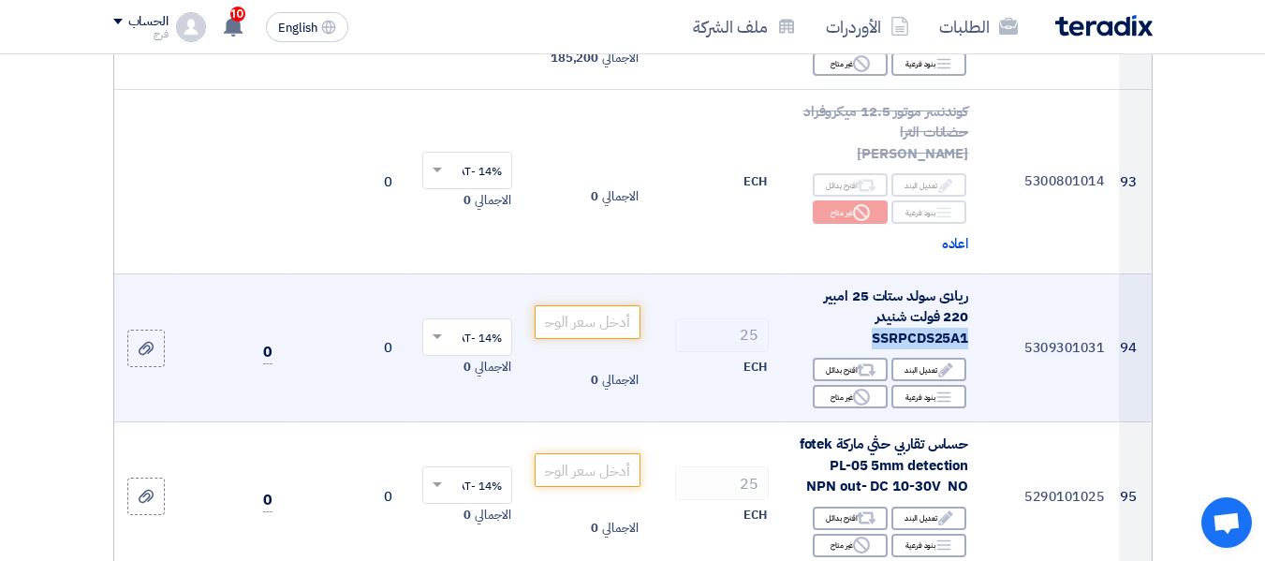
drag, startPoint x: 873, startPoint y: 288, endPoint x: 973, endPoint y: 287, distance: 100.2
click at [973, 287] on td "ريلاى سولد ستات 25 امبير 220 فولت شنيدر SSRPCDS25A1 Edit تعديل البند Alternativ…" at bounding box center [883, 347] width 199 height 149
copy span "SSRPCDS25A1"
click at [832, 385] on div "Reject غير متاح" at bounding box center [850, 396] width 75 height 23
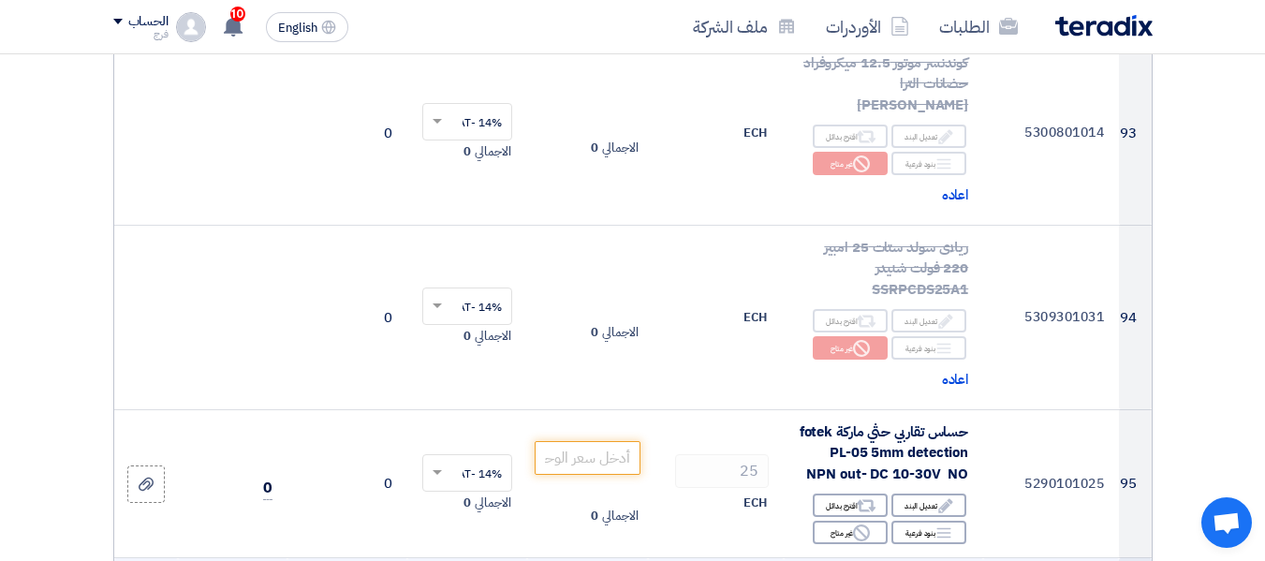
scroll to position [12548, 0]
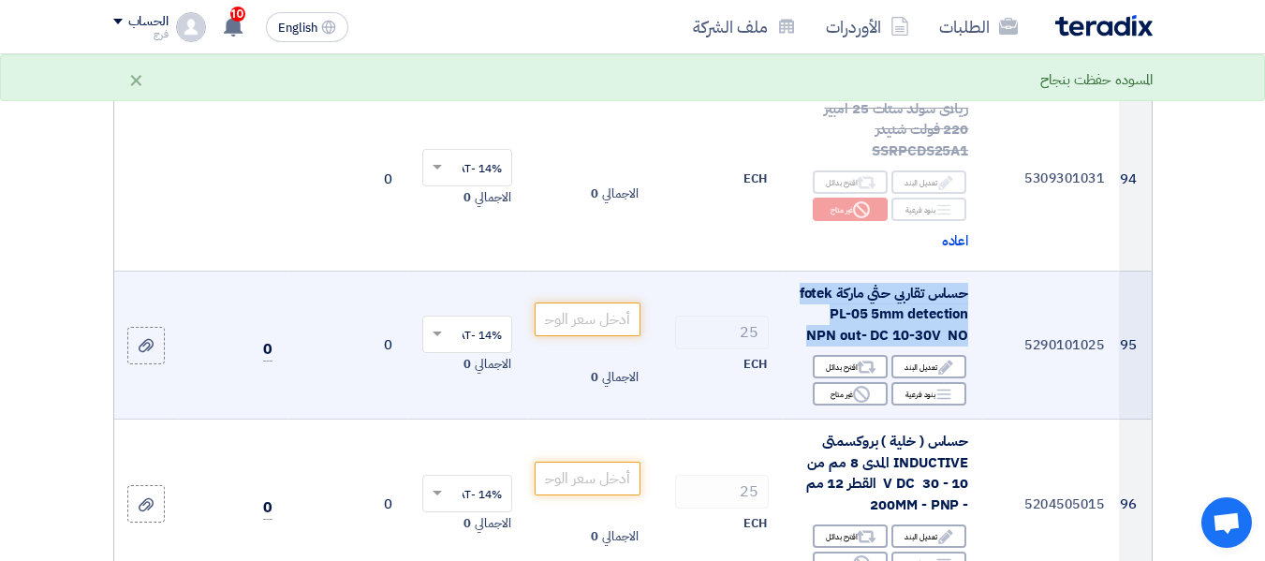
drag, startPoint x: 890, startPoint y: 305, endPoint x: 967, endPoint y: 249, distance: 95.9
click at [967, 283] on div "حساس تقاربي حثي ماركة fotek PL-05 5mm detection NPN out- DC 10-30V NO" at bounding box center [883, 315] width 169 height 64
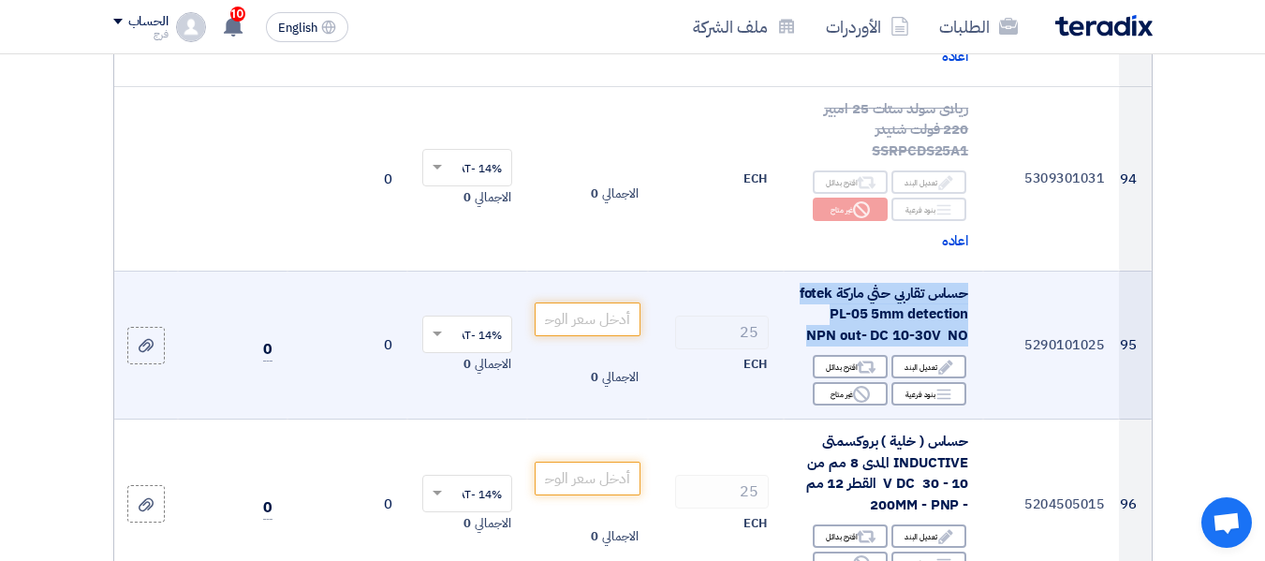
copy span "حساس تقاربي حثي ماركة fotek PL-05 5mm detection NPN out- DC 10-30V NO"
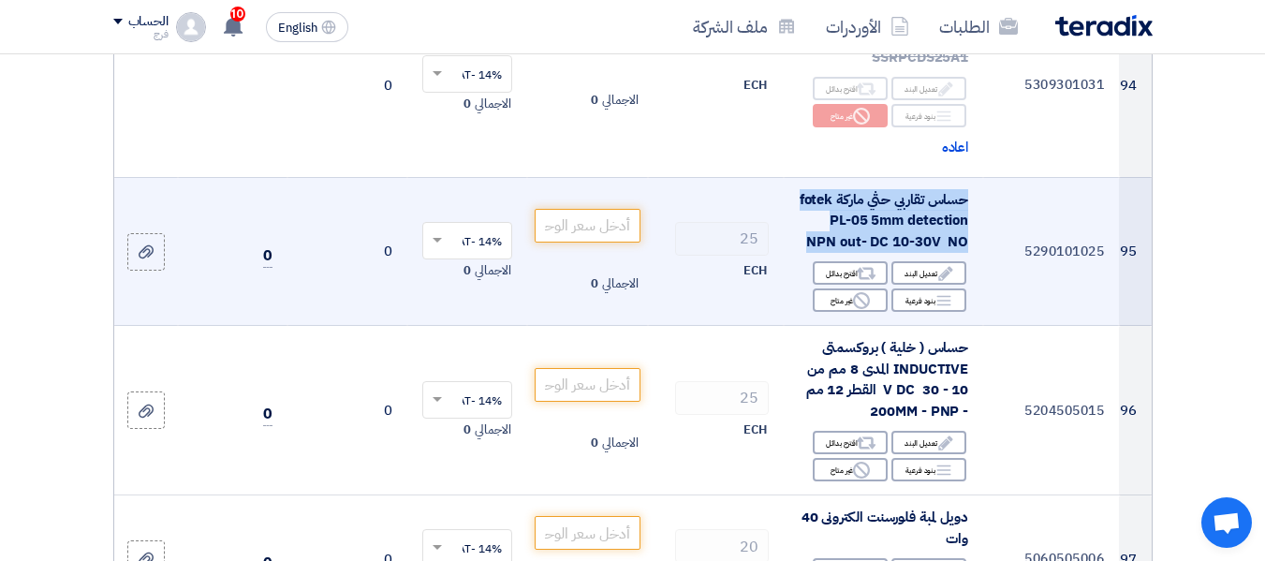
scroll to position [12736, 0]
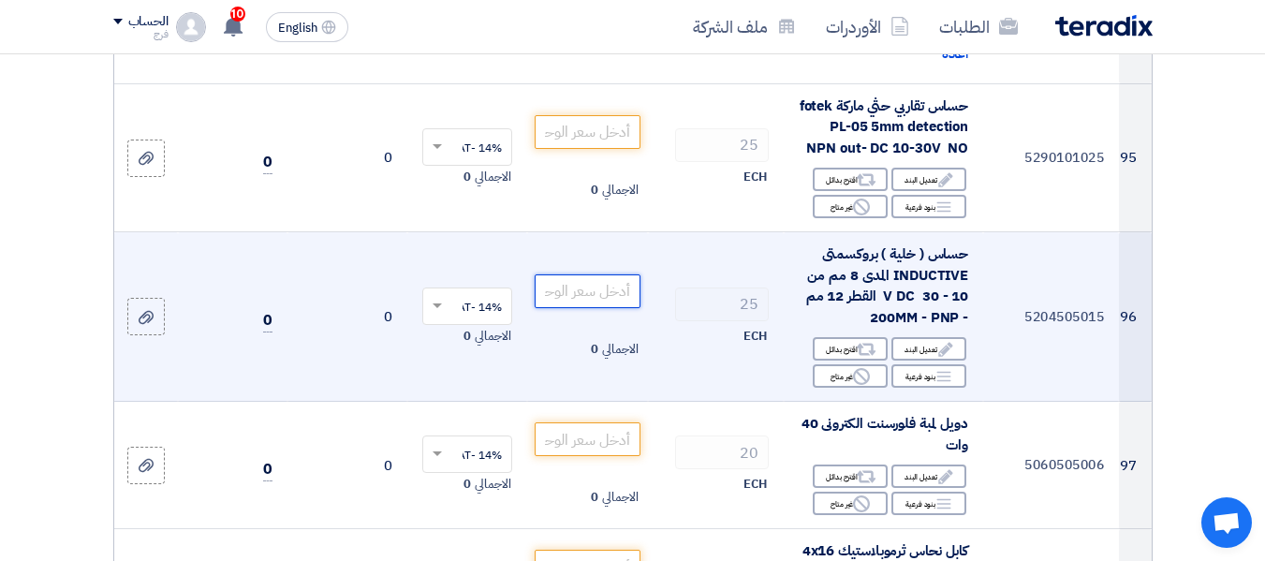
click at [587, 274] on input "number" at bounding box center [587, 291] width 105 height 34
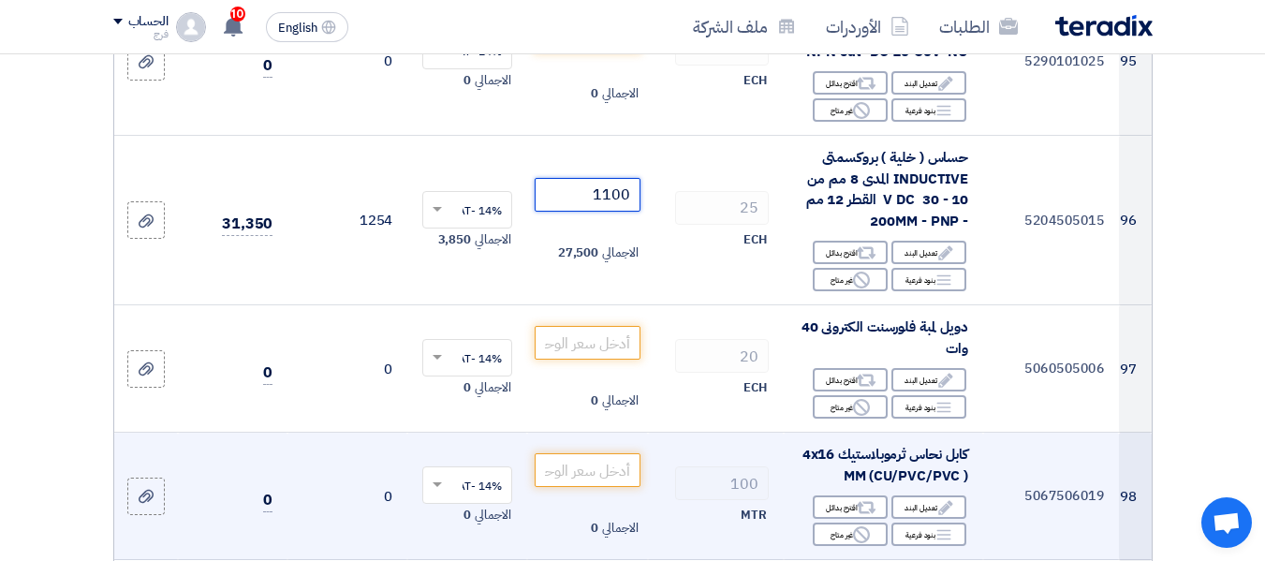
scroll to position [12923, 0]
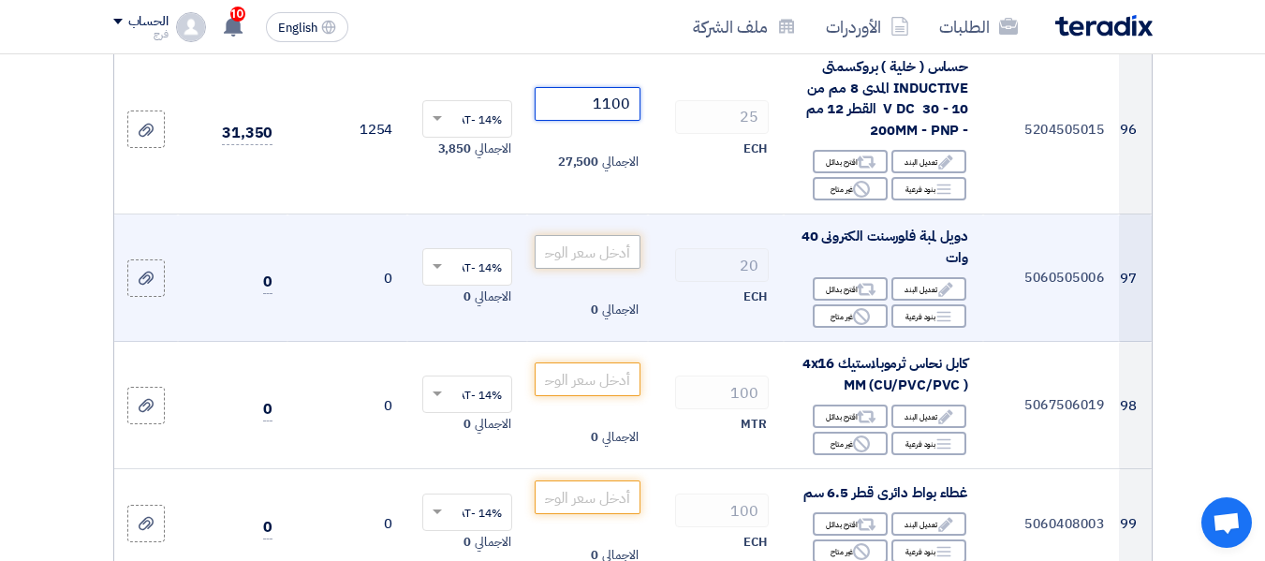
type input "1100"
click at [594, 235] on input "number" at bounding box center [587, 252] width 105 height 34
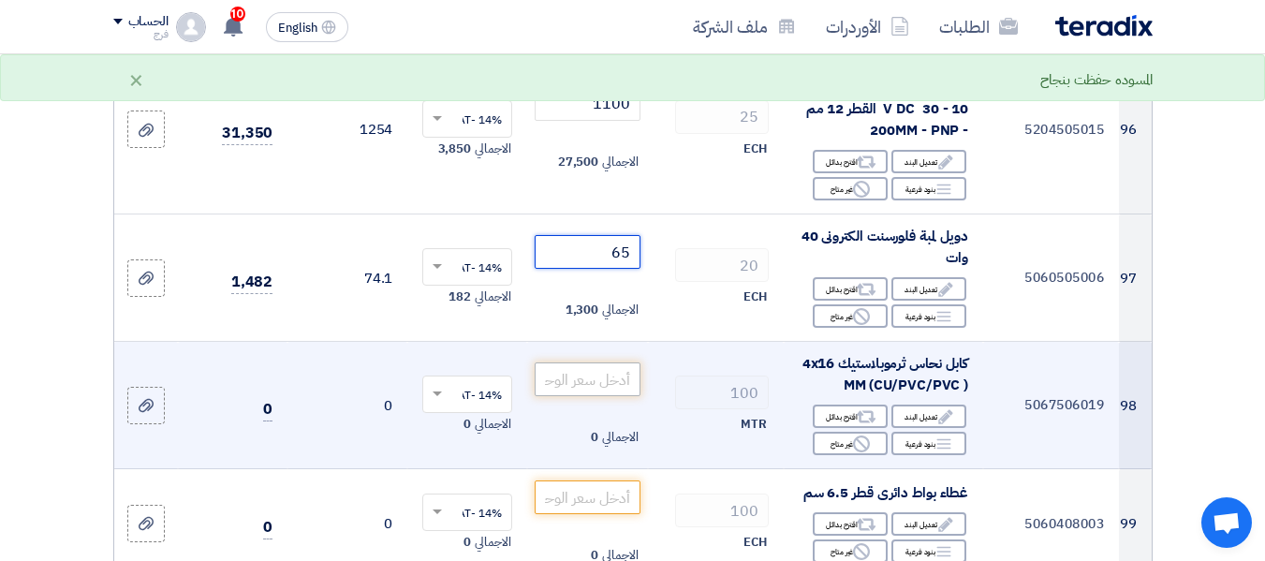
type input "65"
click at [566, 362] on input "number" at bounding box center [587, 379] width 105 height 34
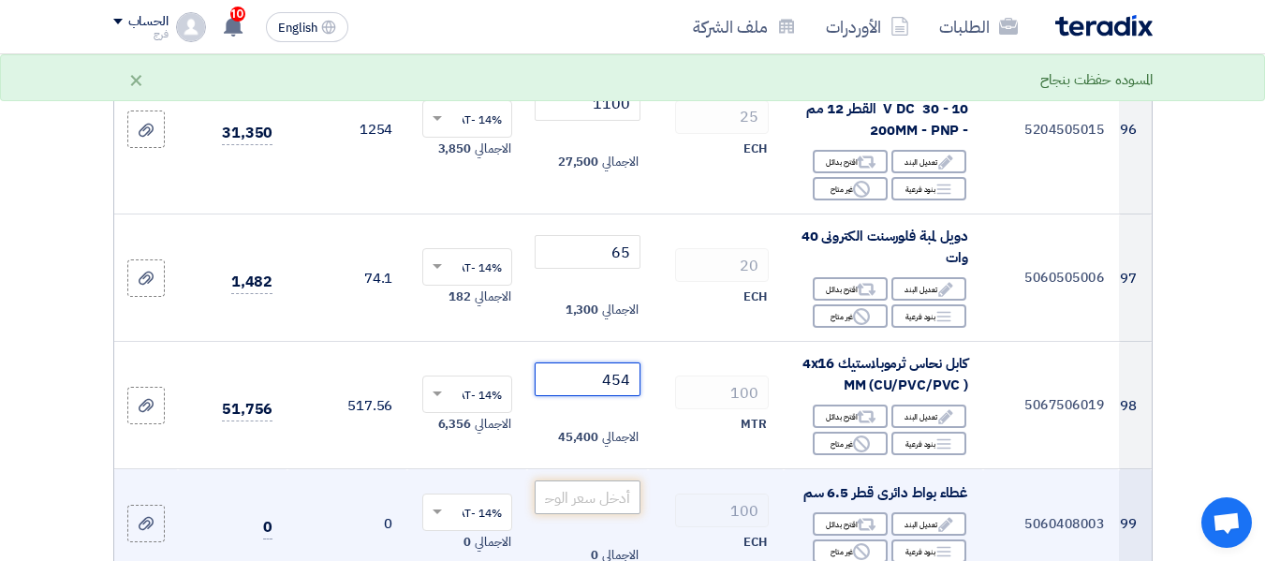
type input "454"
click at [595, 480] on input "number" at bounding box center [587, 497] width 105 height 34
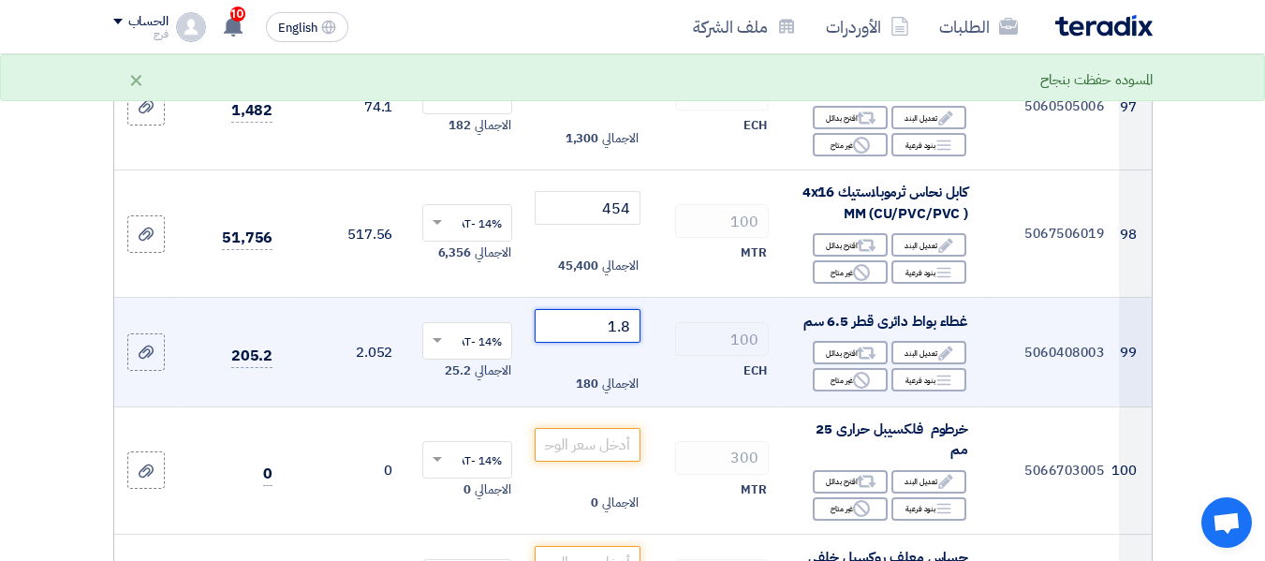
scroll to position [13110, 0]
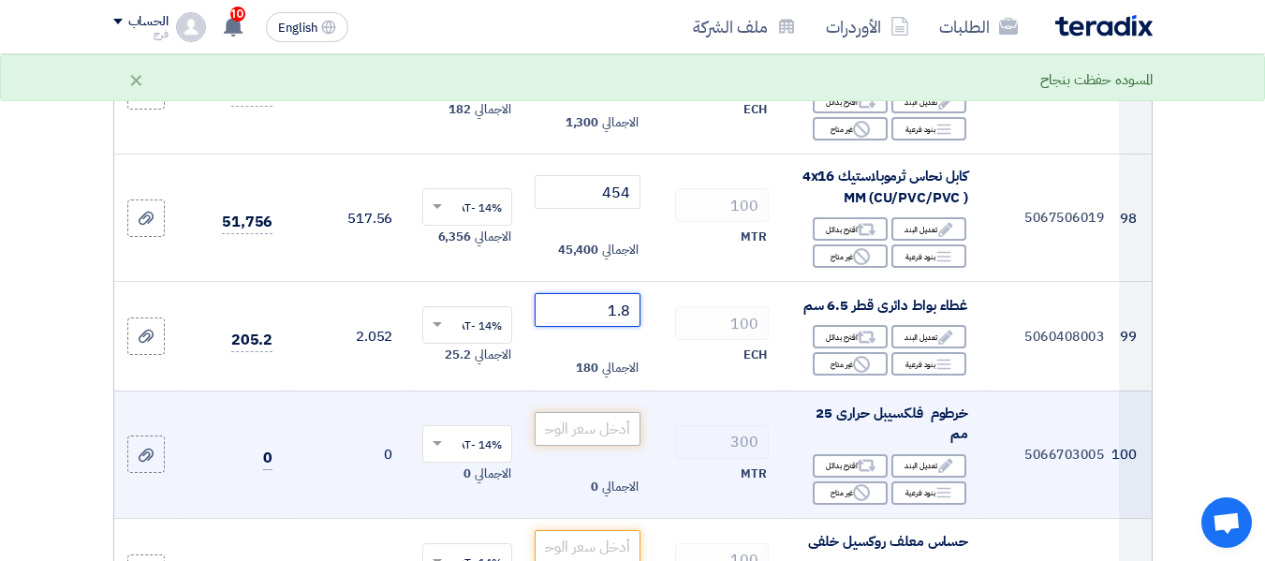
type input "1.8"
click at [592, 412] on input "number" at bounding box center [587, 429] width 105 height 34
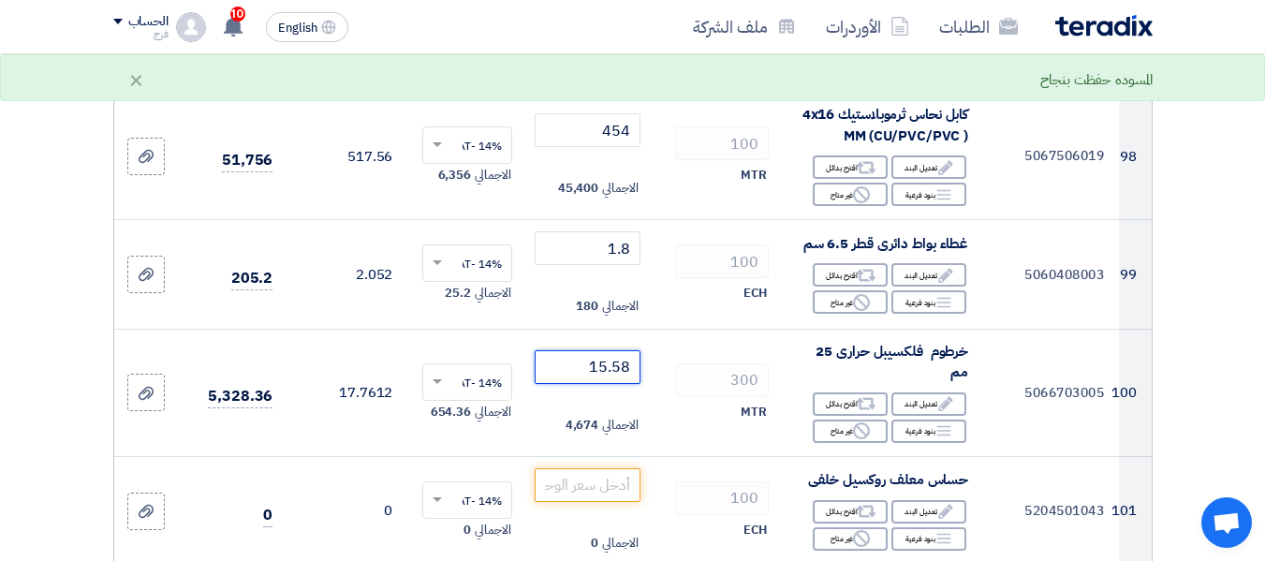
scroll to position [13298, 0]
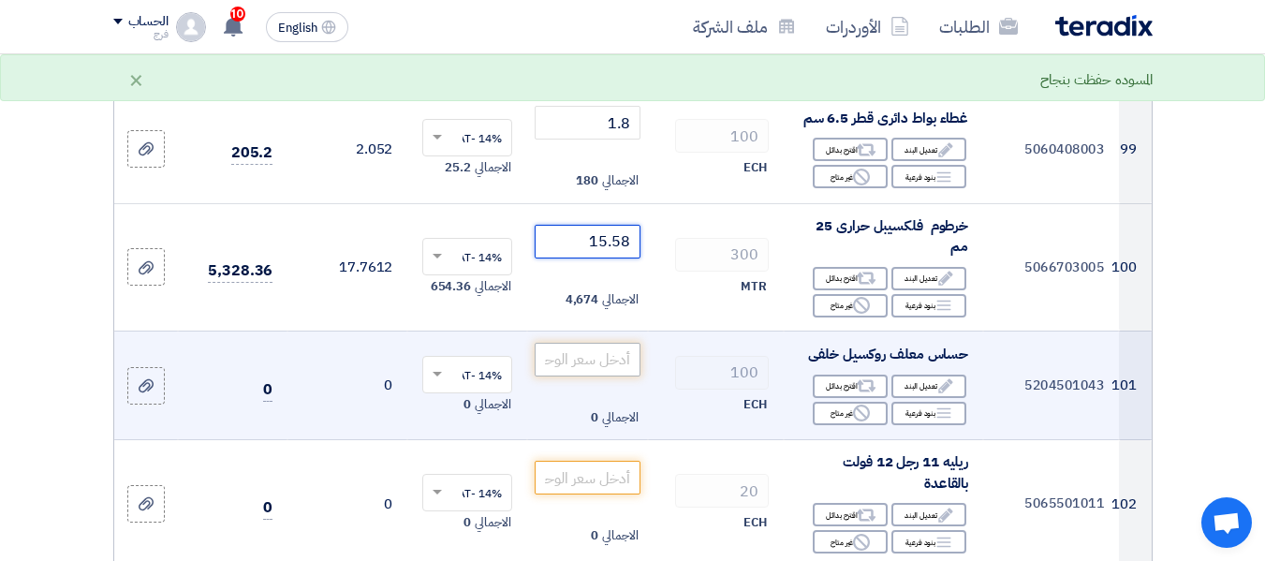
type input "15.58"
click at [590, 343] on input "number" at bounding box center [587, 360] width 105 height 34
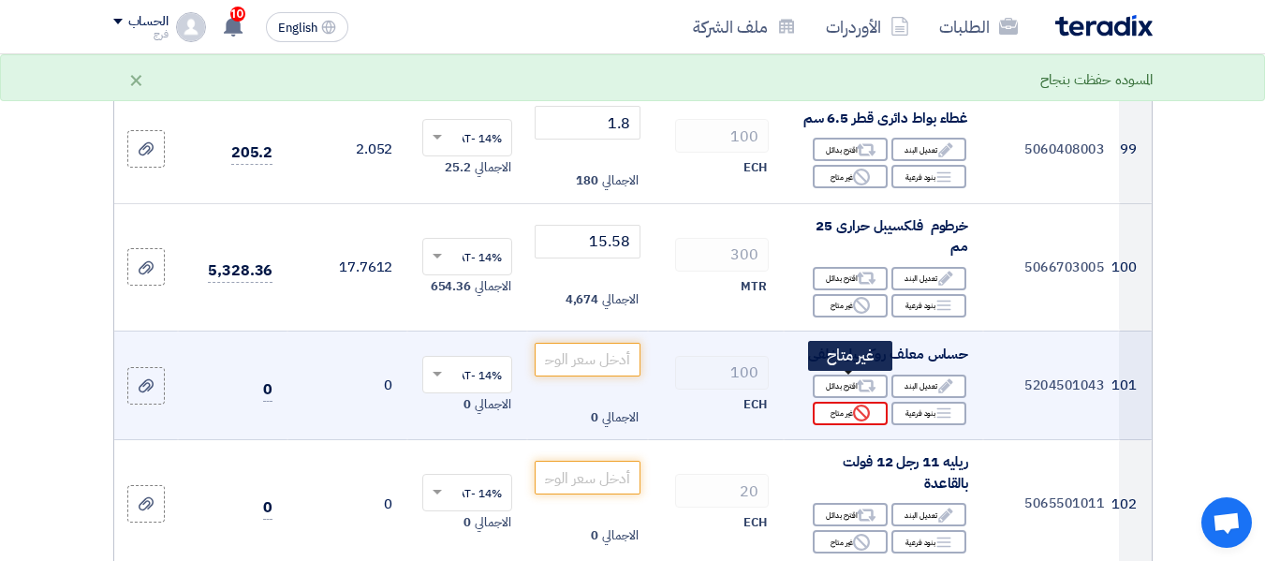
click at [841, 402] on div "Reject غير متاح" at bounding box center [850, 413] width 75 height 23
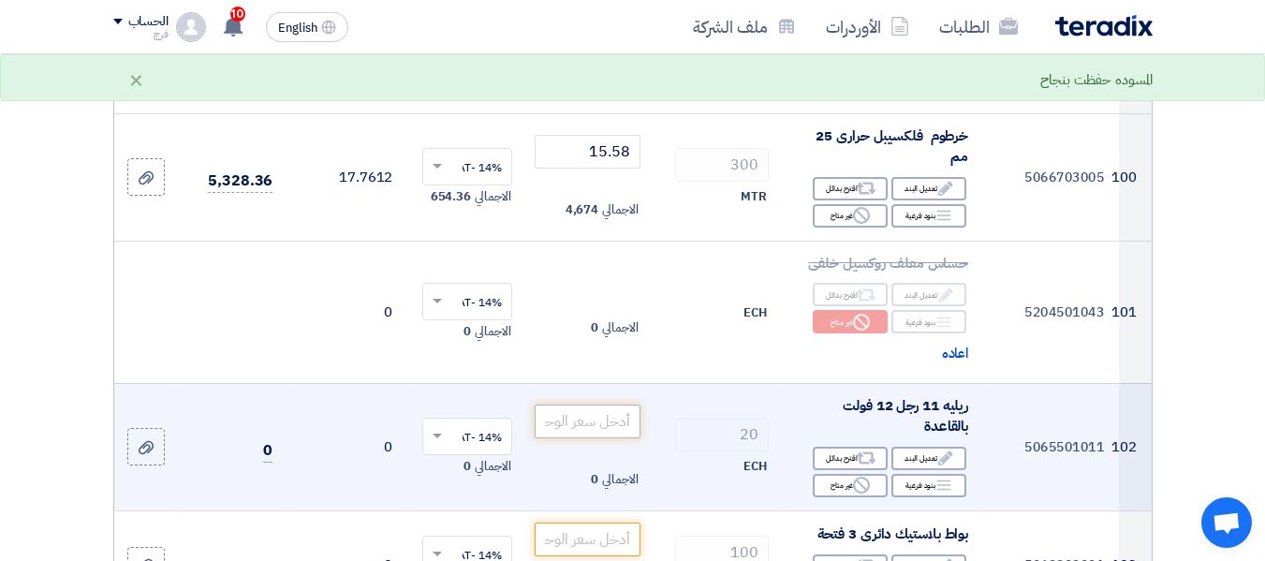
scroll to position [13485, 0]
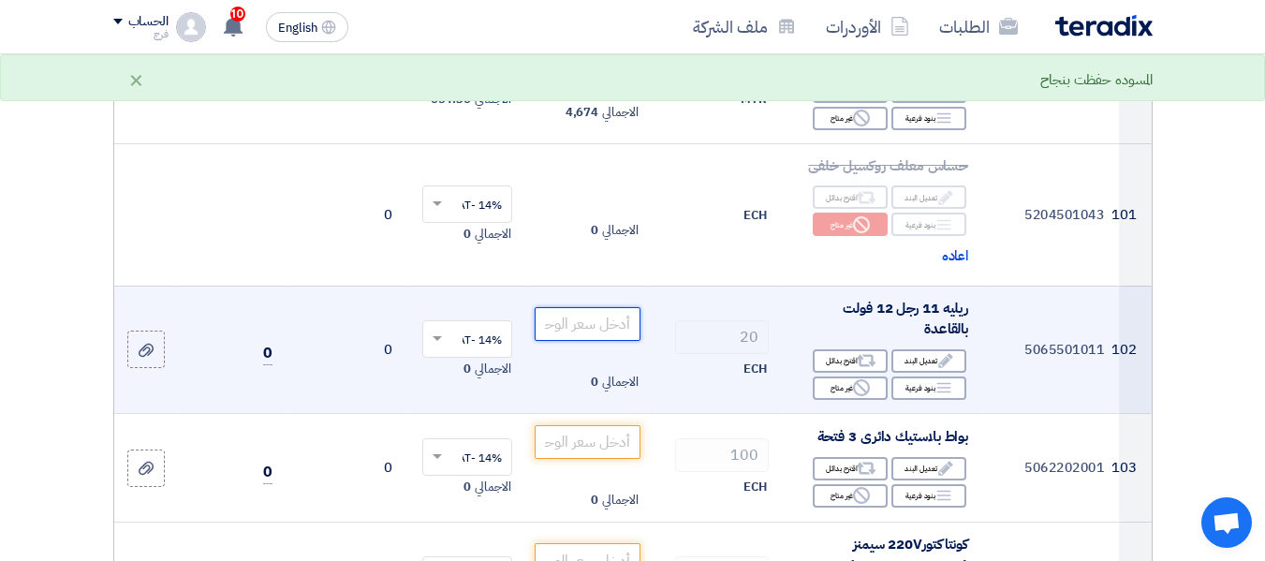
click at [589, 307] on input "number" at bounding box center [587, 324] width 105 height 34
click at [601, 307] on input "number" at bounding box center [587, 324] width 105 height 34
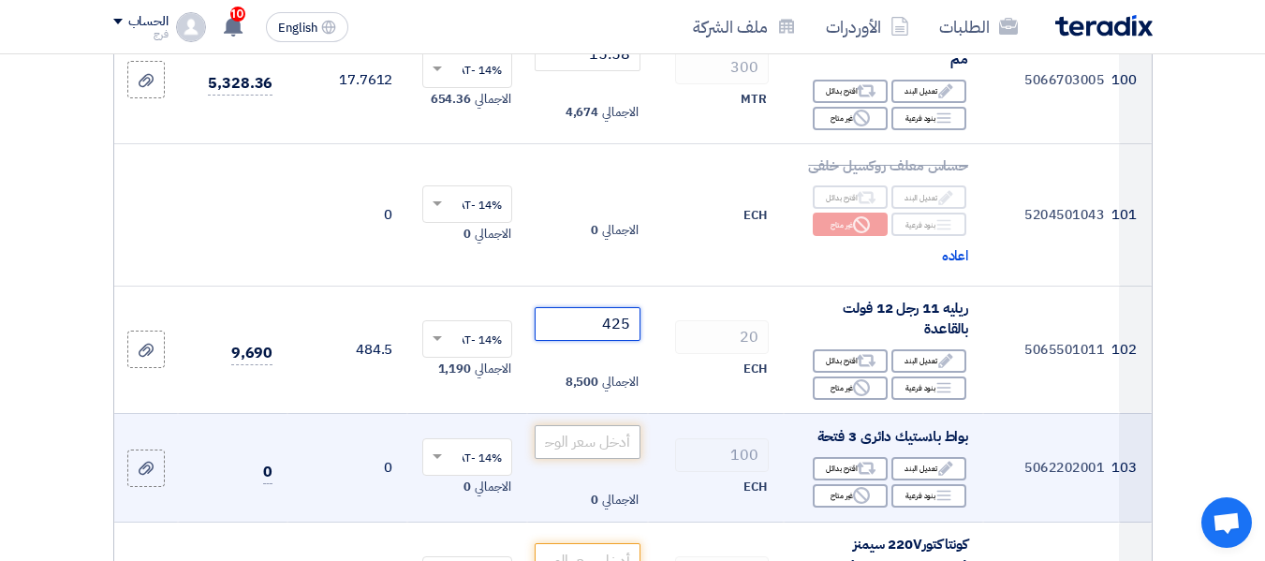
type input "425"
click at [599, 425] on input "number" at bounding box center [587, 442] width 105 height 34
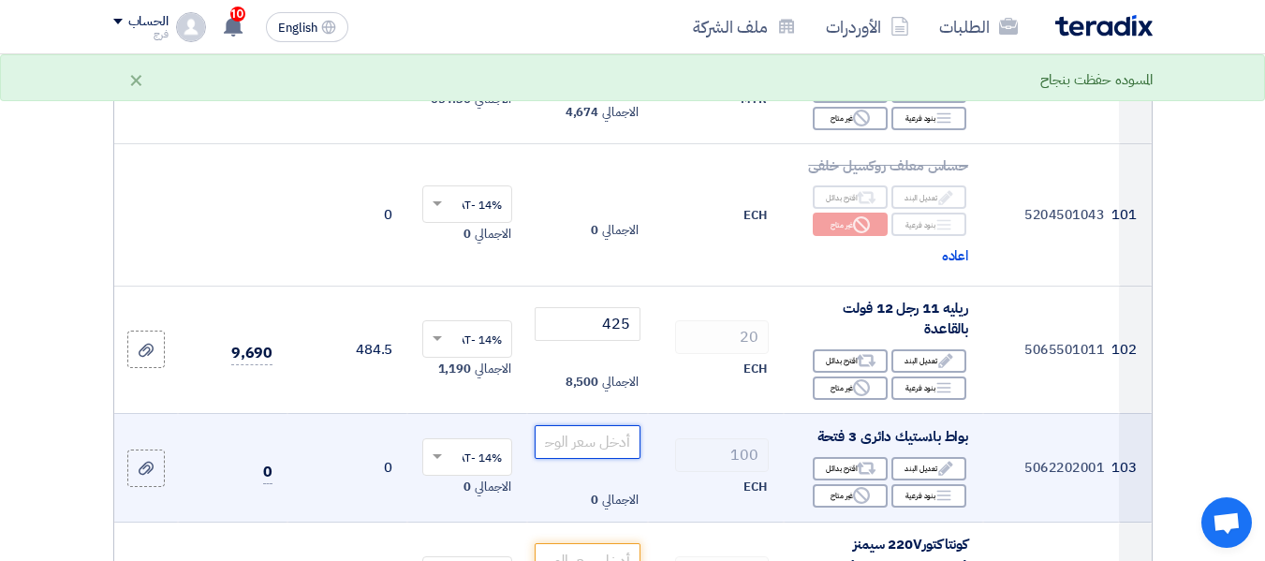
type input "8"
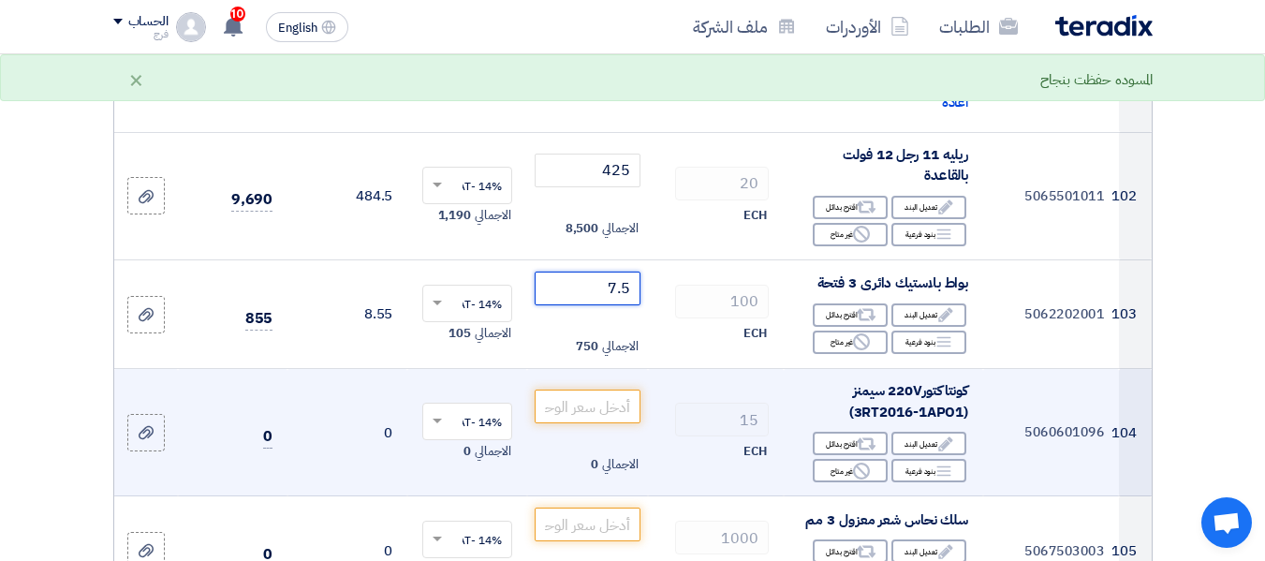
scroll to position [13672, 0]
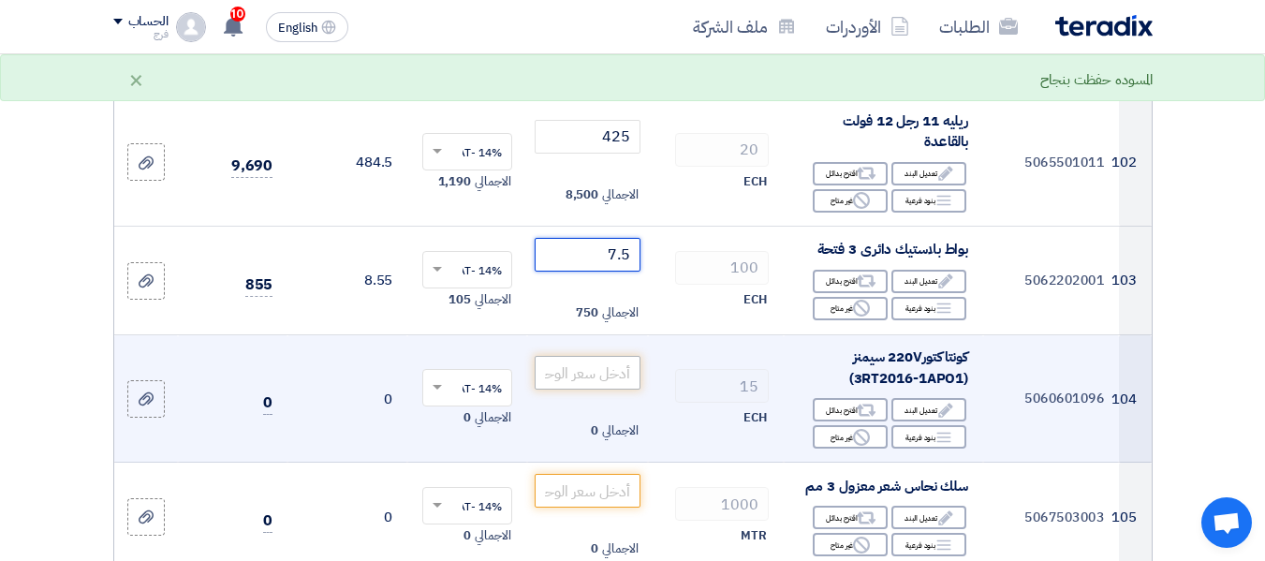
type input "7.5"
click at [590, 356] on input "number" at bounding box center [587, 373] width 105 height 34
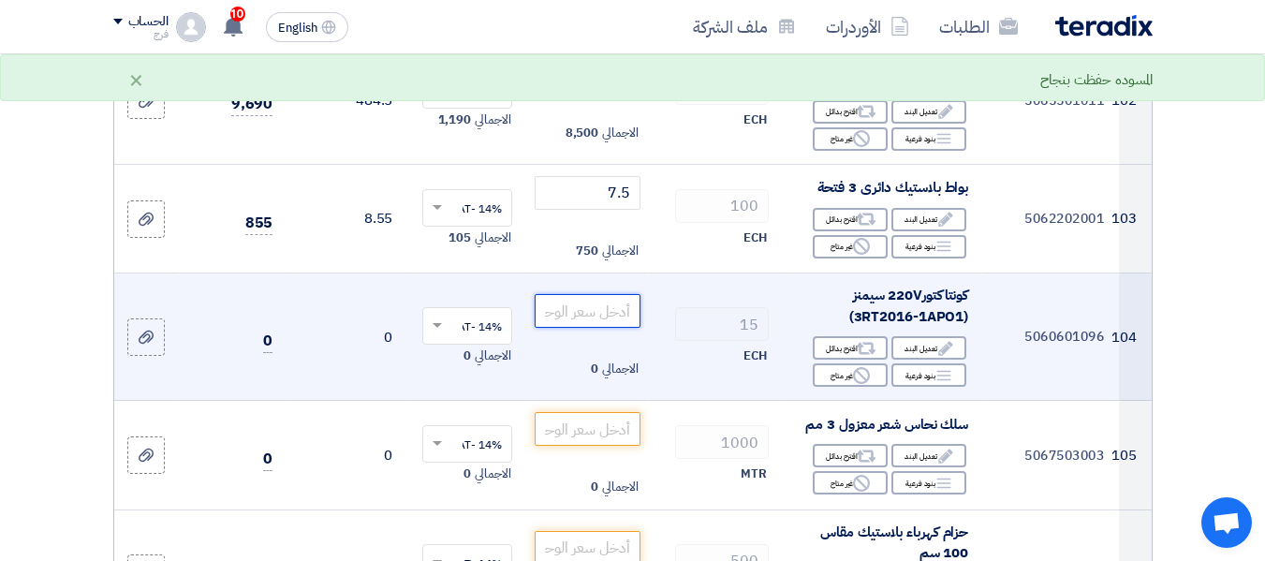
scroll to position [13766, 0]
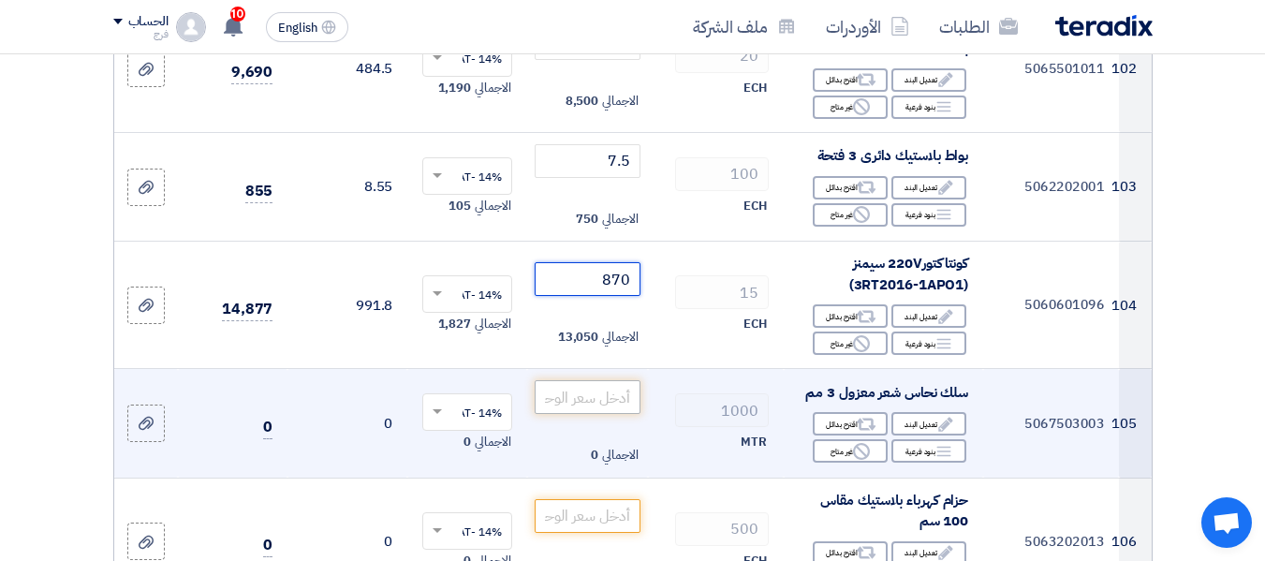
type input "870"
click at [596, 380] on input "number" at bounding box center [587, 397] width 105 height 34
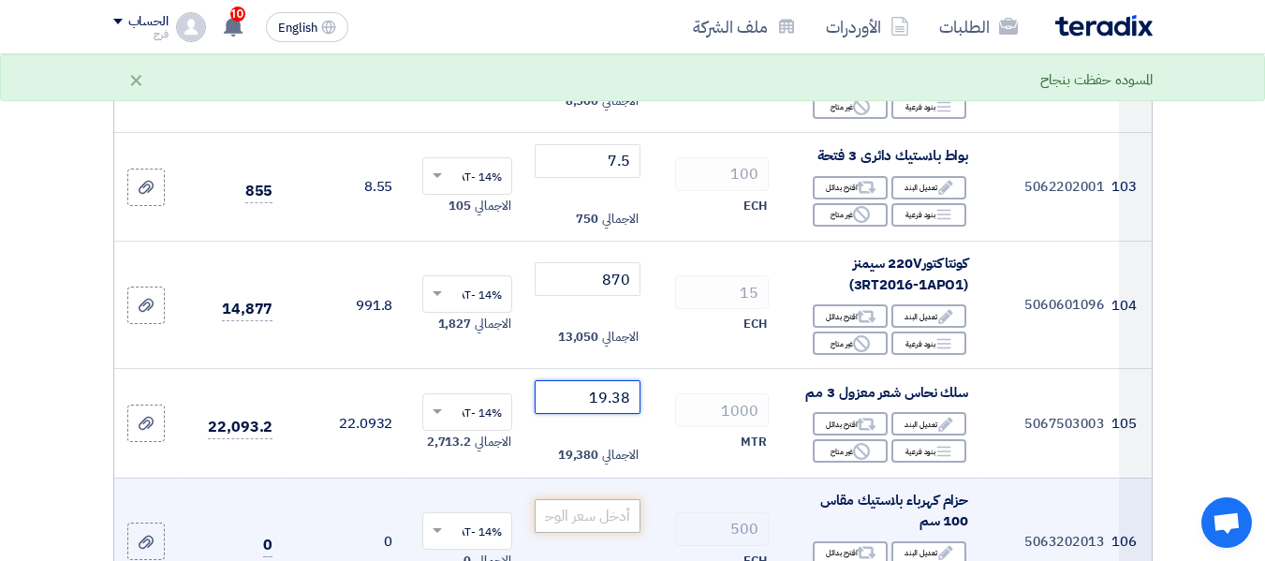
type input "19.38"
click at [586, 499] on input "number" at bounding box center [587, 516] width 105 height 34
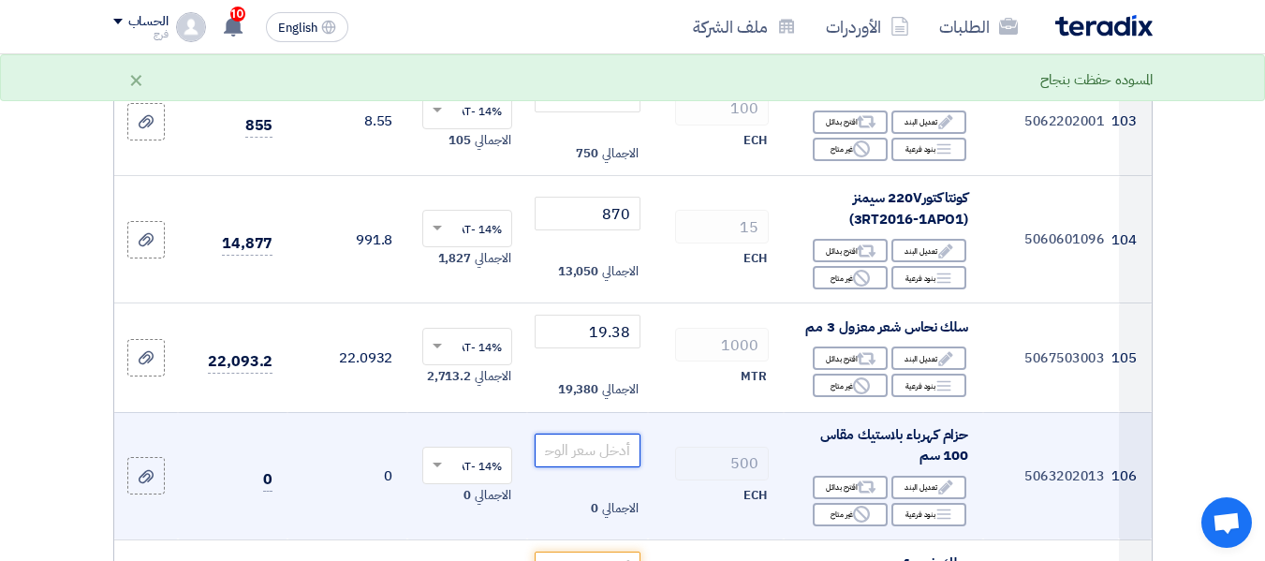
scroll to position [13953, 0]
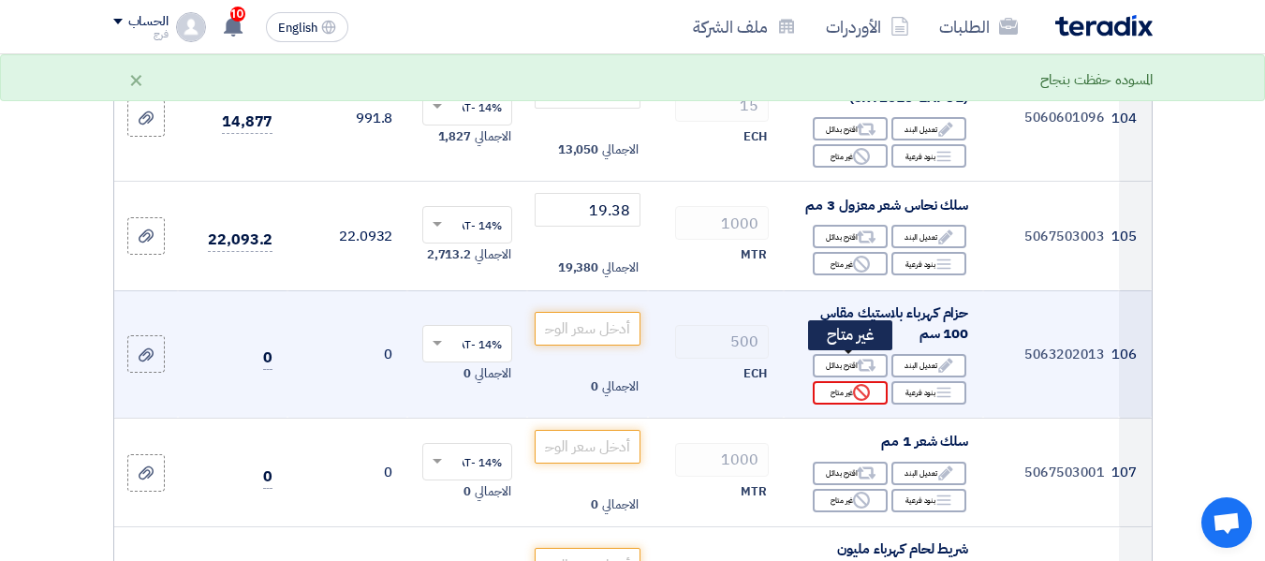
click at [830, 381] on div "Reject غير متاح" at bounding box center [850, 392] width 75 height 23
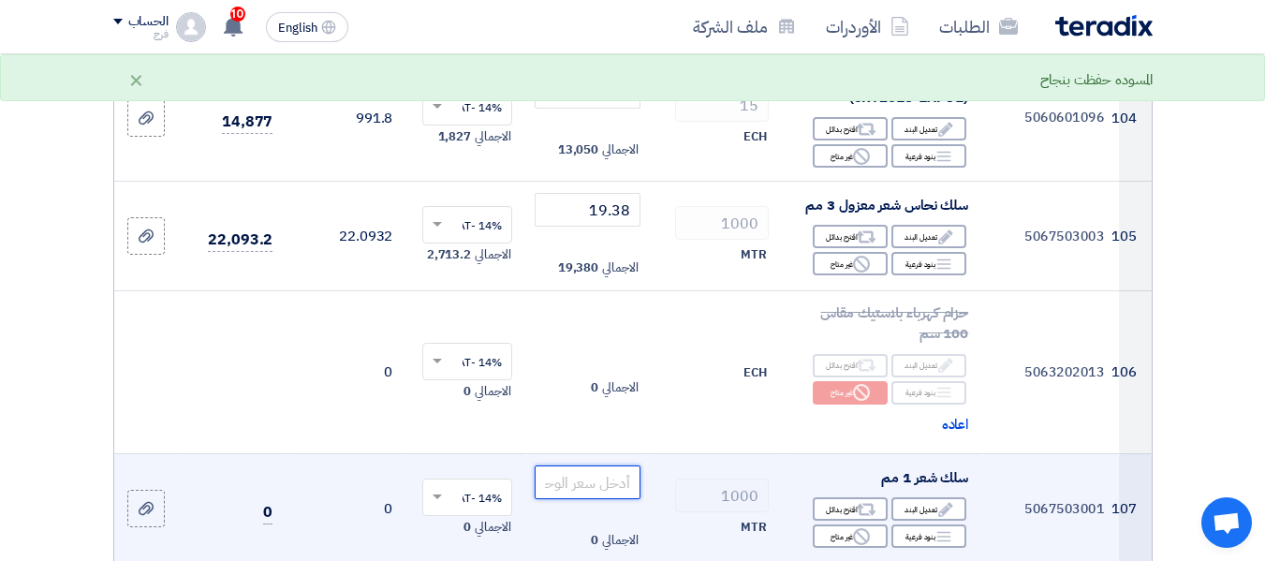
click at [600, 466] on input "number" at bounding box center [587, 482] width 105 height 34
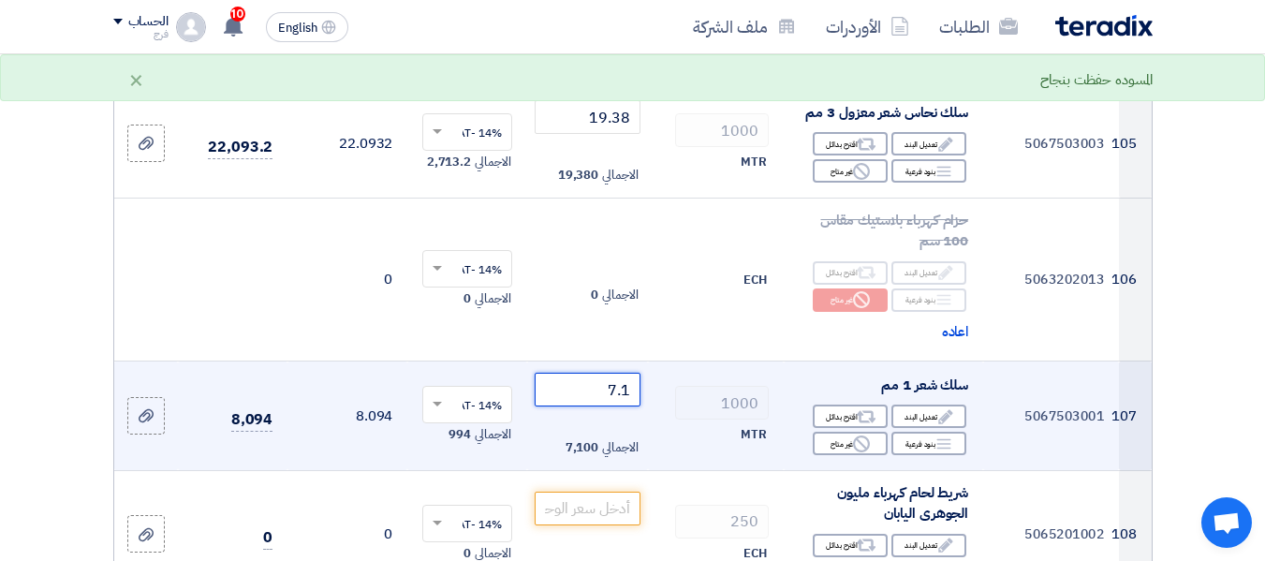
scroll to position [14047, 0]
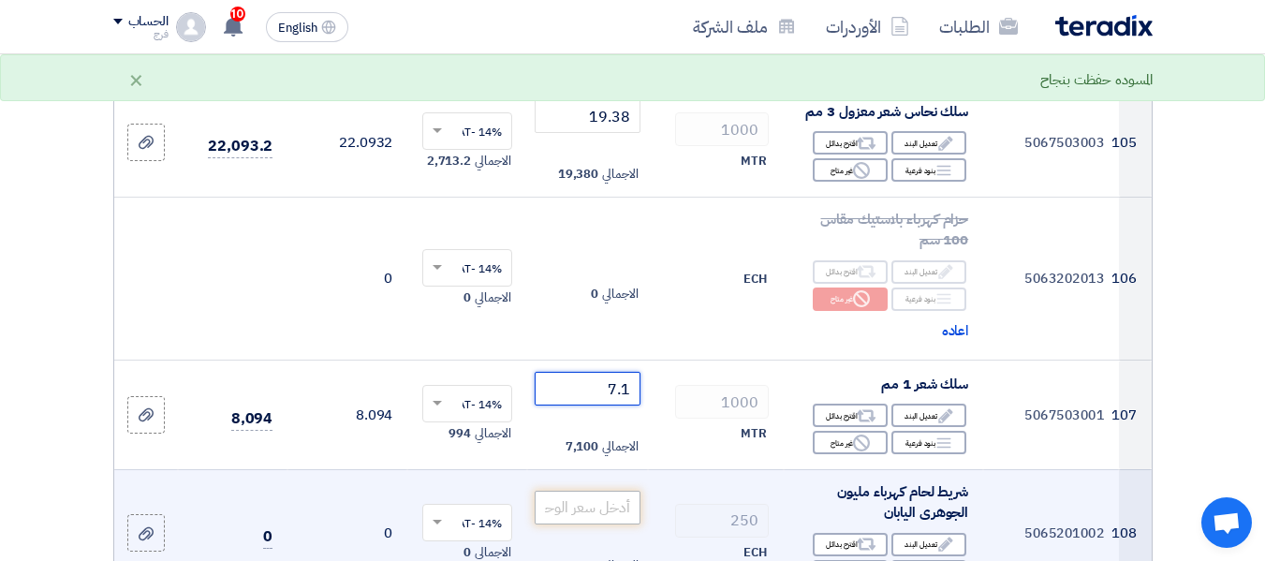
type input "7.1"
click at [607, 491] on input "number" at bounding box center [587, 508] width 105 height 34
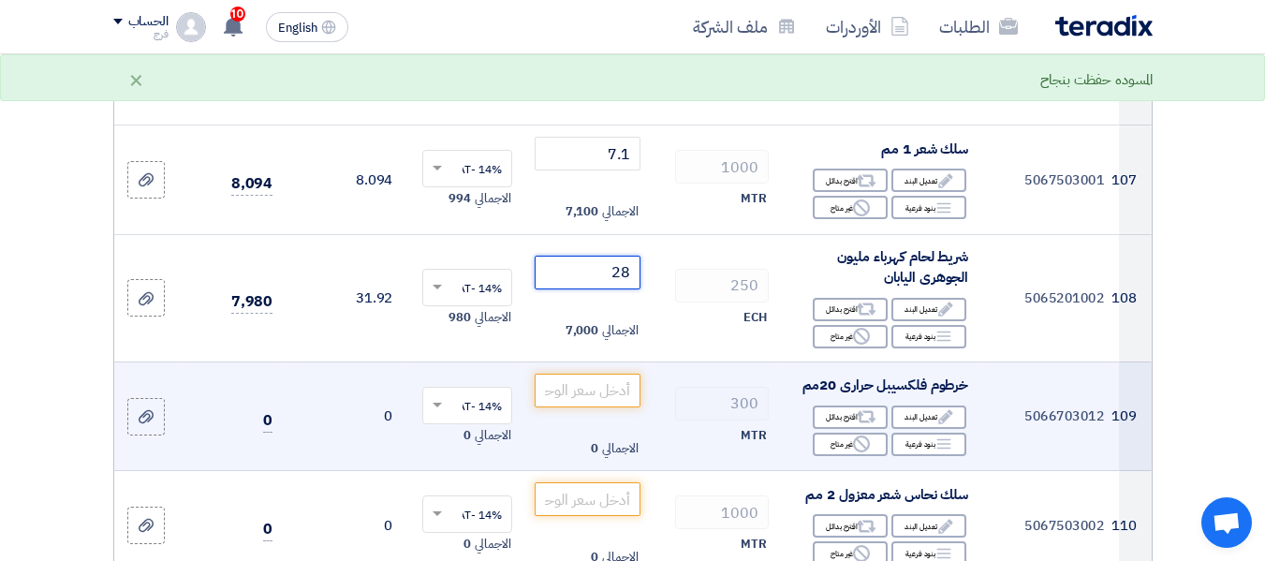
scroll to position [14328, 0]
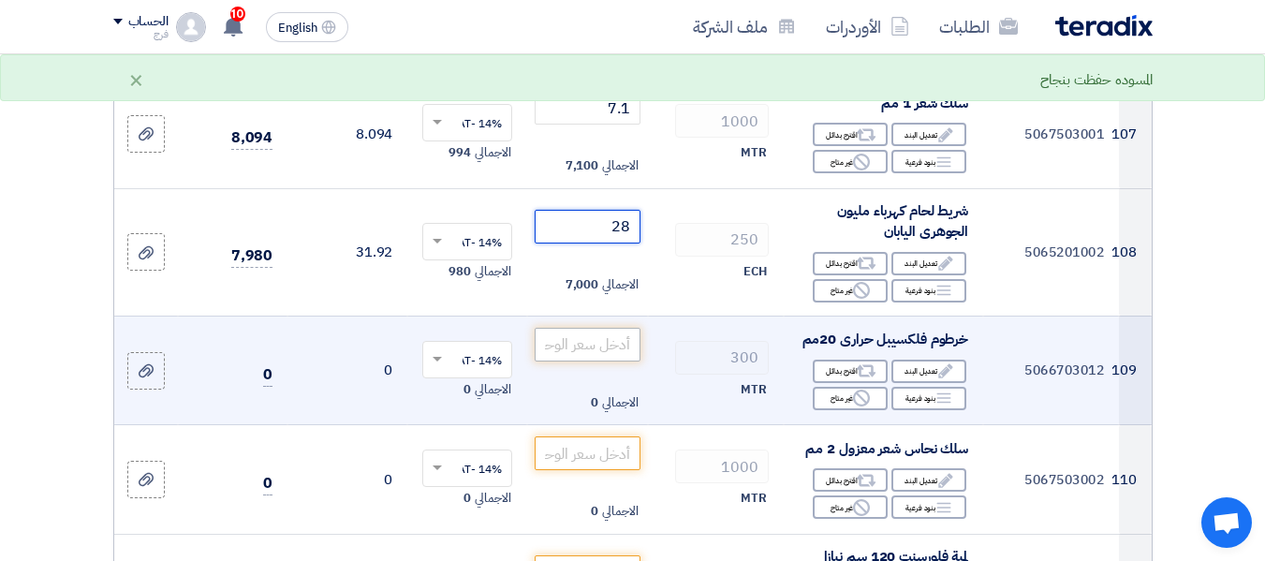
type input "28"
click at [596, 328] on input "number" at bounding box center [587, 345] width 105 height 34
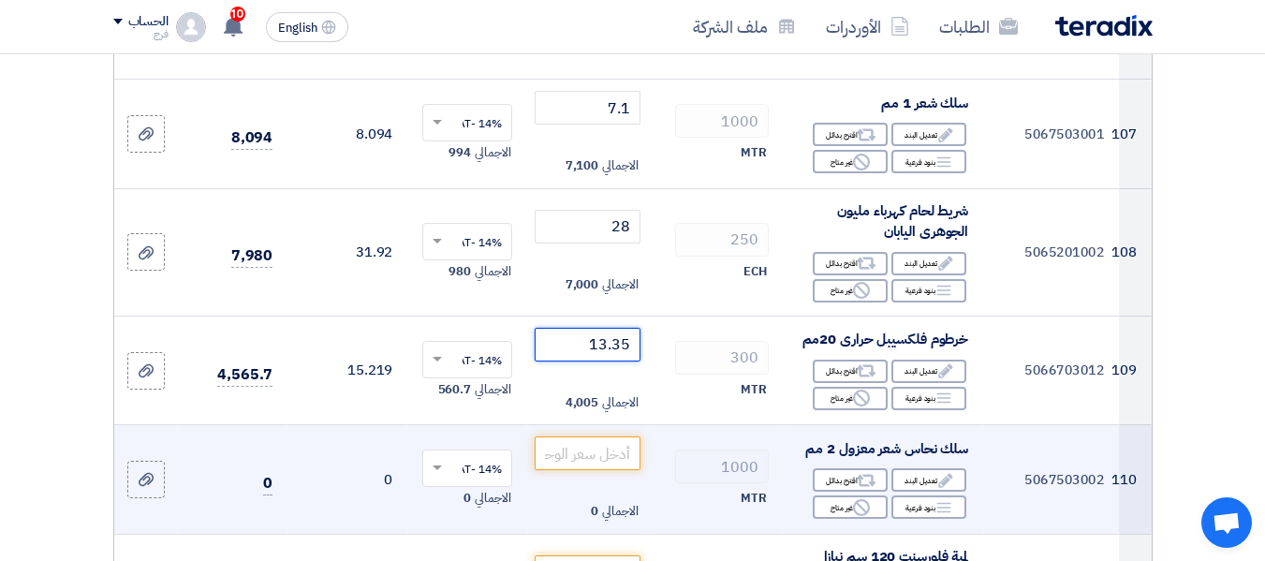
type input "13.35"
click at [572, 425] on td "الاجمالي 0" at bounding box center [587, 480] width 120 height 110
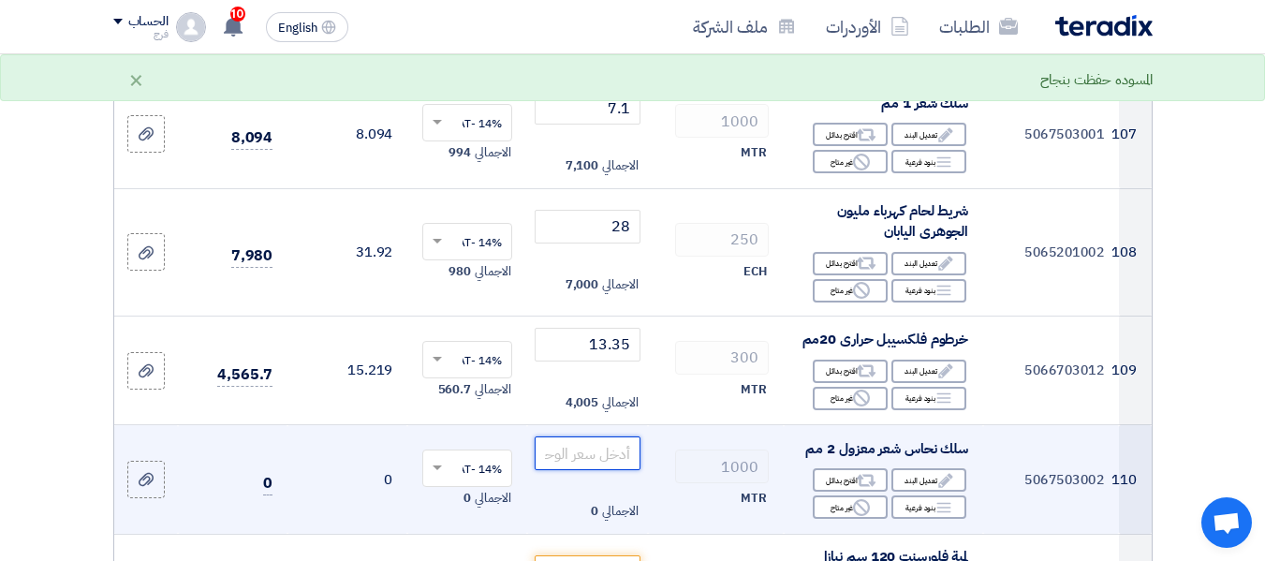
click at [597, 436] on input "number" at bounding box center [587, 453] width 105 height 34
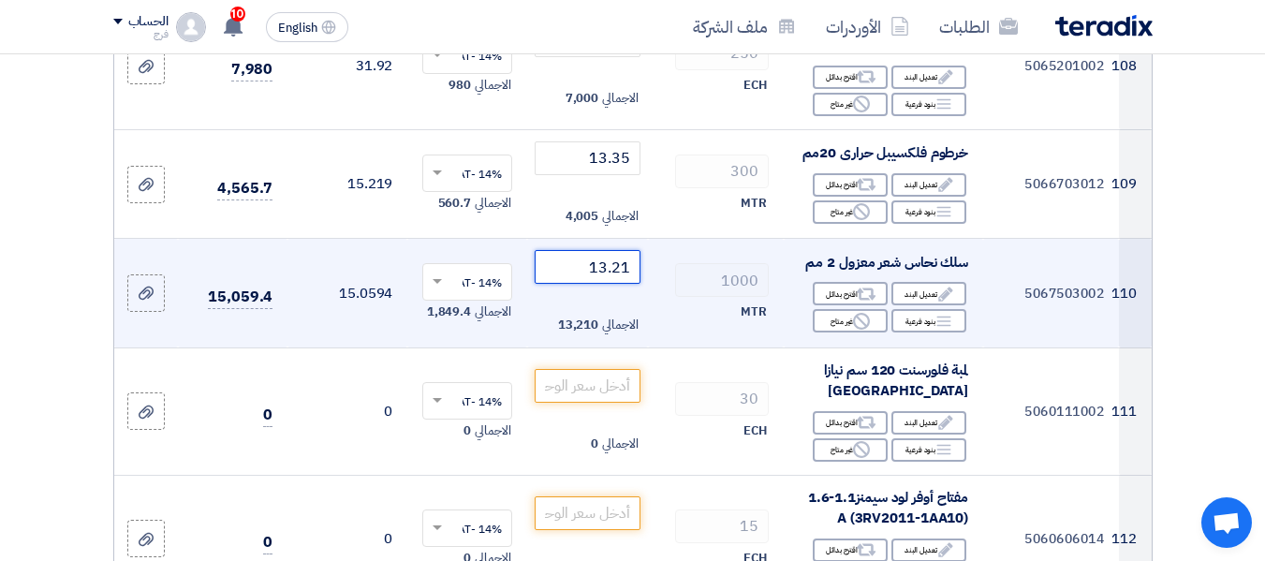
scroll to position [14515, 0]
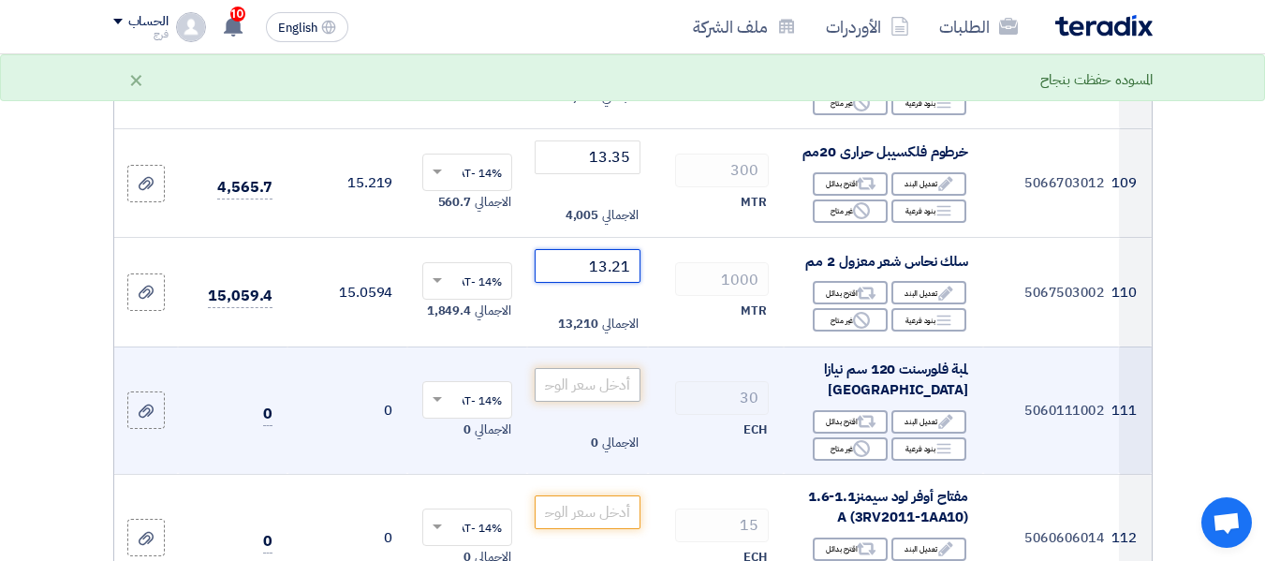
type input "13.21"
click at [589, 368] on input "number" at bounding box center [587, 385] width 105 height 34
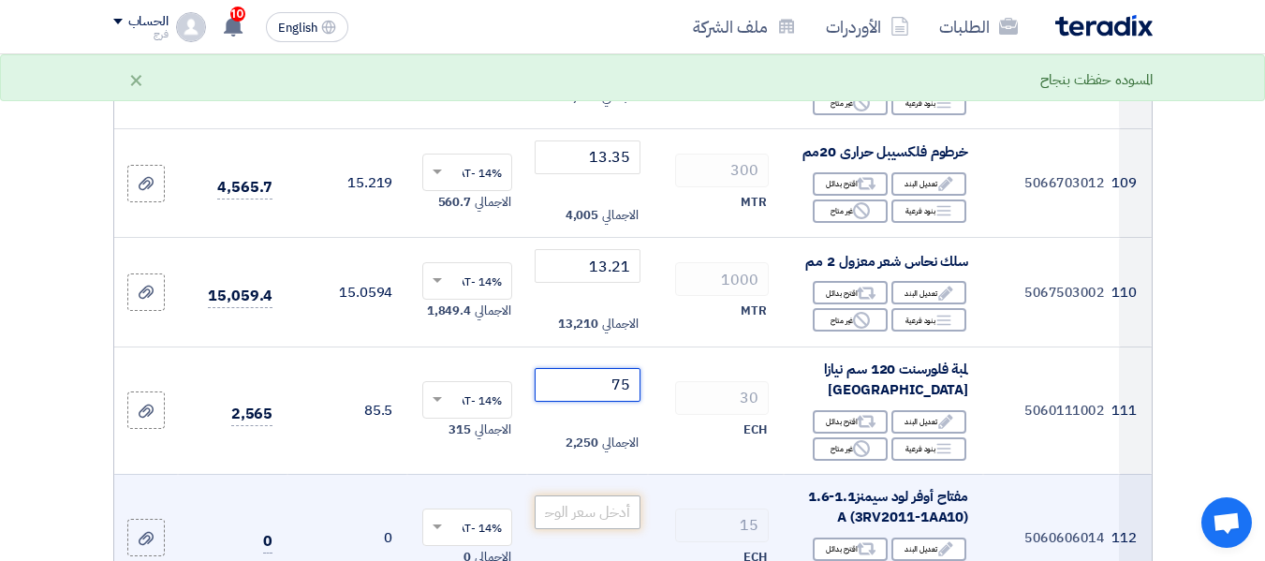
type input "75"
click at [595, 495] on input "number" at bounding box center [587, 512] width 105 height 34
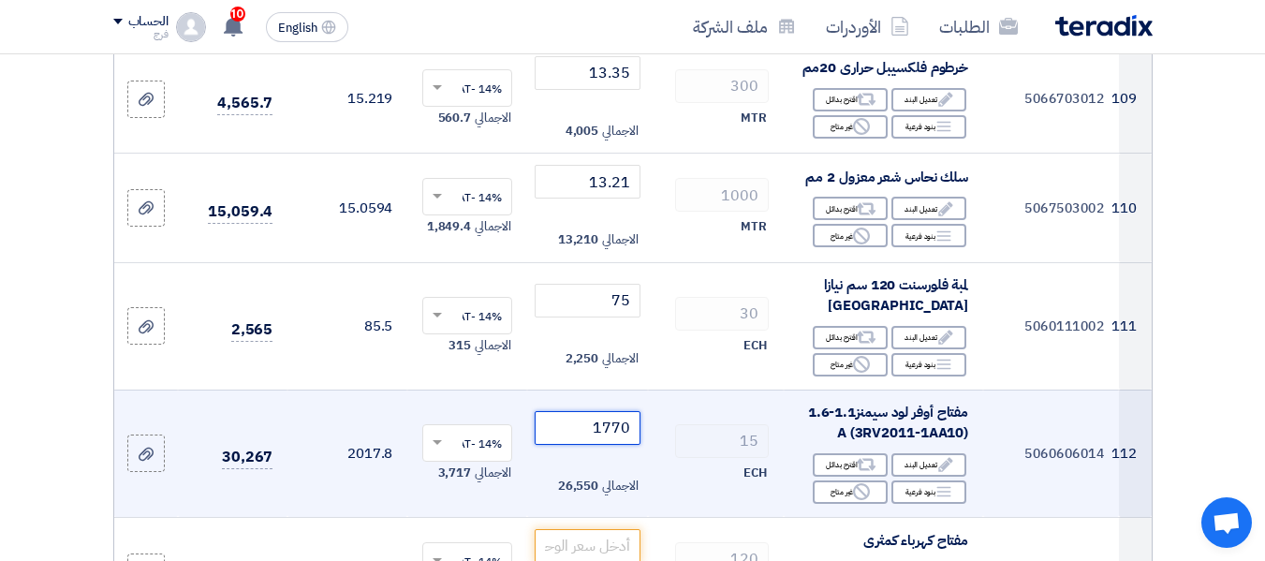
scroll to position [14702, 0]
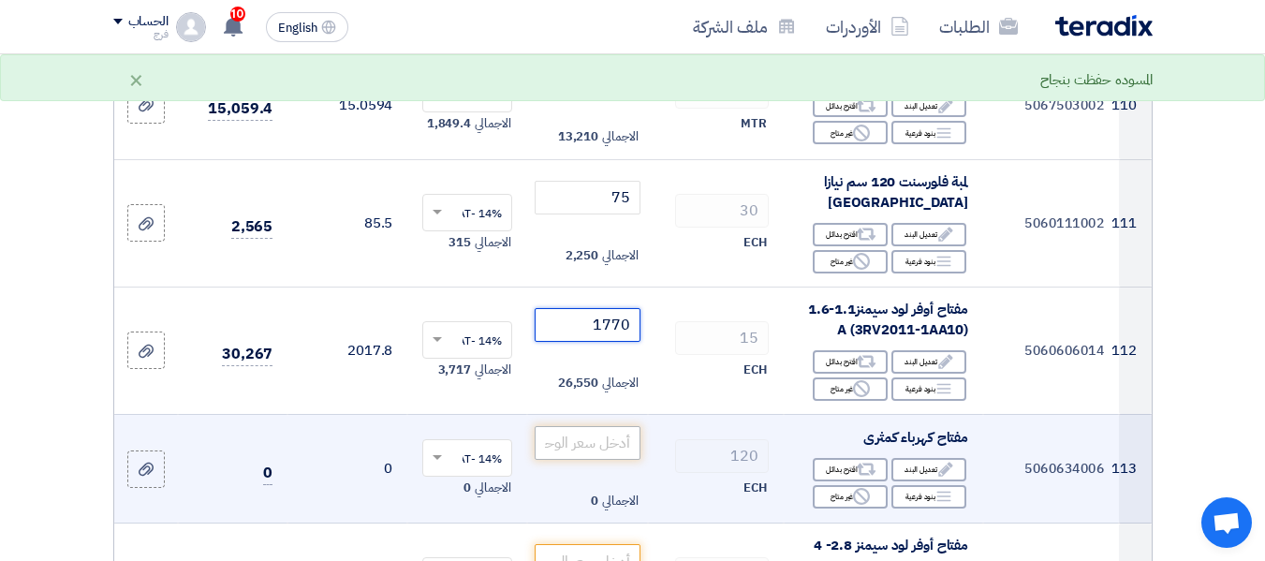
type input "1770"
click at [585, 426] on input "number" at bounding box center [587, 443] width 105 height 34
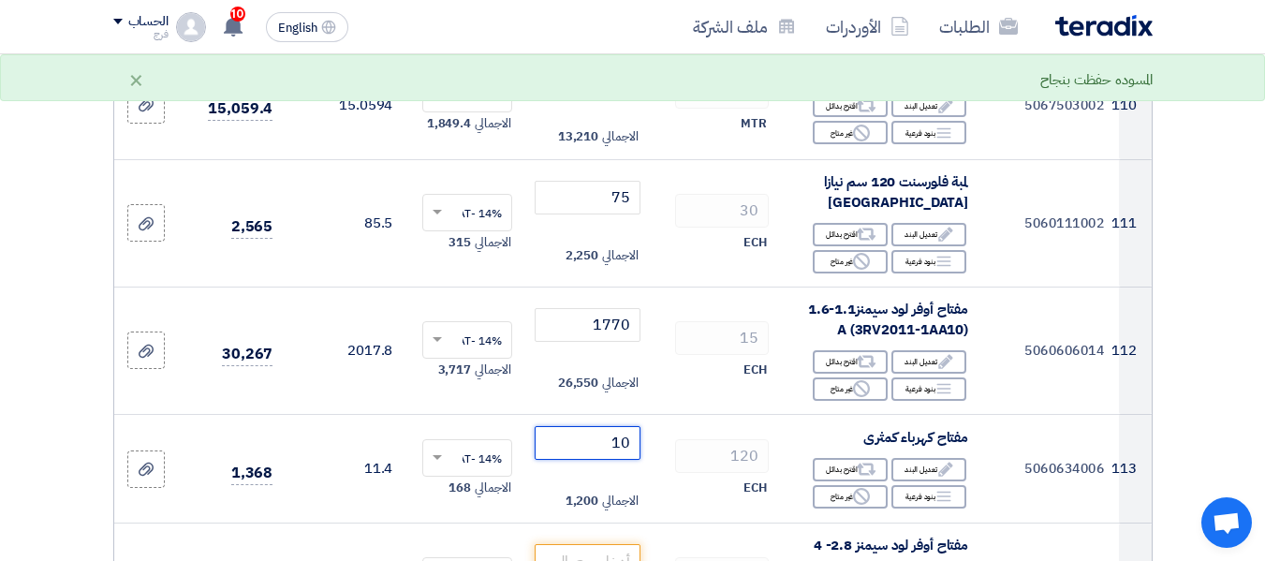
scroll to position [14889, 0]
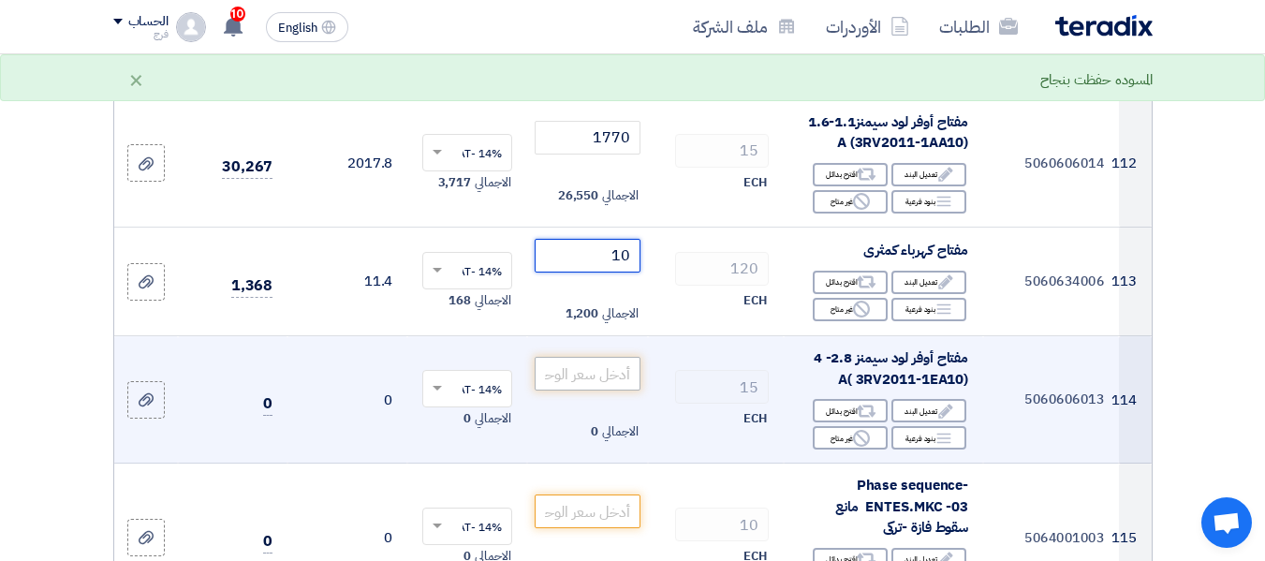
type input "10"
click at [597, 357] on input "number" at bounding box center [587, 374] width 105 height 34
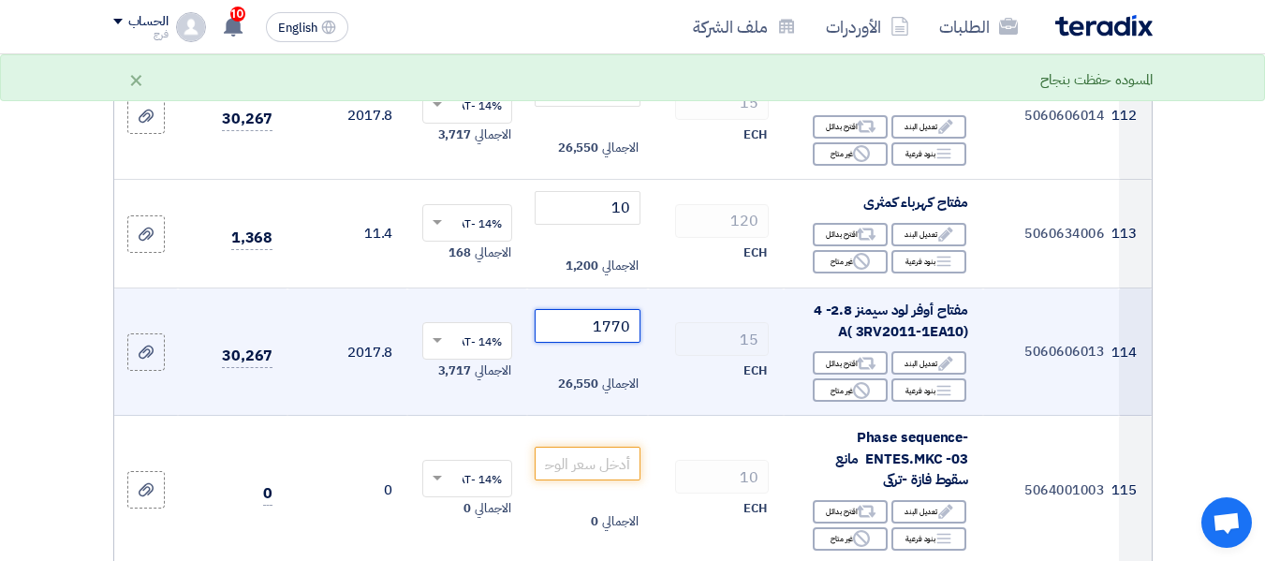
scroll to position [14983, 0]
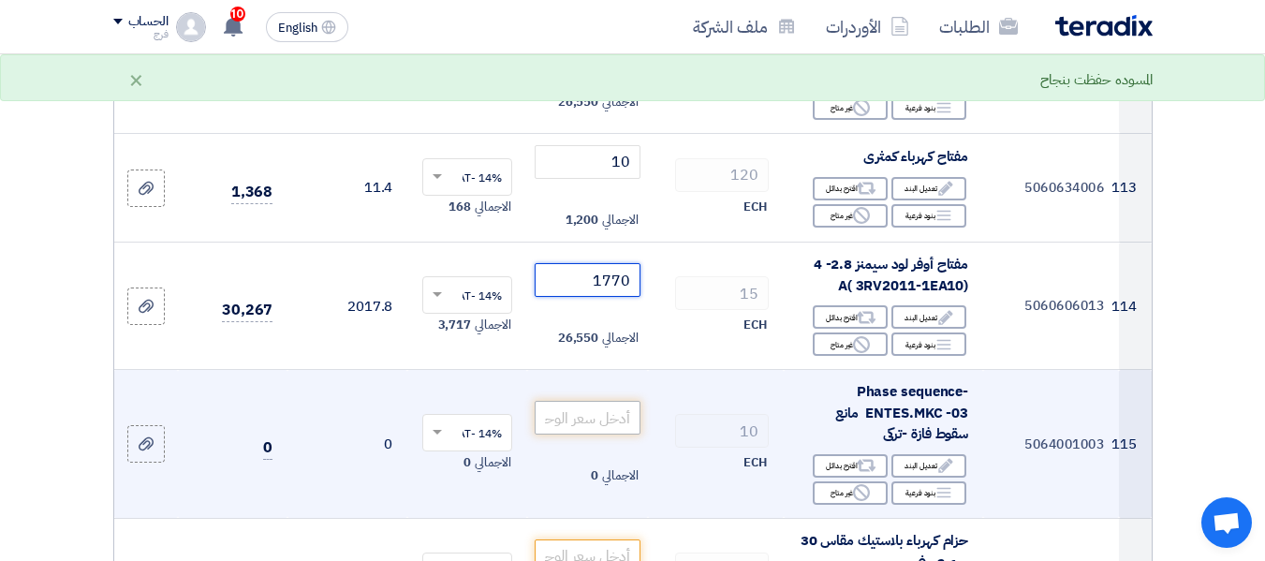
type input "1770"
click at [605, 401] on input "number" at bounding box center [587, 418] width 105 height 34
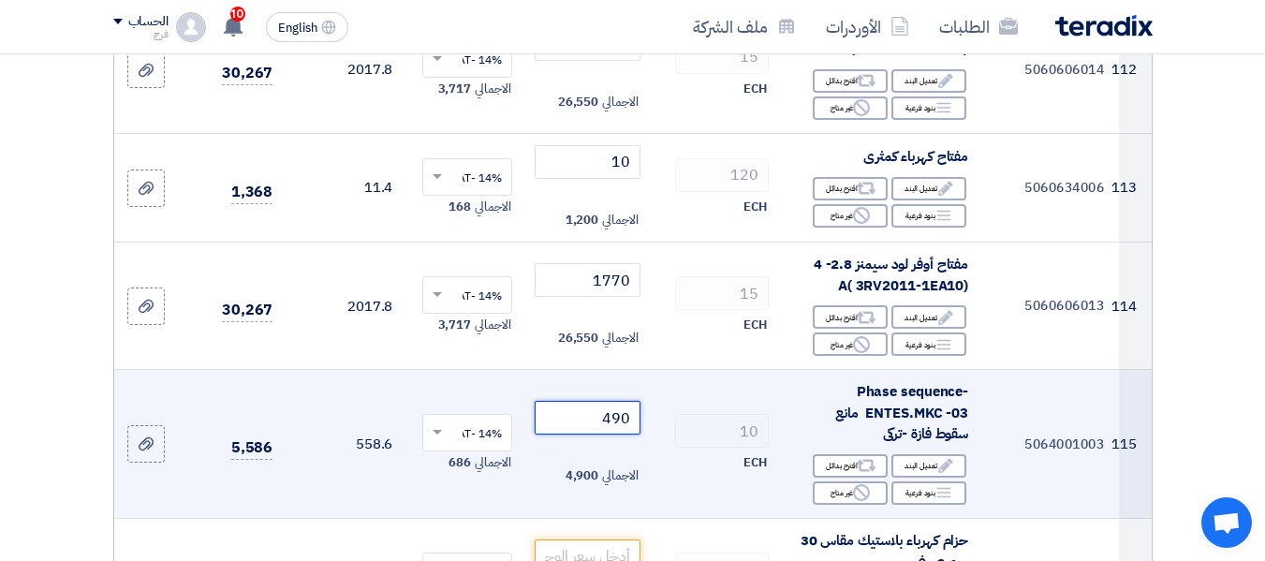
scroll to position [15077, 0]
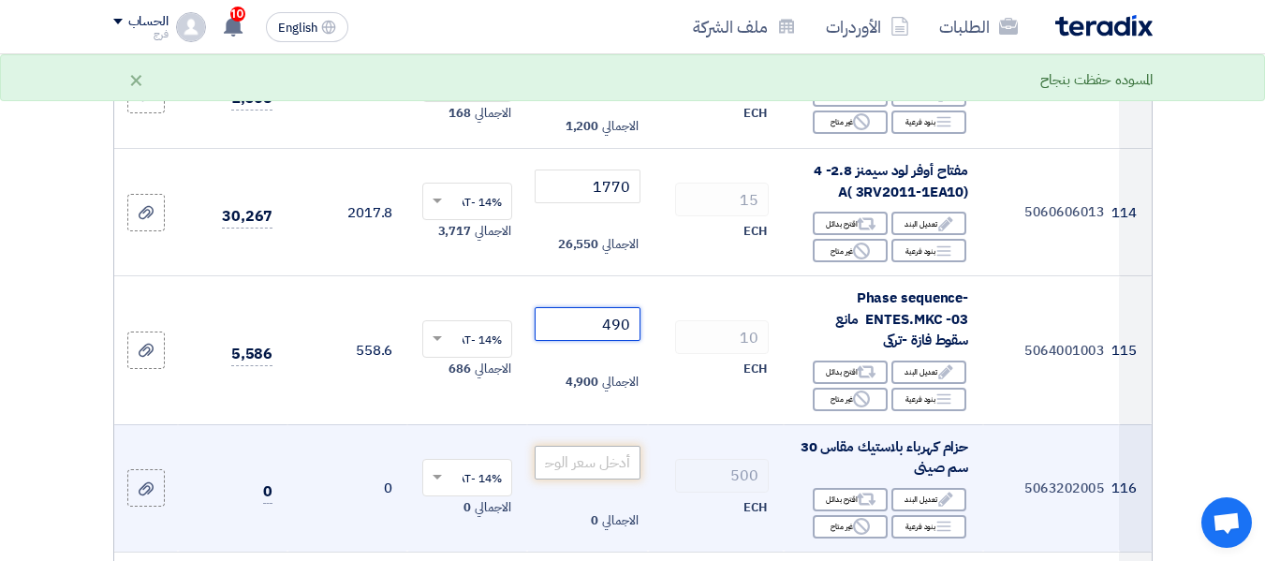
type input "490"
click at [573, 446] on input "number" at bounding box center [587, 463] width 105 height 34
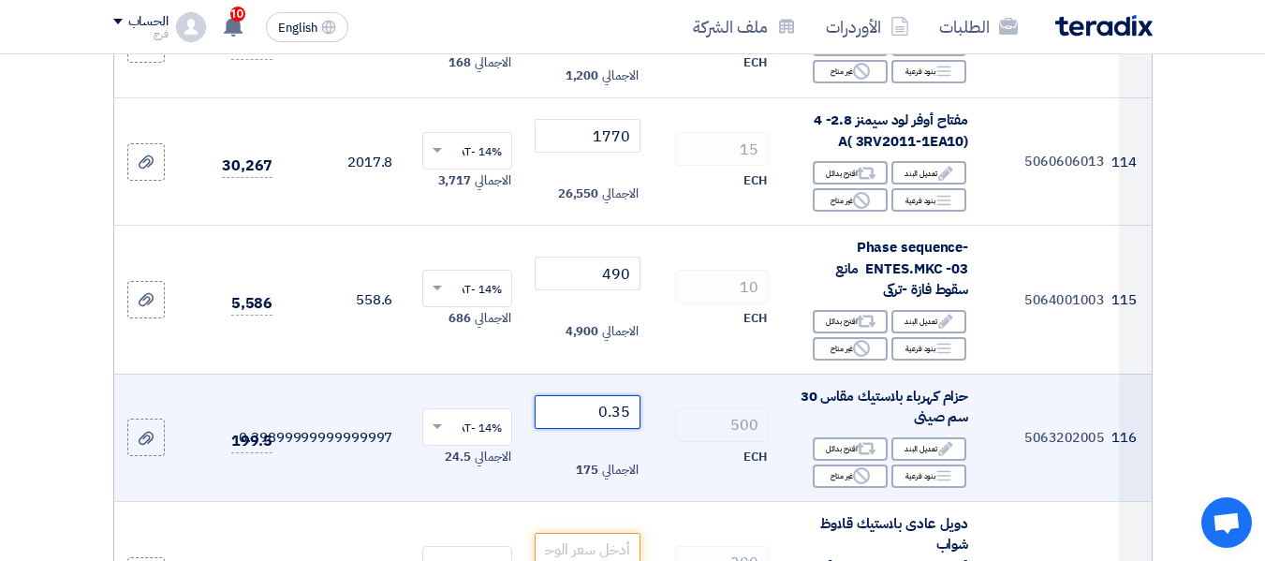
scroll to position [15170, 0]
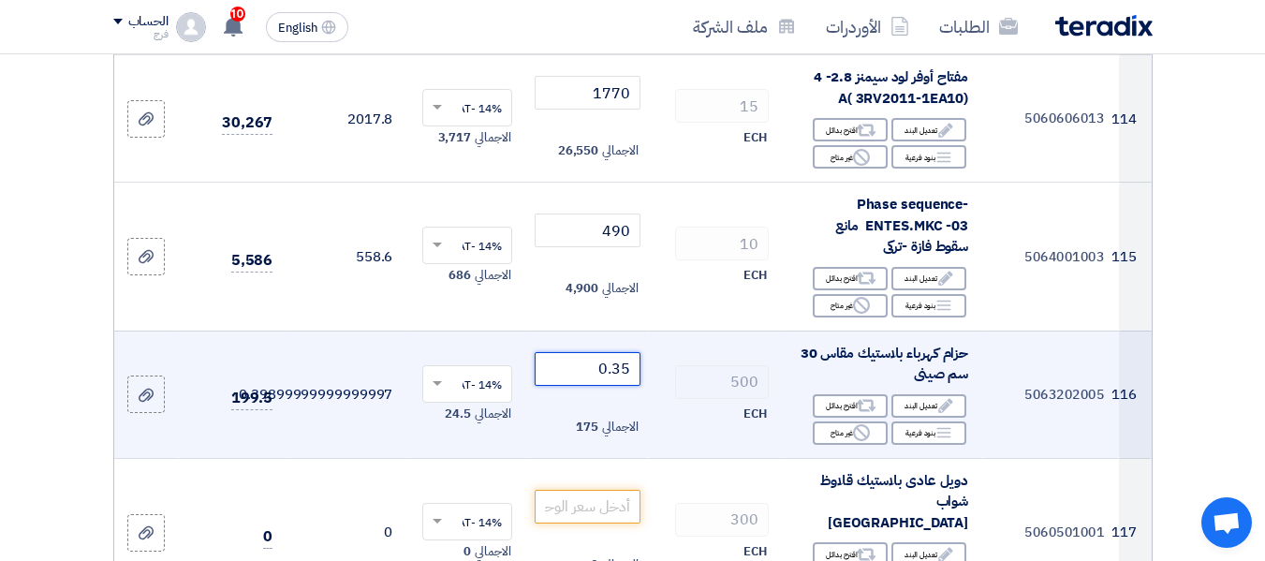
click at [627, 352] on input "0.35" at bounding box center [587, 369] width 105 height 34
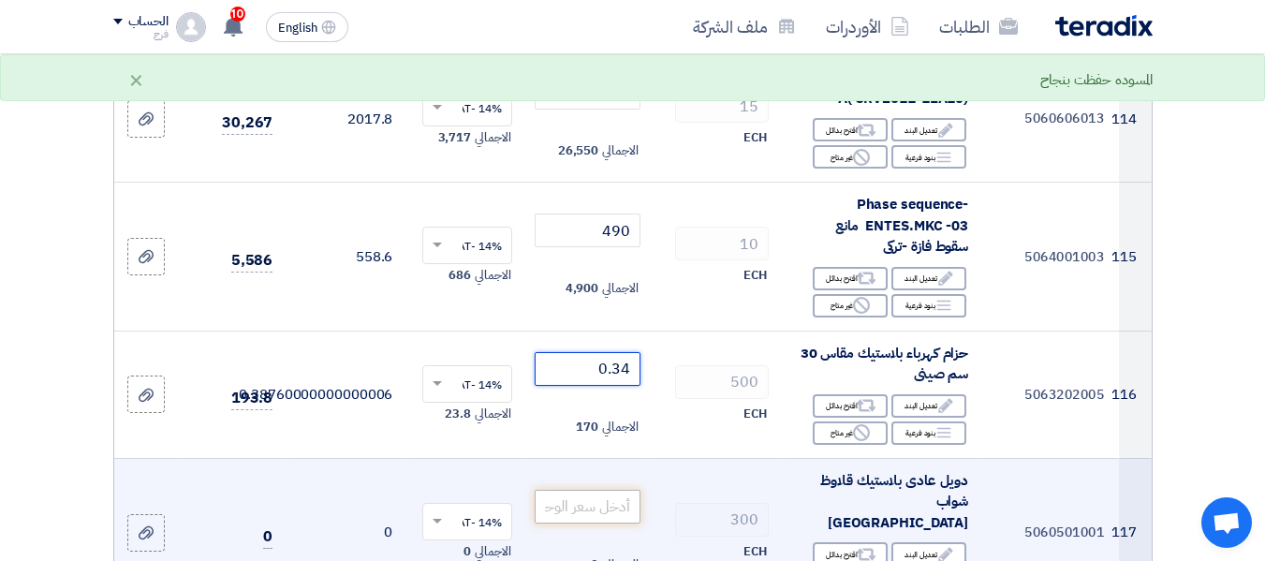
type input "0.34"
click at [585, 490] on input "number" at bounding box center [587, 507] width 105 height 34
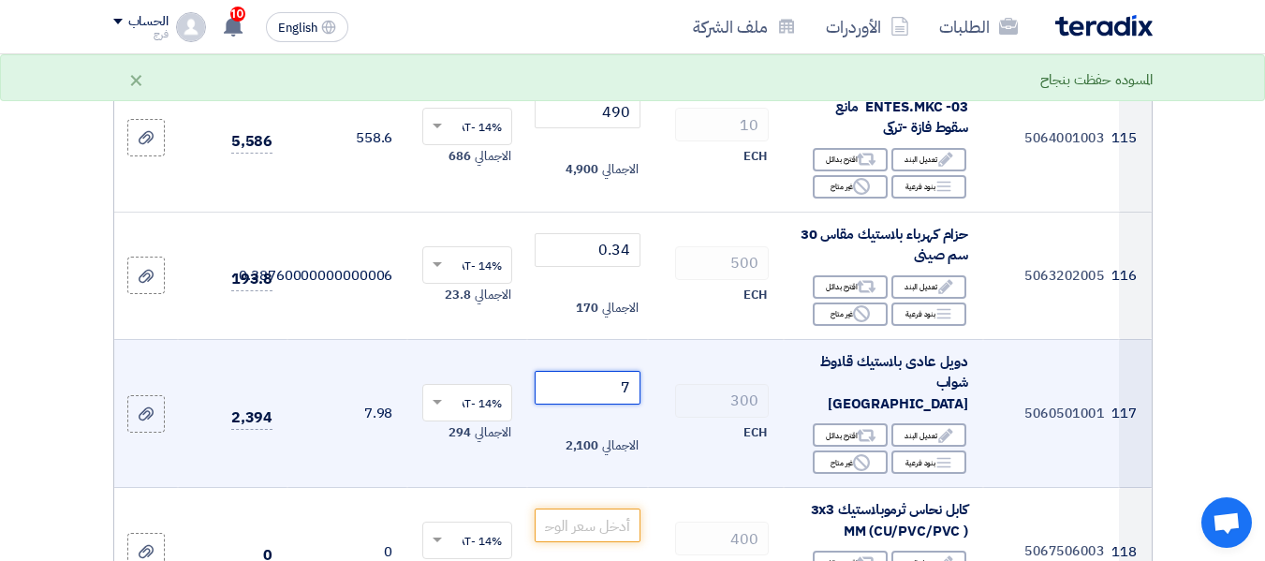
scroll to position [15451, 0]
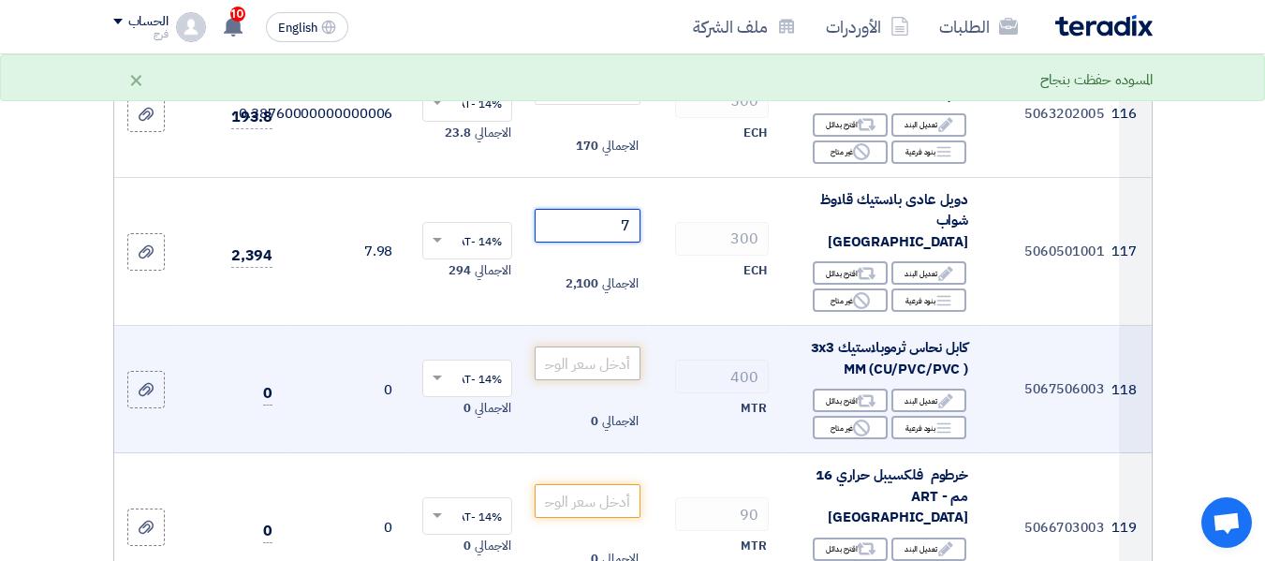
type input "7"
click at [611, 346] on input "number" at bounding box center [587, 363] width 105 height 34
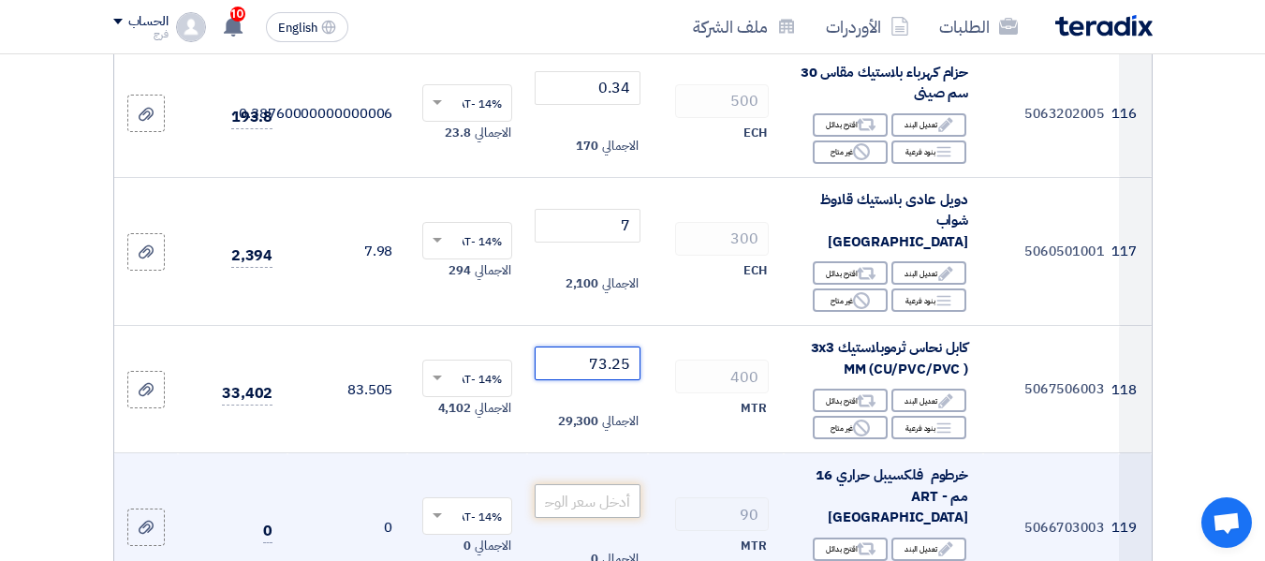
type input "73.25"
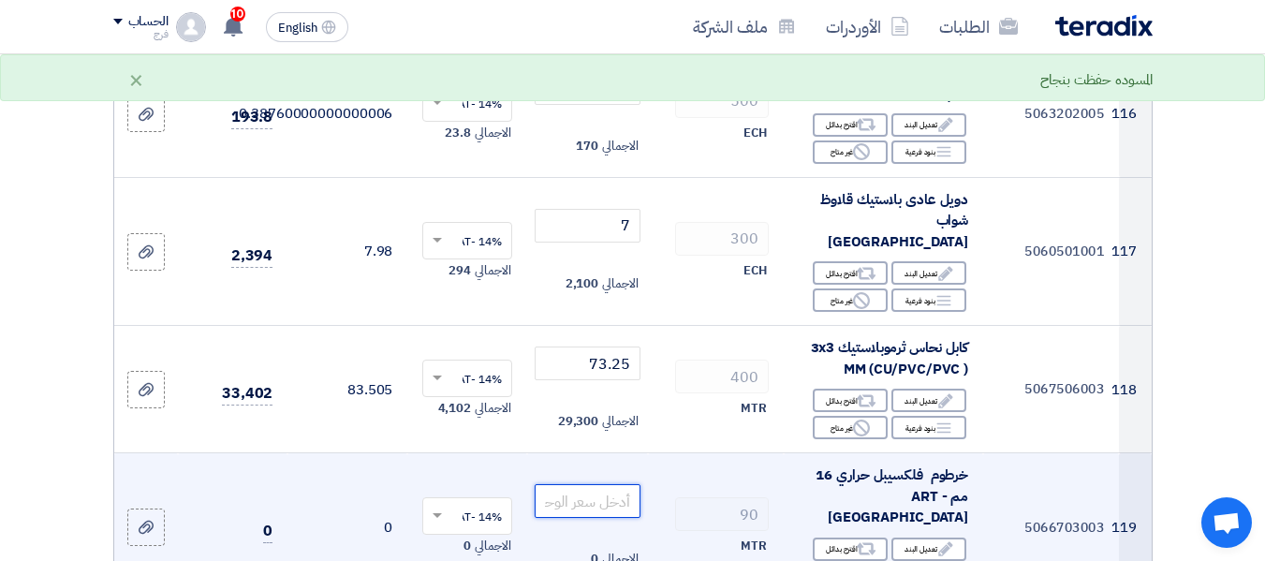
click at [589, 484] on input "number" at bounding box center [587, 501] width 105 height 34
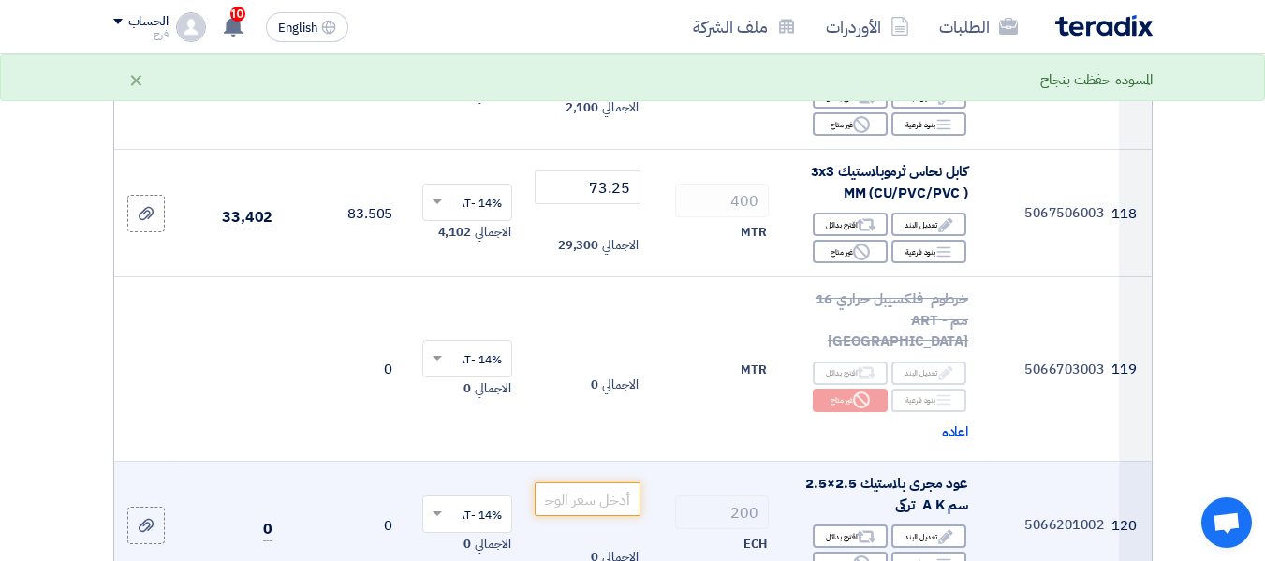
scroll to position [15639, 0]
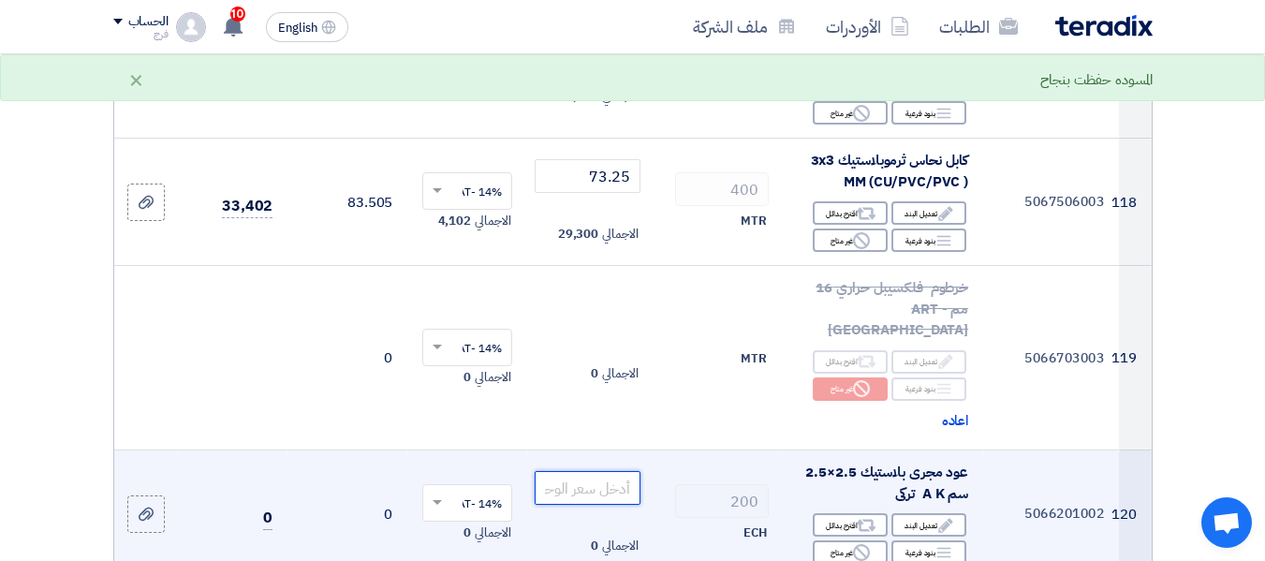
click at [584, 471] on input "number" at bounding box center [587, 488] width 105 height 34
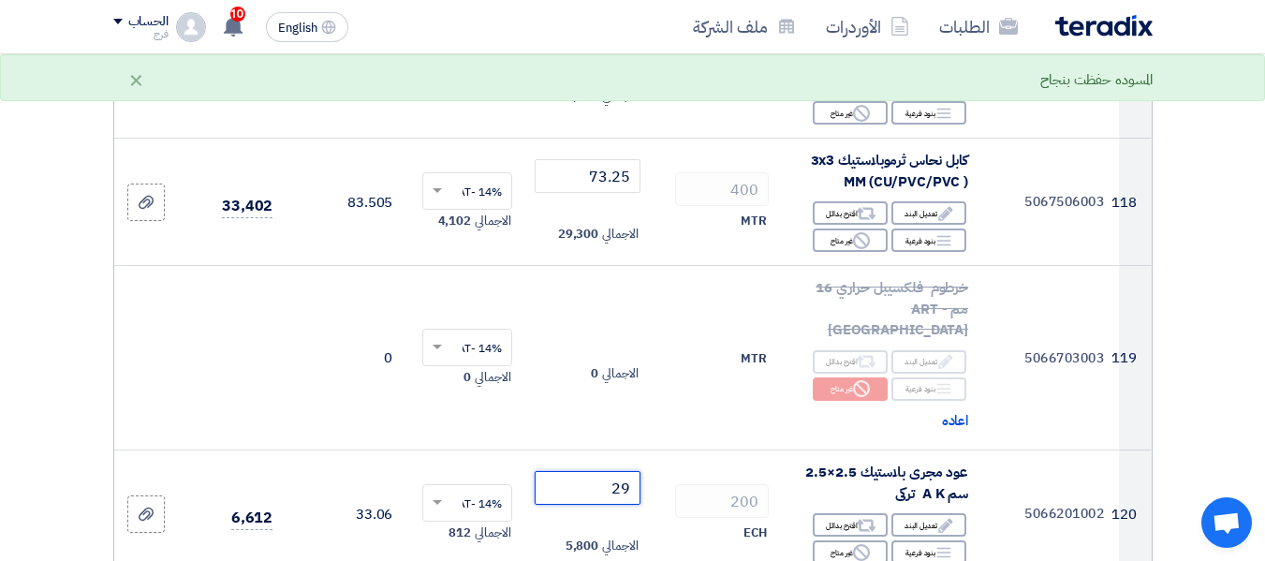
scroll to position [15732, 0]
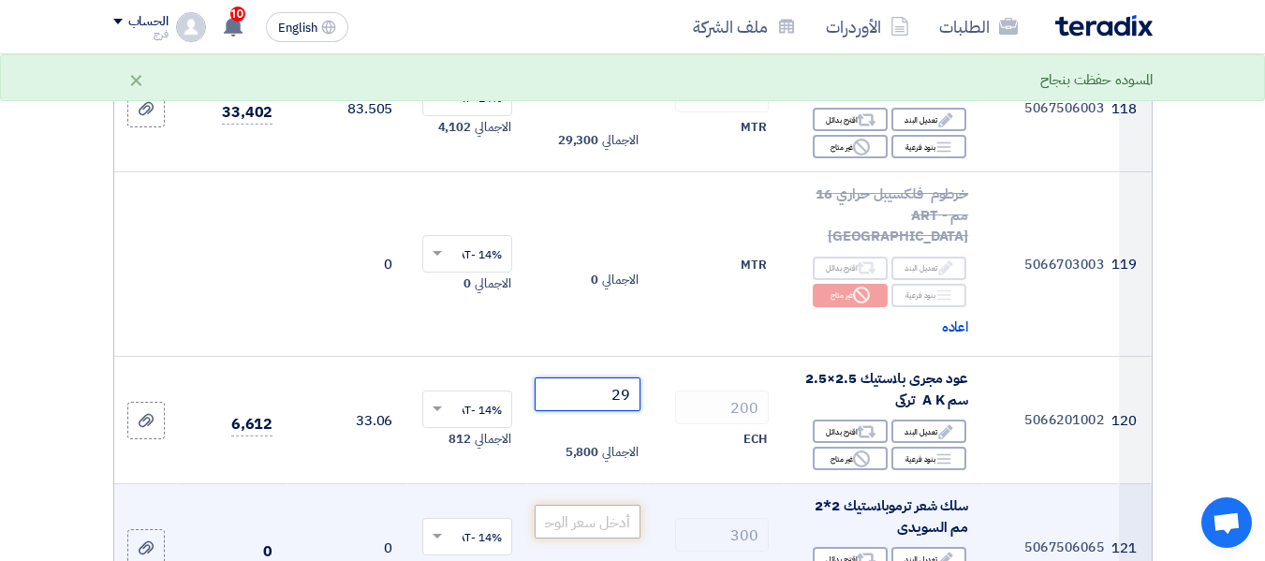
type input "29"
click at [574, 505] on input "number" at bounding box center [587, 522] width 105 height 34
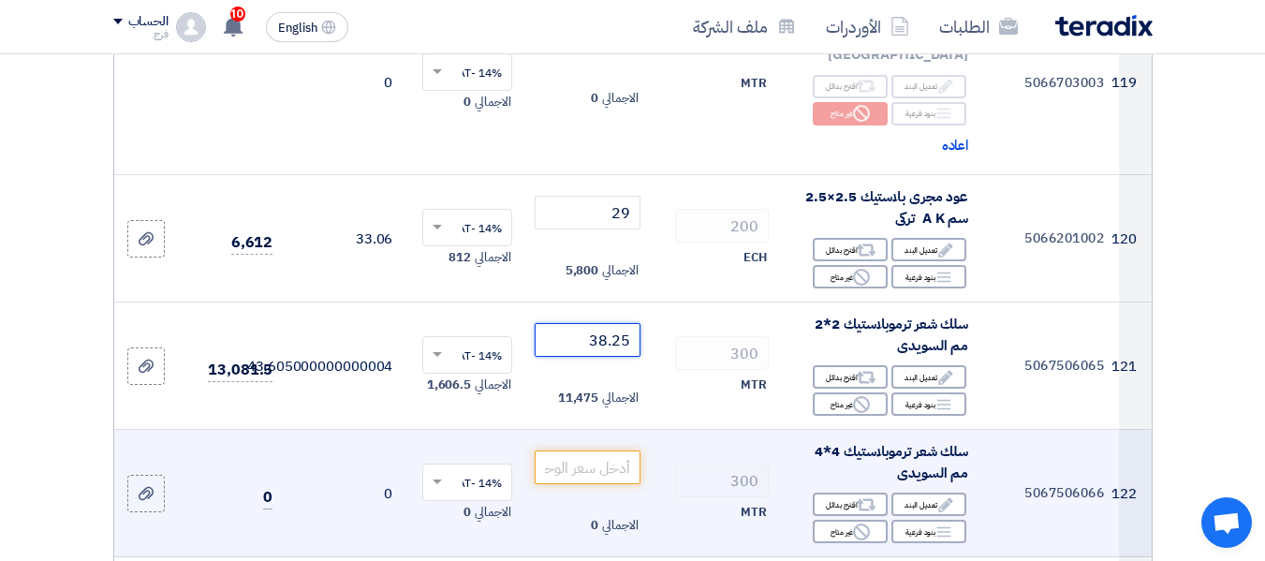
scroll to position [15920, 0]
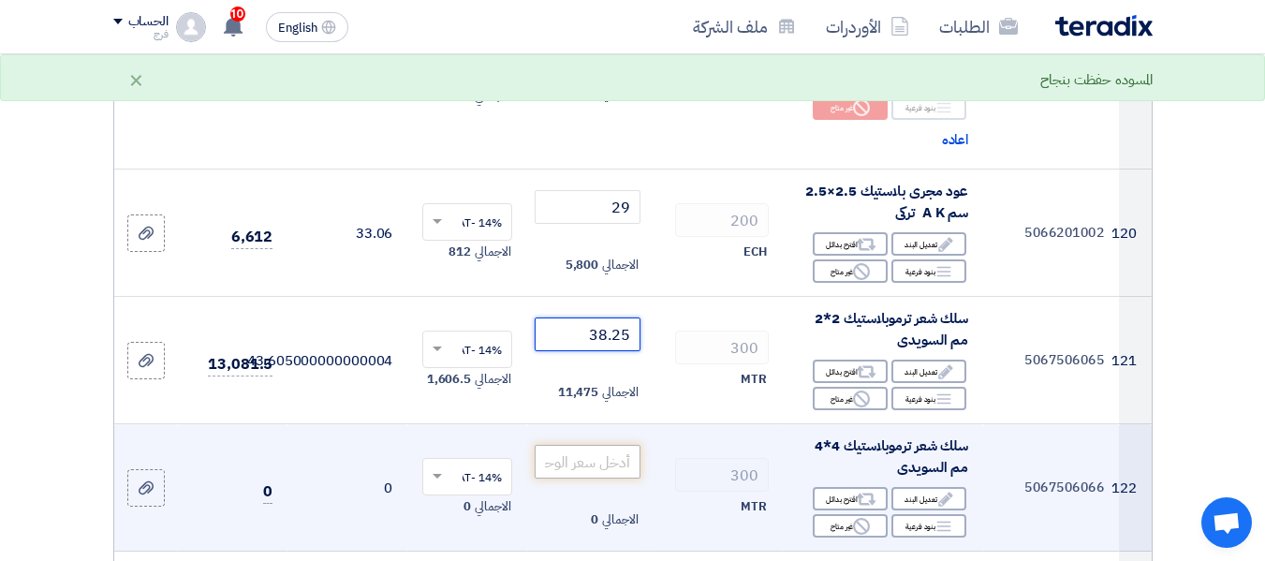
type input "38.25"
click at [595, 445] on input "number" at bounding box center [587, 462] width 105 height 34
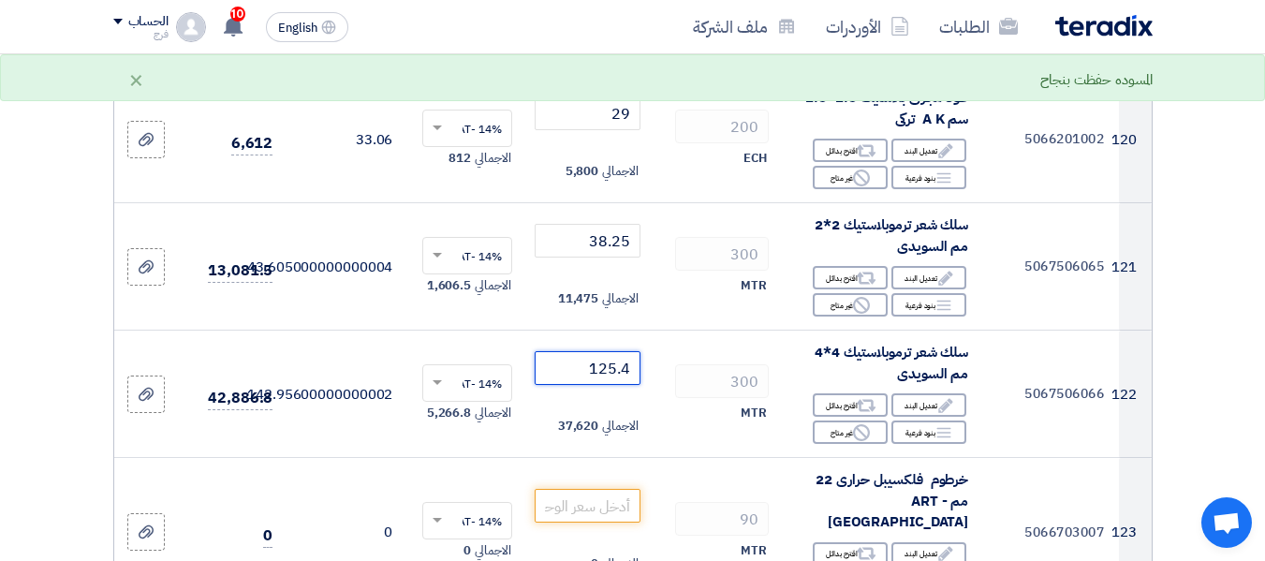
scroll to position [16107, 0]
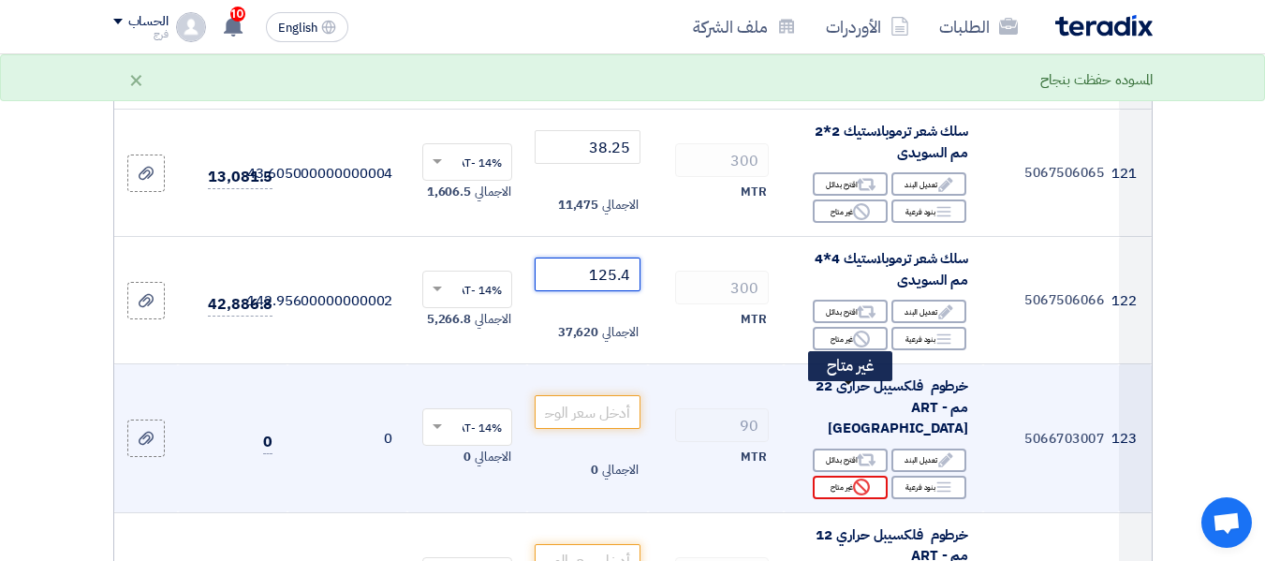
type input "125.4"
click at [836, 476] on div "Reject غير متاح" at bounding box center [850, 487] width 75 height 23
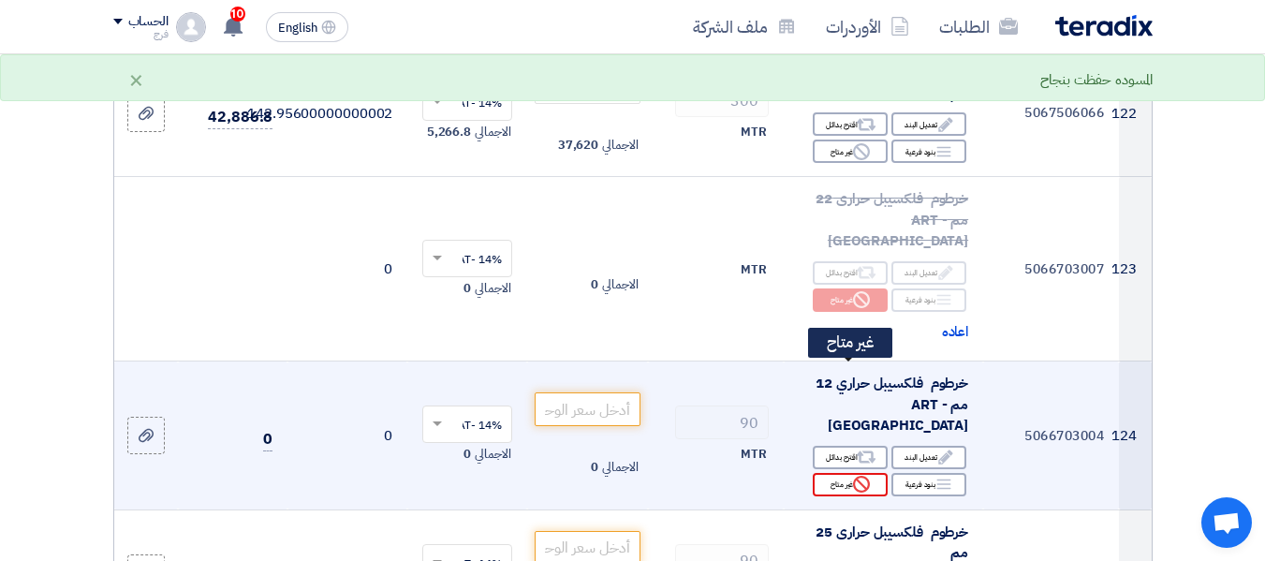
click at [843, 473] on div "Reject غير متاح" at bounding box center [850, 484] width 75 height 23
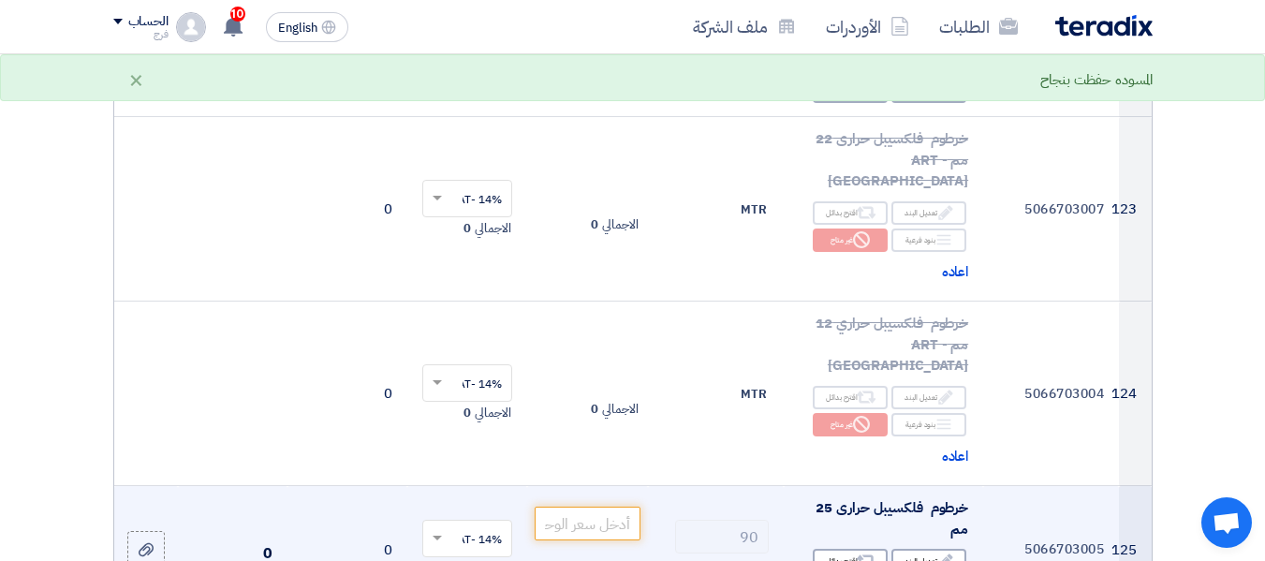
scroll to position [16388, 0]
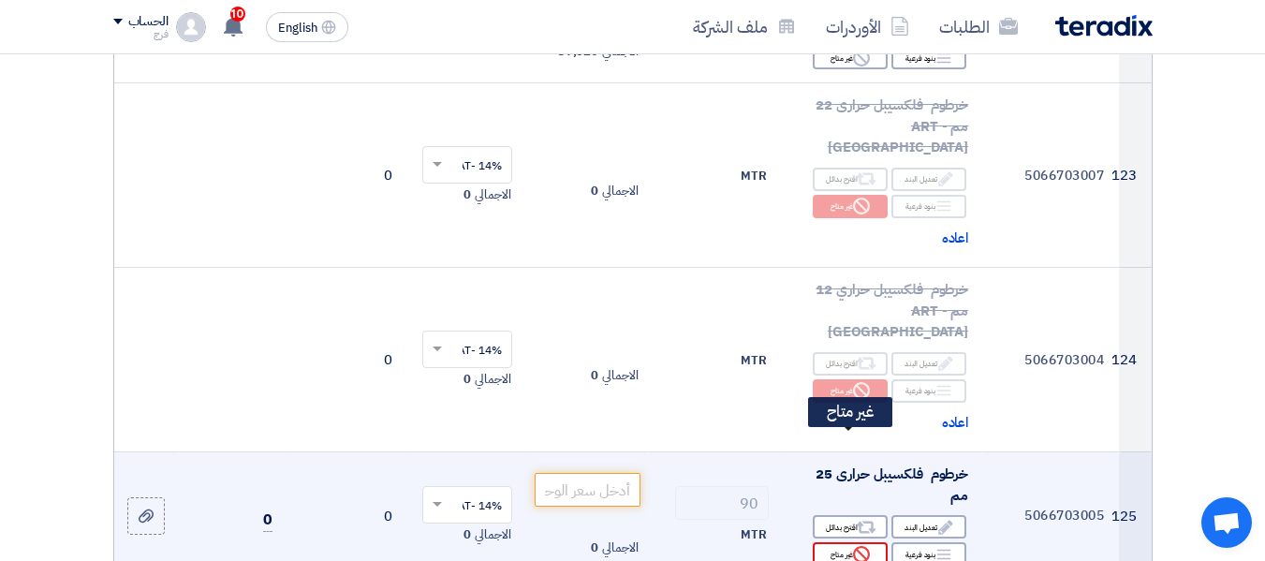
click at [826, 542] on div "Reject غير متاح" at bounding box center [850, 553] width 75 height 23
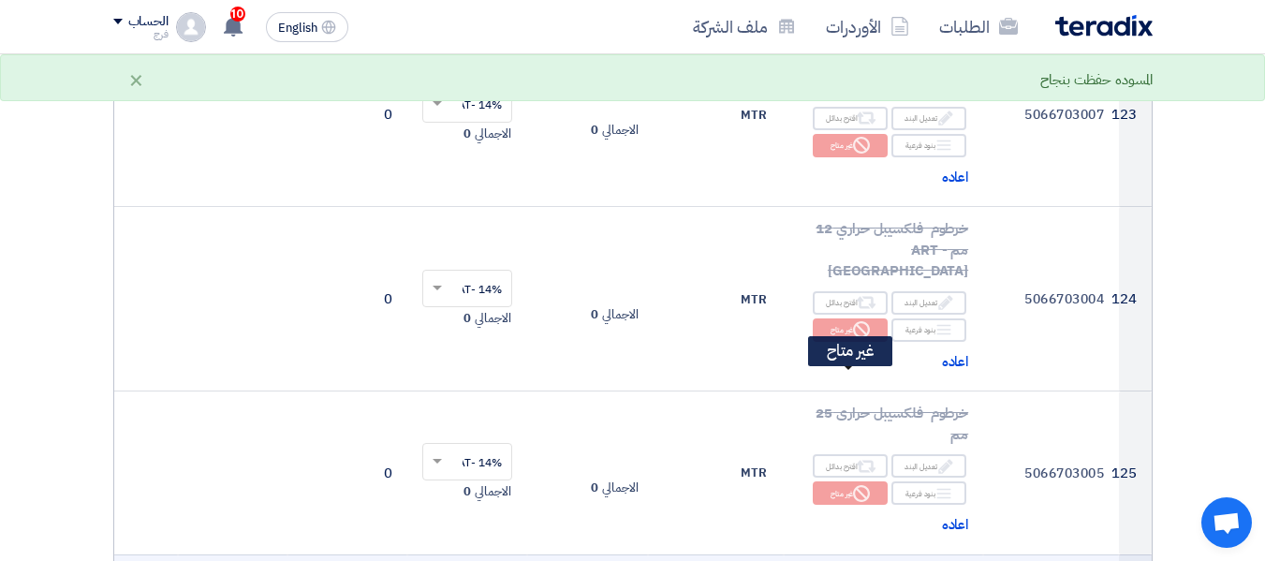
scroll to position [16481, 0]
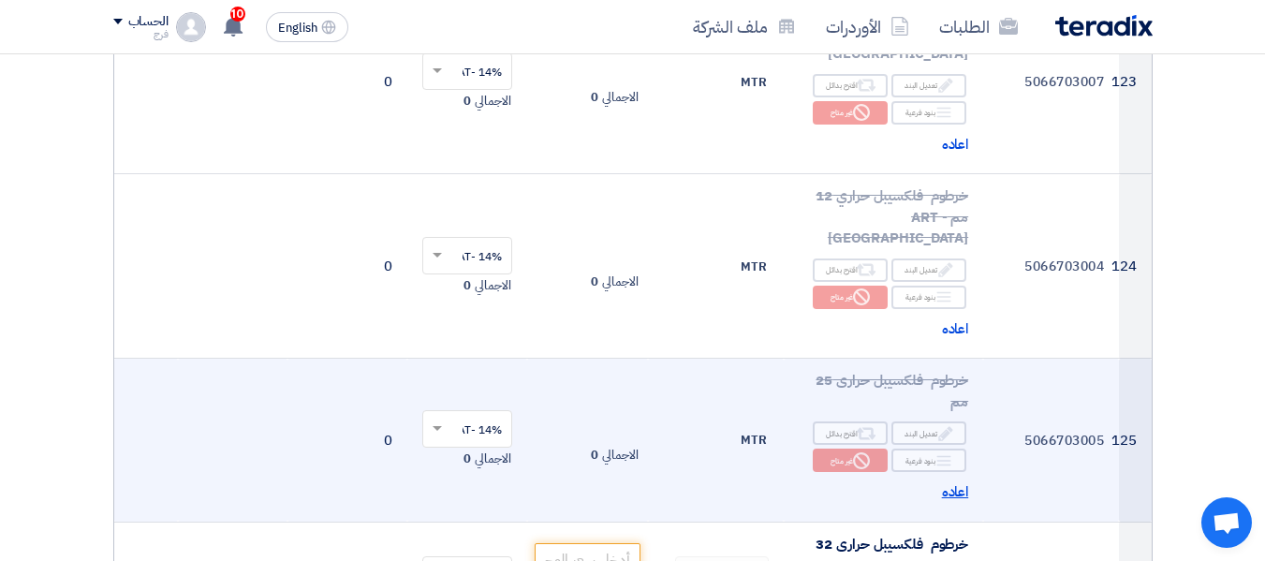
click at [949, 481] on span "اعاده" at bounding box center [955, 492] width 27 height 22
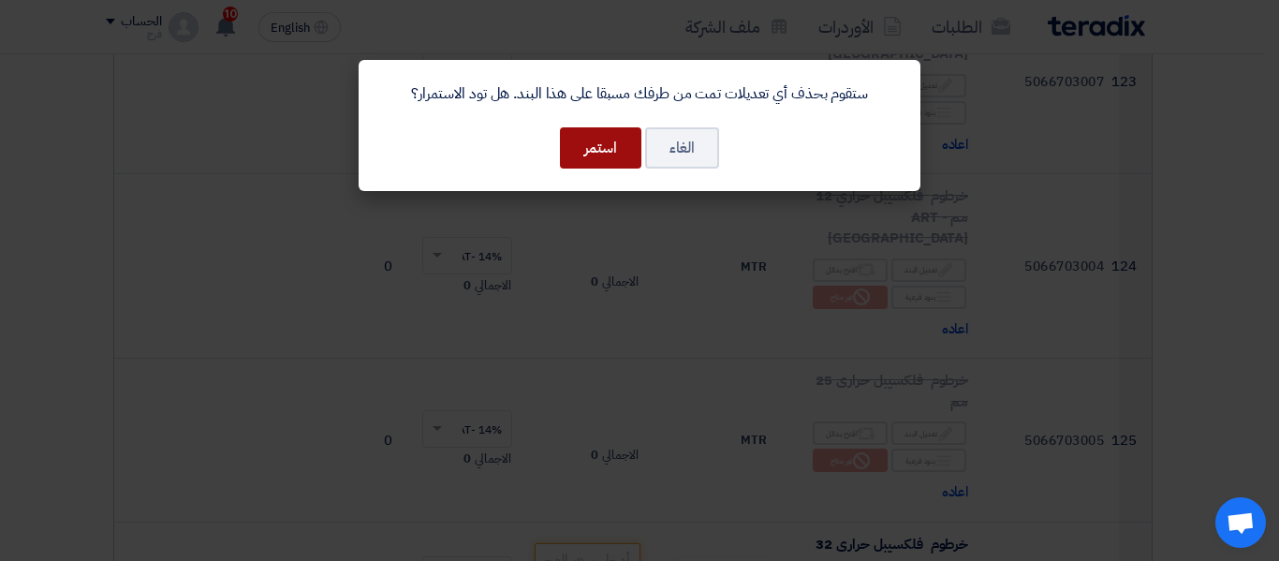
click at [592, 140] on button "استمر" at bounding box center [600, 147] width 81 height 41
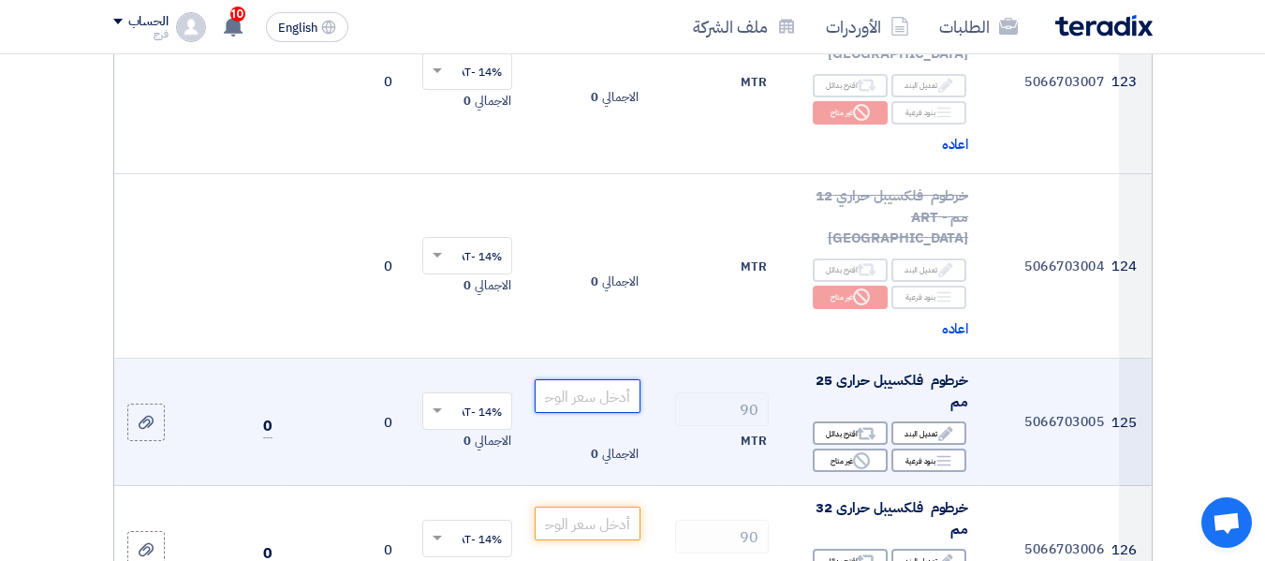
click at [575, 379] on input "number" at bounding box center [587, 396] width 105 height 34
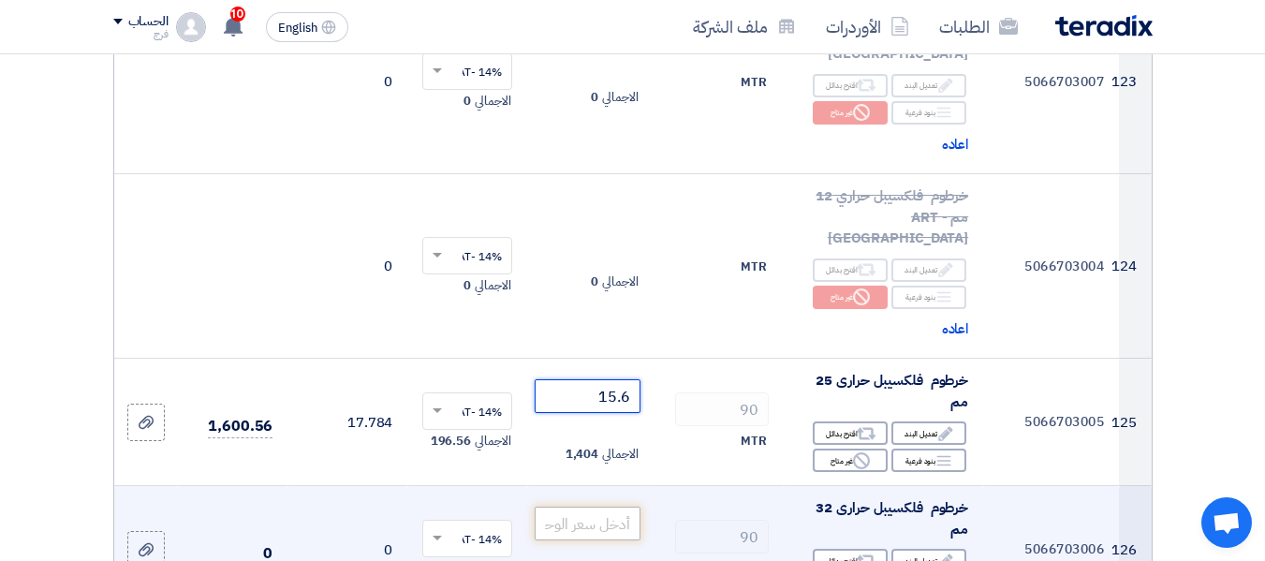
type input "15.6"
click at [580, 507] on input "number" at bounding box center [587, 524] width 105 height 34
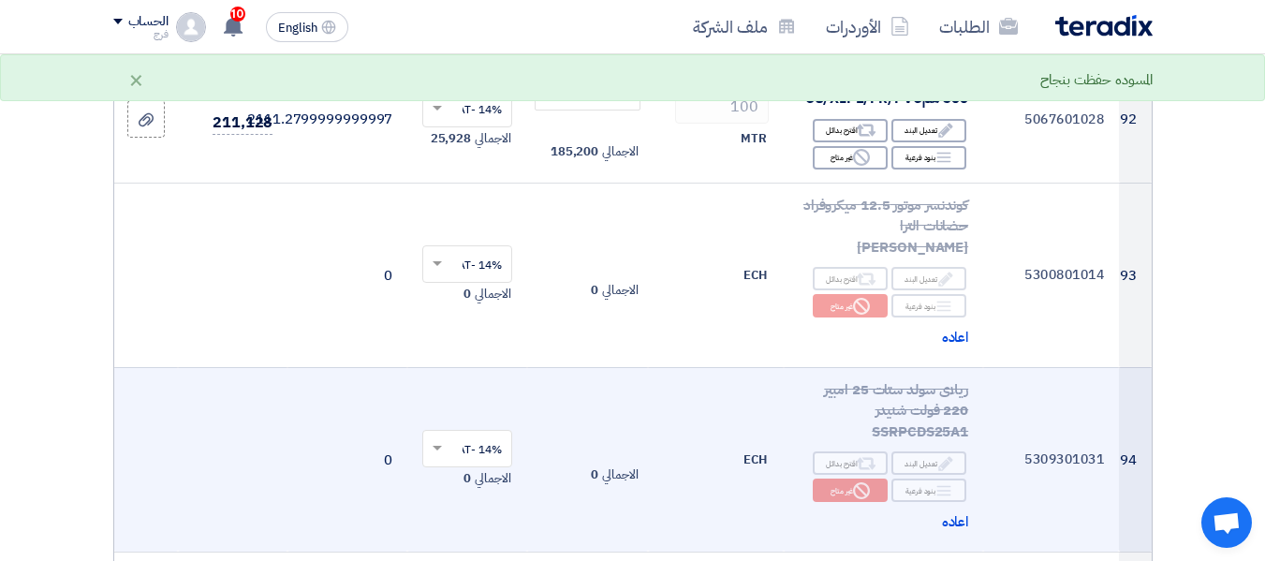
scroll to position [12548, 0]
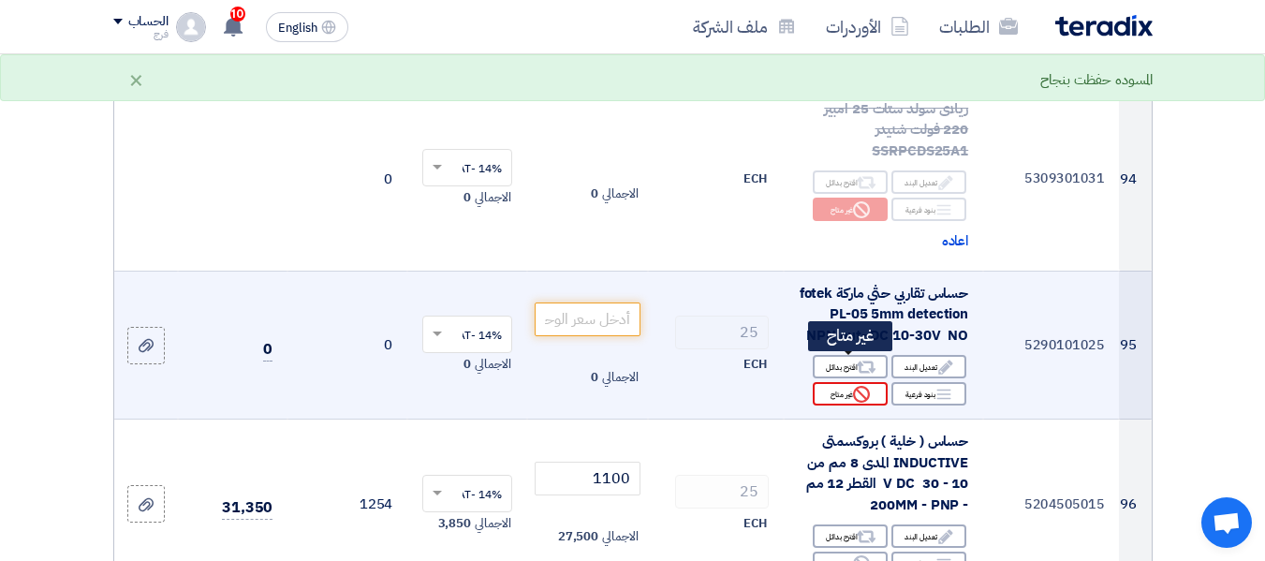
type input "23.7"
drag, startPoint x: 831, startPoint y: 370, endPoint x: 819, endPoint y: 369, distance: 11.3
click at [832, 382] on div "Reject غير متاح" at bounding box center [850, 393] width 75 height 23
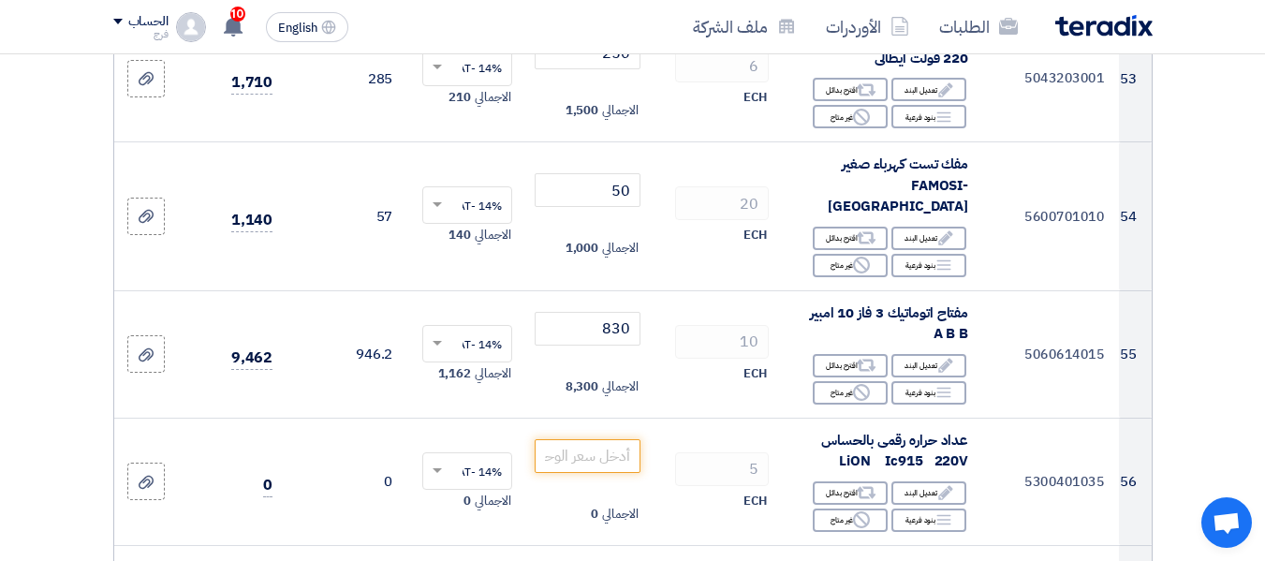
scroll to position [7304, 0]
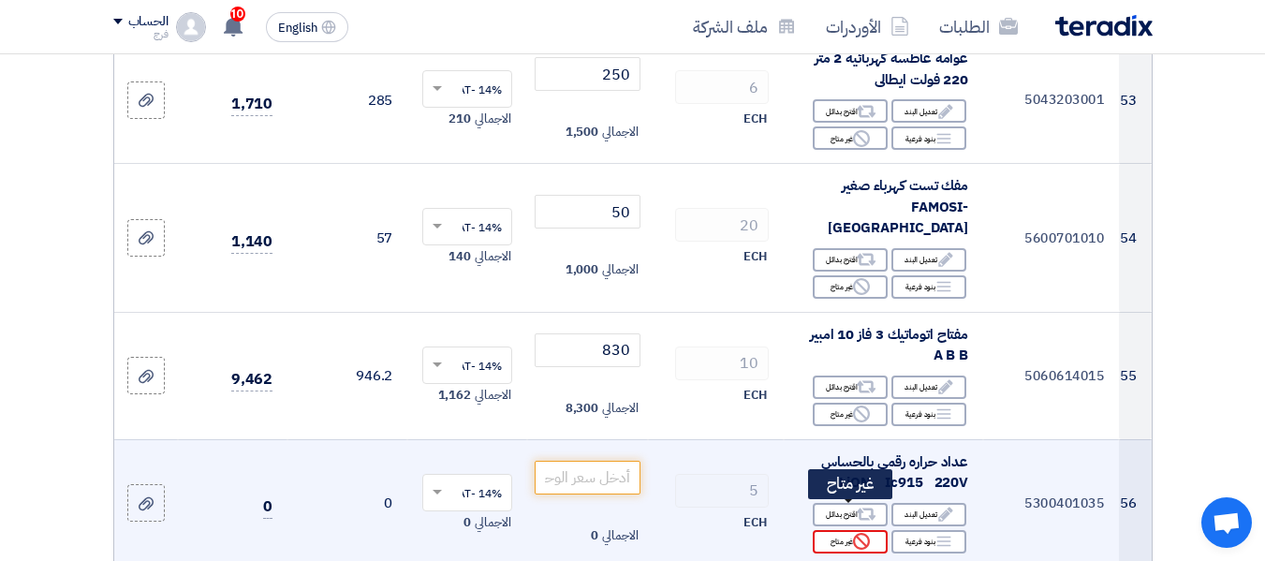
click at [838, 530] on div "Reject غير متاح" at bounding box center [850, 541] width 75 height 23
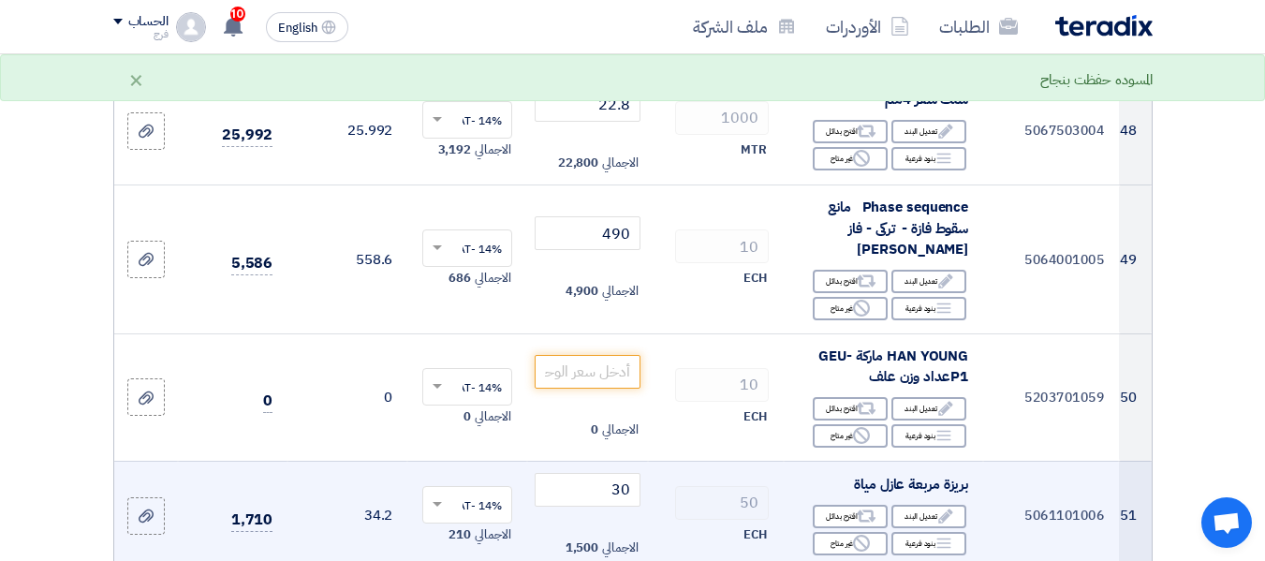
scroll to position [6649, 0]
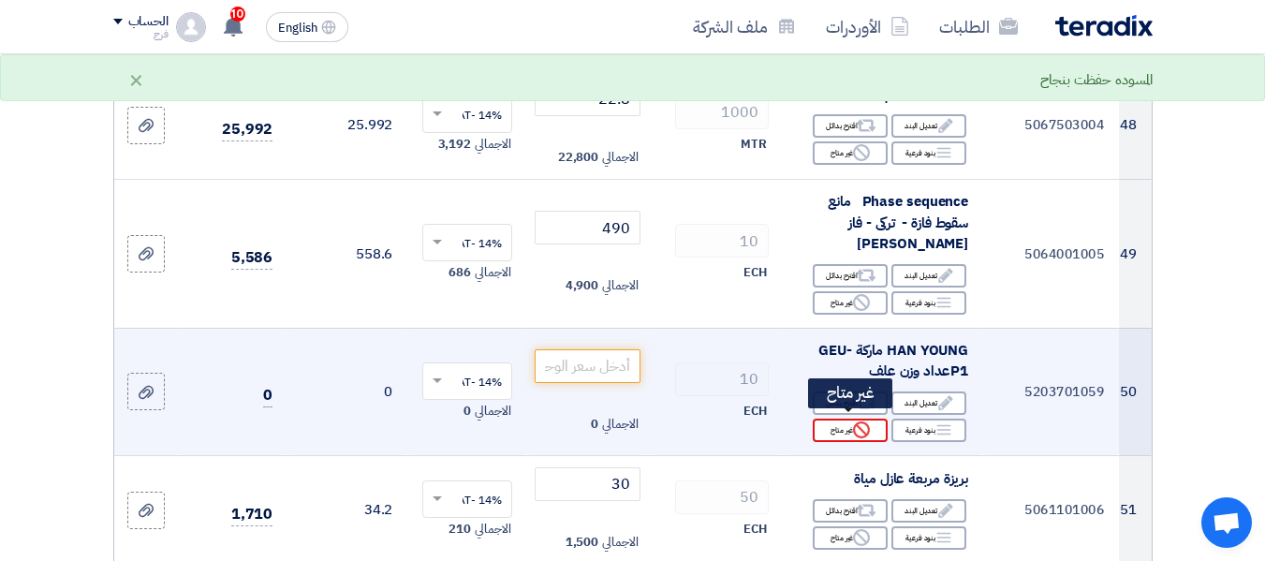
click at [836, 428] on div "Reject غير متاح" at bounding box center [850, 430] width 75 height 23
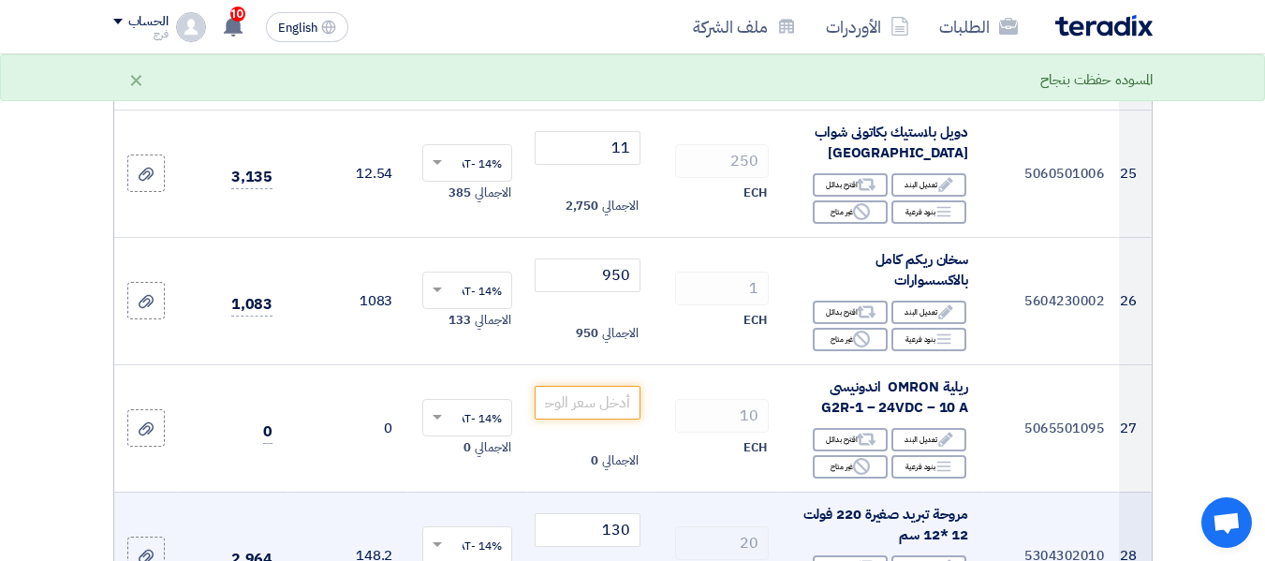
scroll to position [3746, 0]
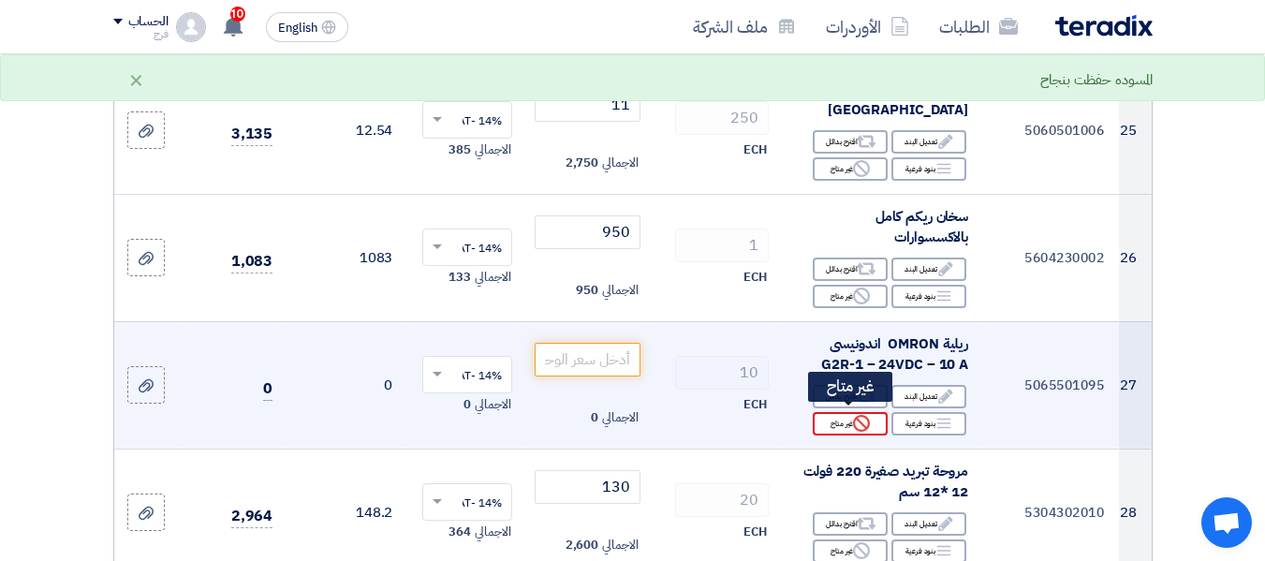
click at [838, 426] on div "Reject غير متاح" at bounding box center [850, 423] width 75 height 23
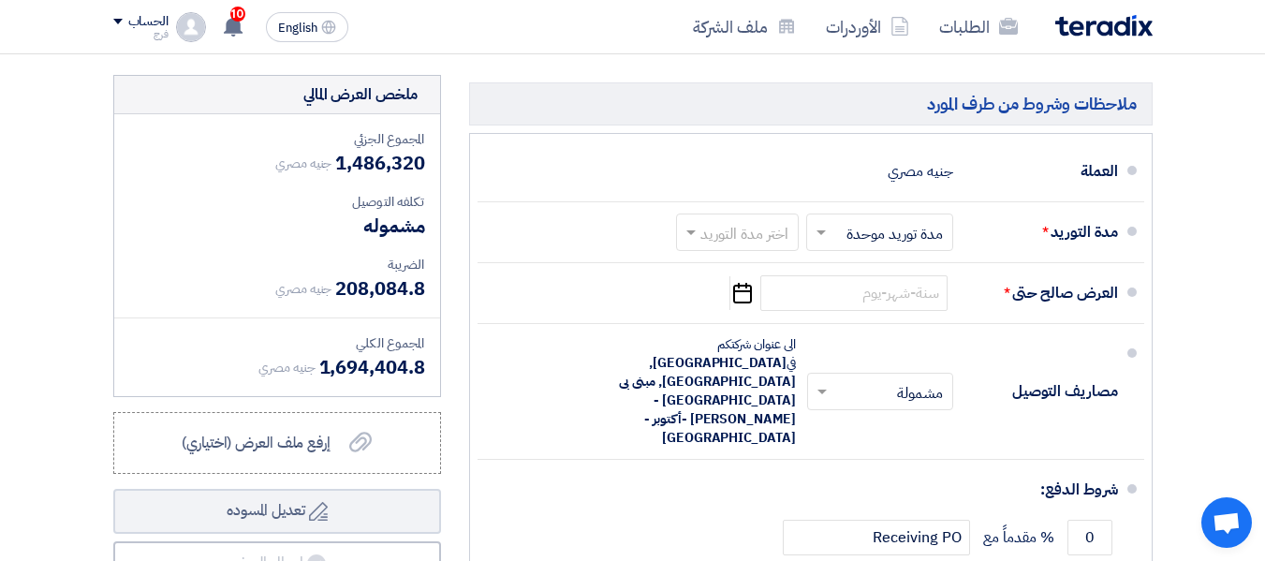
scroll to position [17137, 0]
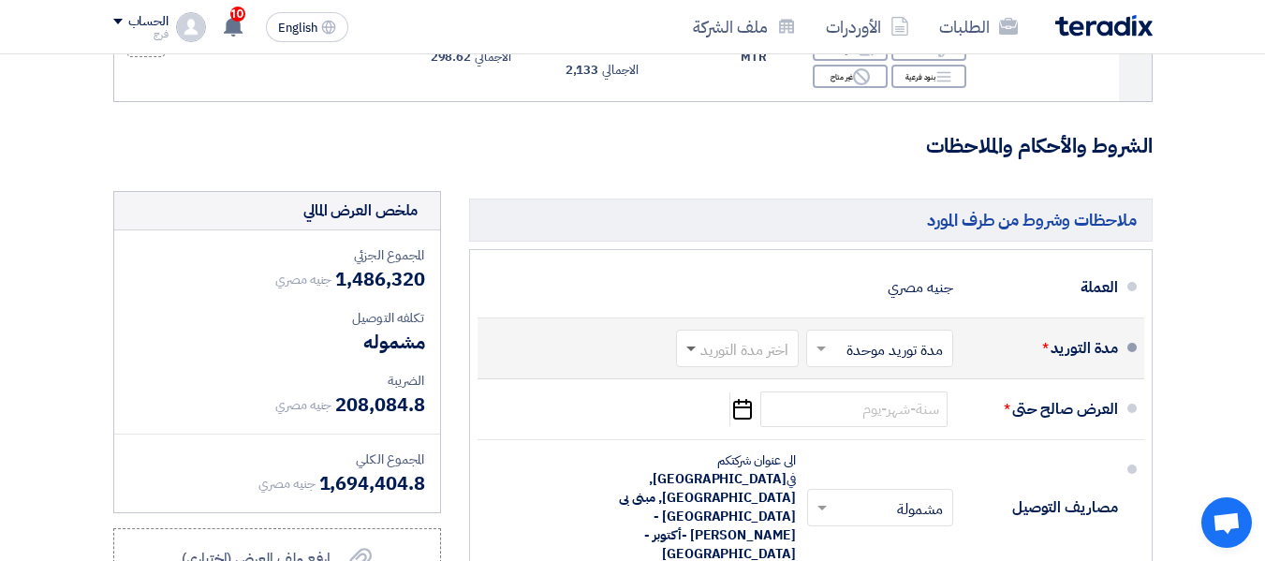
click at [692, 339] on span at bounding box center [688, 348] width 23 height 19
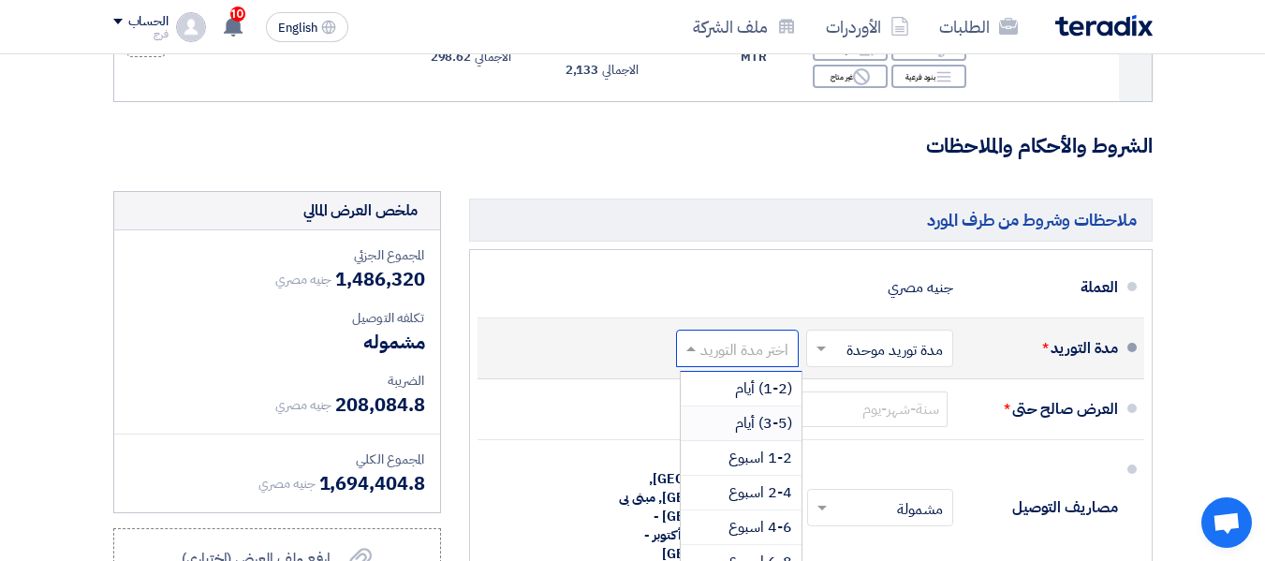
click at [759, 412] on span "(3-5) أيام" at bounding box center [763, 423] width 57 height 22
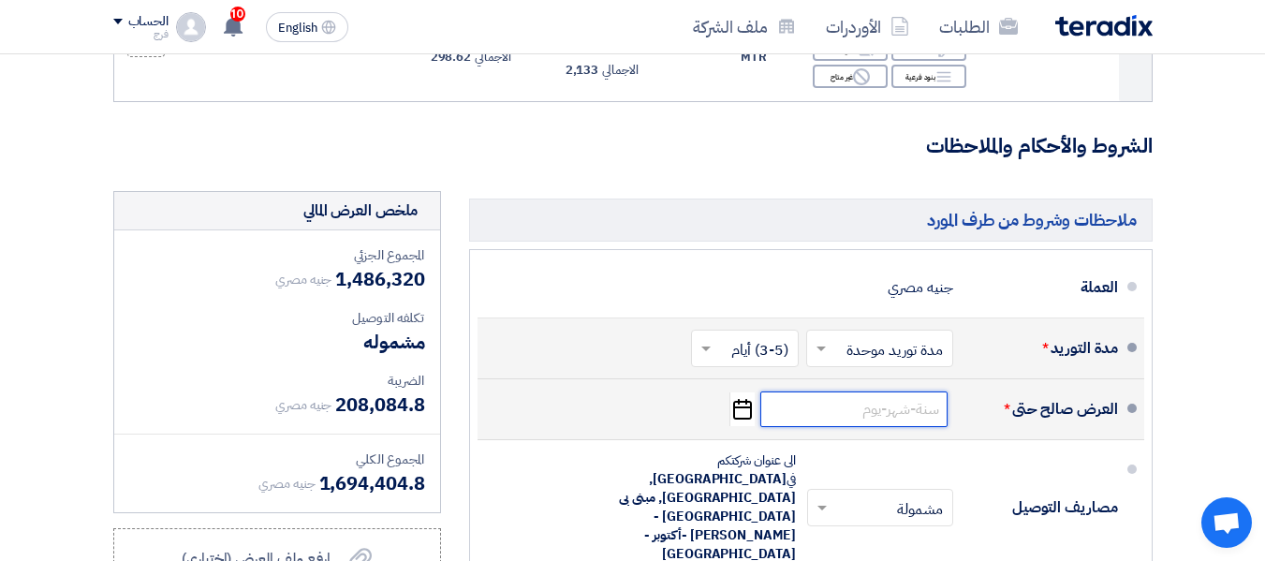
click at [826, 391] on input at bounding box center [853, 409] width 187 height 36
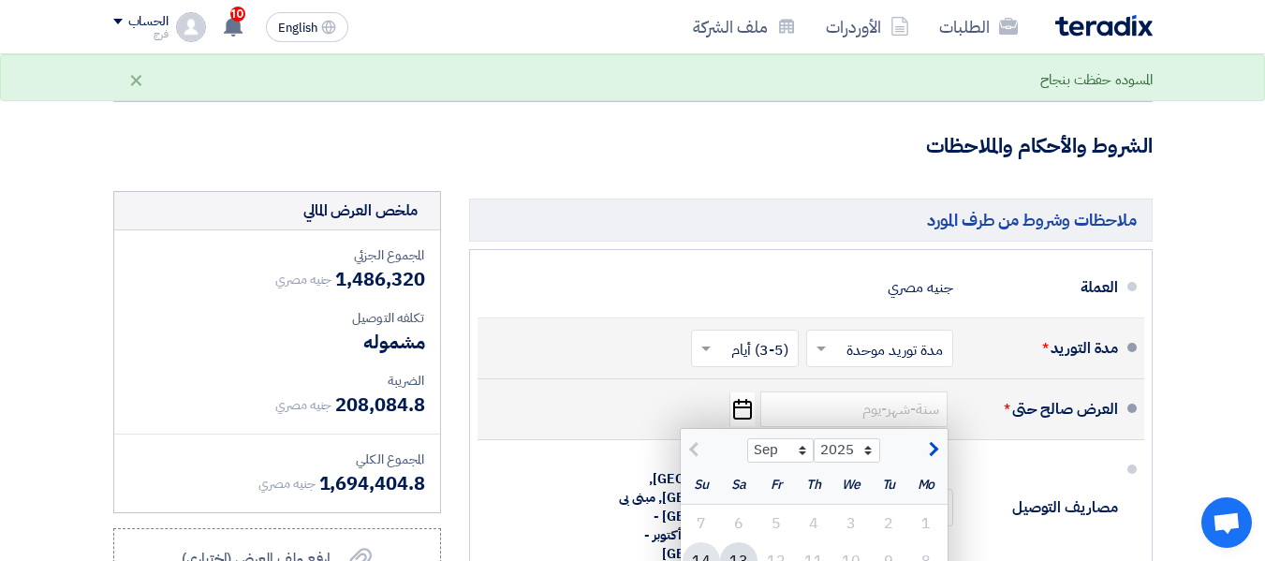
click at [703, 542] on div "14" at bounding box center [701, 560] width 37 height 37
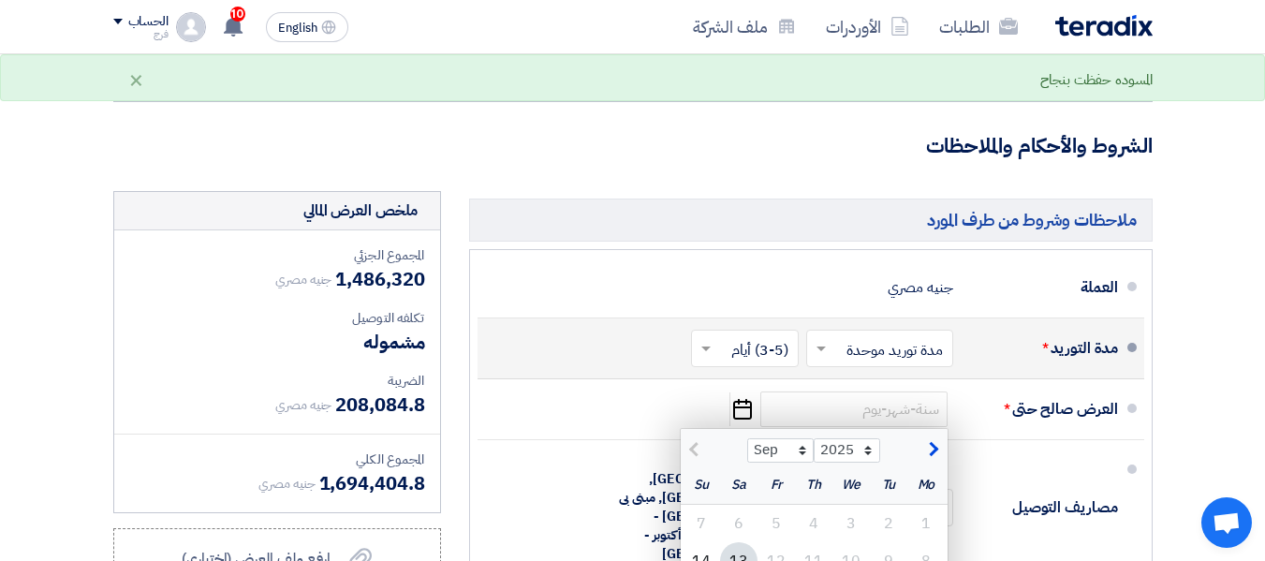
type input "[DATE]"
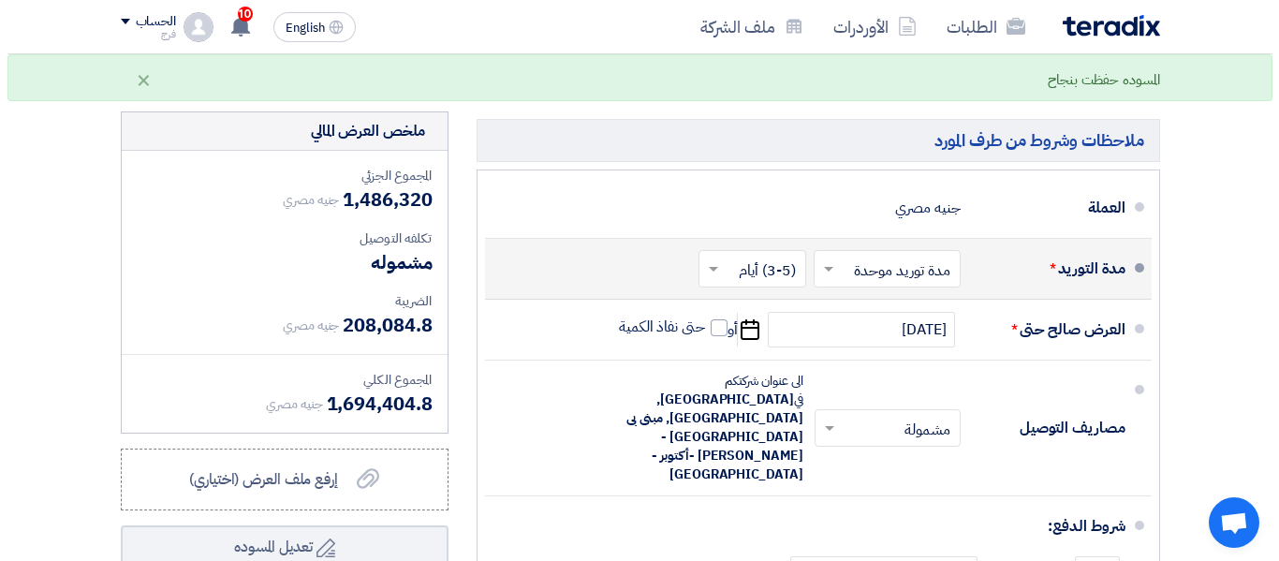
scroll to position [17324, 0]
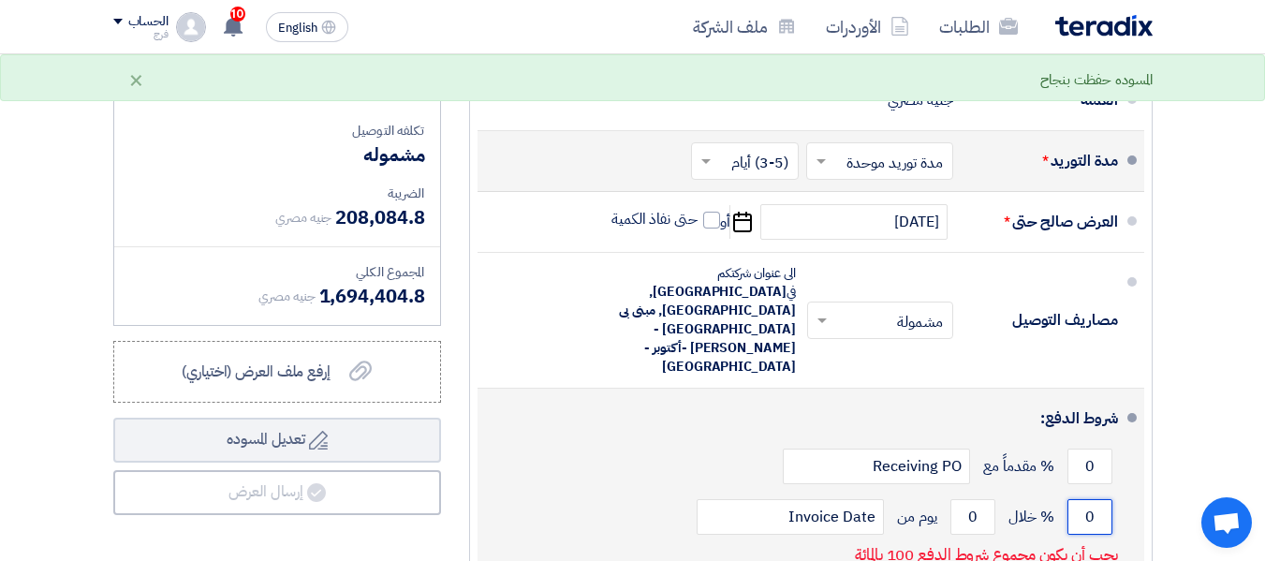
click at [1080, 499] on input "0" at bounding box center [1090, 517] width 45 height 36
type input "100"
click at [966, 499] on input "0" at bounding box center [972, 517] width 45 height 36
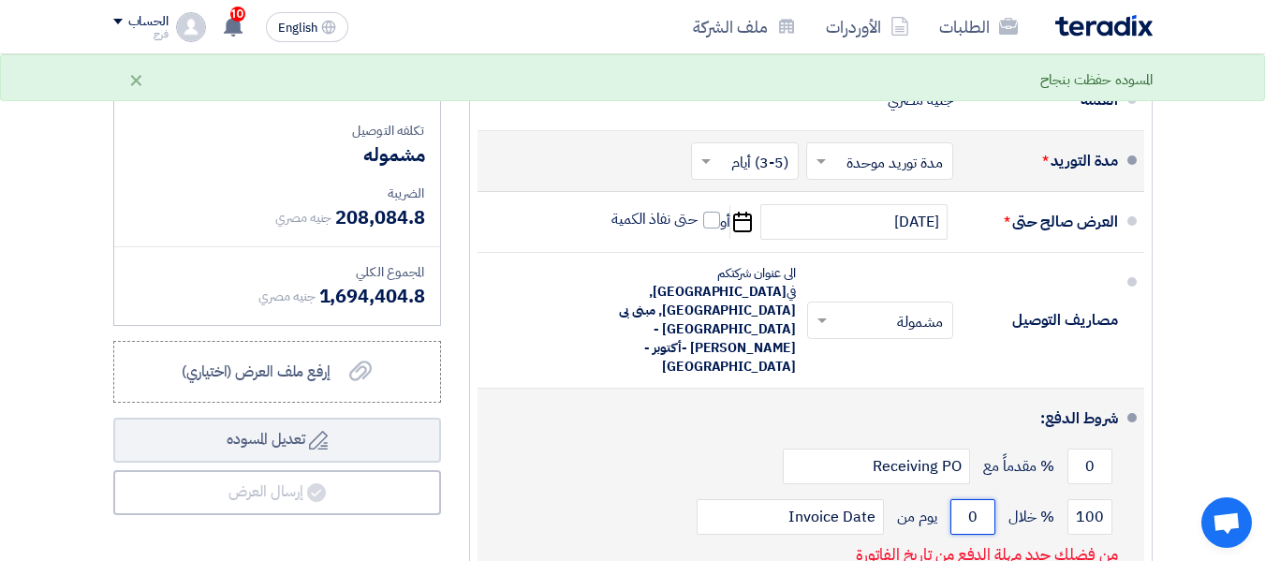
click at [966, 499] on input "0" at bounding box center [972, 517] width 45 height 36
click at [973, 499] on input "0" at bounding box center [972, 517] width 45 height 36
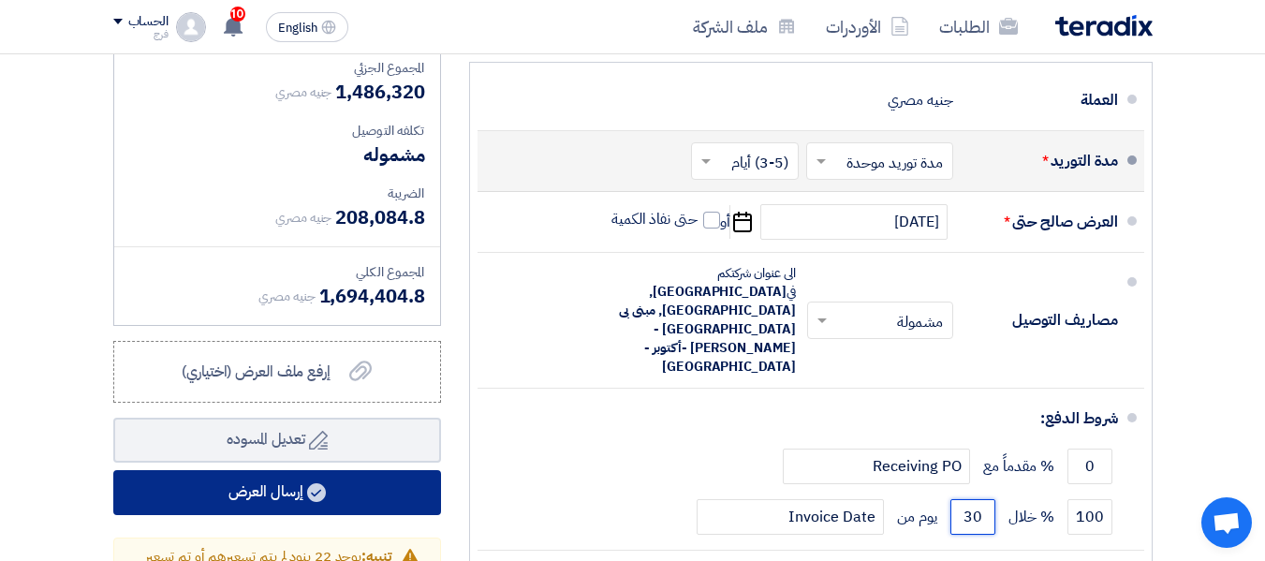
type input "30"
click at [321, 483] on use at bounding box center [316, 492] width 19 height 19
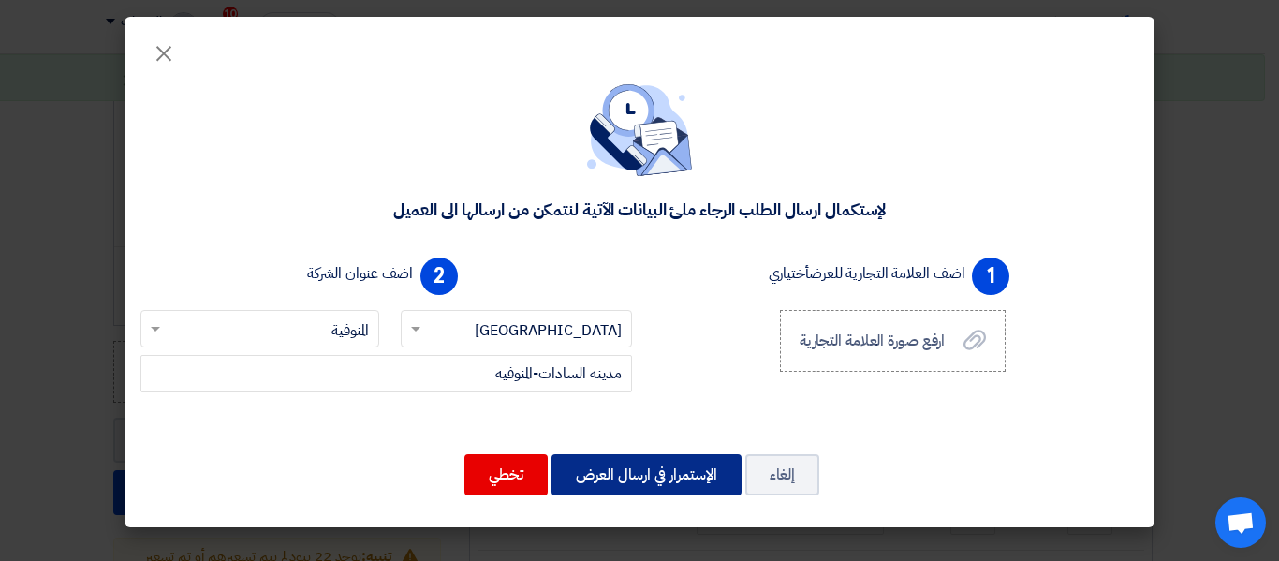
click at [675, 485] on button "الإستمرار في ارسال العرض" at bounding box center [647, 474] width 190 height 41
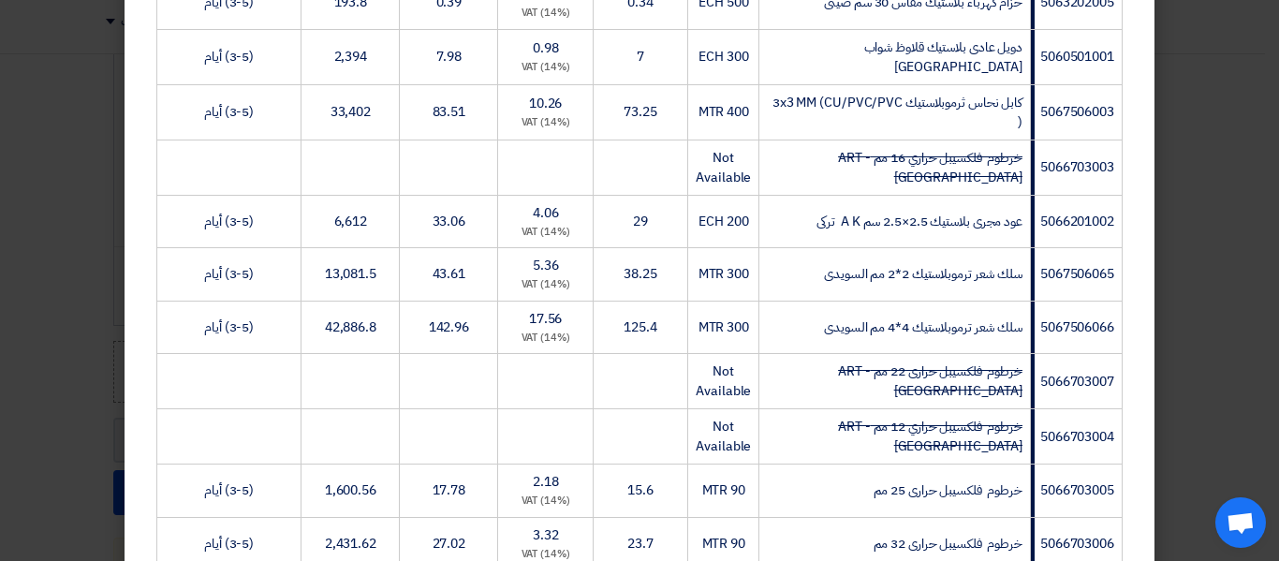
scroll to position [7050, 0]
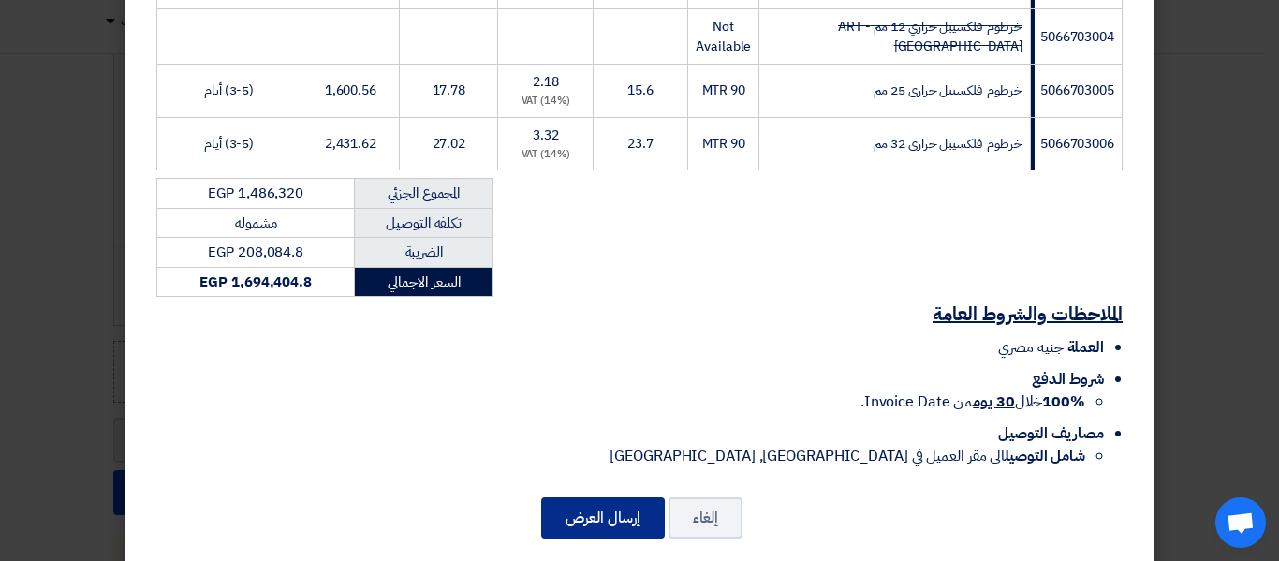
click at [611, 497] on button "إرسال العرض" at bounding box center [603, 517] width 124 height 41
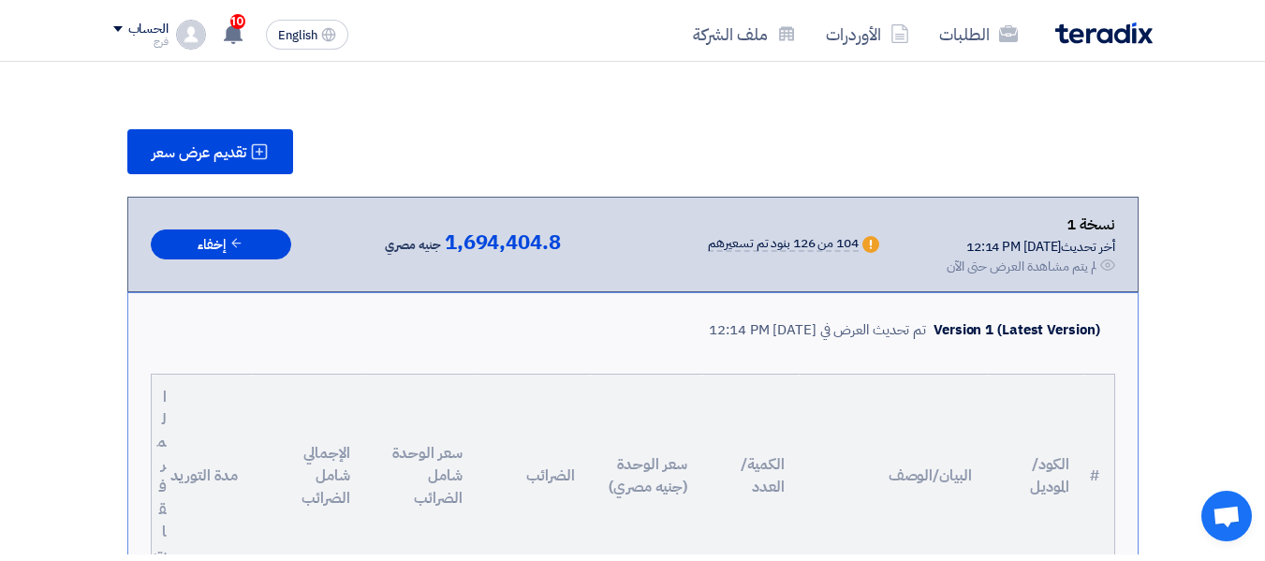
scroll to position [11011, 0]
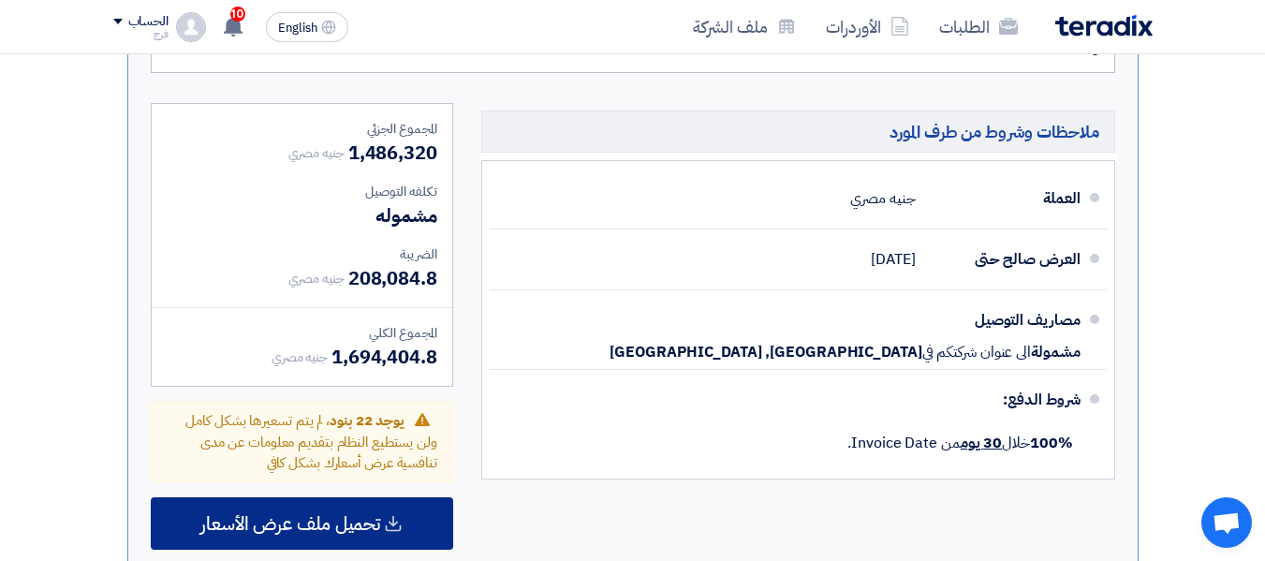
click at [391, 515] on use at bounding box center [394, 523] width 16 height 16
